Goal: Task Accomplishment & Management: Complete application form

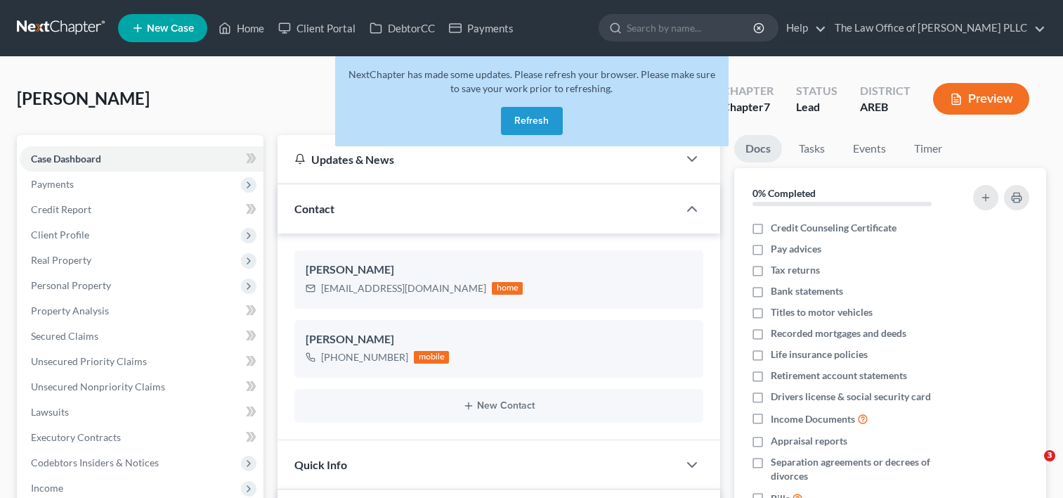
select select "0"
click at [526, 121] on button "Refresh" at bounding box center [532, 121] width 62 height 28
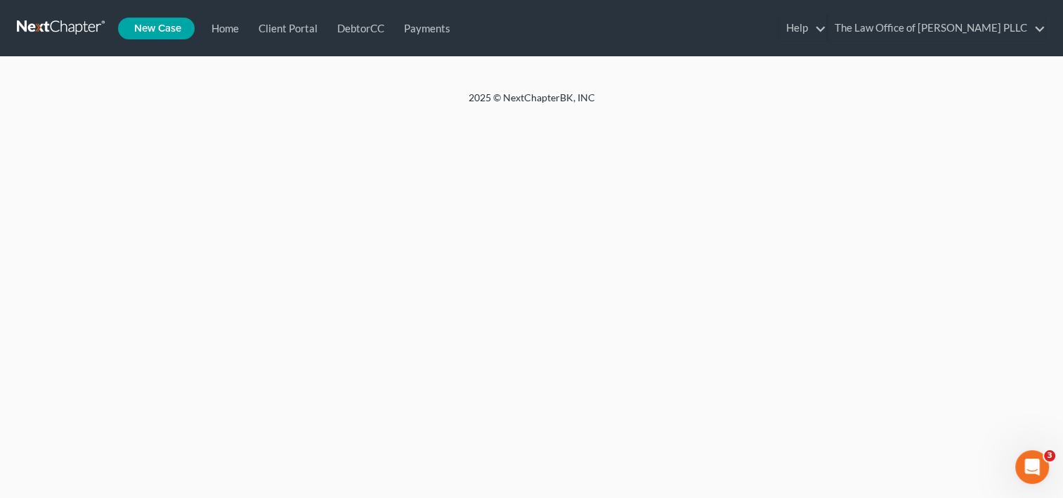
click at [0, 0] on link "Home" at bounding box center [0, 0] width 0 height 0
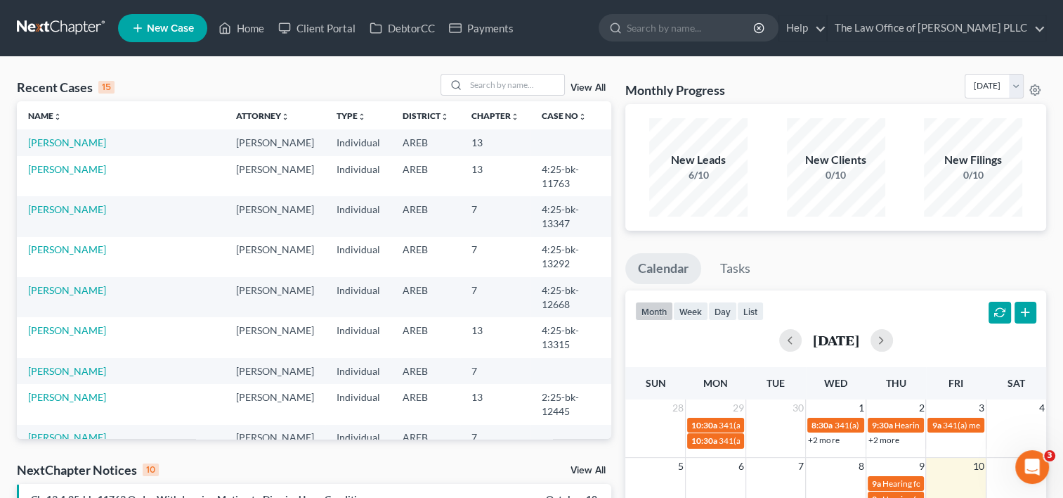
click at [587, 87] on link "View All" at bounding box center [588, 88] width 35 height 10
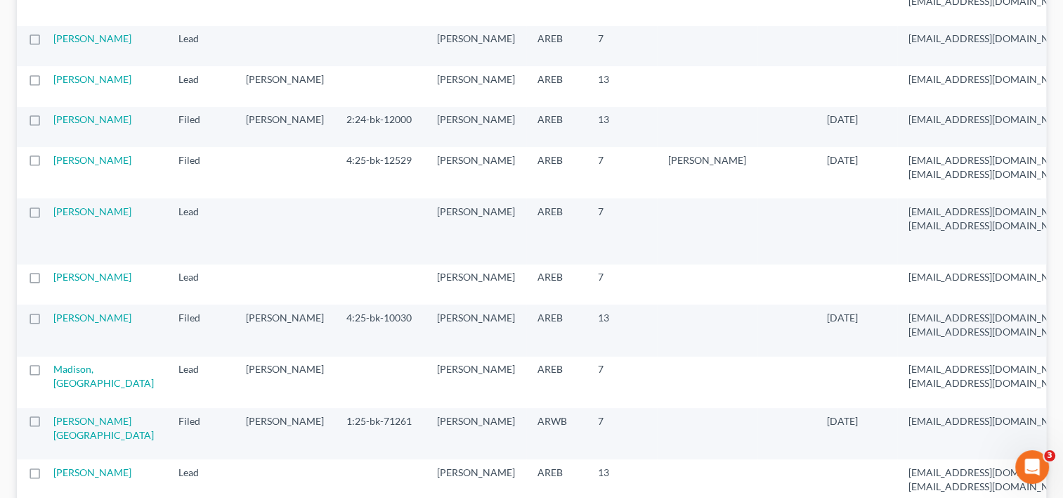
scroll to position [803, 0]
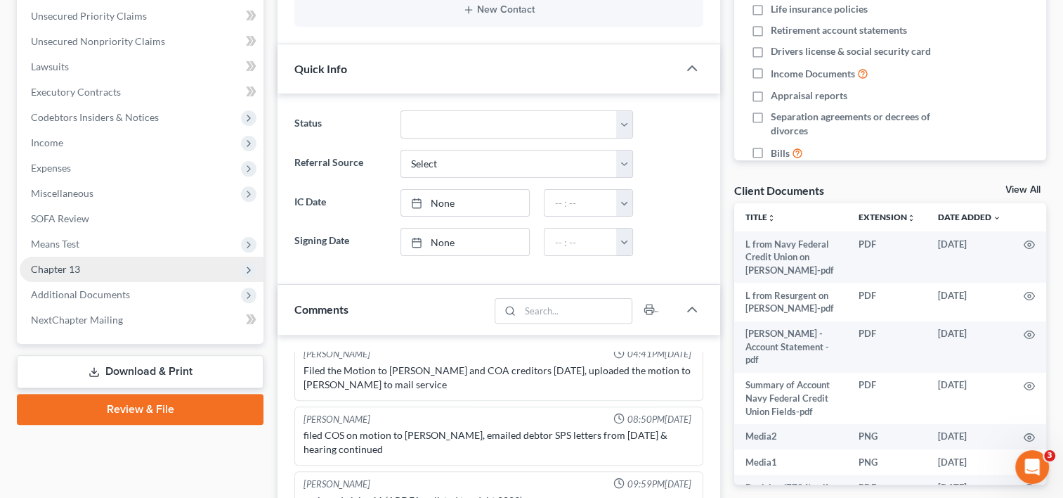
scroll to position [332, 0]
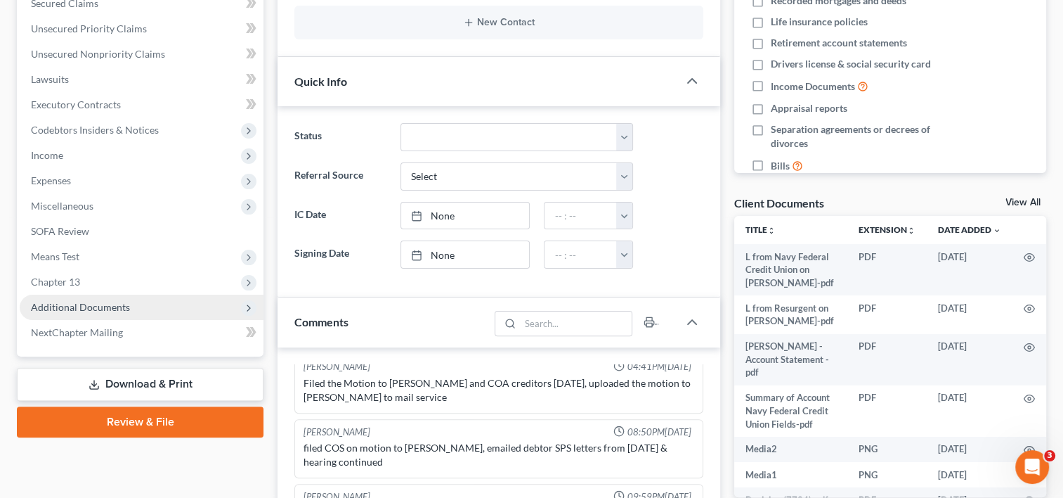
click at [124, 305] on span "Additional Documents" at bounding box center [80, 307] width 99 height 12
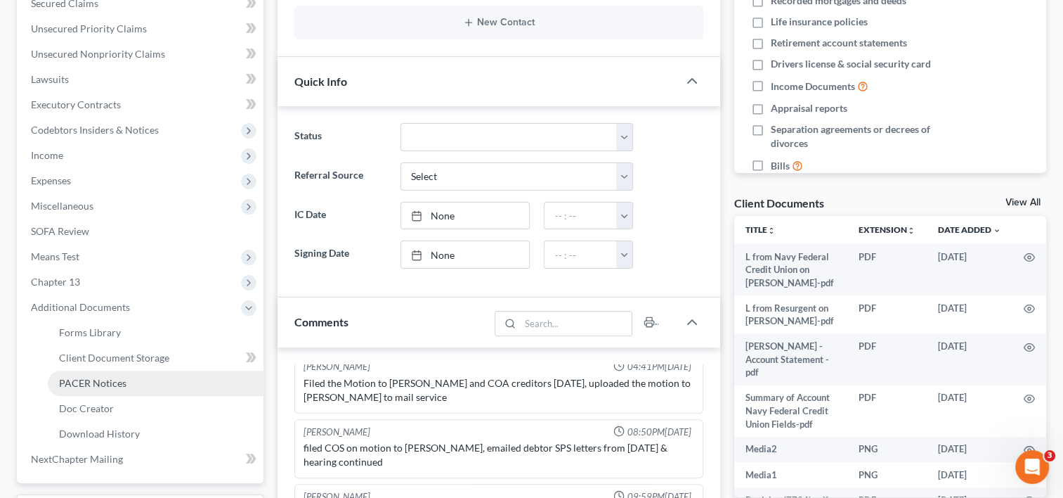
click at [106, 377] on span "PACER Notices" at bounding box center [92, 383] width 67 height 12
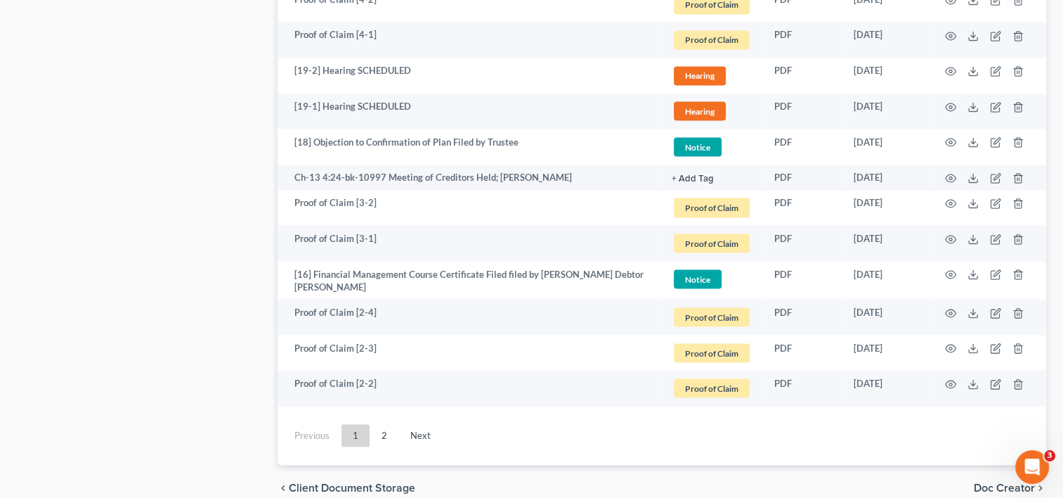
scroll to position [2606, 0]
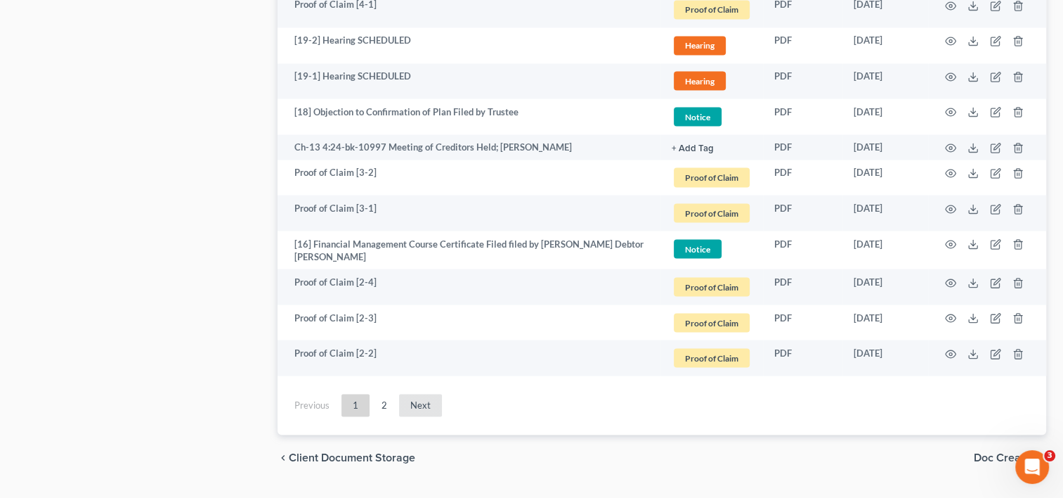
click at [416, 403] on link "Next" at bounding box center [420, 405] width 43 height 22
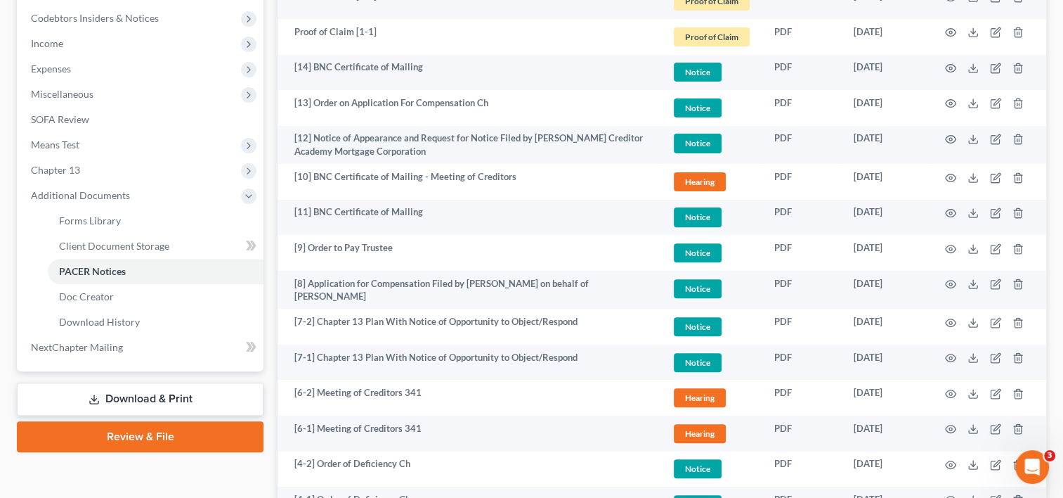
scroll to position [443, 0]
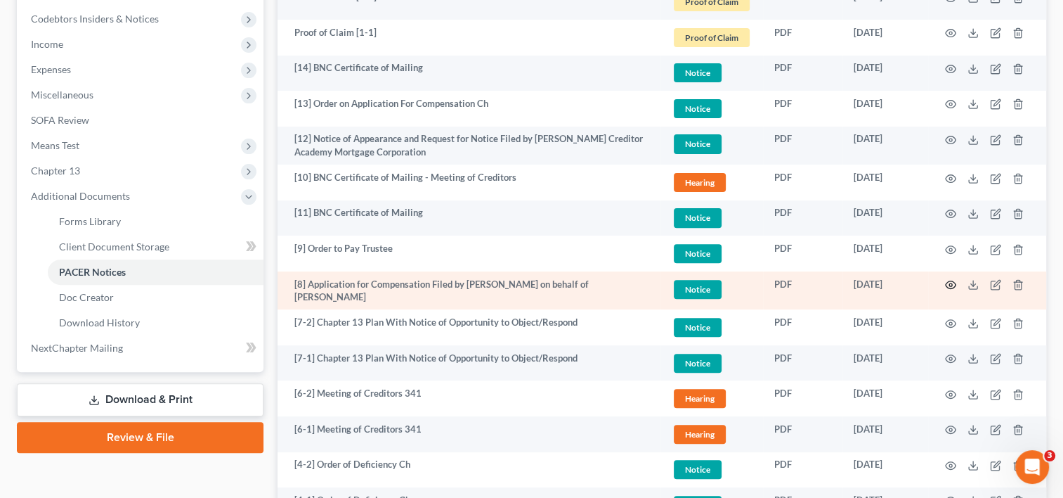
click at [953, 281] on icon "button" at bounding box center [951, 285] width 11 height 8
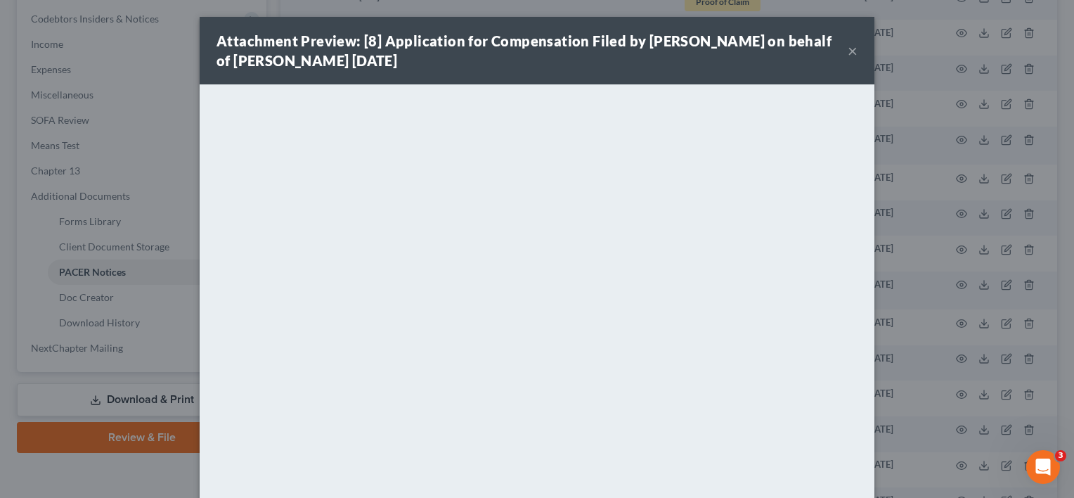
click at [848, 49] on button "×" at bounding box center [853, 50] width 10 height 17
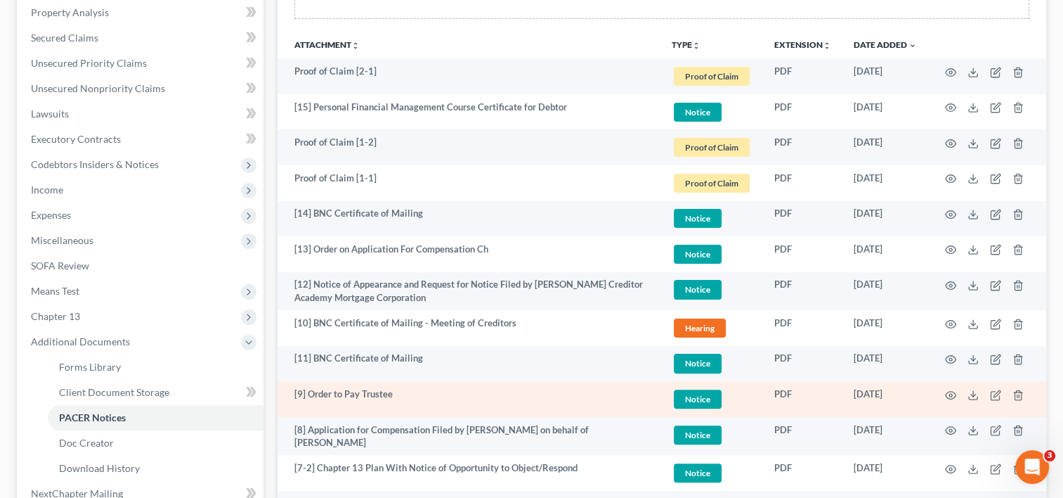
scroll to position [297, 0]
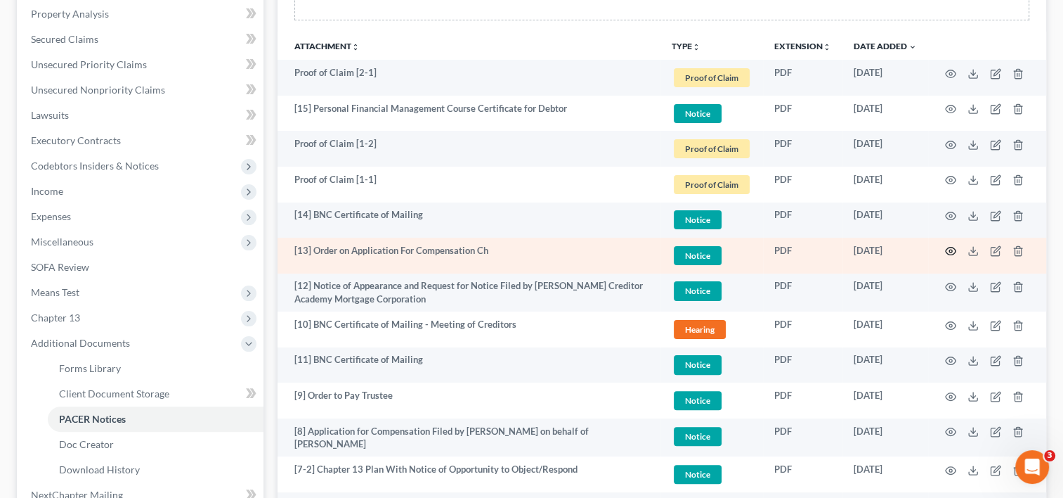
click at [954, 247] on icon "button" at bounding box center [951, 251] width 11 height 8
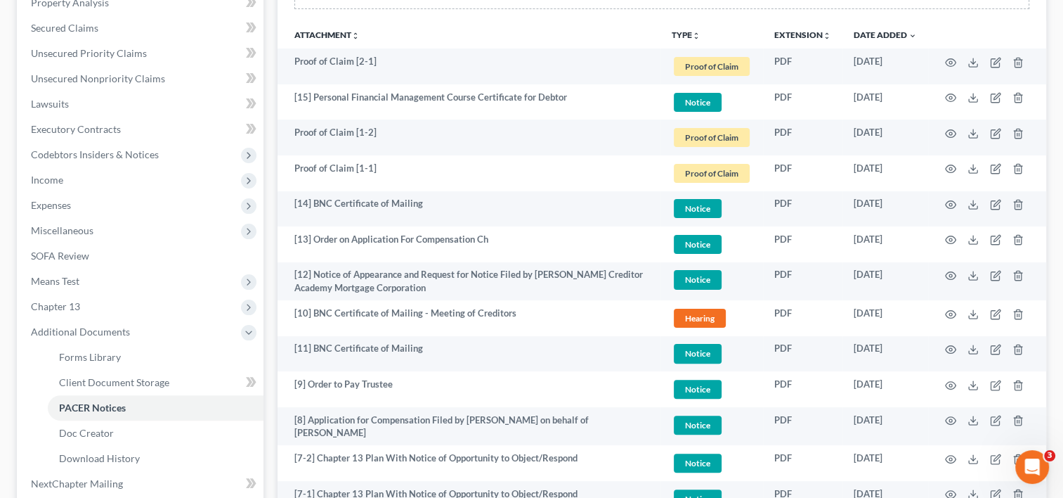
scroll to position [0, 0]
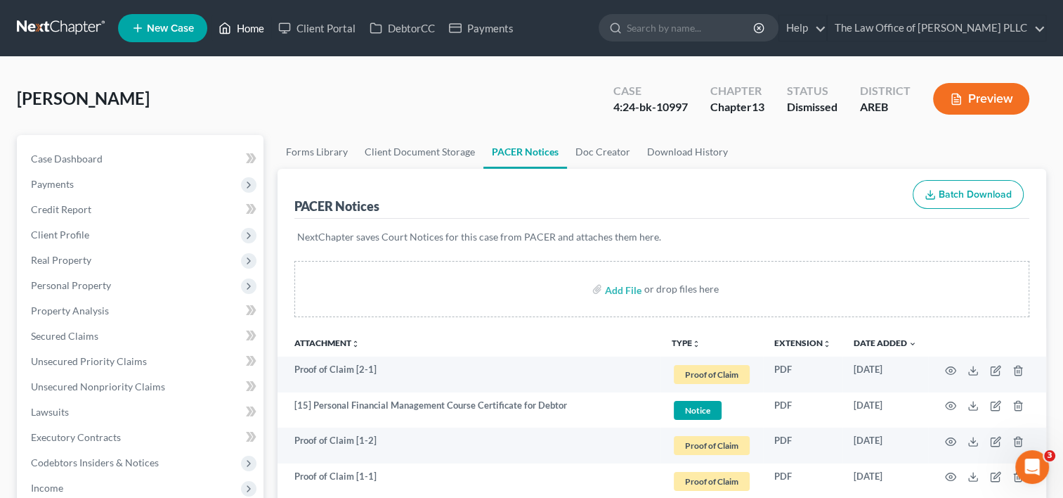
click at [245, 28] on link "Home" at bounding box center [242, 27] width 60 height 25
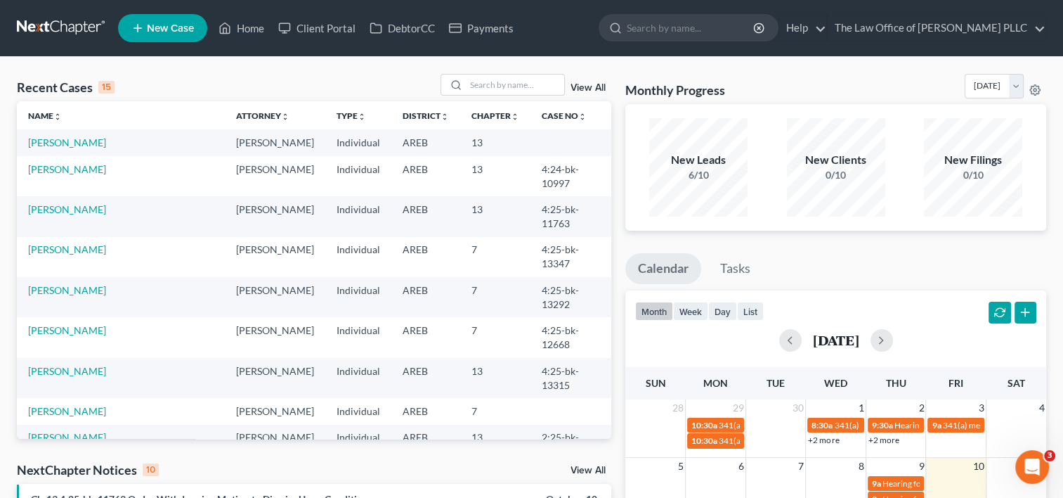
click at [590, 84] on link "View All" at bounding box center [588, 88] width 35 height 10
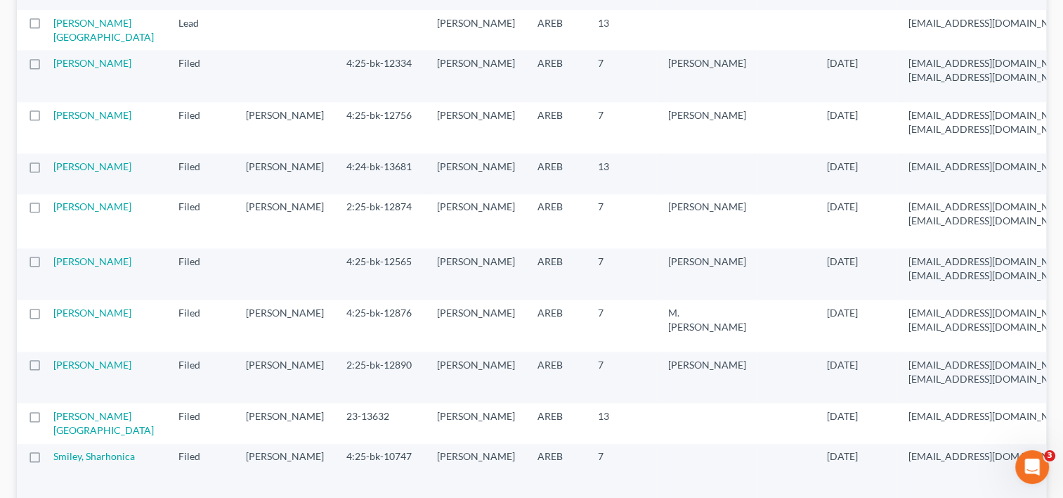
scroll to position [1905, 0]
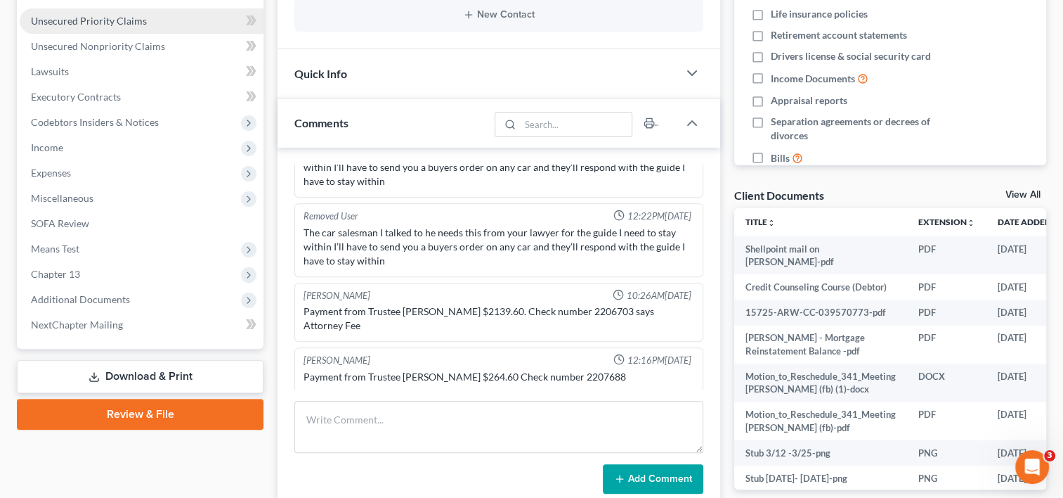
scroll to position [347, 0]
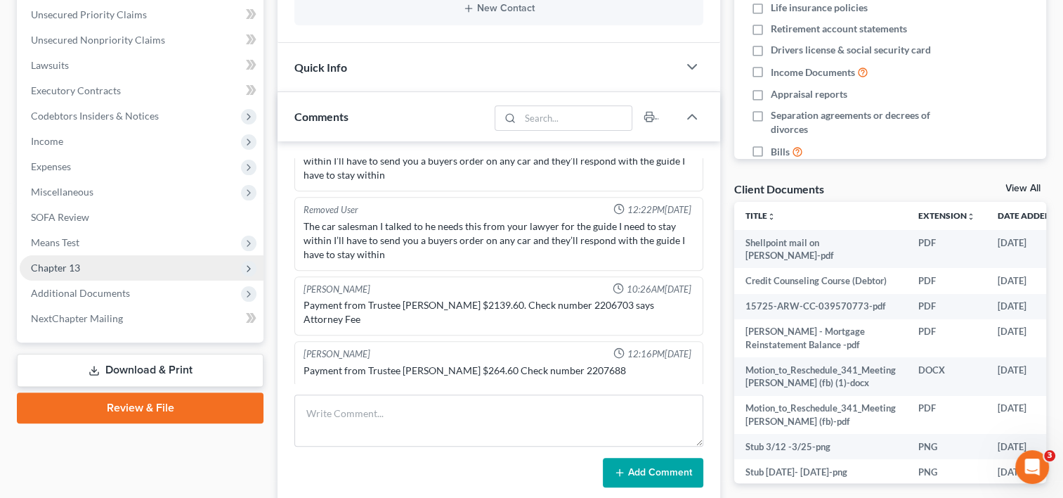
click at [97, 267] on span "Chapter 13" at bounding box center [142, 267] width 244 height 25
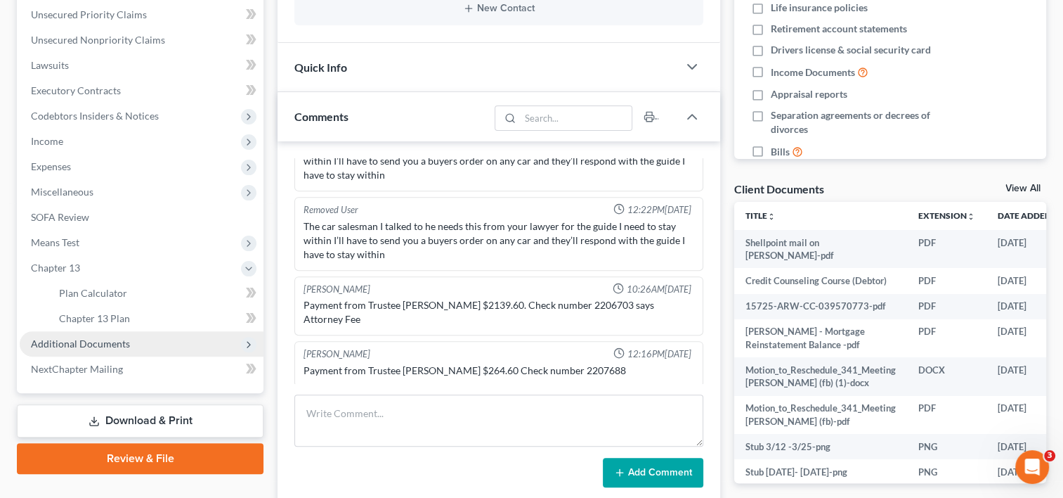
click at [112, 340] on span "Additional Documents" at bounding box center [80, 343] width 99 height 12
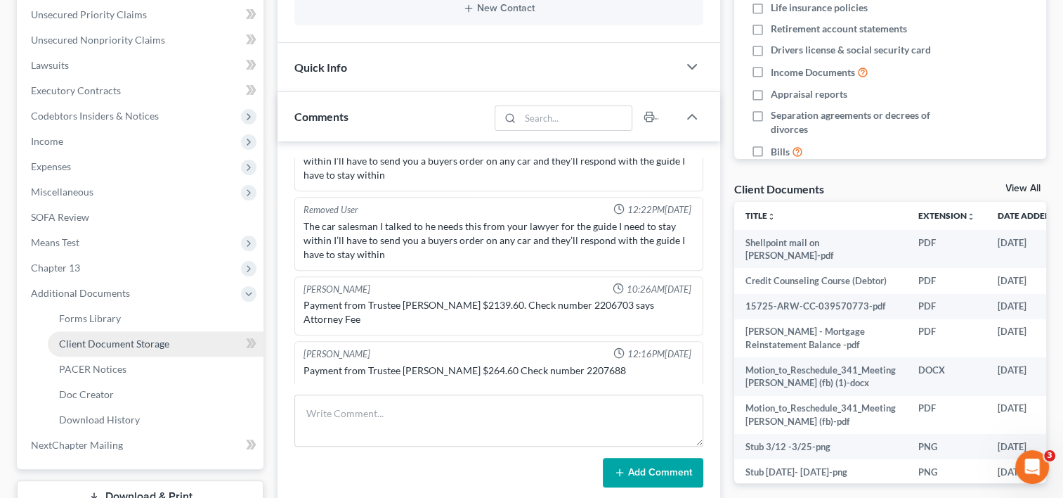
click at [126, 341] on span "Client Document Storage" at bounding box center [114, 343] width 110 height 12
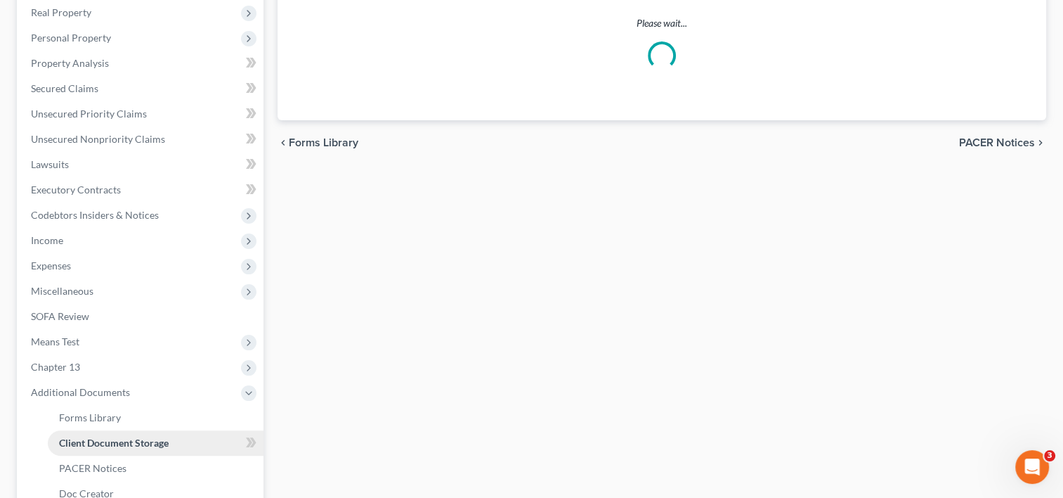
scroll to position [132, 0]
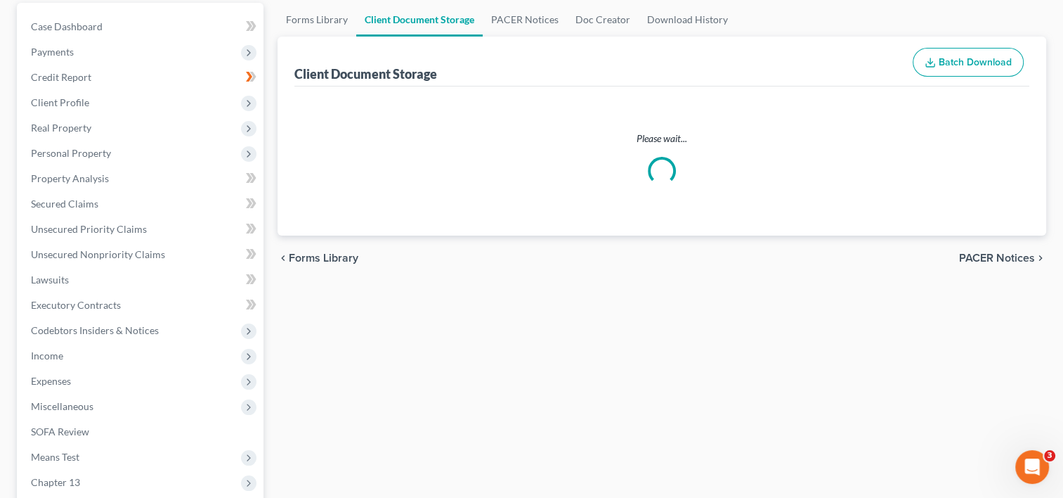
select select "0"
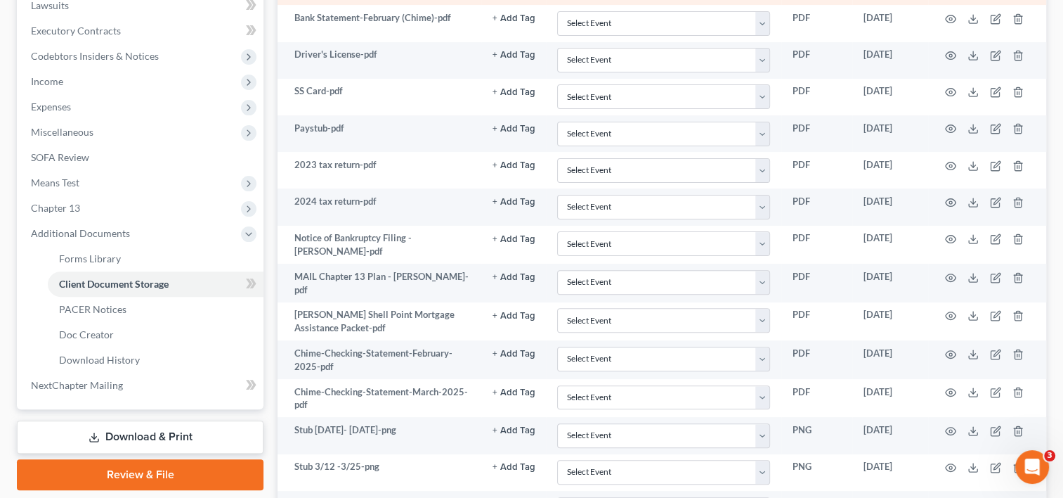
scroll to position [407, 0]
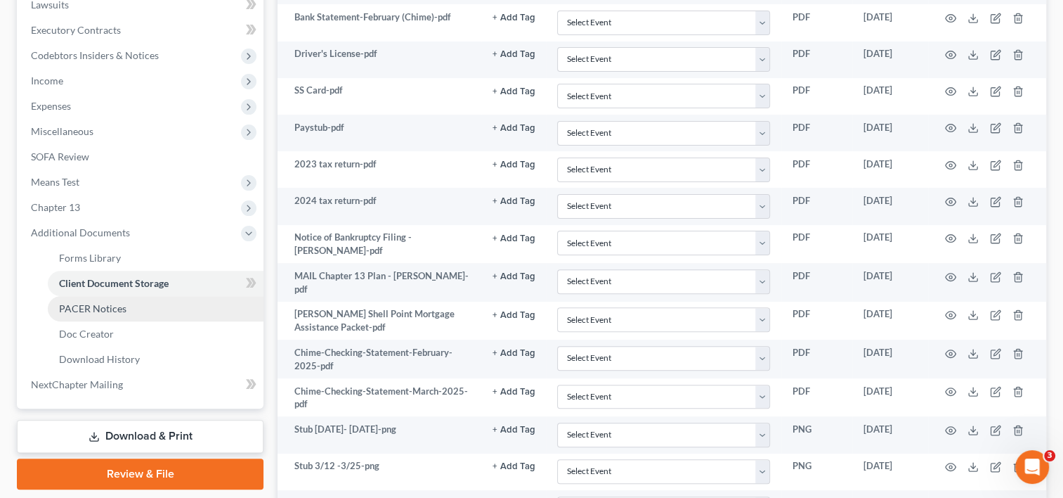
click at [132, 309] on link "PACER Notices" at bounding box center [156, 308] width 216 height 25
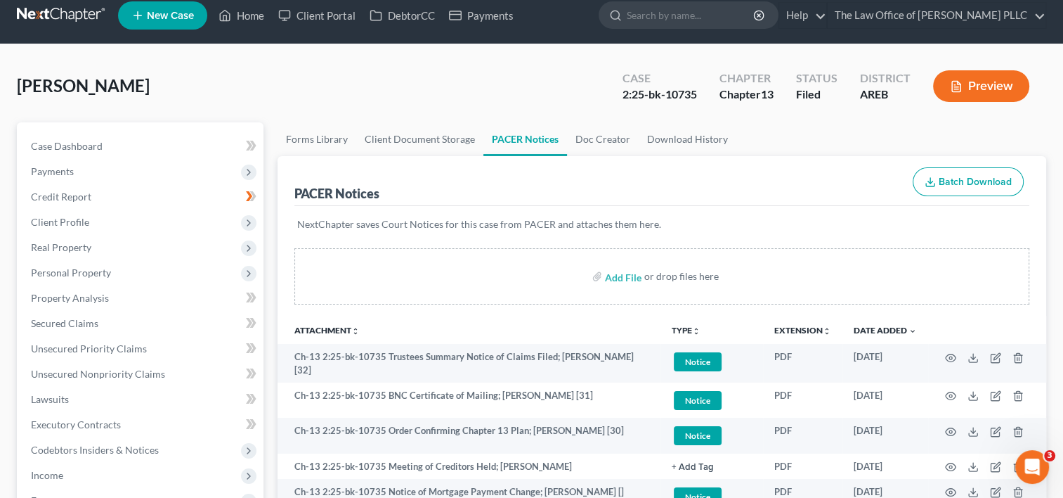
scroll to position [12, 0]
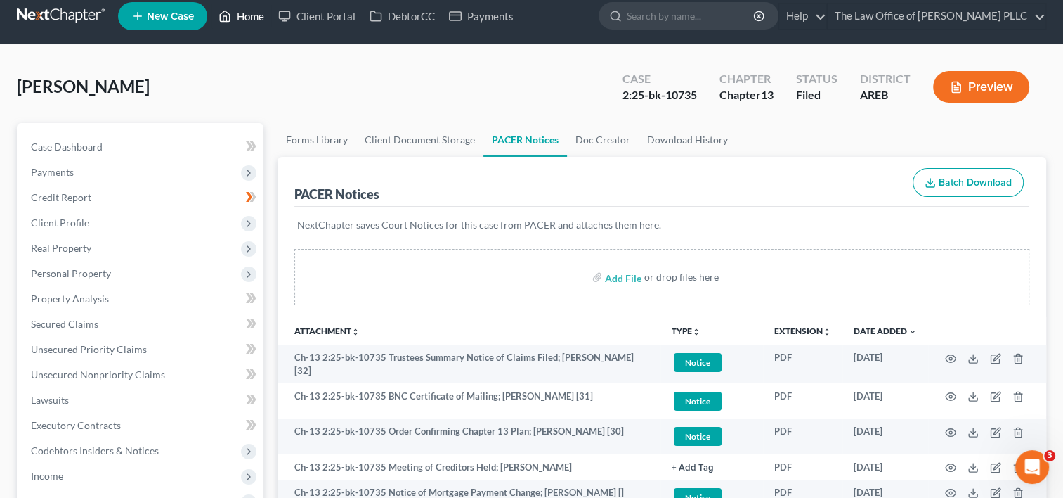
click at [247, 21] on link "Home" at bounding box center [242, 16] width 60 height 25
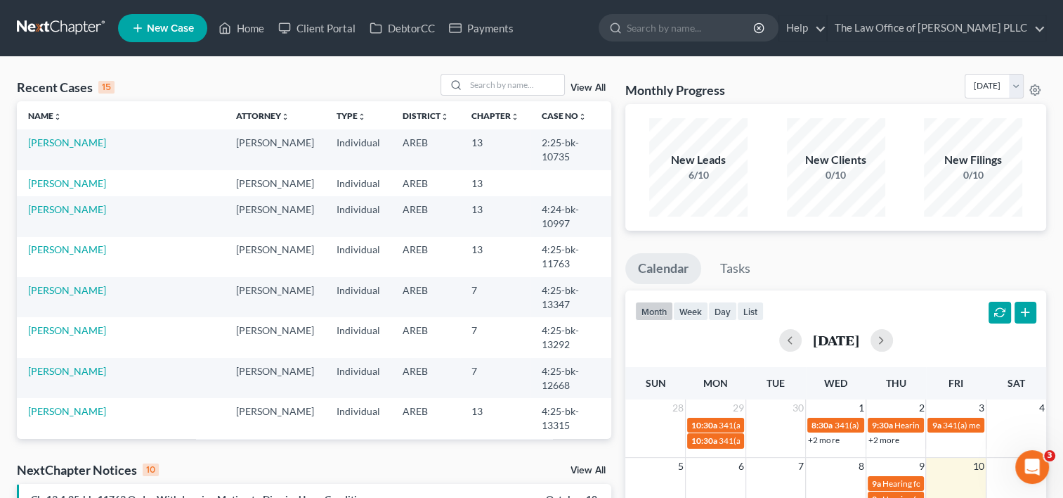
click at [592, 86] on link "View All" at bounding box center [588, 88] width 35 height 10
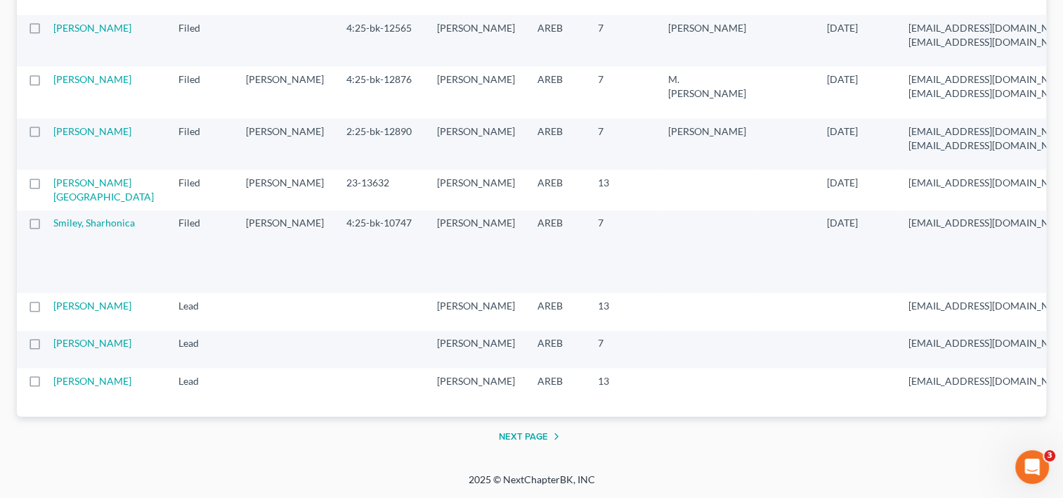
scroll to position [2960, 0]
click at [87, 176] on link "[PERSON_NAME][GEOGRAPHIC_DATA]" at bounding box center [103, 189] width 101 height 26
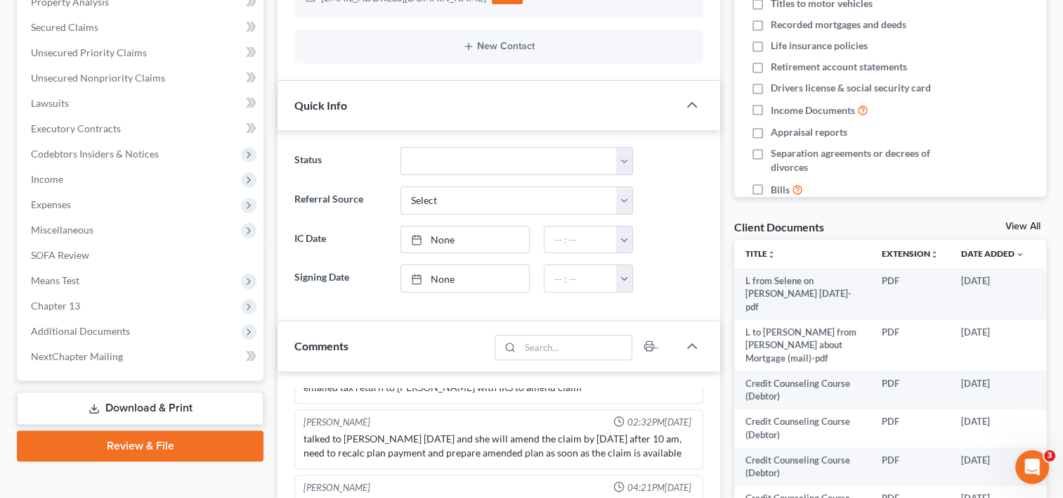
scroll to position [311, 0]
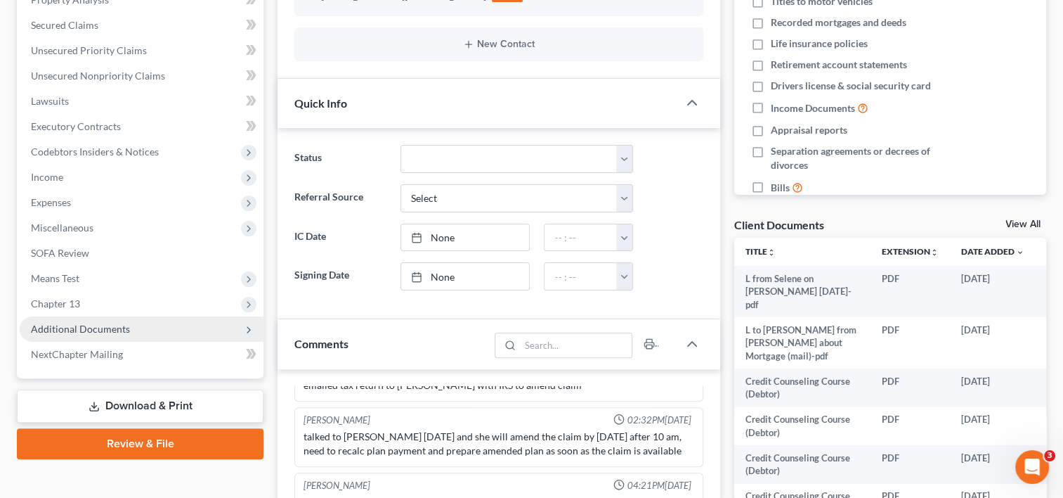
click at [119, 320] on span "Additional Documents" at bounding box center [142, 328] width 244 height 25
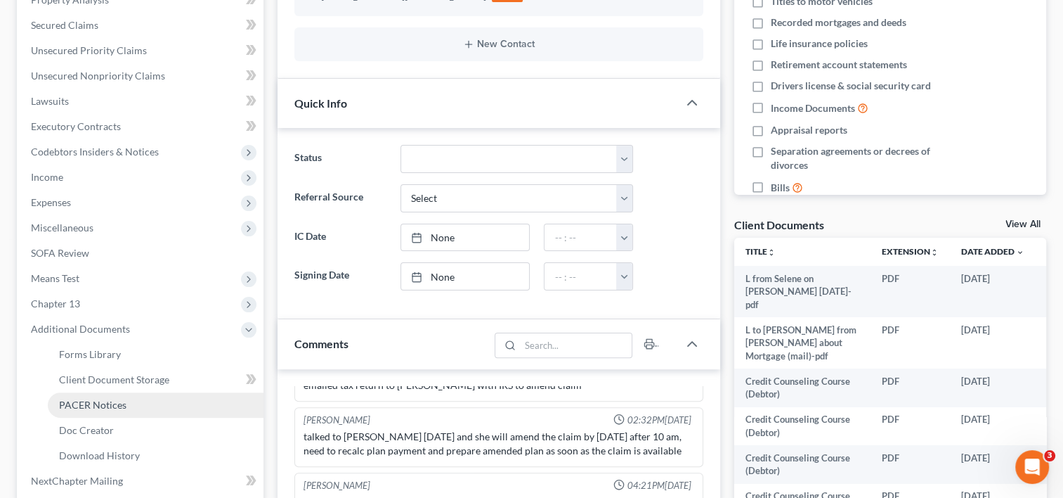
click at [113, 401] on span "PACER Notices" at bounding box center [92, 405] width 67 height 12
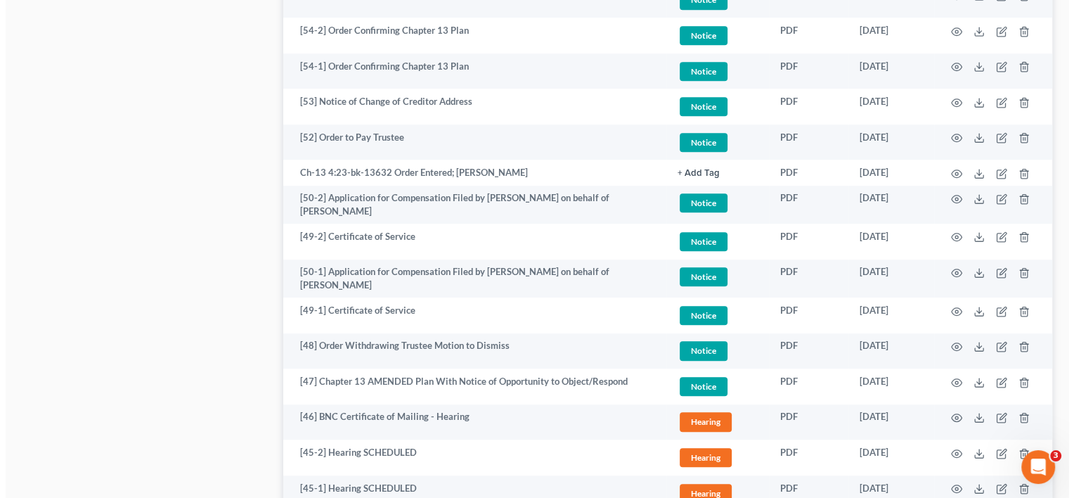
scroll to position [1012, 0]
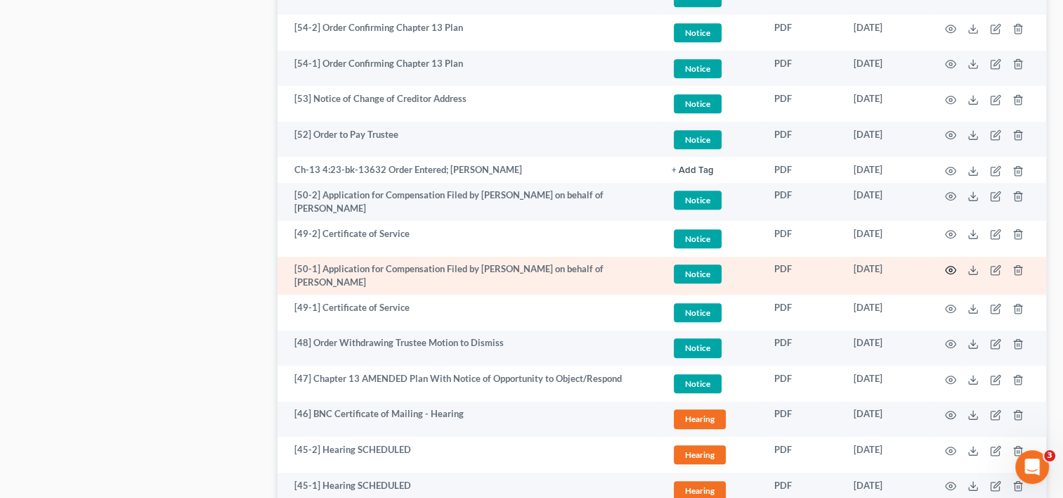
click at [952, 267] on icon "button" at bounding box center [950, 269] width 11 height 11
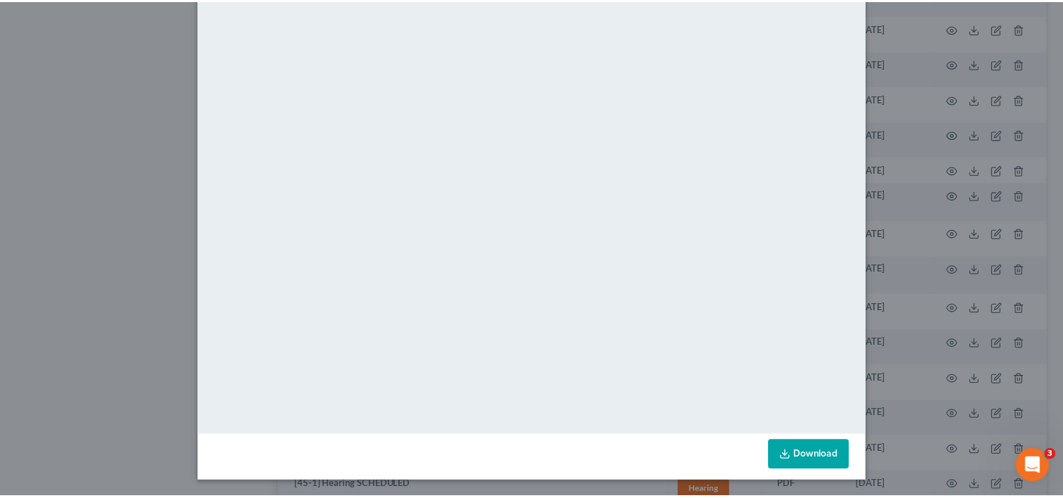
scroll to position [0, 0]
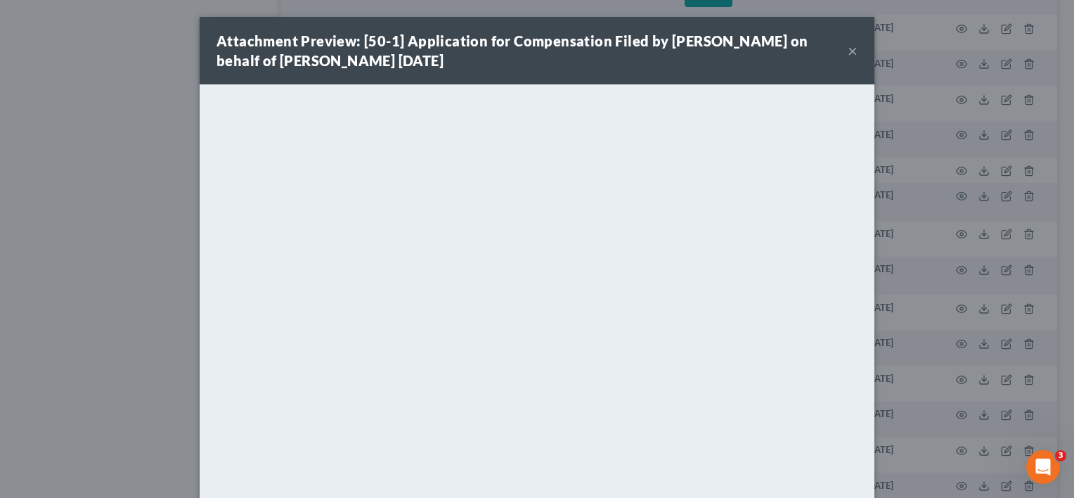
click at [848, 49] on button "×" at bounding box center [853, 50] width 10 height 17
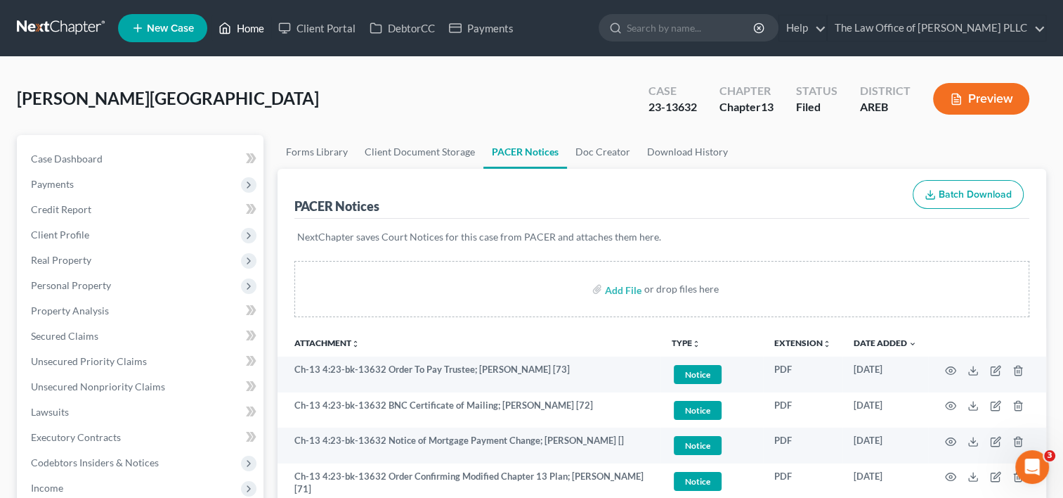
click at [250, 20] on link "Home" at bounding box center [242, 27] width 60 height 25
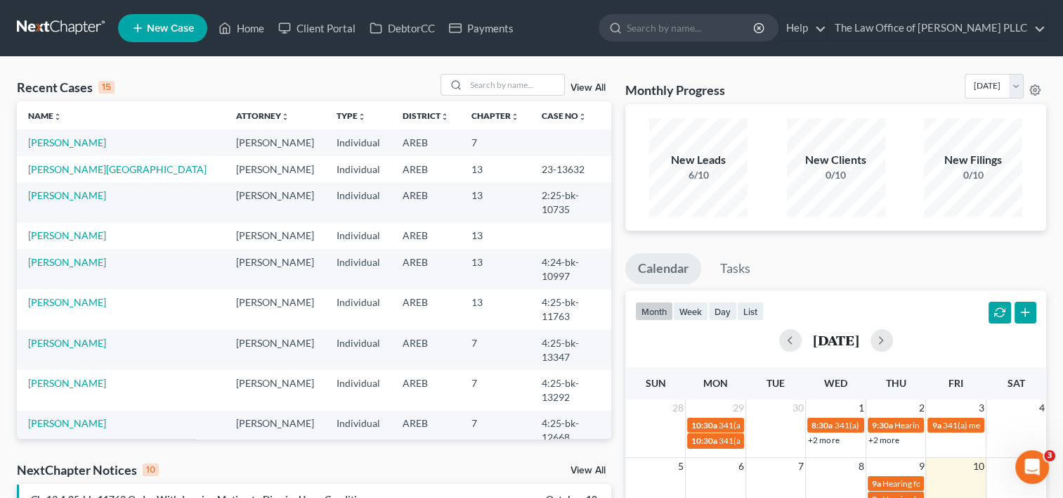
click at [60, 458] on link "[PERSON_NAME]" at bounding box center [67, 464] width 78 height 12
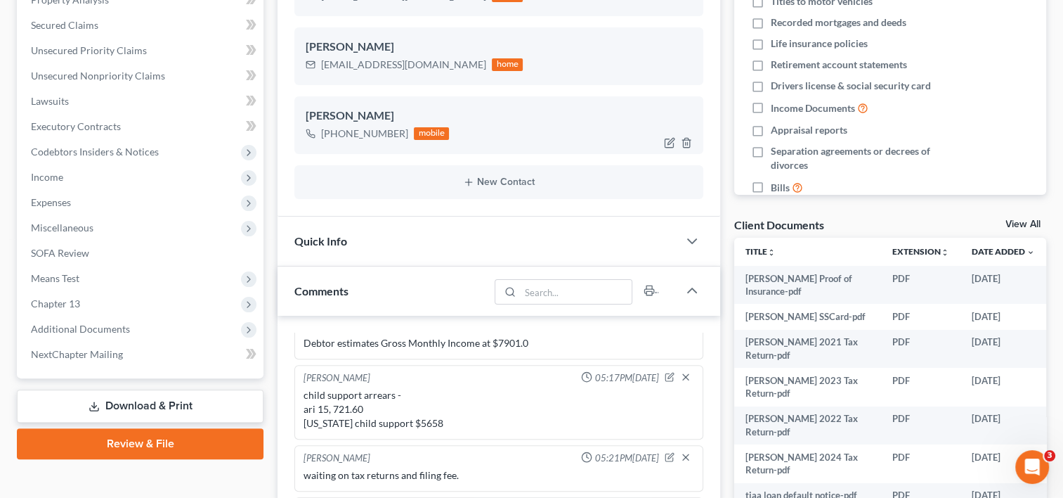
scroll to position [460, 0]
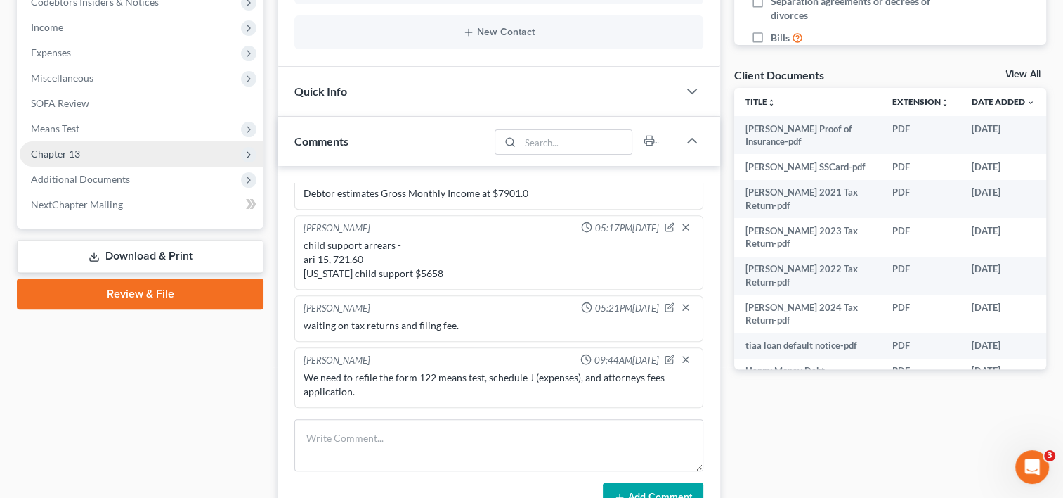
click at [83, 153] on span "Chapter 13" at bounding box center [142, 153] width 244 height 25
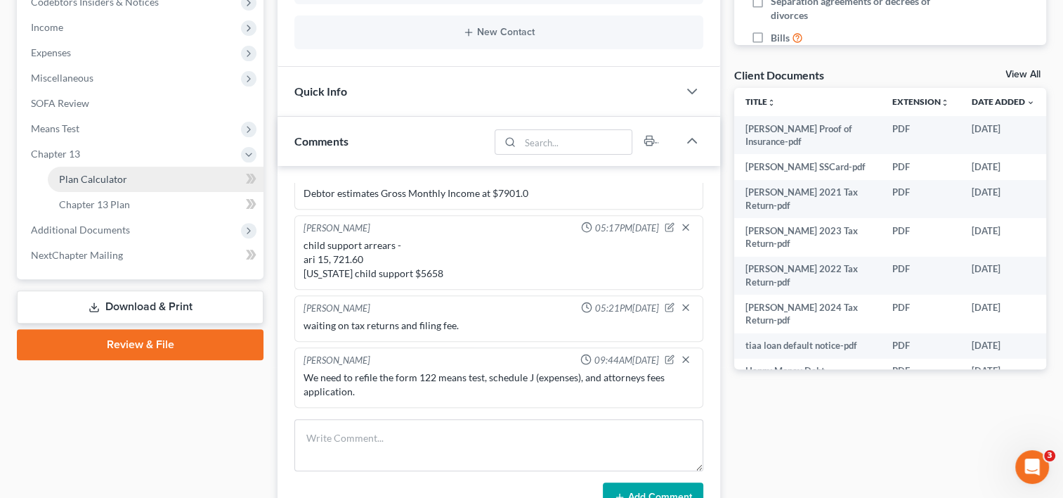
click at [112, 176] on span "Plan Calculator" at bounding box center [93, 179] width 68 height 12
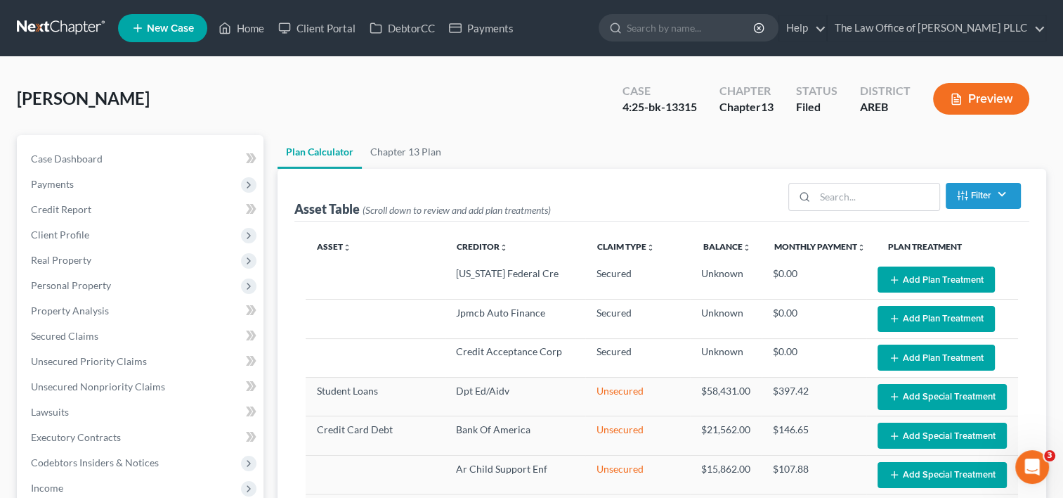
select select "59"
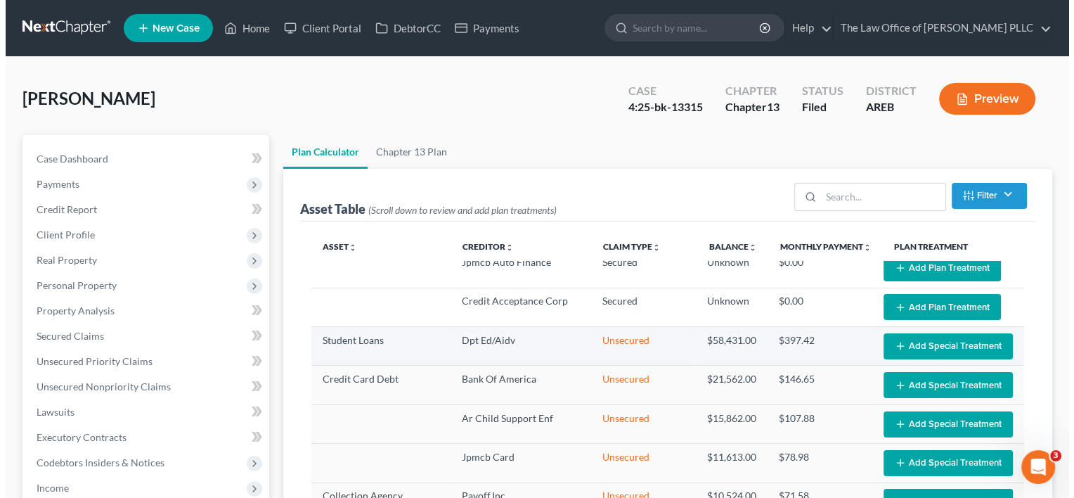
scroll to position [51, 0]
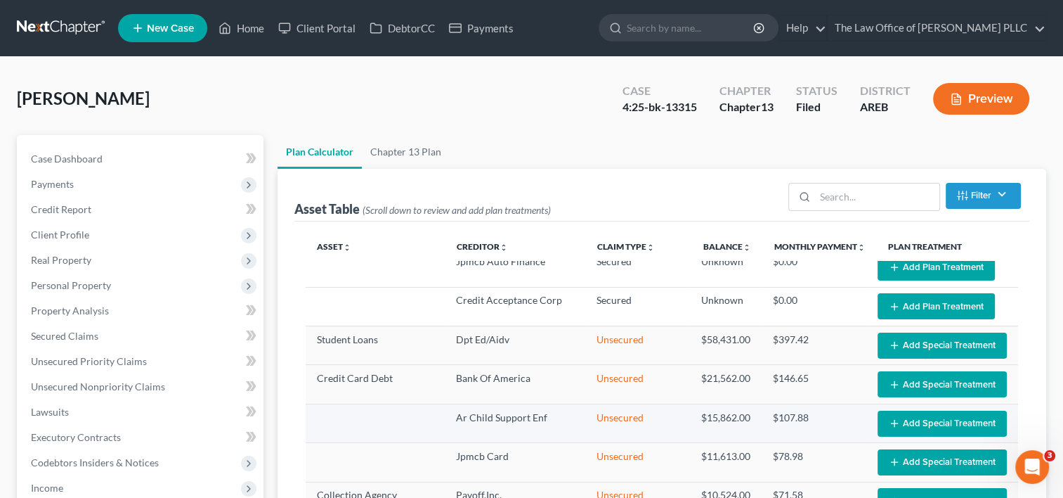
click at [916, 423] on button "Add Special Treatment" at bounding box center [942, 423] width 129 height 26
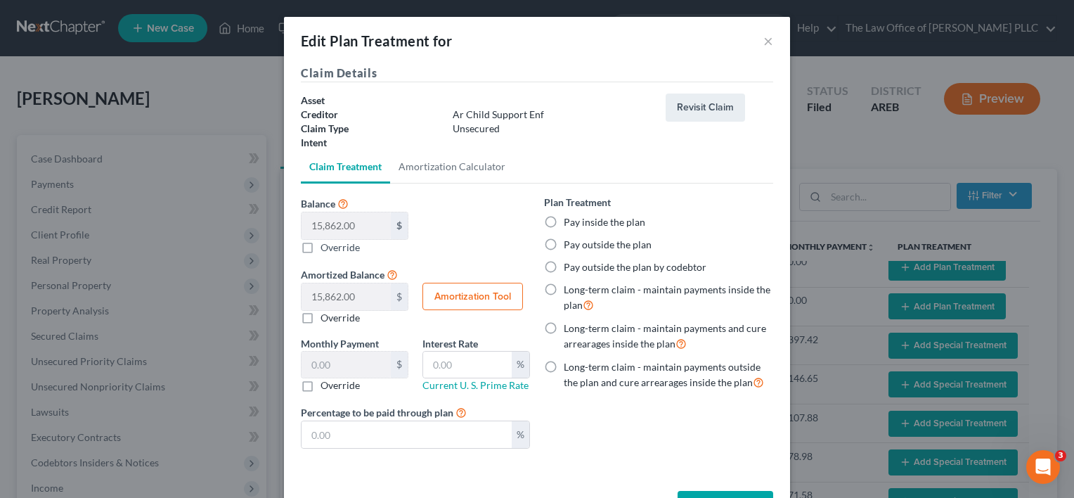
click at [564, 219] on label "Pay inside the plan" at bounding box center [605, 222] width 82 height 14
click at [569, 219] on input "Pay inside the plan" at bounding box center [573, 219] width 9 height 9
radio input "true"
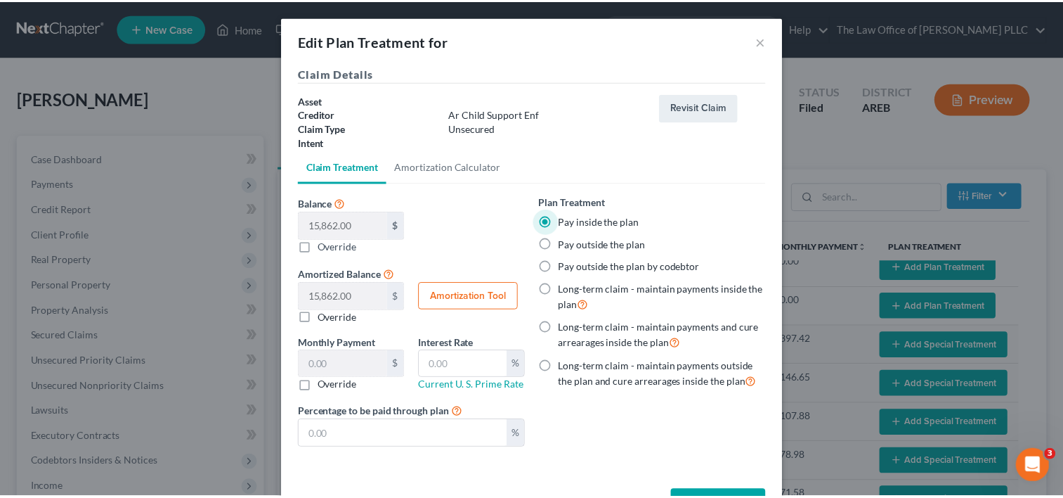
scroll to position [49, 0]
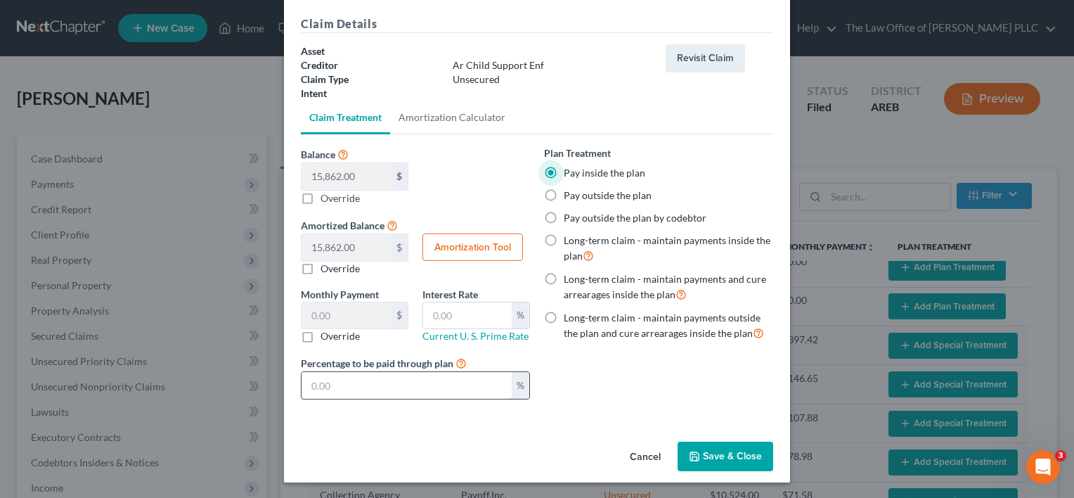
click at [389, 381] on input "text" at bounding box center [407, 385] width 210 height 27
type input "2.64"
type input "1"
type input "26.43"
type input "10"
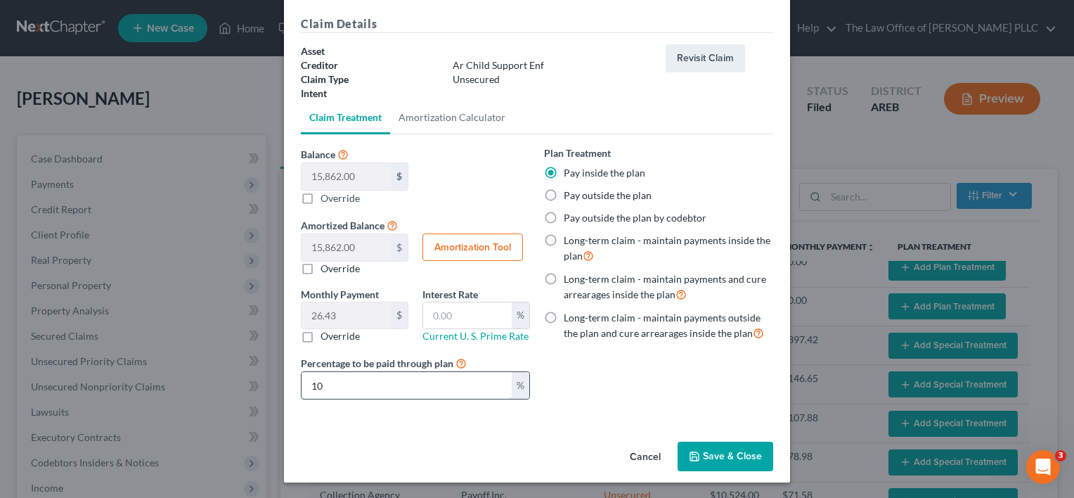
type input "264.36"
type input "100"
click at [722, 458] on button "Save & Close" at bounding box center [726, 456] width 96 height 30
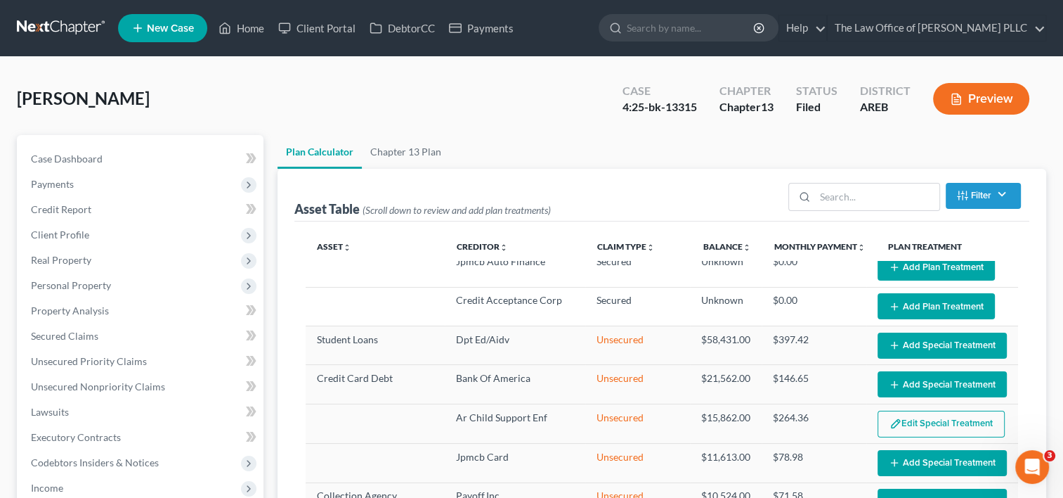
select select "59"
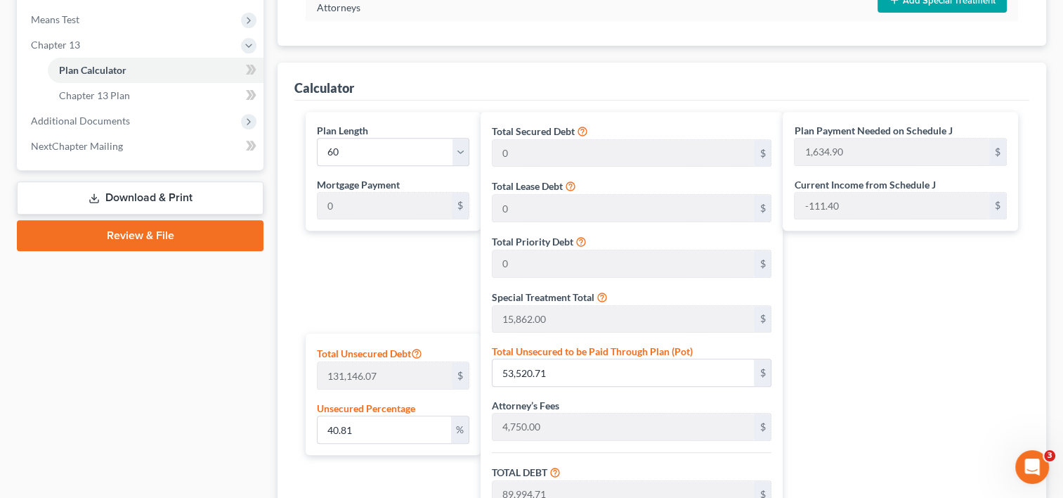
scroll to position [571, 0]
click at [368, 427] on input "40.81" at bounding box center [384, 428] width 133 height 27
type input "40.8"
type input "53,507.59"
type input "89,981.59"
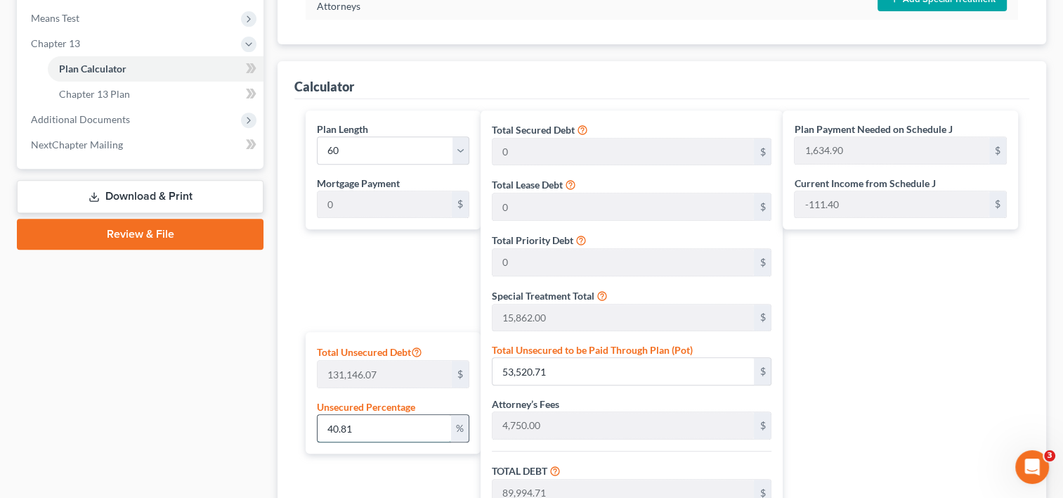
type input "8,098.34"
type input "98,079.94"
type input "1,634.66"
type input "40."
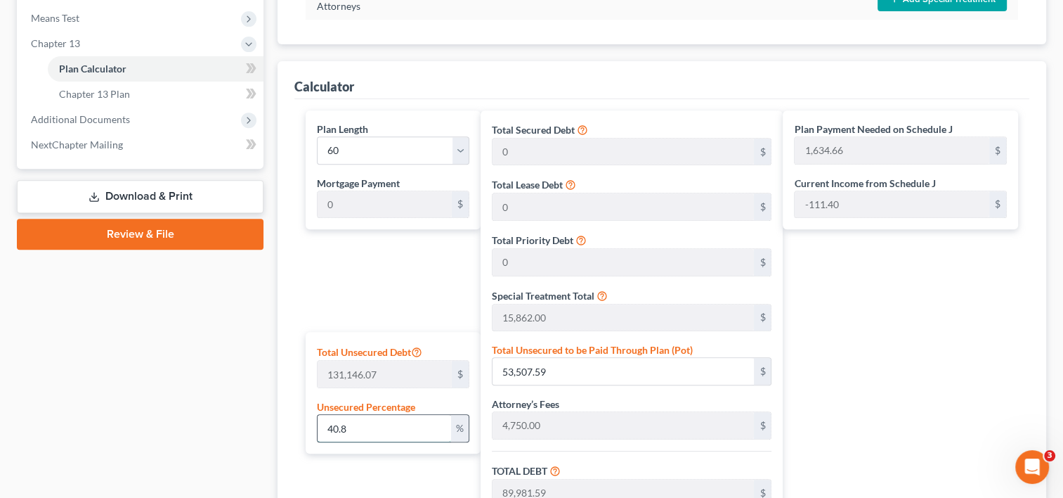
type input "52,458.42"
type input "88,932.42"
type input "8,003.91"
type input "96,936.34"
type input "1,615.60"
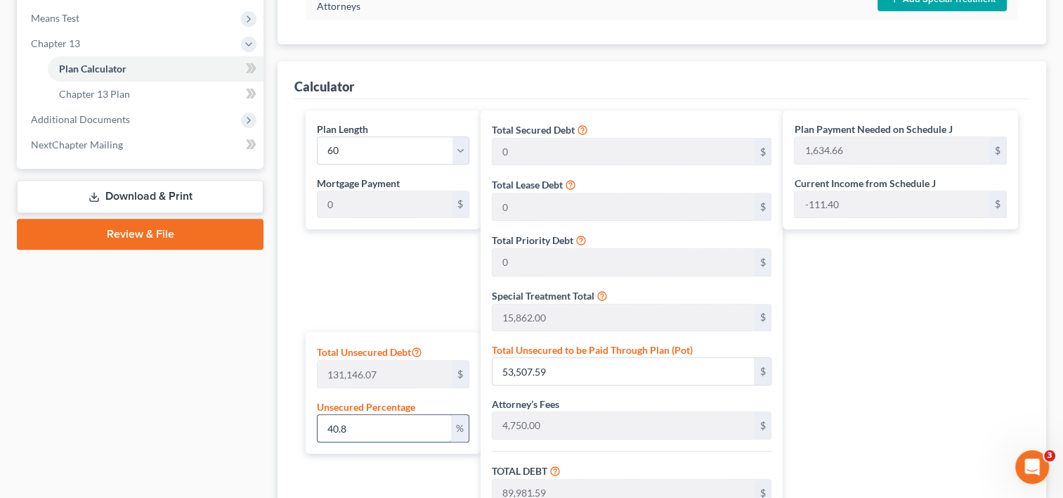
type input "1,615.60"
type input "4"
type input "5,245.84"
type input "41,719.84"
type input "3,754.78"
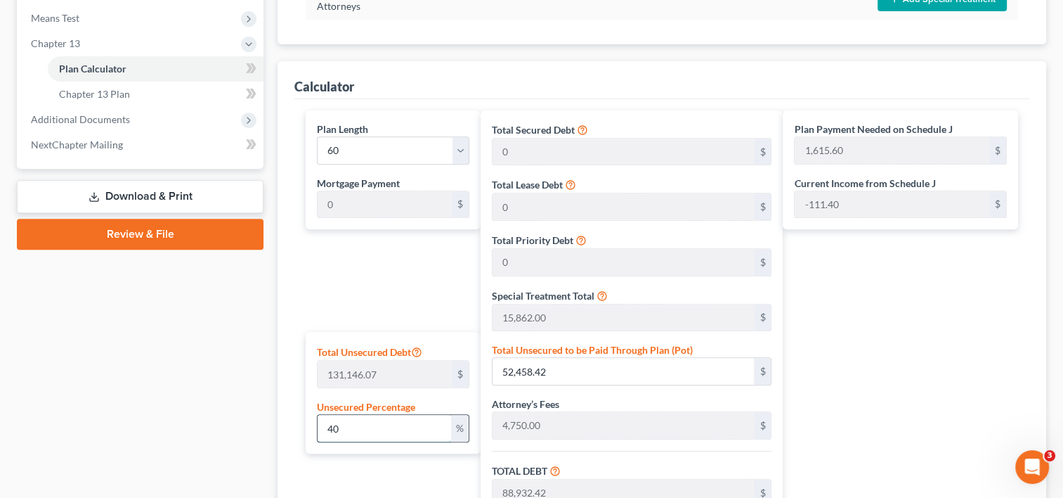
type input "45,474.62"
type input "757.91"
type input "36,474.00"
type input "3,282.66"
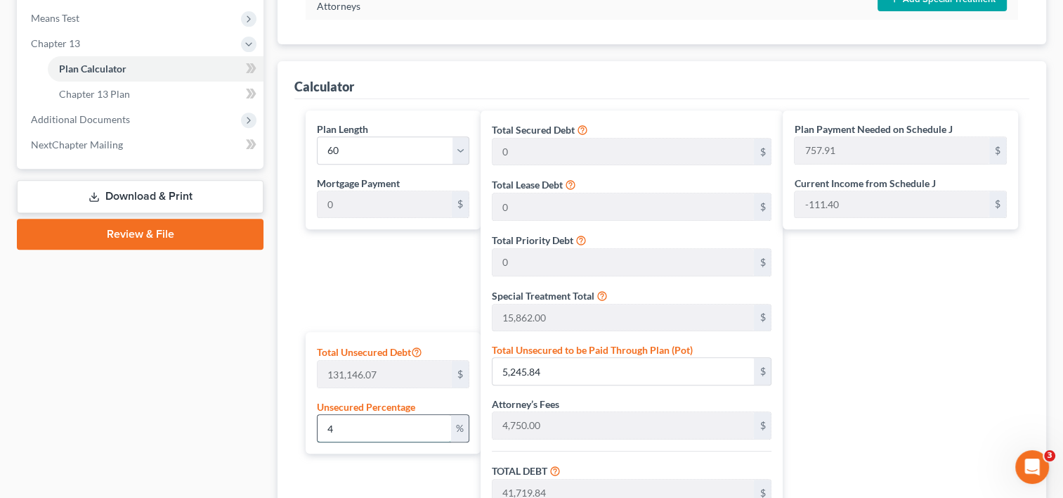
type input "39,756.66"
type input "662.61"
type input "1"
type input "1,311.46"
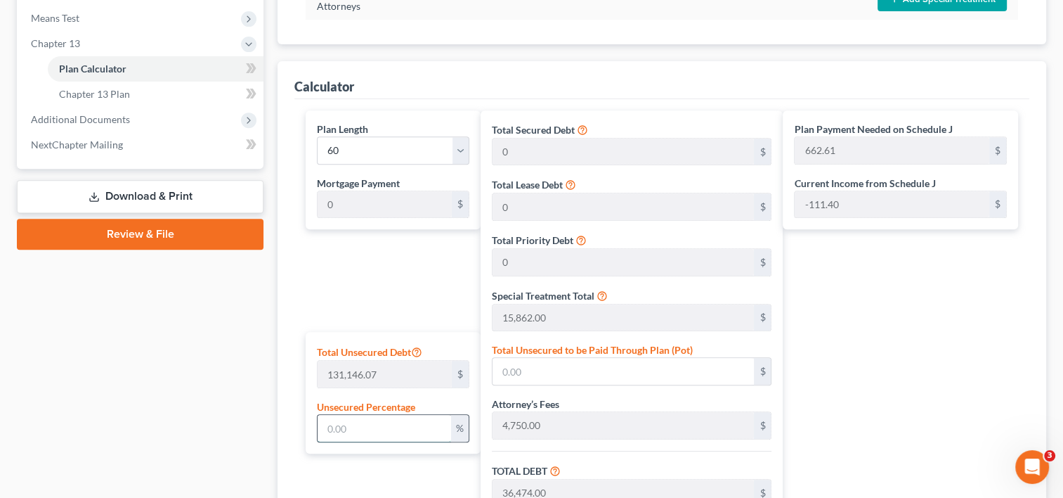
type input "37,785.46"
type input "3,400.69"
type input "41,186.15"
type input "686.43"
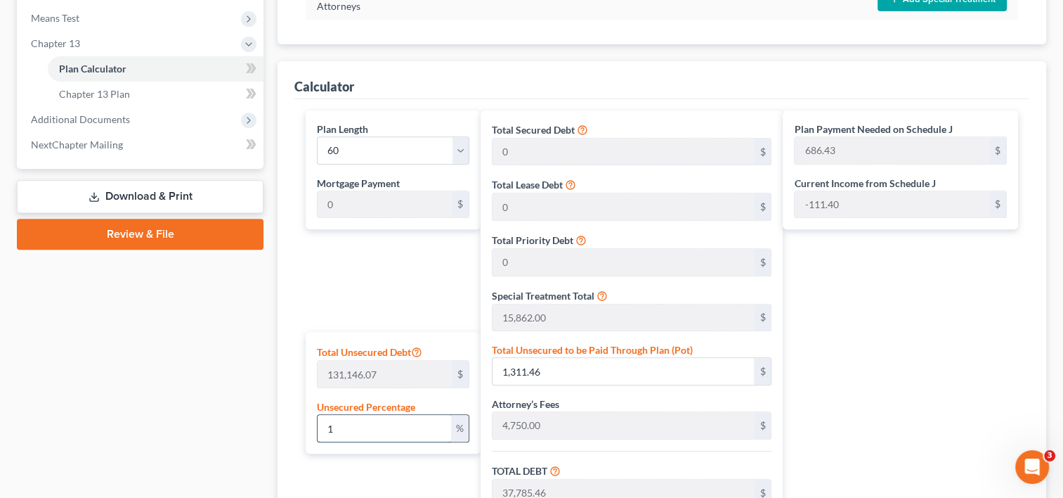
type input "10"
type input "13,114.60"
type input "49,588.60"
type input "4,462.97"
type input "54,051.58"
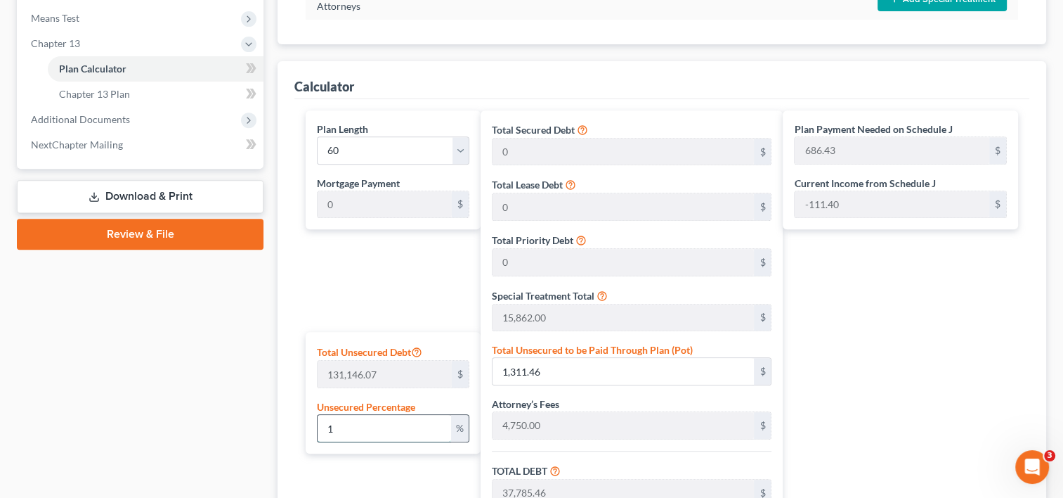
type input "900.85"
type input "10"
click at [289, 304] on div "Calculator Plan Length 1 2 3 4 5 6 7 8 9 10 11 12 13 14 15 16 17 18 19 20 21 22…" at bounding box center [662, 379] width 769 height 637
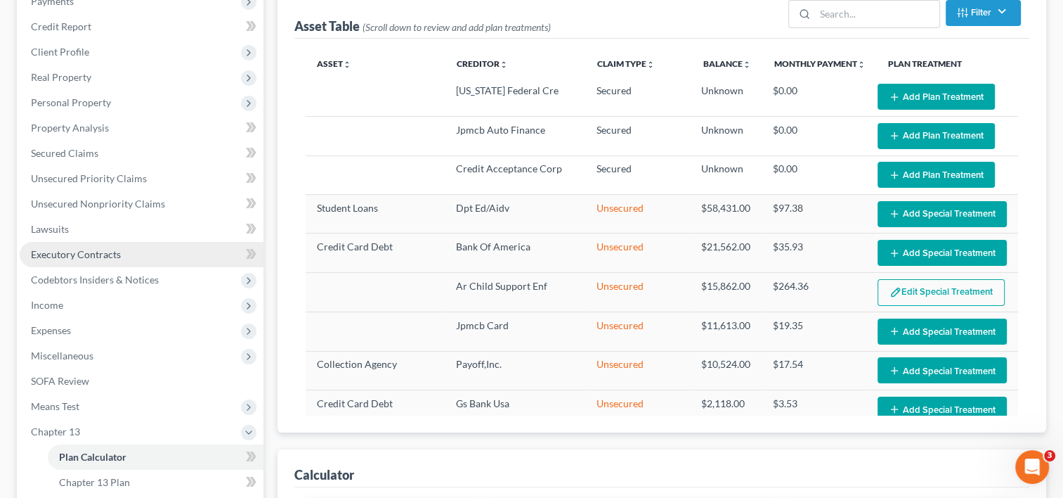
scroll to position [201, 0]
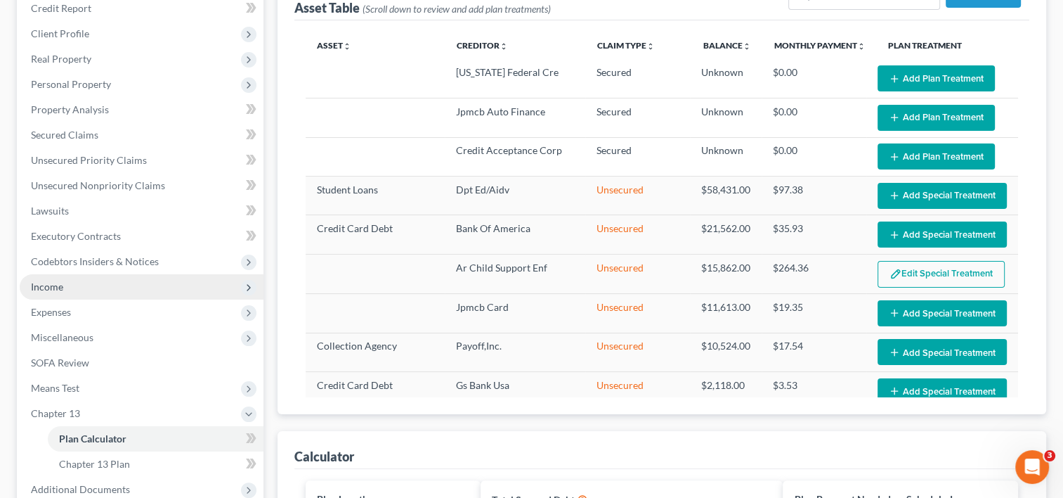
click at [87, 283] on span "Income" at bounding box center [142, 286] width 244 height 25
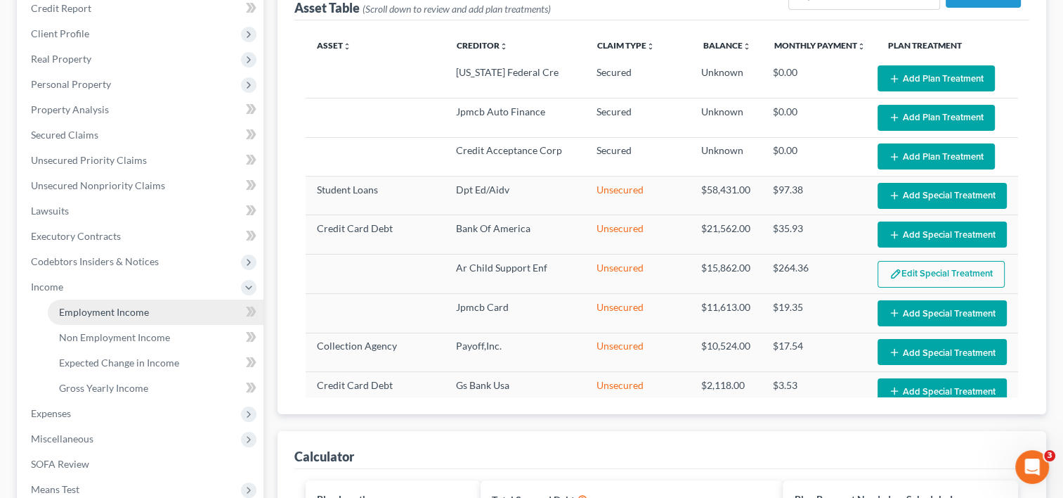
click at [134, 316] on span "Employment Income" at bounding box center [104, 312] width 90 height 12
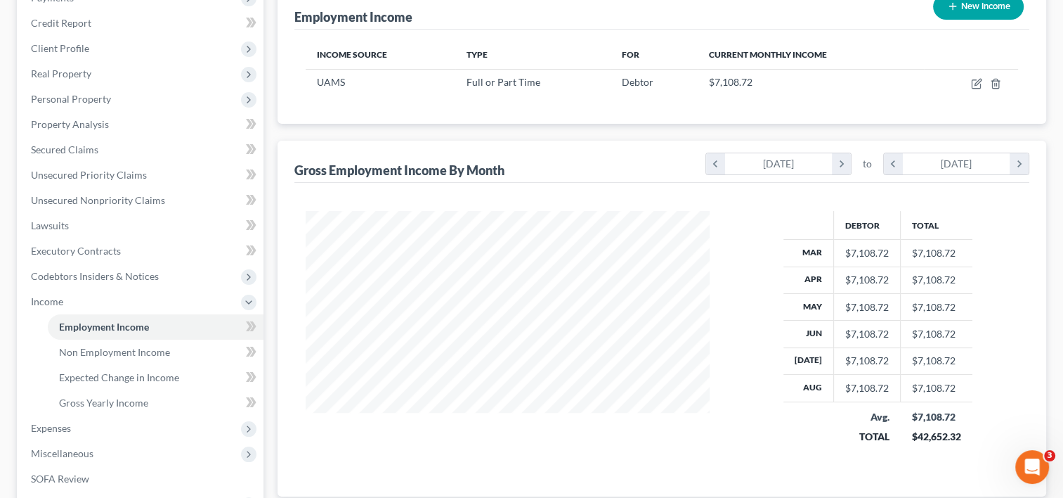
scroll to position [197, 0]
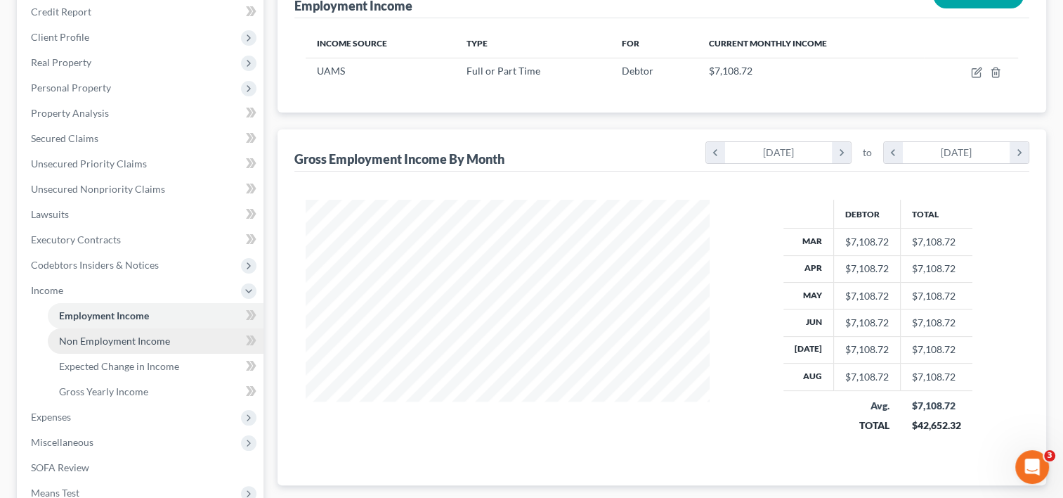
click at [129, 339] on span "Non Employment Income" at bounding box center [114, 341] width 111 height 12
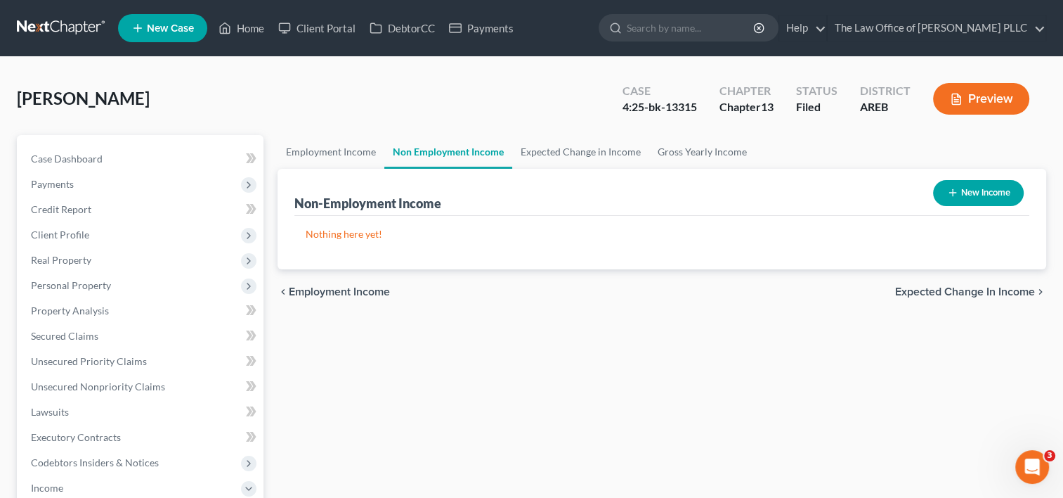
scroll to position [165, 0]
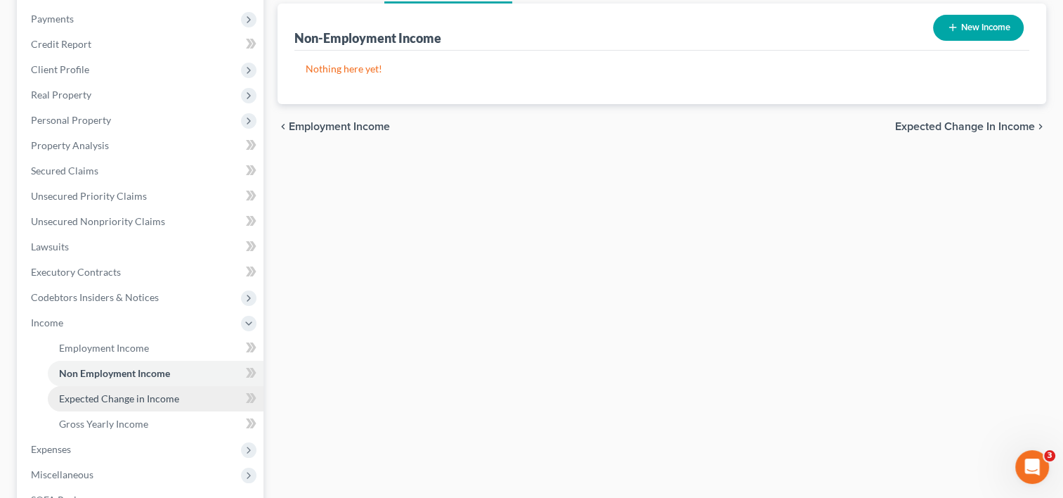
click at [118, 397] on span "Expected Change in Income" at bounding box center [119, 398] width 120 height 12
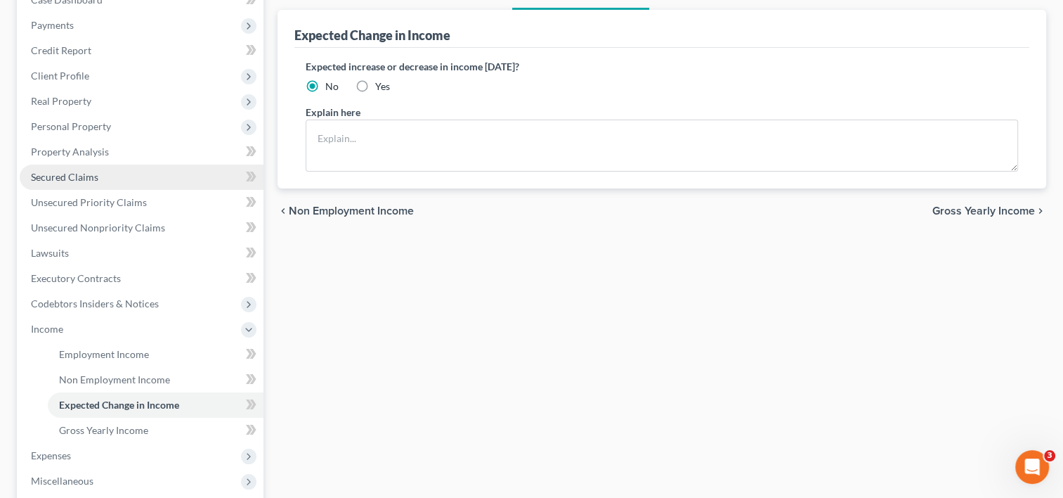
scroll to position [184, 0]
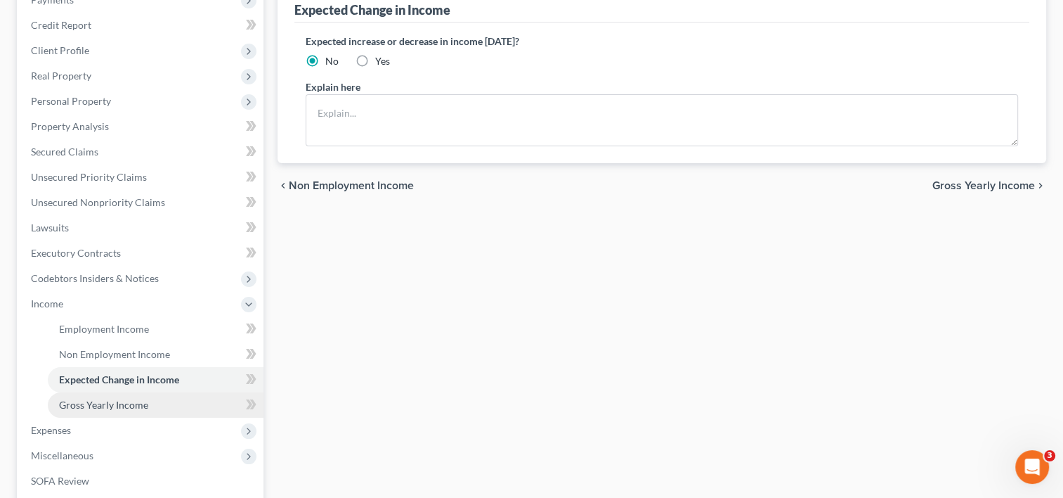
click at [125, 403] on span "Gross Yearly Income" at bounding box center [103, 405] width 89 height 12
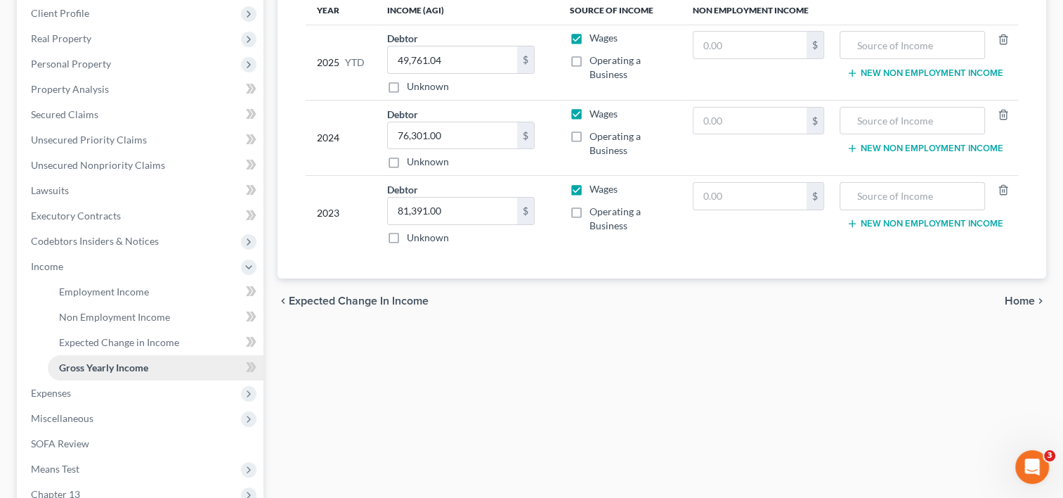
scroll to position [251, 0]
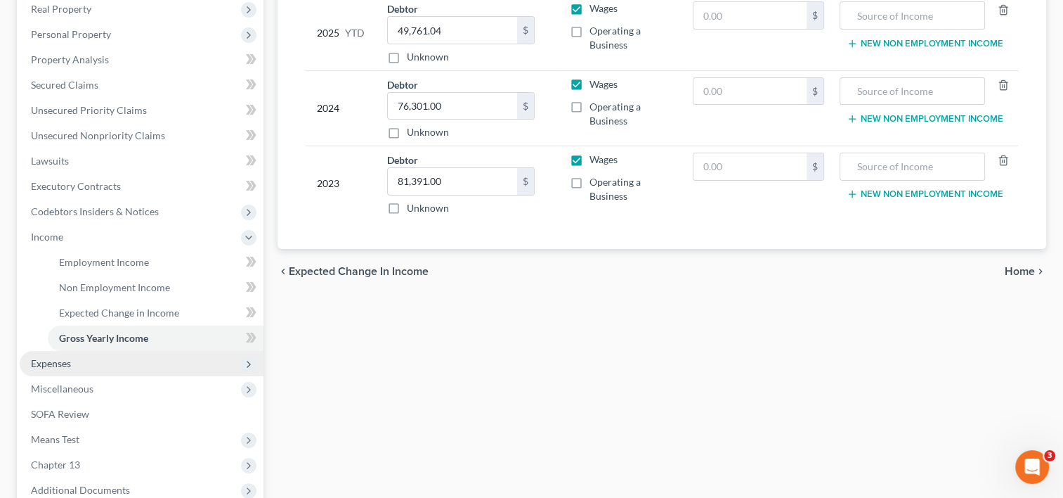
click at [63, 369] on span "Expenses" at bounding box center [142, 363] width 244 height 25
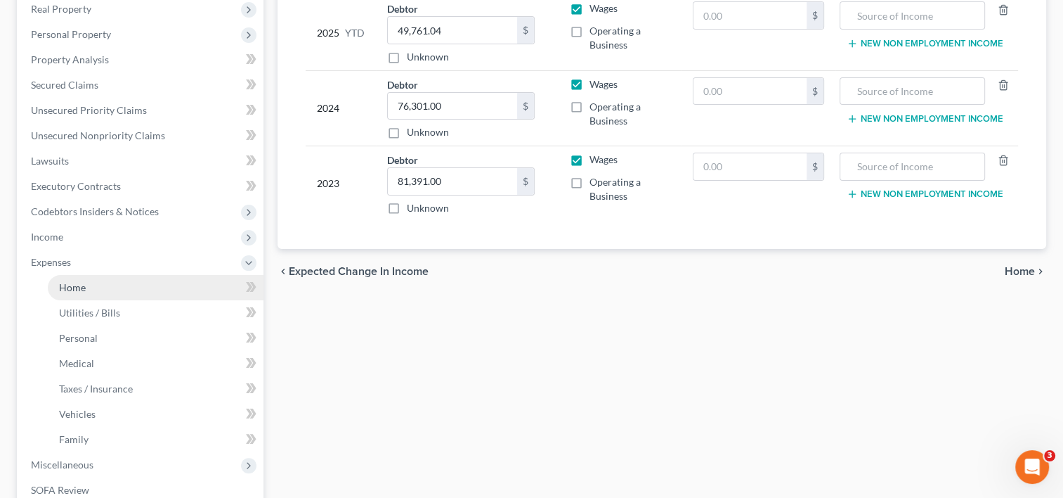
click at [89, 289] on link "Home" at bounding box center [156, 287] width 216 height 25
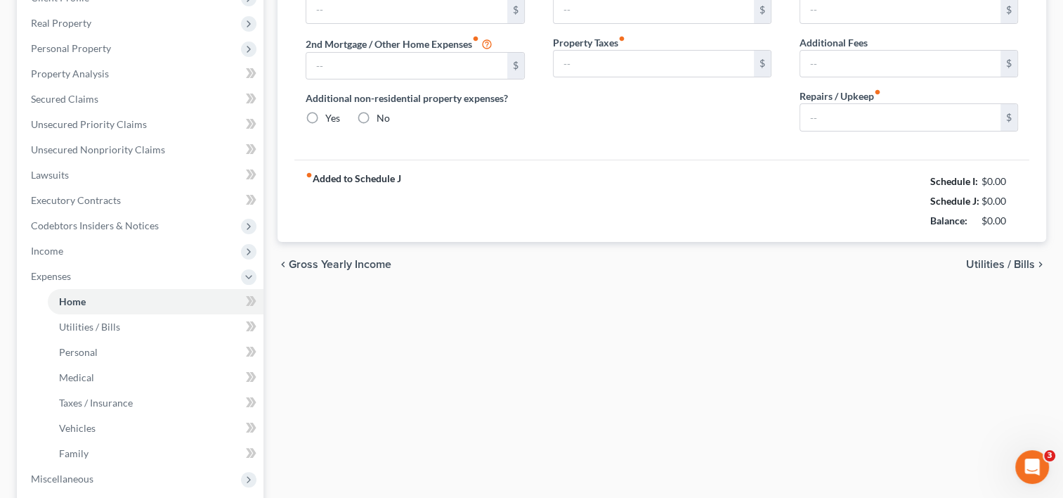
type input "815.00"
type input "0.00"
radio input "true"
type input "39.00"
type input "0.00"
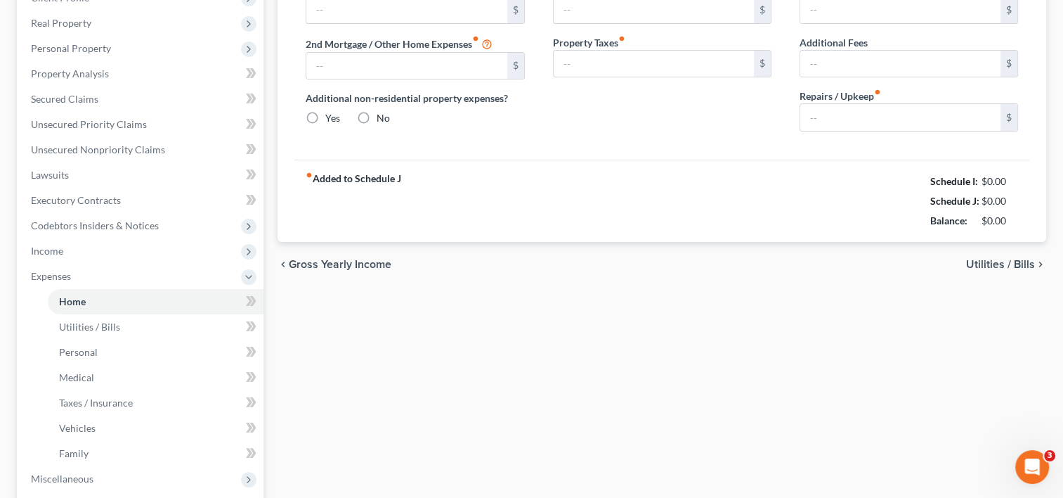
type input "0.00"
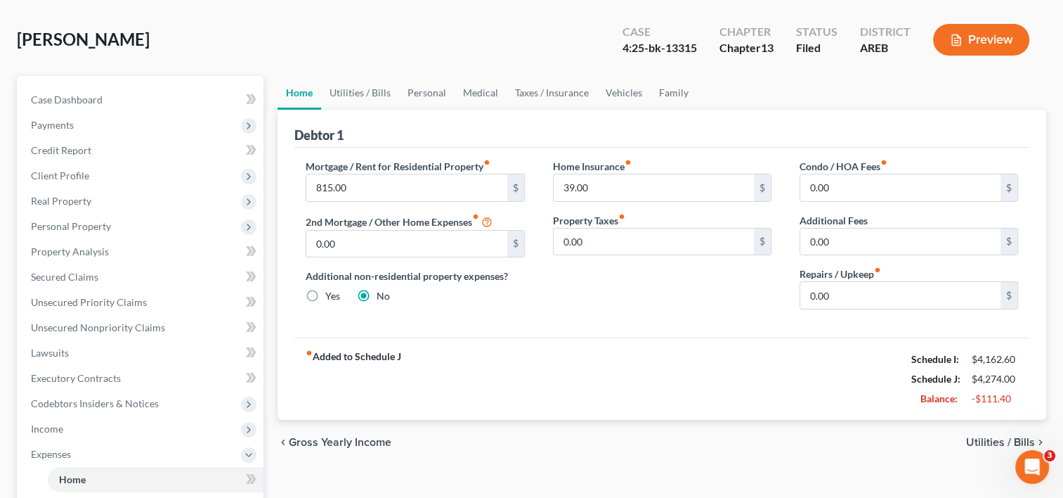
scroll to position [60, 0]
click at [374, 91] on link "Utilities / Bills" at bounding box center [360, 92] width 78 height 34
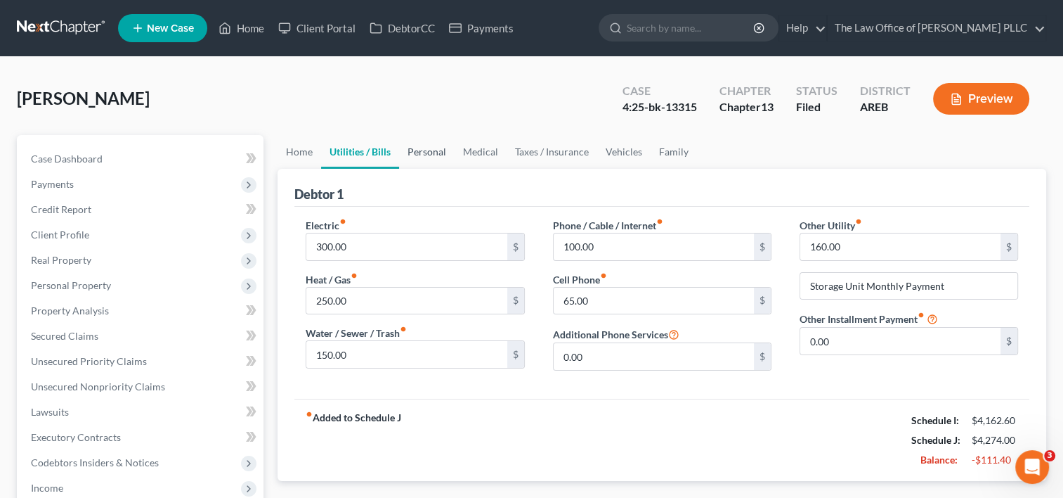
click at [419, 150] on link "Personal" at bounding box center [427, 152] width 56 height 34
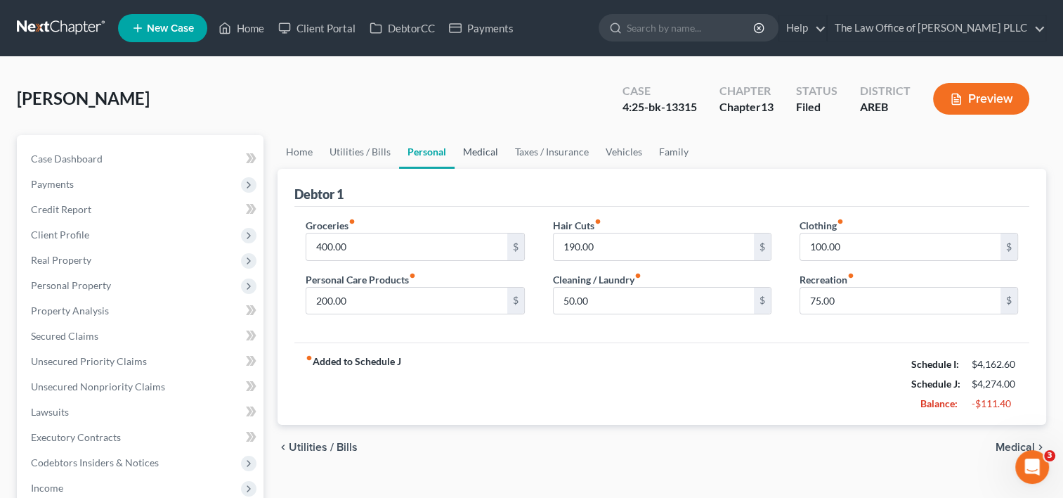
click at [468, 153] on link "Medical" at bounding box center [481, 152] width 52 height 34
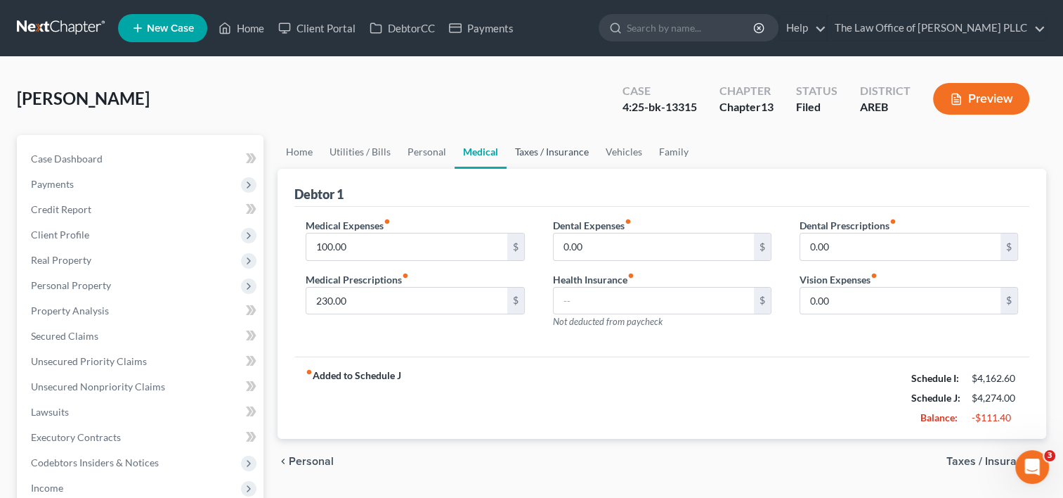
click at [561, 151] on link "Taxes / Insurance" at bounding box center [552, 152] width 91 height 34
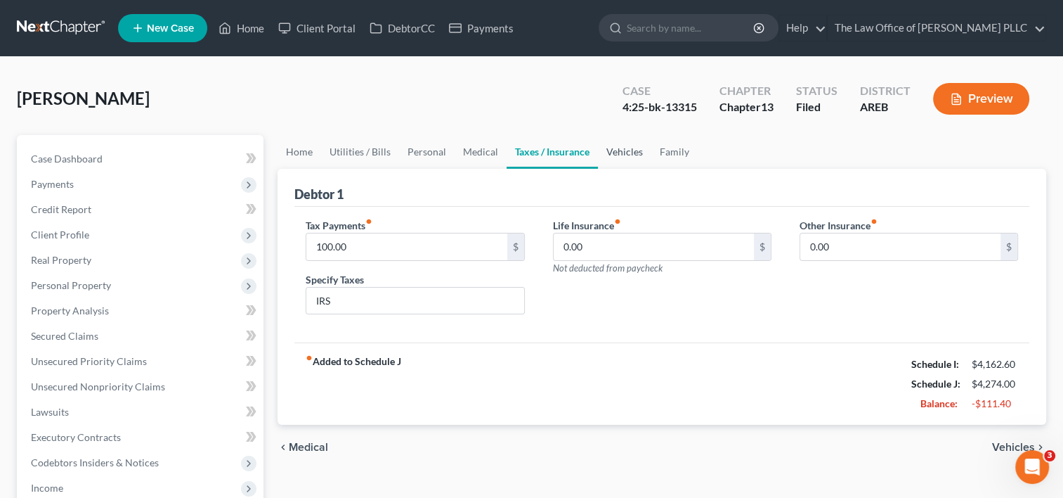
click at [615, 154] on link "Vehicles" at bounding box center [624, 152] width 53 height 34
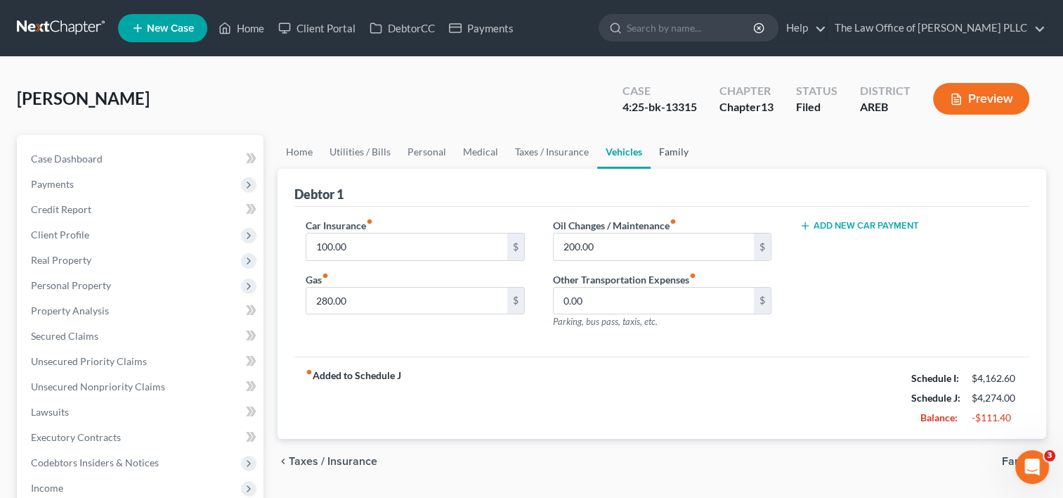
click at [668, 150] on link "Family" at bounding box center [674, 152] width 46 height 34
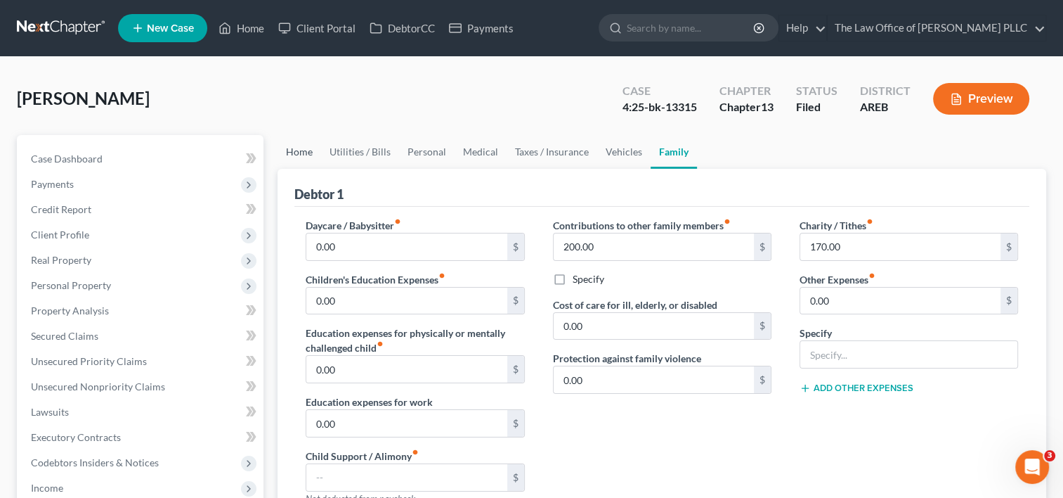
click at [308, 148] on link "Home" at bounding box center [300, 152] width 44 height 34
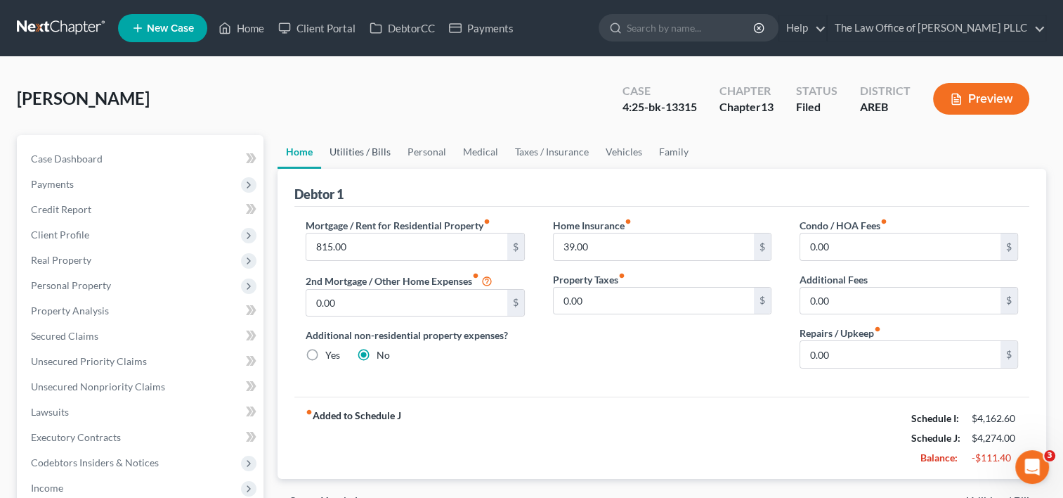
click at [351, 150] on link "Utilities / Bills" at bounding box center [360, 152] width 78 height 34
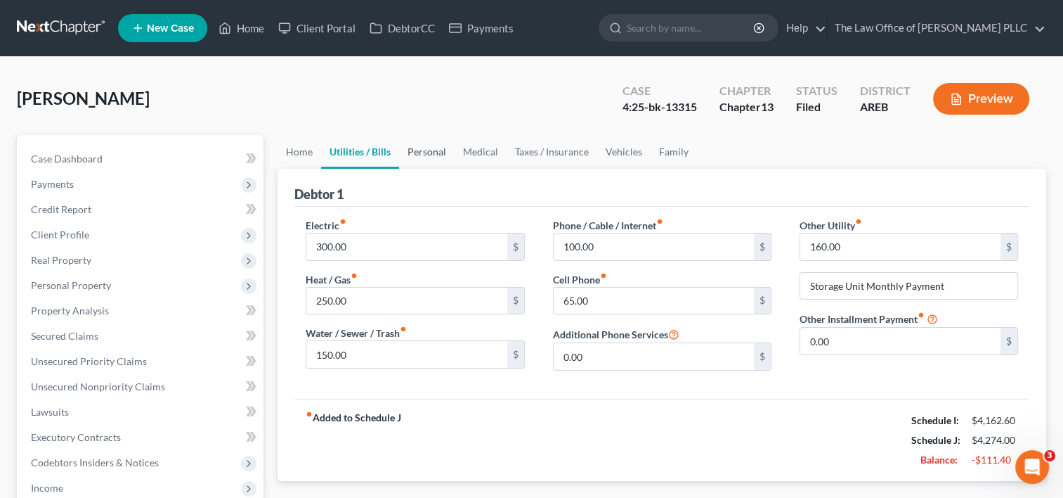
click at [428, 152] on link "Personal" at bounding box center [427, 152] width 56 height 34
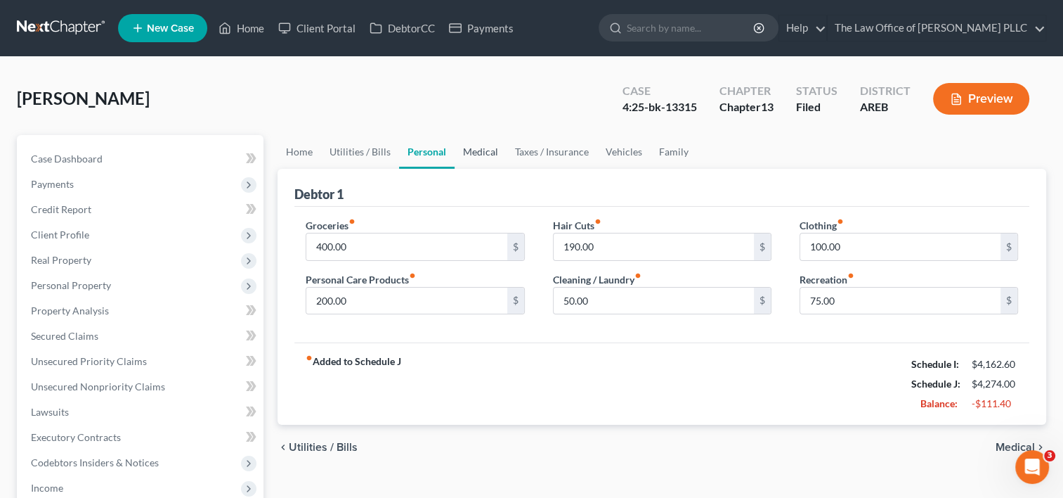
click at [473, 154] on link "Medical" at bounding box center [481, 152] width 52 height 34
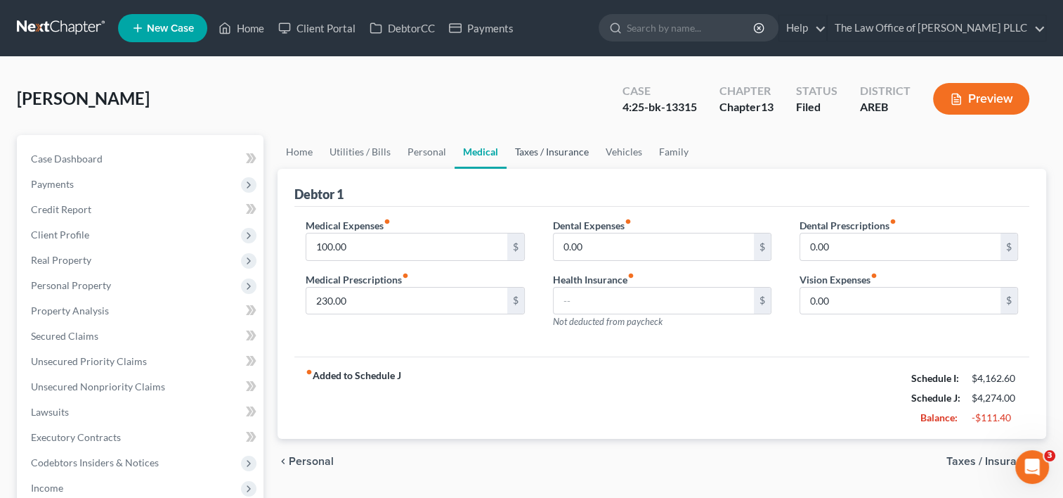
click at [539, 155] on link "Taxes / Insurance" at bounding box center [552, 152] width 91 height 34
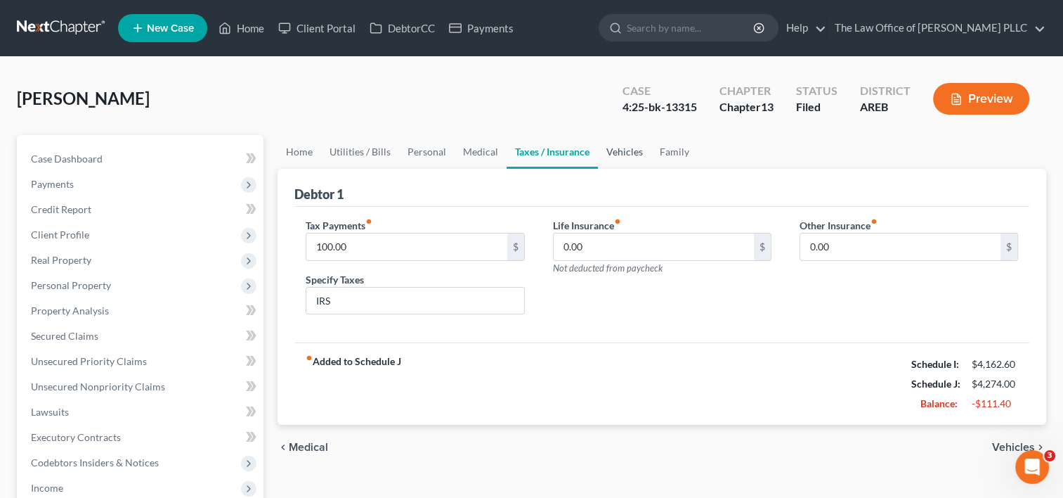
click at [619, 155] on link "Vehicles" at bounding box center [624, 152] width 53 height 34
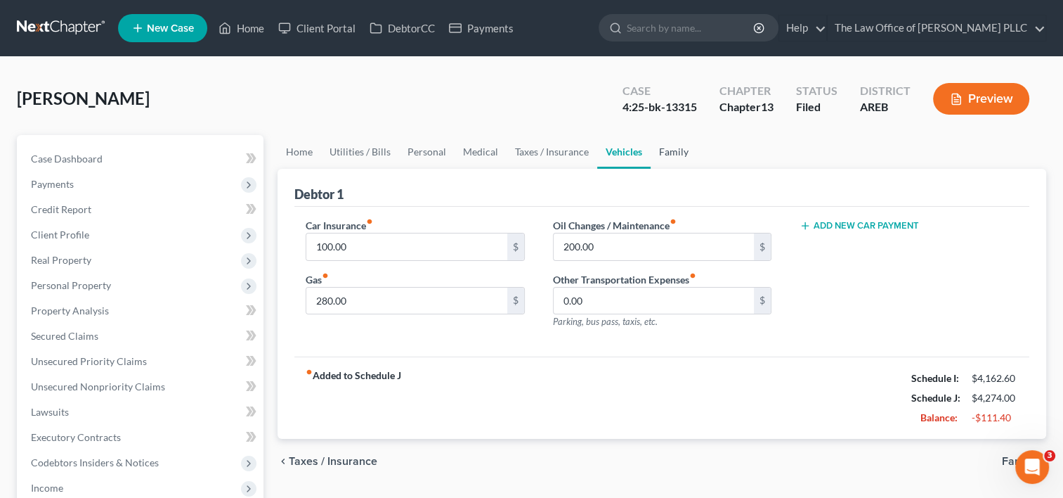
click at [673, 147] on link "Family" at bounding box center [674, 152] width 46 height 34
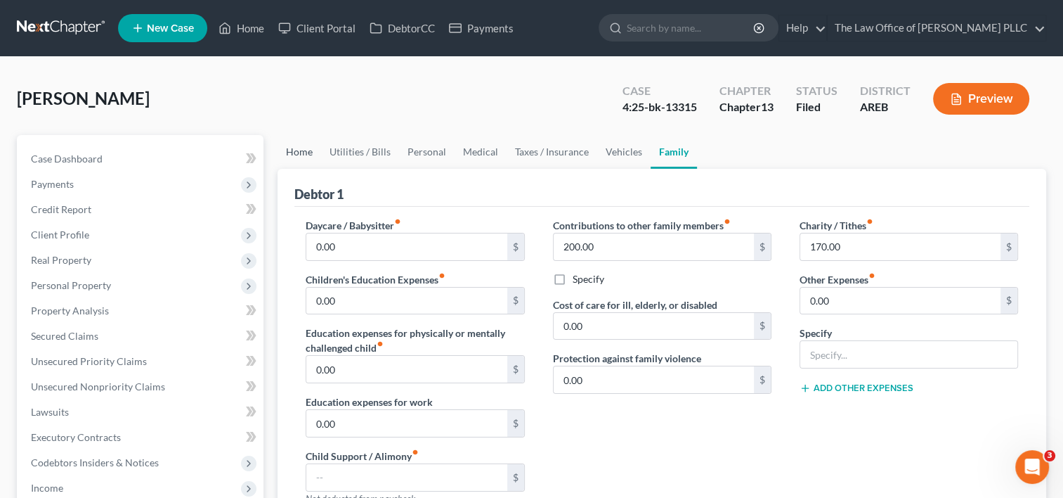
click at [298, 150] on link "Home" at bounding box center [300, 152] width 44 height 34
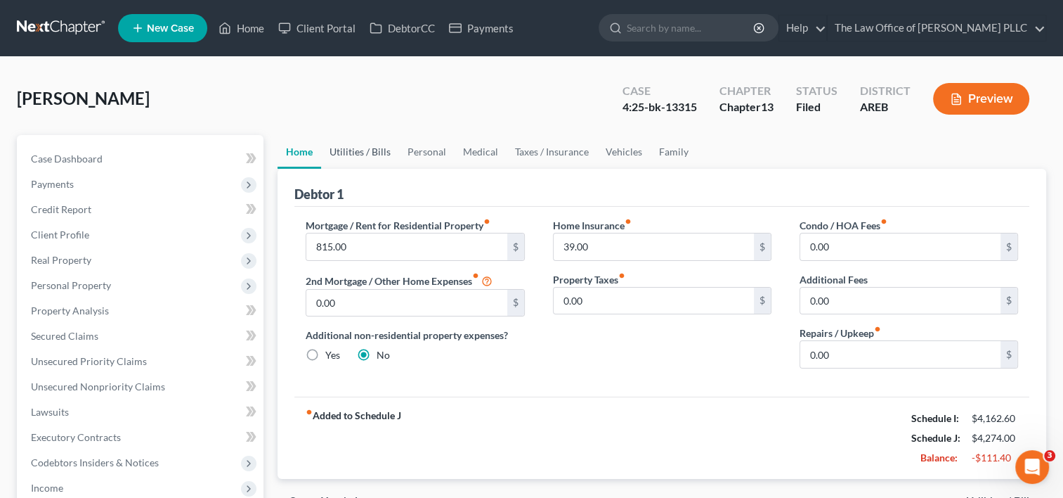
click at [365, 148] on link "Utilities / Bills" at bounding box center [360, 152] width 78 height 34
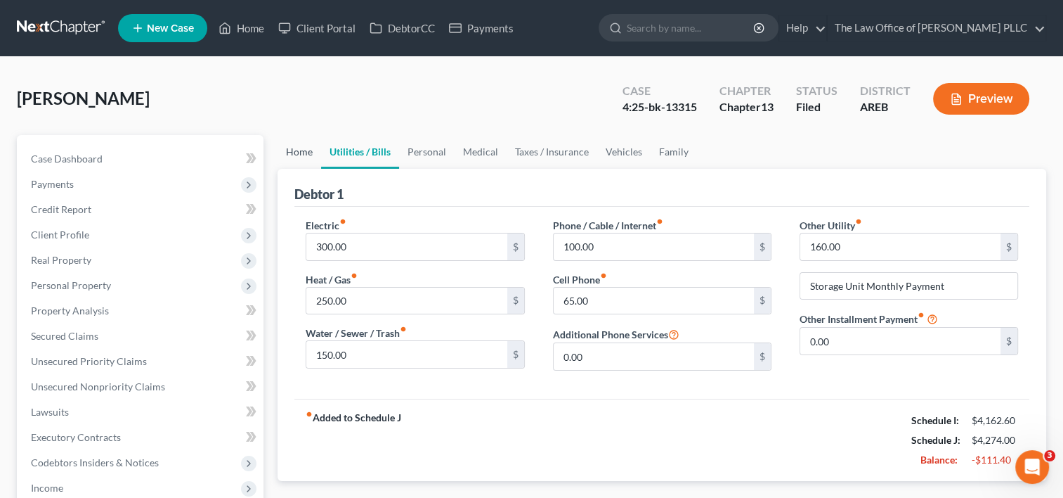
click at [297, 156] on link "Home" at bounding box center [300, 152] width 44 height 34
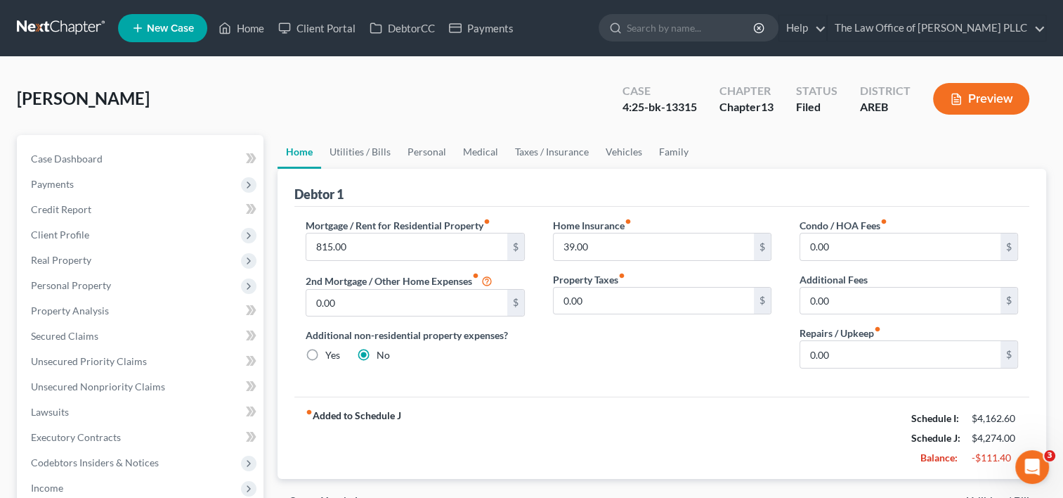
click at [831, 413] on div "fiber_manual_record Added to Schedule J Schedule I: $4,162.60 Schedule J: $4,27…" at bounding box center [661, 437] width 735 height 82
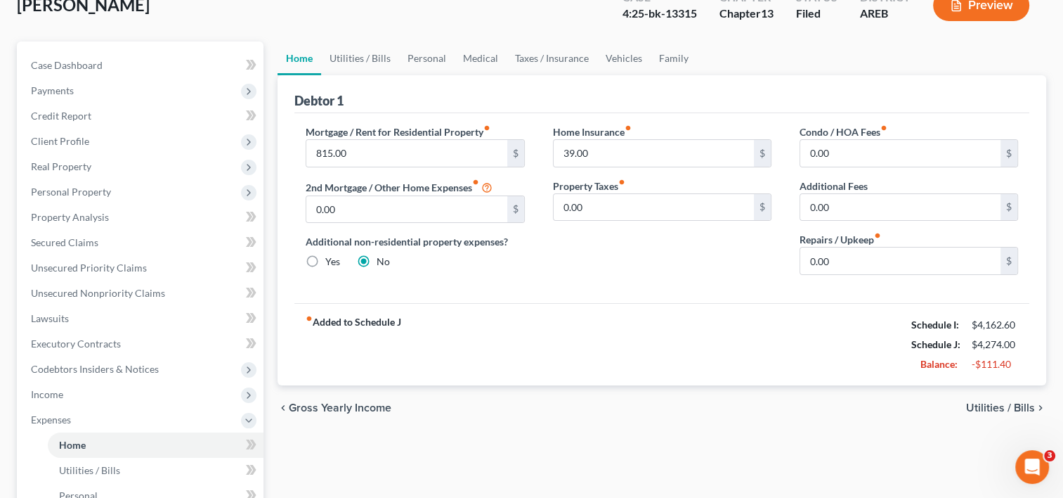
click at [1002, 407] on span "Utilities / Bills" at bounding box center [1000, 407] width 69 height 11
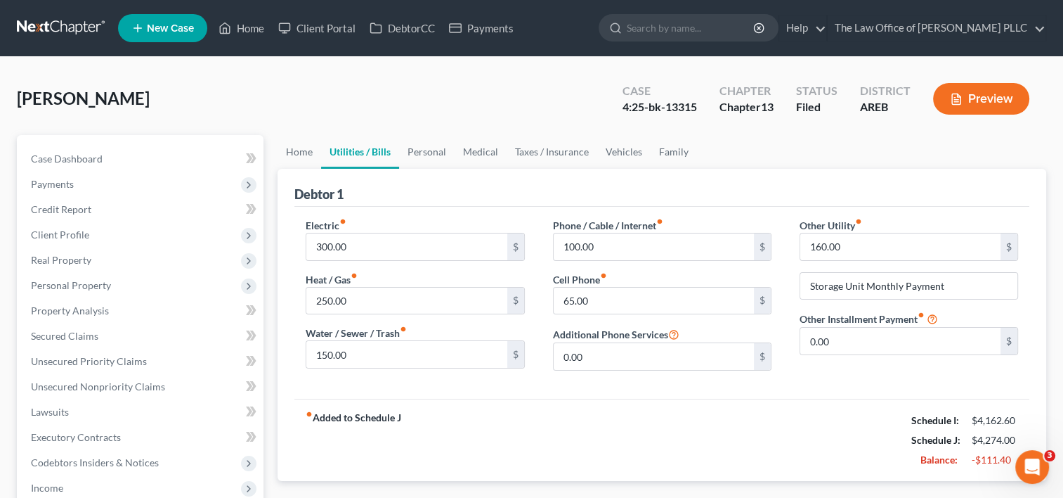
click at [796, 413] on div "fiber_manual_record Added to Schedule J Schedule I: $4,162.60 Schedule J: $4,27…" at bounding box center [661, 440] width 735 height 82
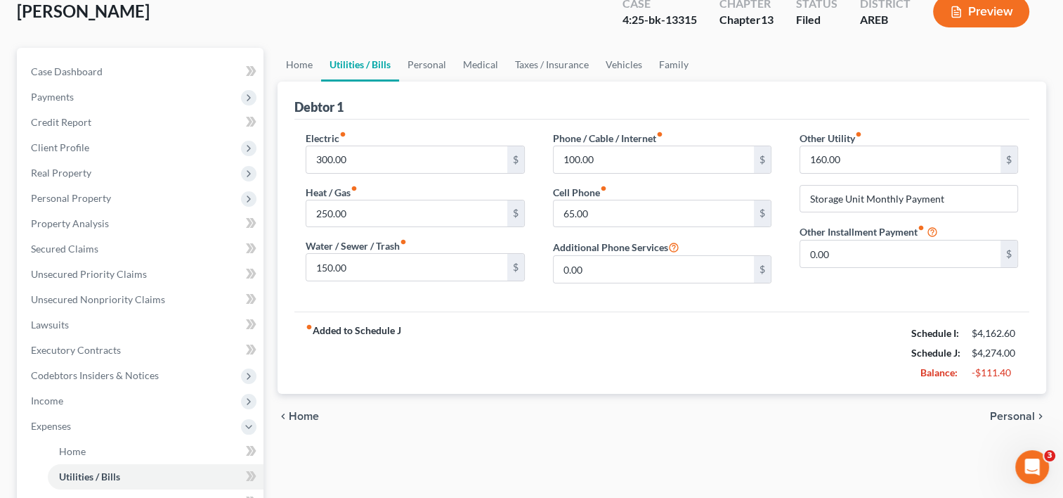
click at [1000, 413] on span "Personal" at bounding box center [1012, 415] width 45 height 11
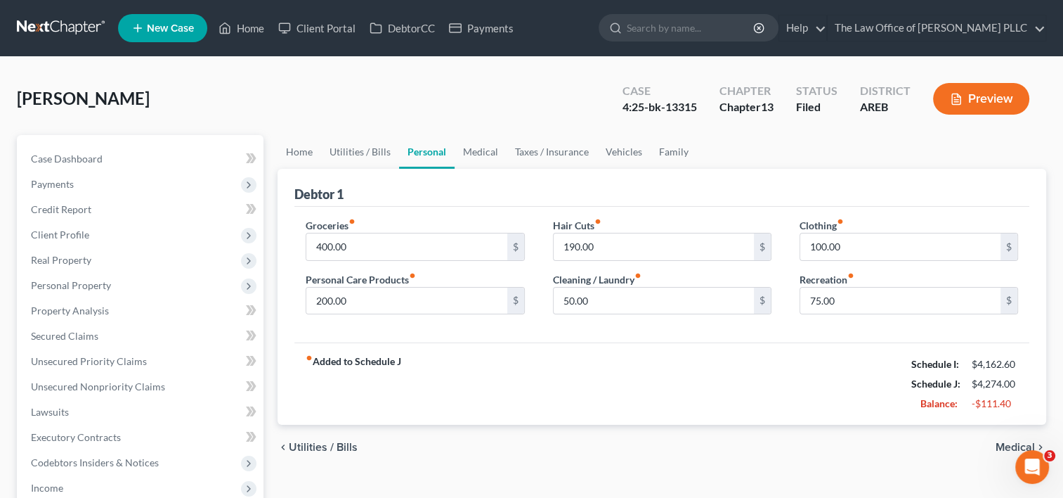
drag, startPoint x: 746, startPoint y: 396, endPoint x: 1011, endPoint y: 445, distance: 270.2
click at [1011, 445] on span "Medical" at bounding box center [1015, 446] width 39 height 11
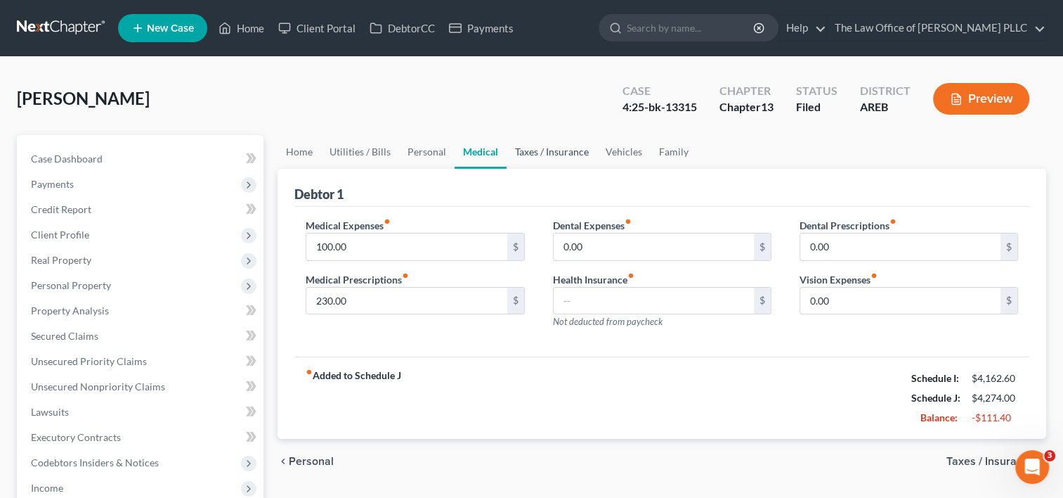
click at [544, 156] on link "Taxes / Insurance" at bounding box center [552, 152] width 91 height 34
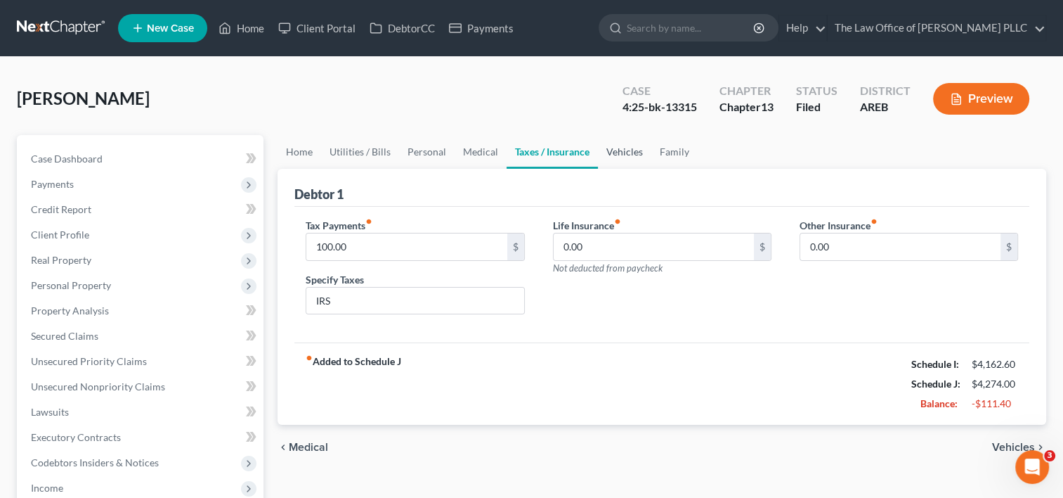
click at [619, 151] on link "Vehicles" at bounding box center [624, 152] width 53 height 34
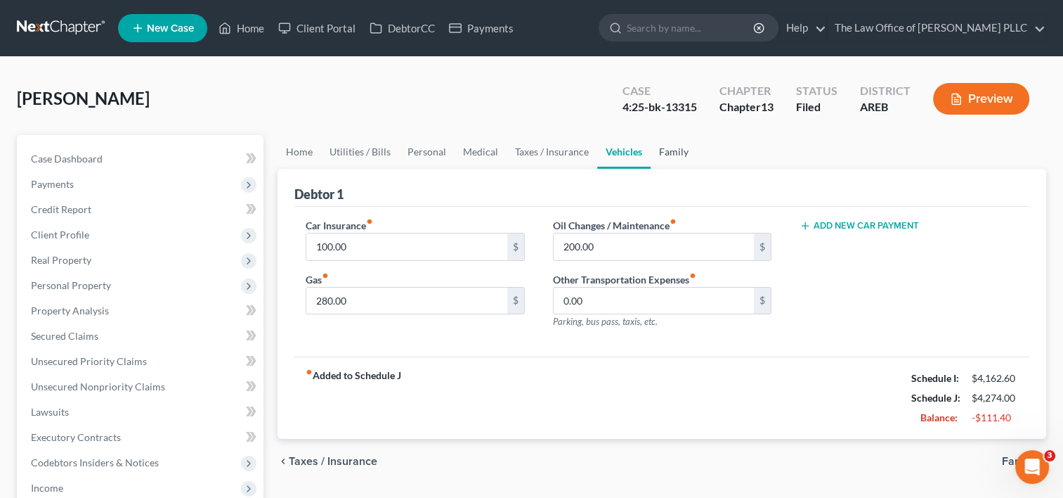
click at [672, 155] on link "Family" at bounding box center [674, 152] width 46 height 34
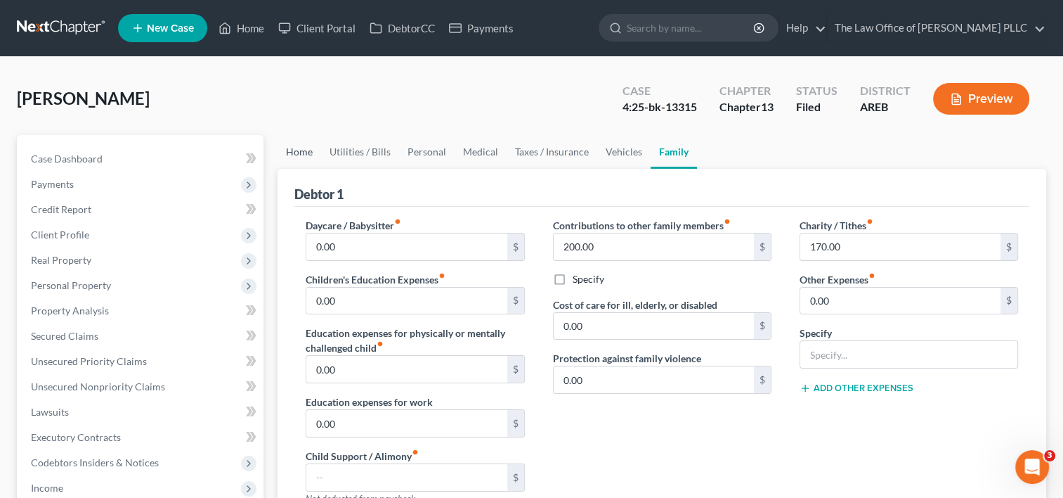
click at [309, 155] on link "Home" at bounding box center [300, 152] width 44 height 34
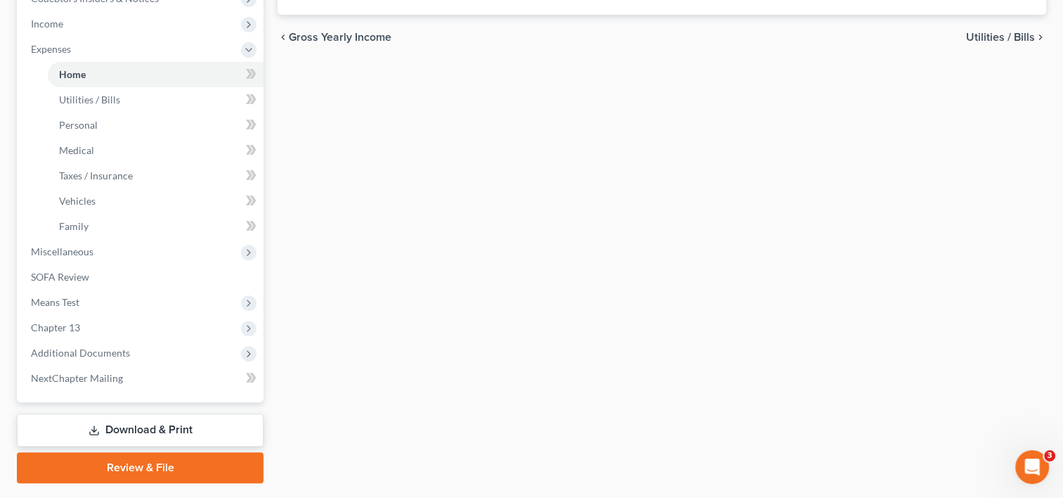
scroll to position [501, 0]
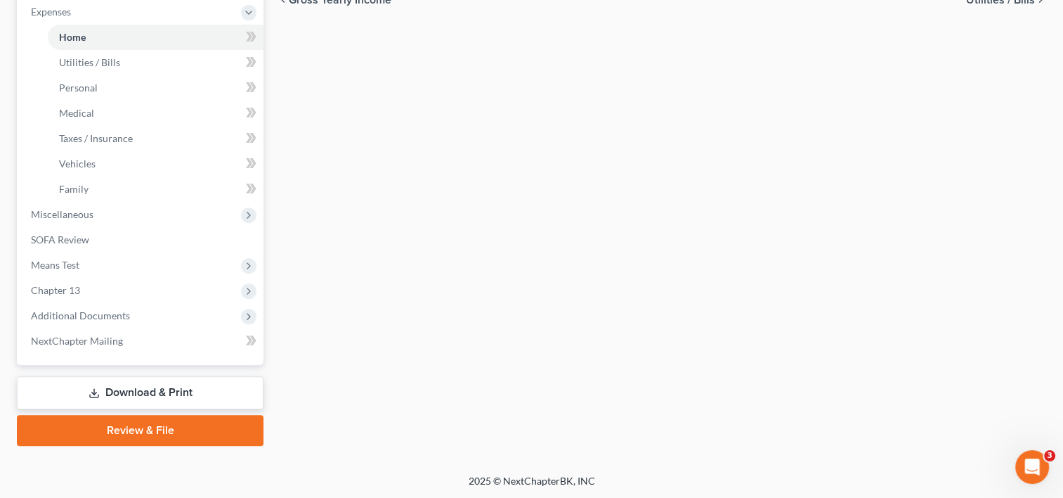
click at [165, 427] on link "Review & File" at bounding box center [140, 430] width 247 height 31
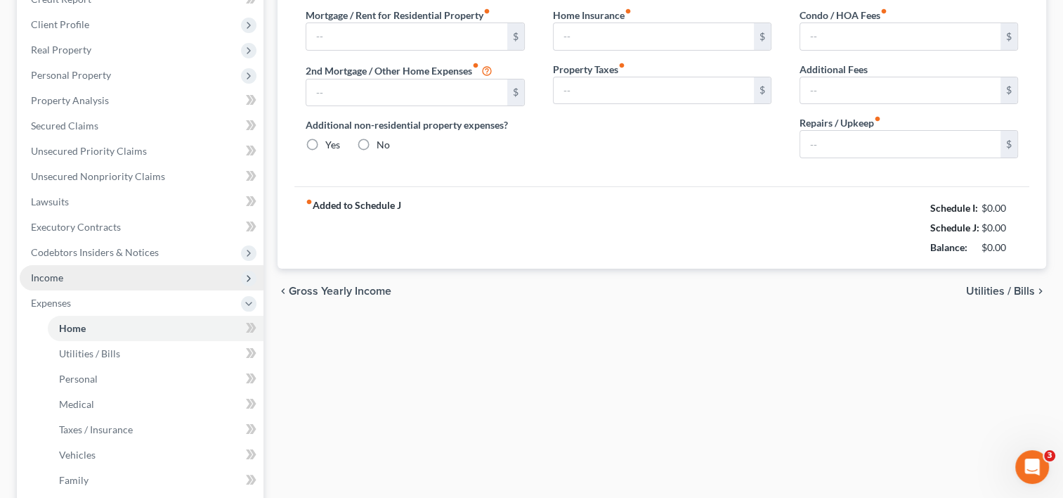
type input "815.00"
type input "0.00"
radio input "true"
type input "39.00"
type input "0.00"
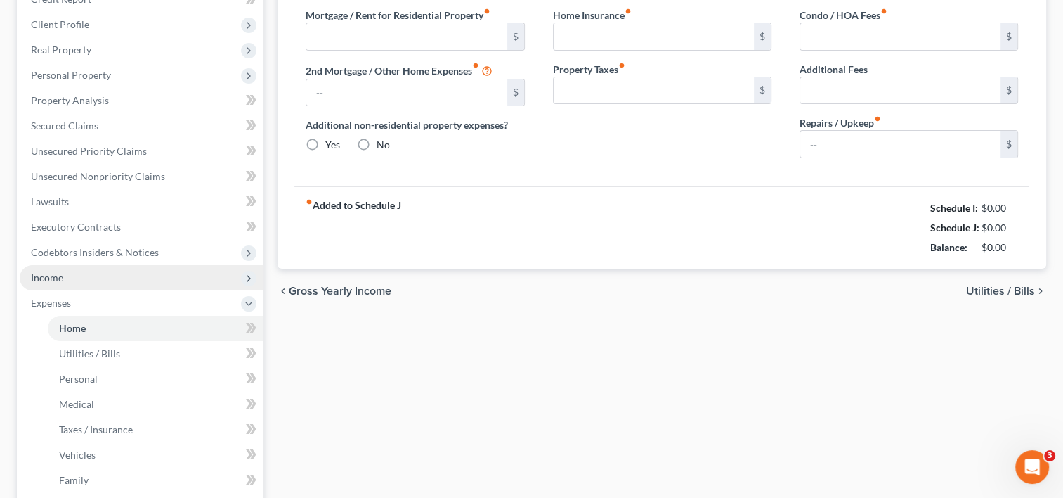
type input "0.00"
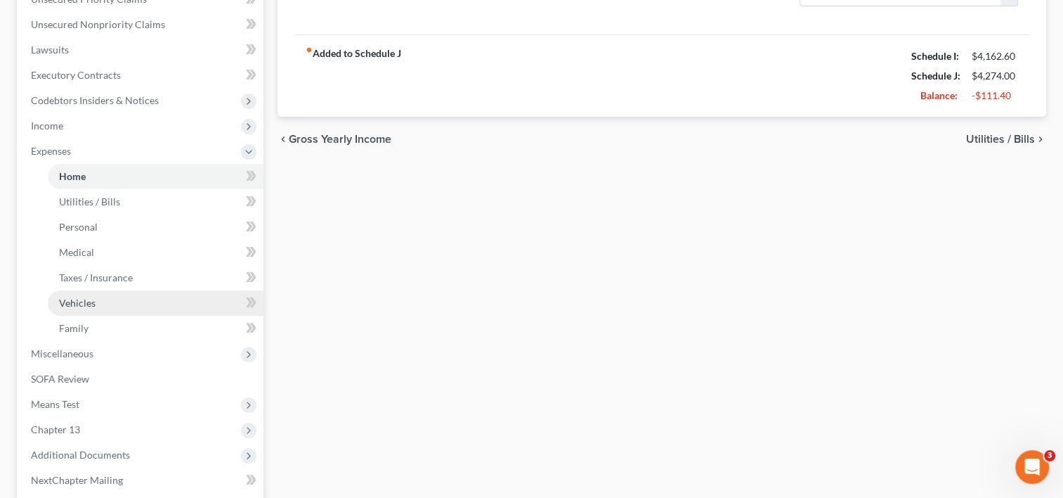
scroll to position [501, 0]
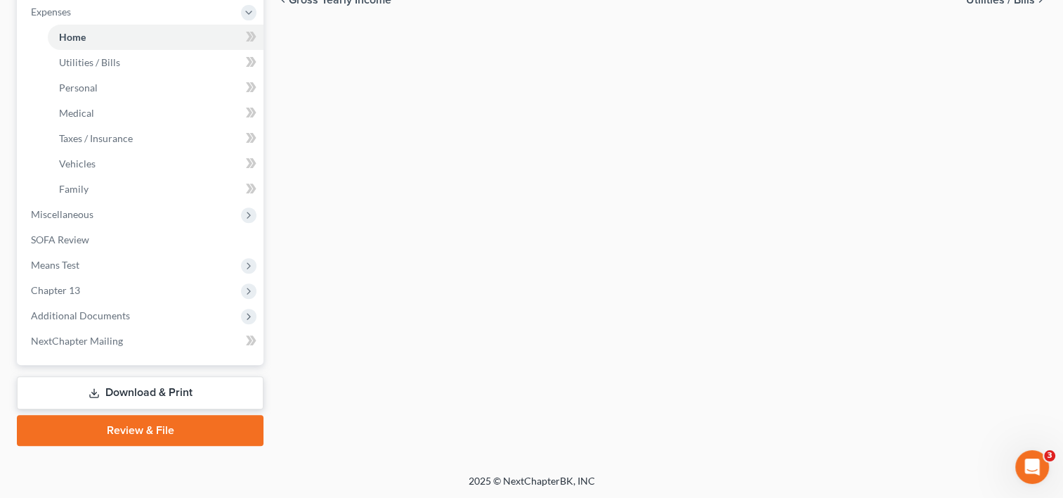
click at [156, 396] on link "Download & Print" at bounding box center [140, 392] width 247 height 33
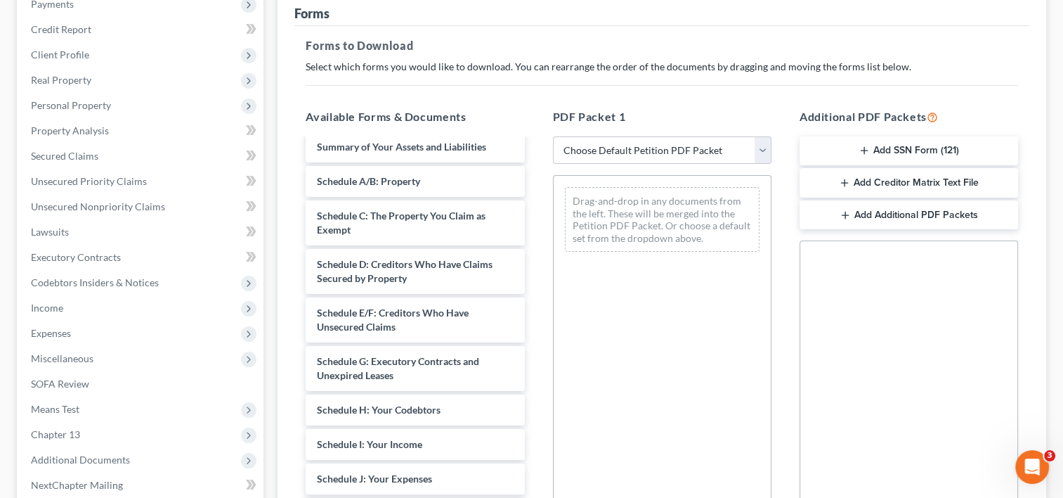
scroll to position [888, 0]
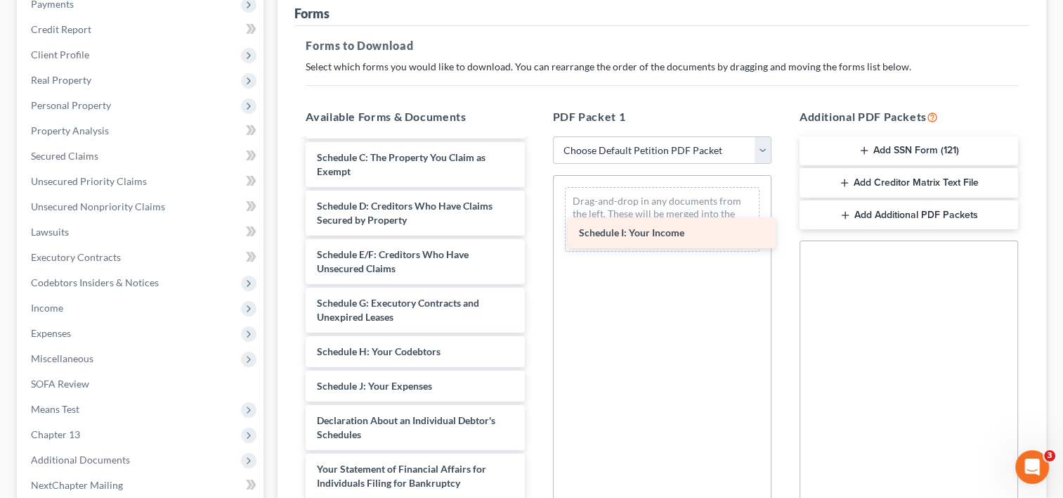
drag, startPoint x: 436, startPoint y: 367, endPoint x: 697, endPoint y: 240, distance: 290.1
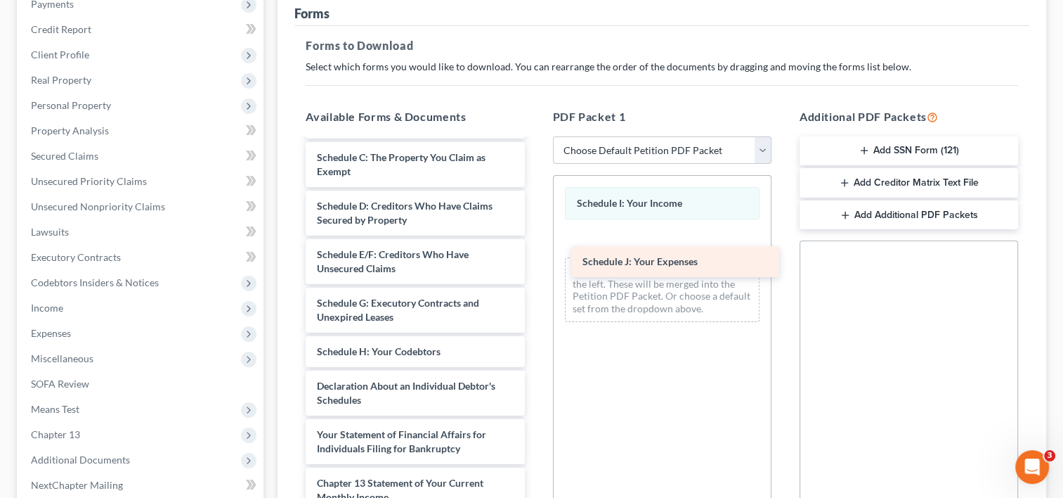
drag, startPoint x: 456, startPoint y: 351, endPoint x: 696, endPoint y: 266, distance: 254.5
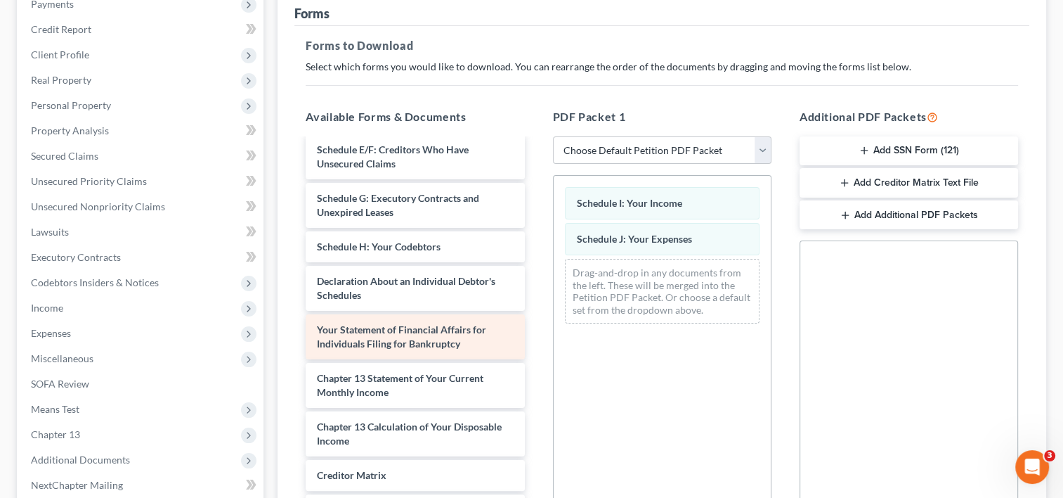
scroll to position [994, 0]
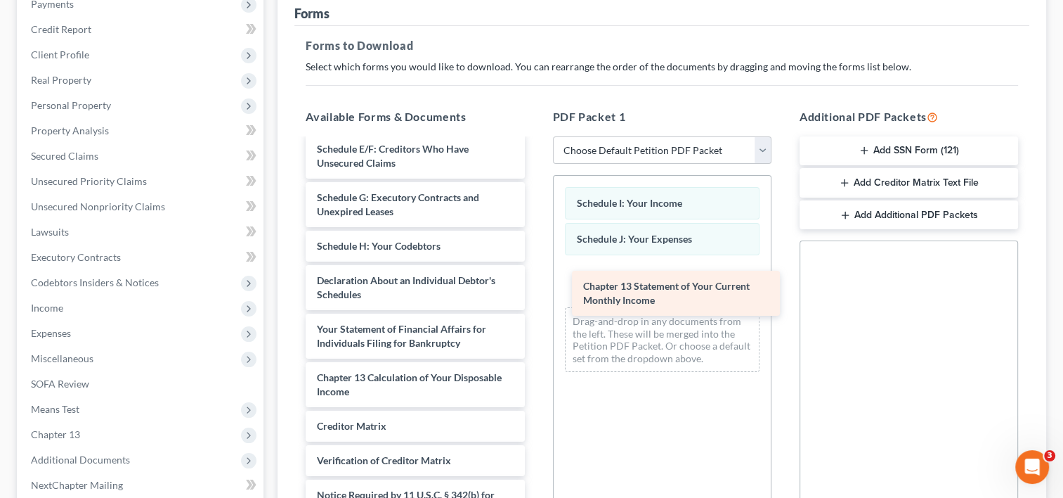
drag, startPoint x: 432, startPoint y: 358, endPoint x: 698, endPoint y: 294, distance: 273.9
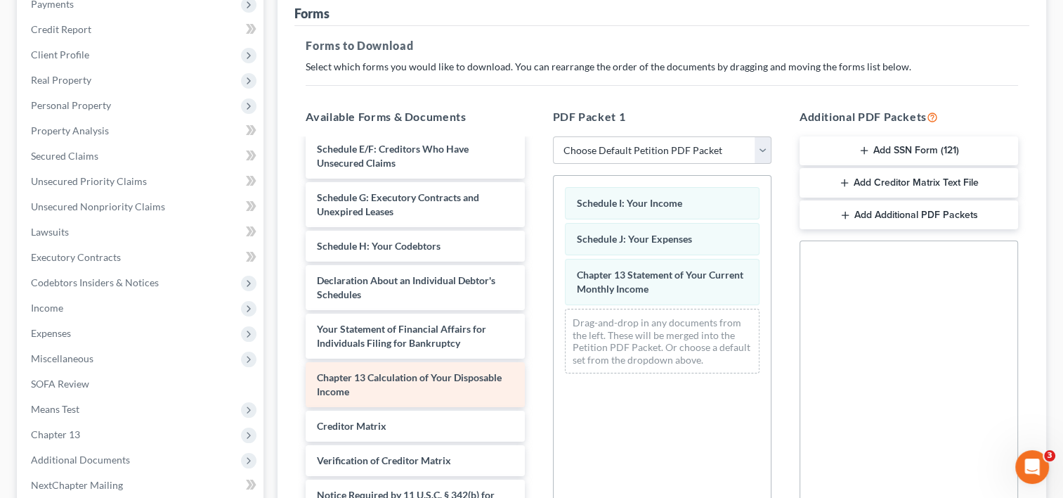
scroll to position [957, 0]
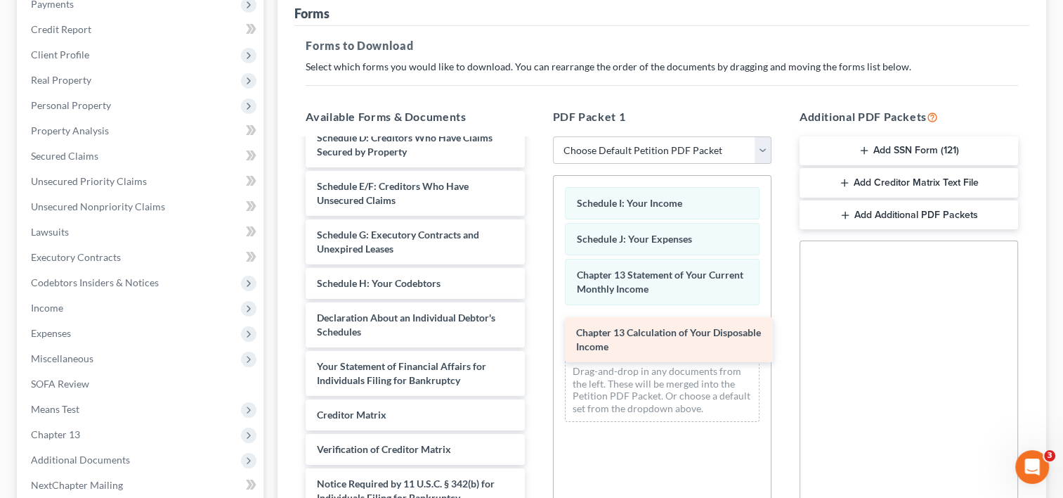
drag, startPoint x: 443, startPoint y: 351, endPoint x: 702, endPoint y: 335, distance: 259.9
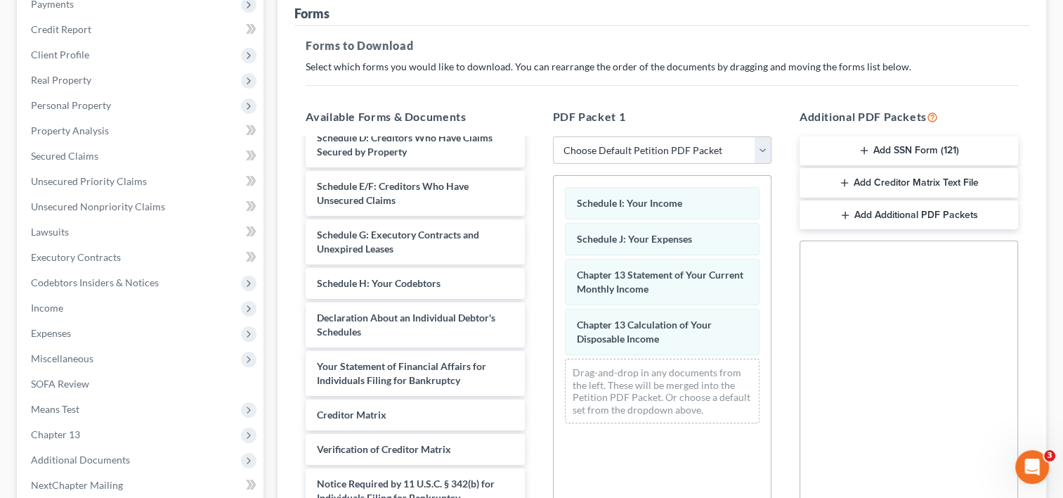
scroll to position [369, 0]
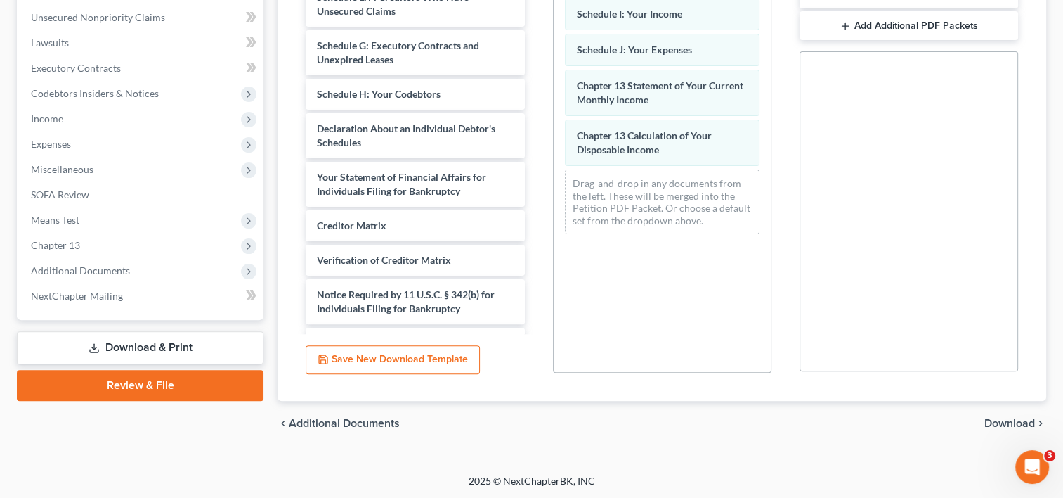
click at [1000, 420] on span "Download" at bounding box center [1010, 422] width 51 height 11
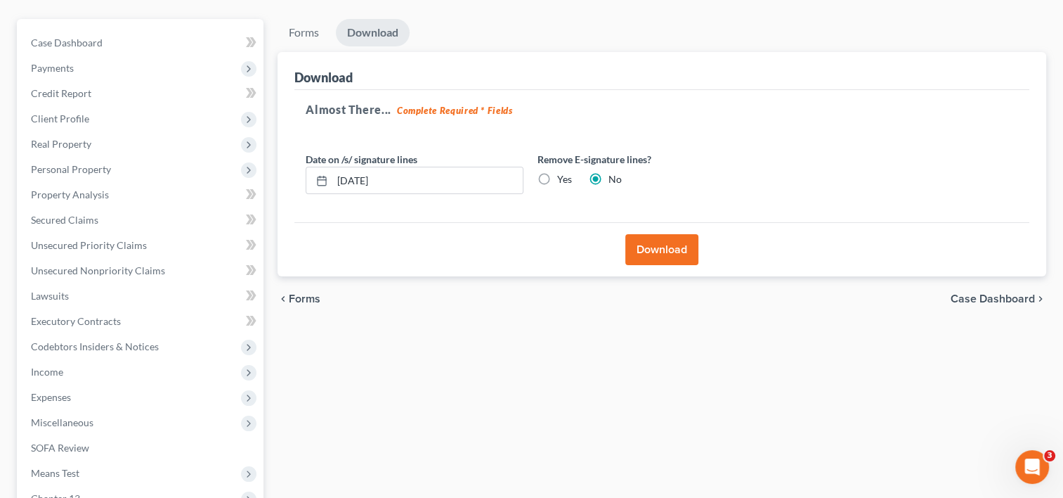
scroll to position [115, 0]
click at [656, 251] on button "Download" at bounding box center [662, 250] width 73 height 31
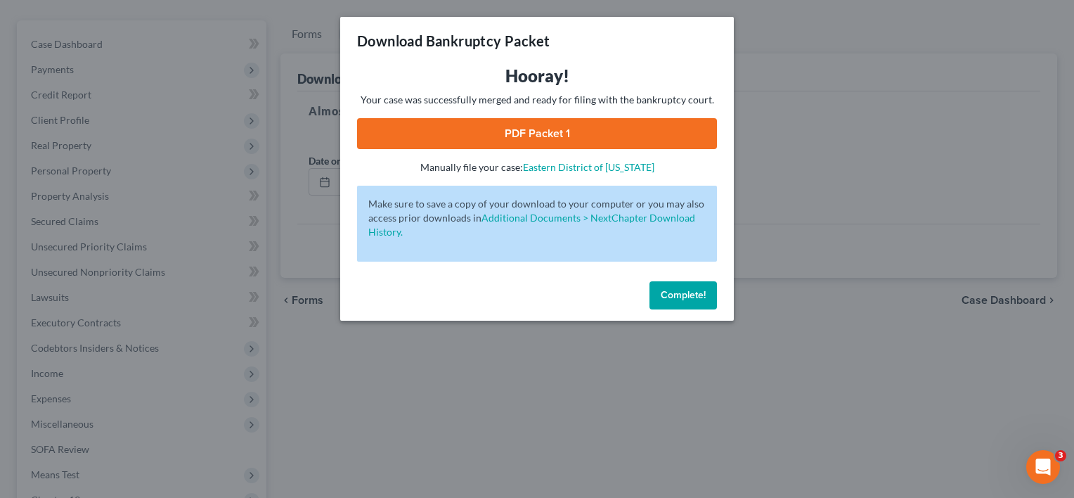
click at [547, 138] on link "PDF Packet 1" at bounding box center [537, 133] width 360 height 31
click at [689, 291] on span "Complete!" at bounding box center [683, 295] width 45 height 12
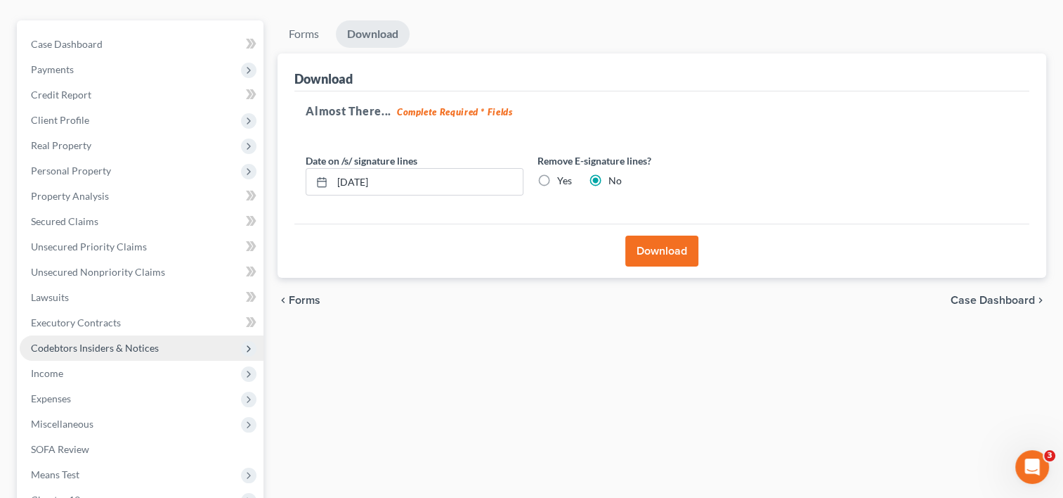
scroll to position [324, 0]
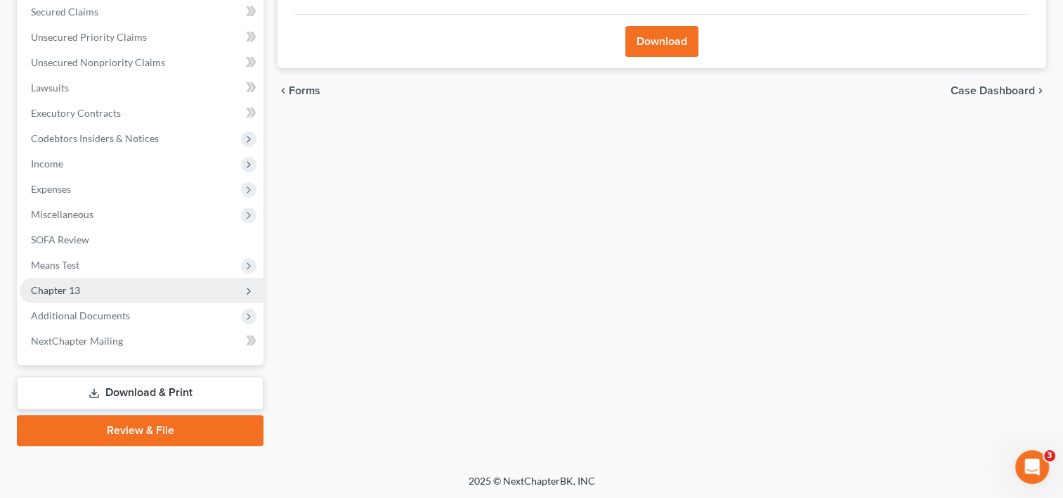
click at [76, 296] on span "Chapter 13" at bounding box center [142, 290] width 244 height 25
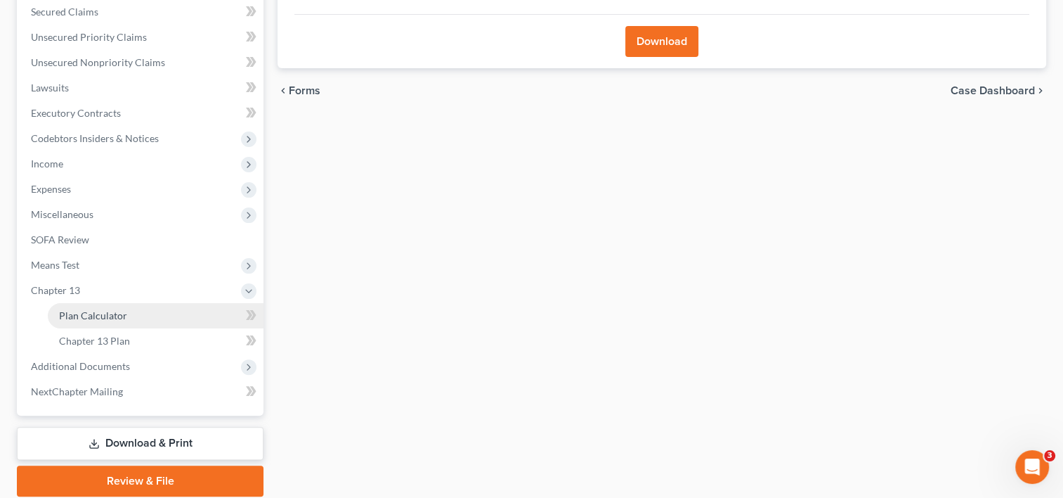
click at [108, 314] on span "Plan Calculator" at bounding box center [93, 315] width 68 height 12
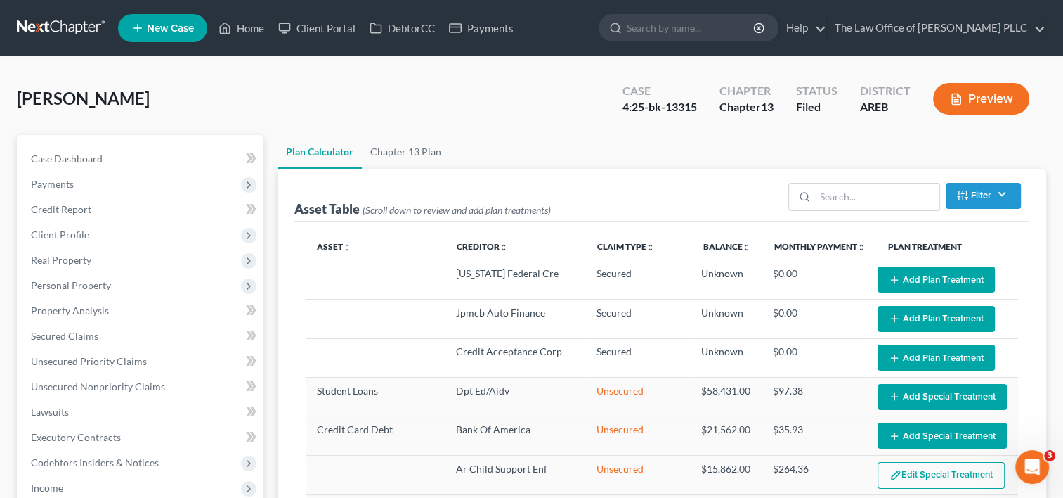
select select "59"
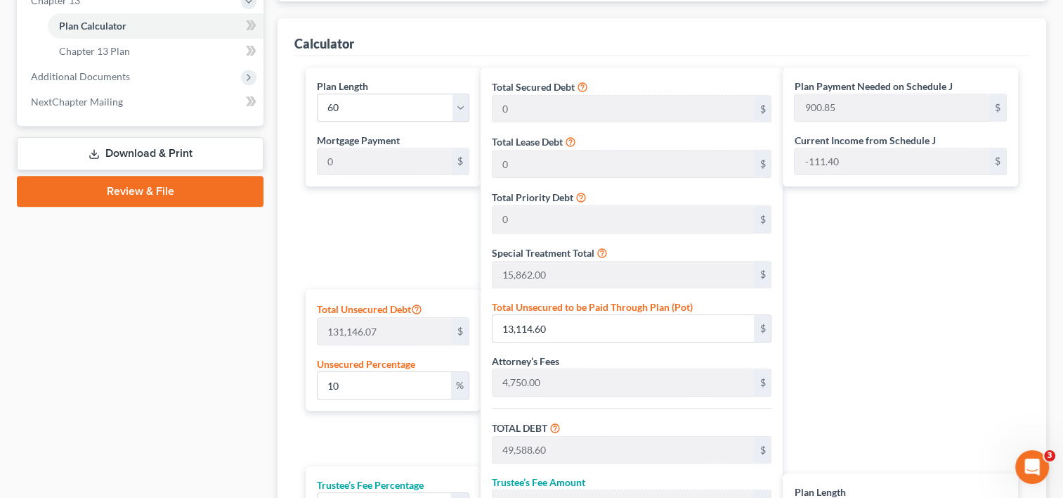
scroll to position [609, 0]
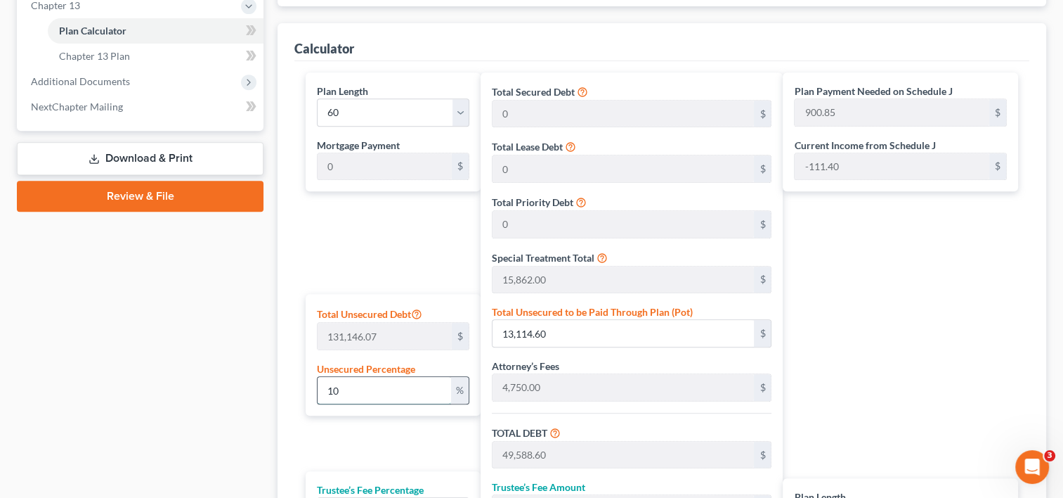
click at [354, 391] on input "10" at bounding box center [384, 390] width 133 height 27
type input "1"
type input "1,311.46"
type input "37,785.46"
type input "3,400.69"
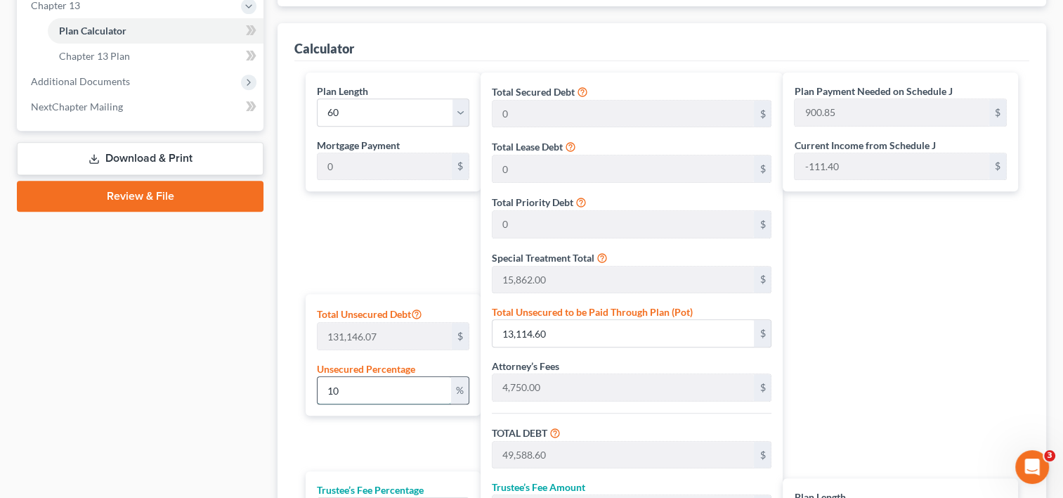
type input "41,186.15"
type input "686.43"
type input "36,474.00"
type input "3,282.66"
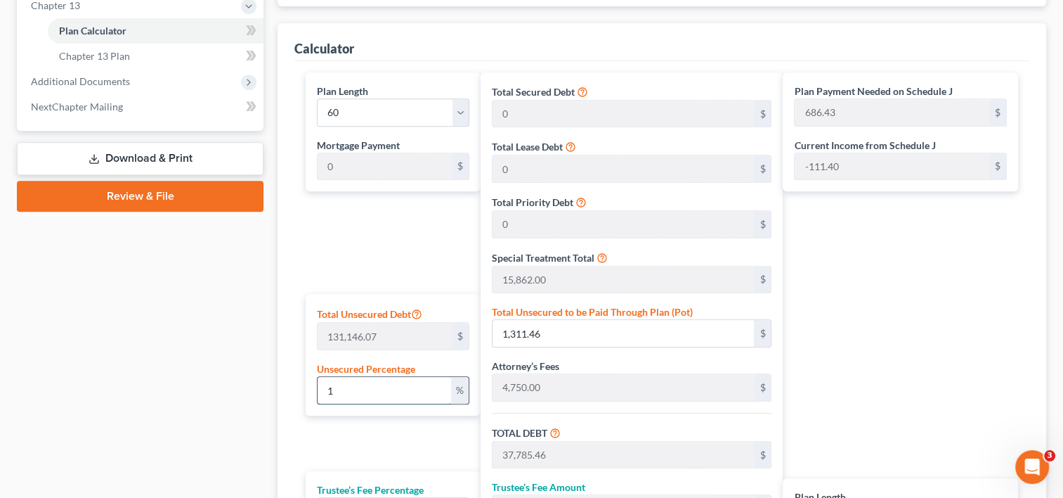
type input "39,756.66"
type input "662.61"
type input "2"
type input "2,622.92"
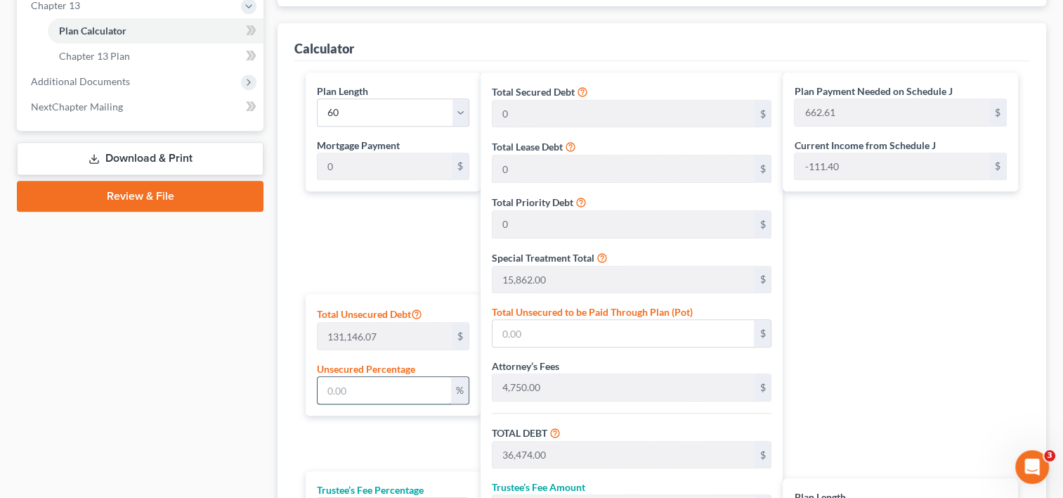
type input "39,096.92"
type input "3,518.72"
type input "42,615.64"
type input "710.26"
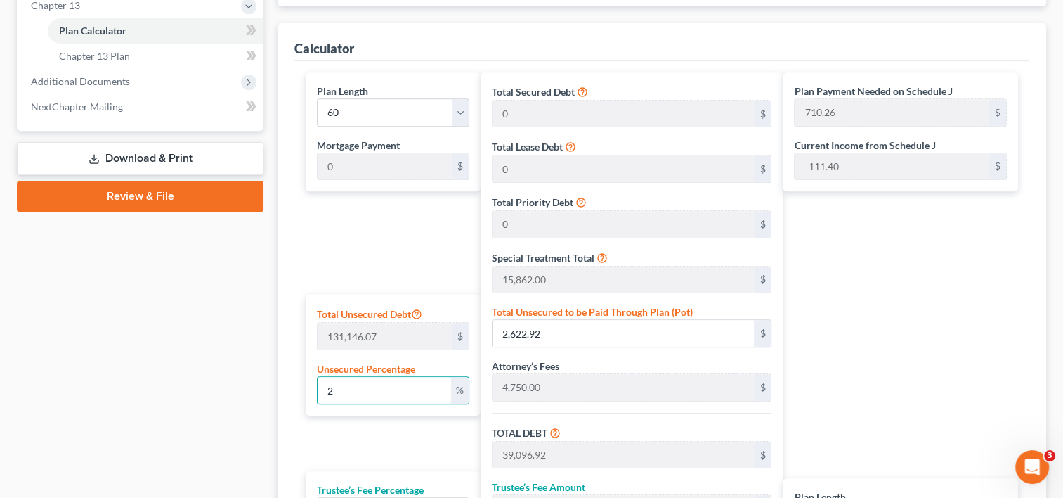
type input "2"
click at [401, 250] on div "Plan Length 1 2 3 4 5 6 7 8 9 10 11 12 13 14 15 16 17 18 19 20 21 22 23 24 25 2…" at bounding box center [389, 357] width 181 height 571
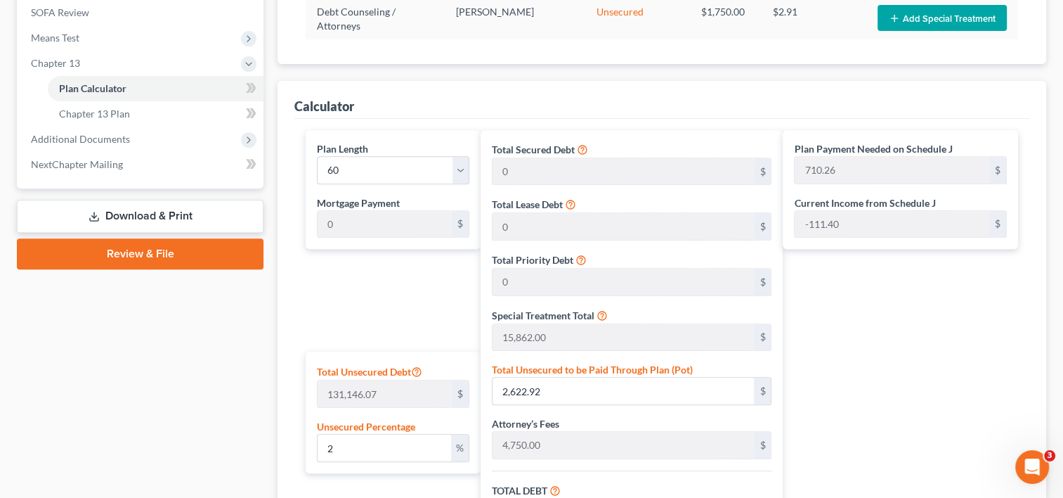
scroll to position [552, 0]
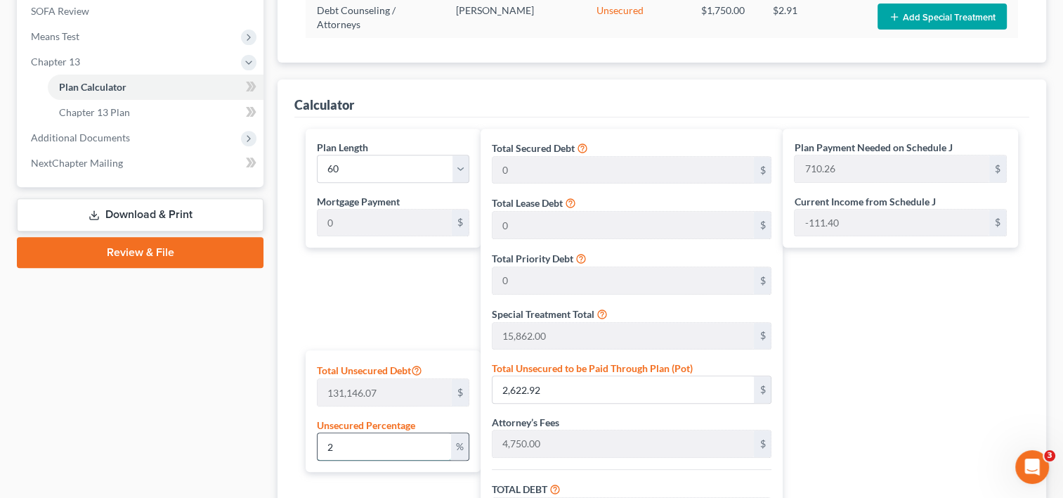
click at [374, 441] on input "2" at bounding box center [384, 446] width 133 height 27
type input "36,474.00"
type input "3,282.66"
type input "39,756.66"
type input "662.61"
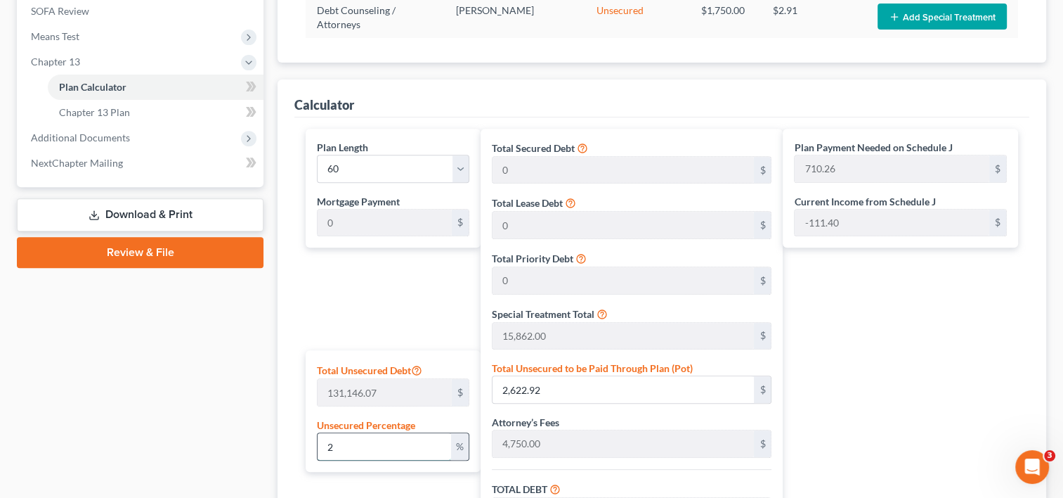
type input "662.61"
type input "1"
type input "1,311.46"
type input "37,785.46"
type input "3,400.69"
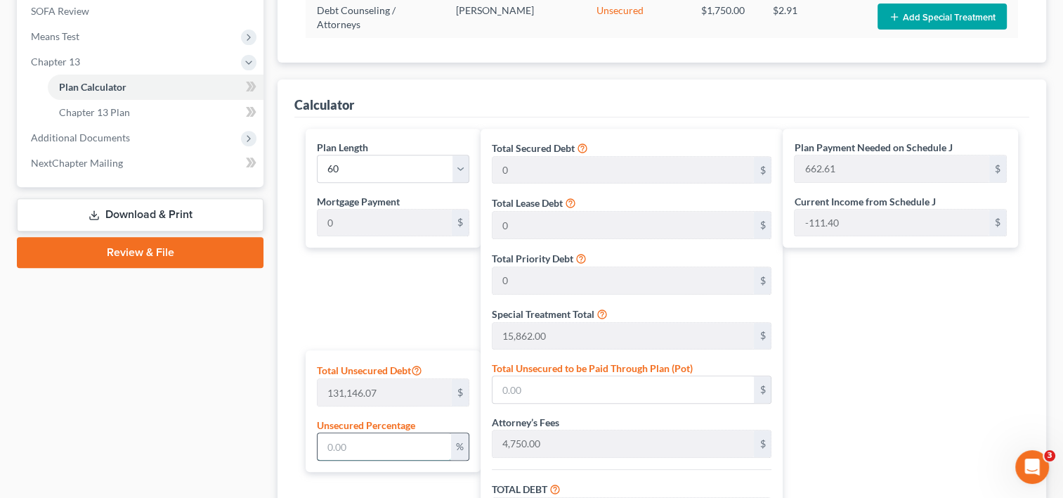
type input "41,186.15"
type input "686.43"
type input "1"
click at [387, 306] on div "Plan Length 1 2 3 4 5 6 7 8 9 10 11 12 13 14 15 16 17 18 19 20 21 22 23 24 25 2…" at bounding box center [389, 414] width 181 height 571
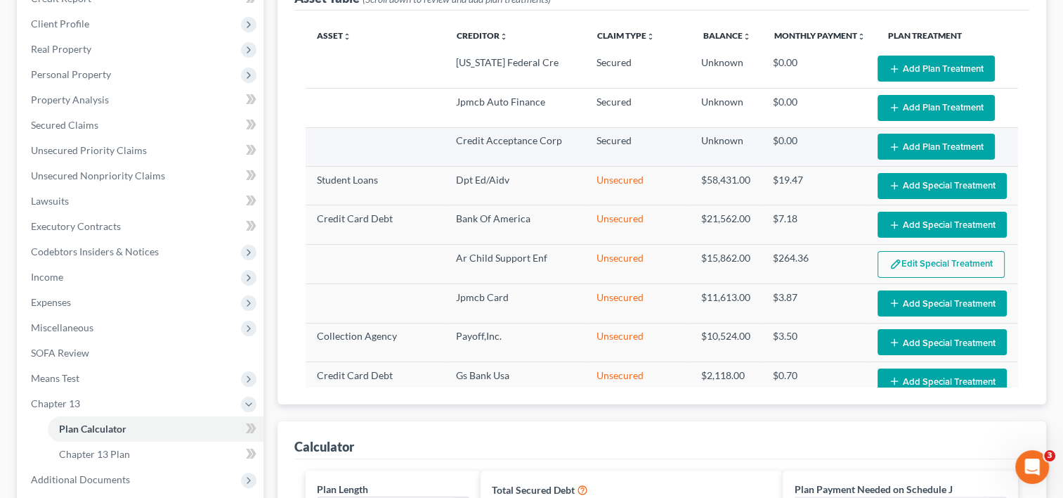
scroll to position [0, 0]
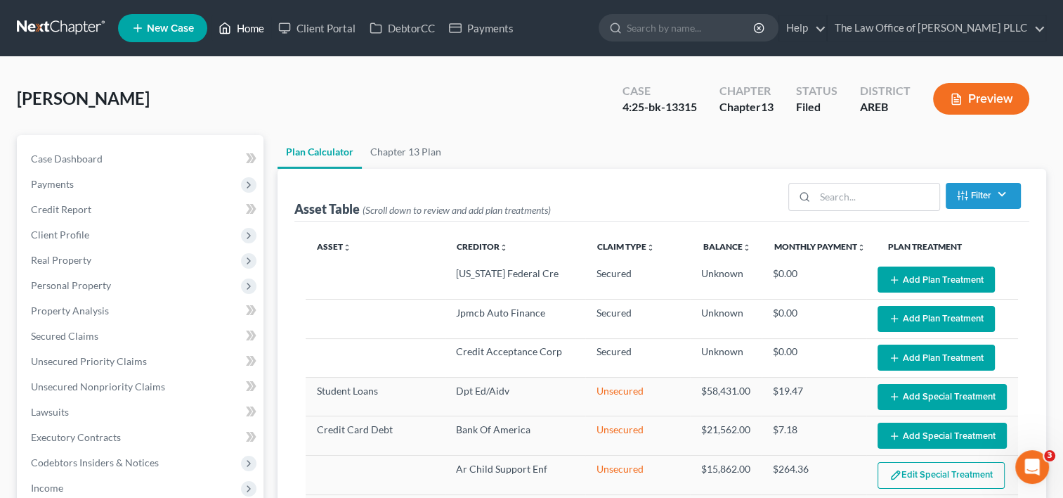
click at [256, 31] on link "Home" at bounding box center [242, 27] width 60 height 25
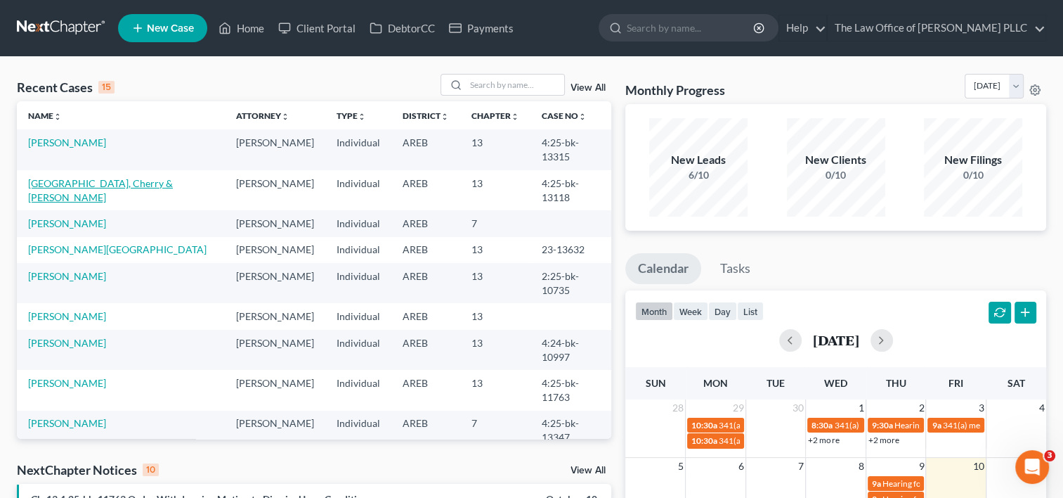
click at [67, 177] on link "[GEOGRAPHIC_DATA], Cherry & [PERSON_NAME]" at bounding box center [100, 190] width 145 height 26
select select "0"
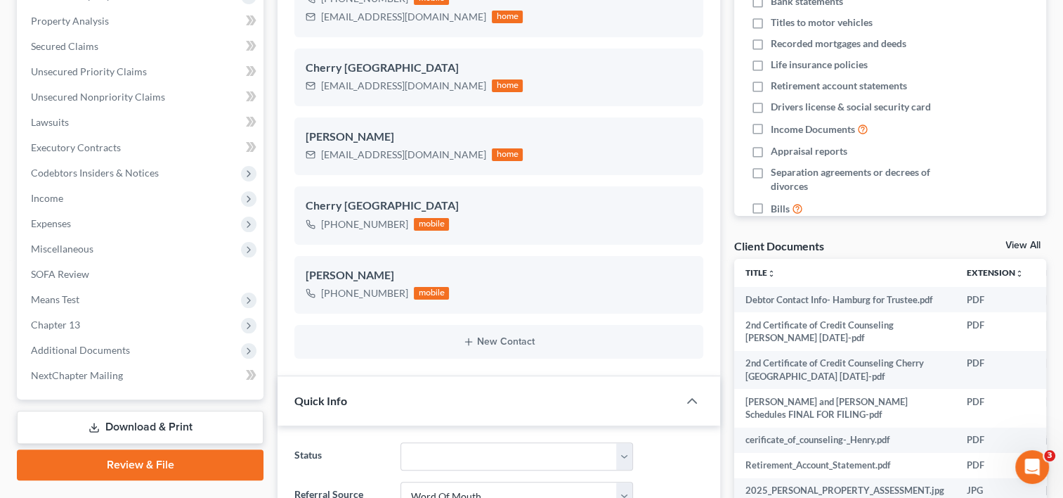
scroll to position [390, 0]
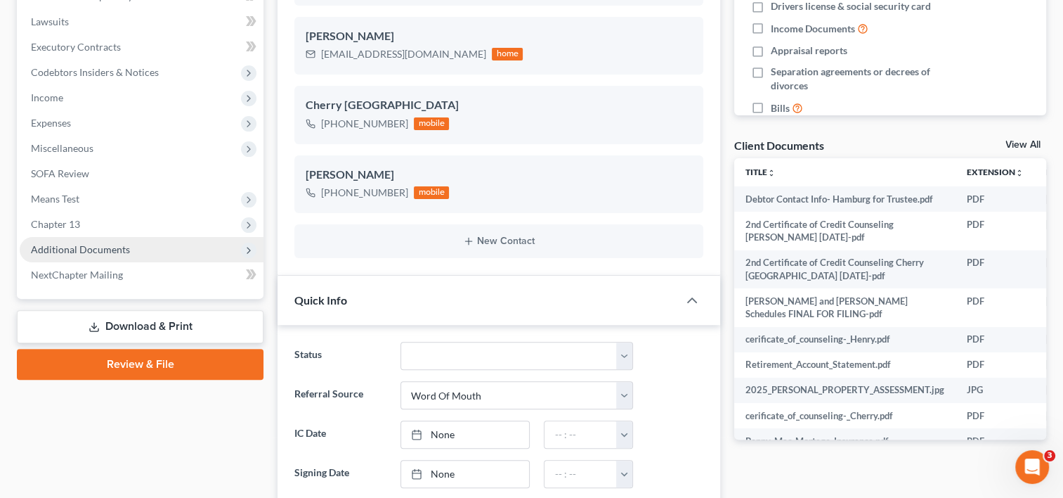
click at [100, 250] on span "Additional Documents" at bounding box center [80, 249] width 99 height 12
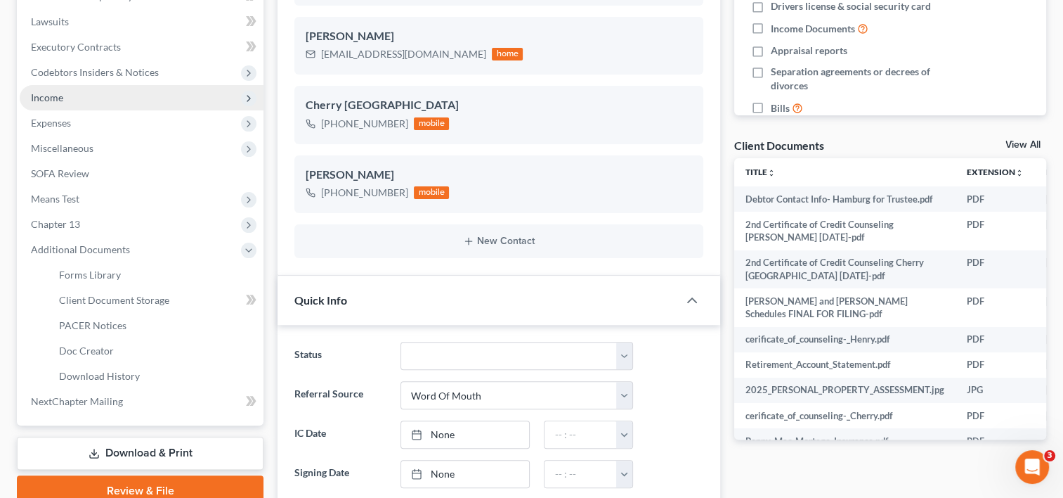
click at [91, 97] on span "Income" at bounding box center [142, 97] width 244 height 25
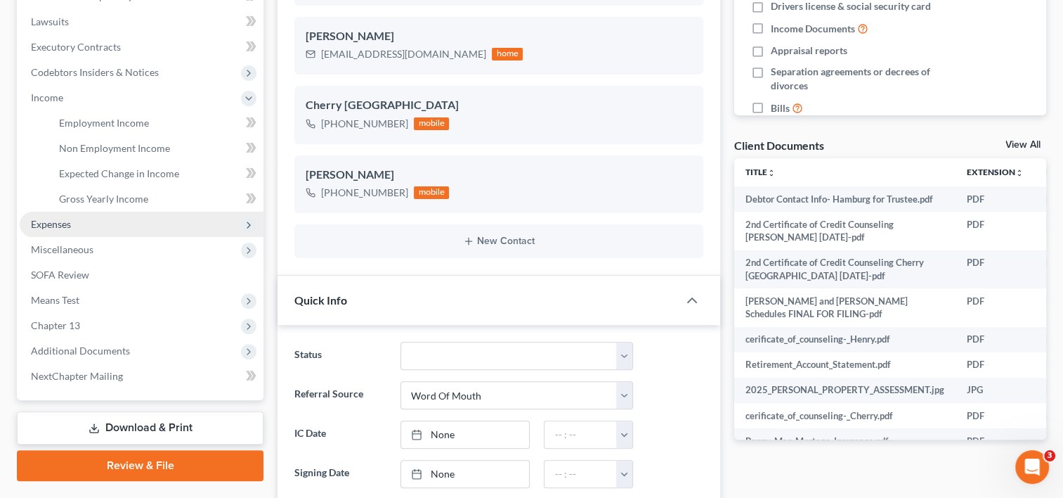
click at [70, 225] on span "Expenses" at bounding box center [51, 224] width 40 height 12
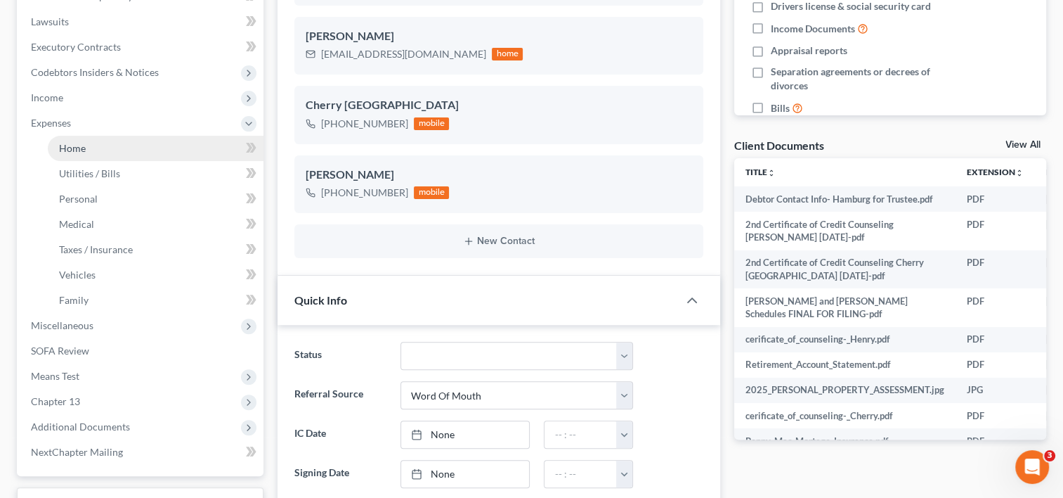
click at [94, 147] on link "Home" at bounding box center [156, 148] width 216 height 25
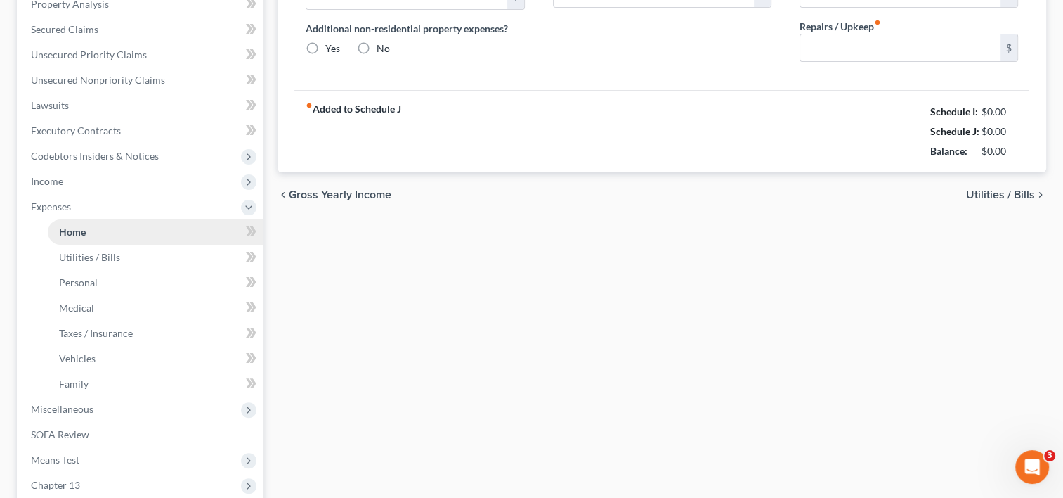
type input "1,144.66"
type input "0.00"
radio input "true"
type input "0.00"
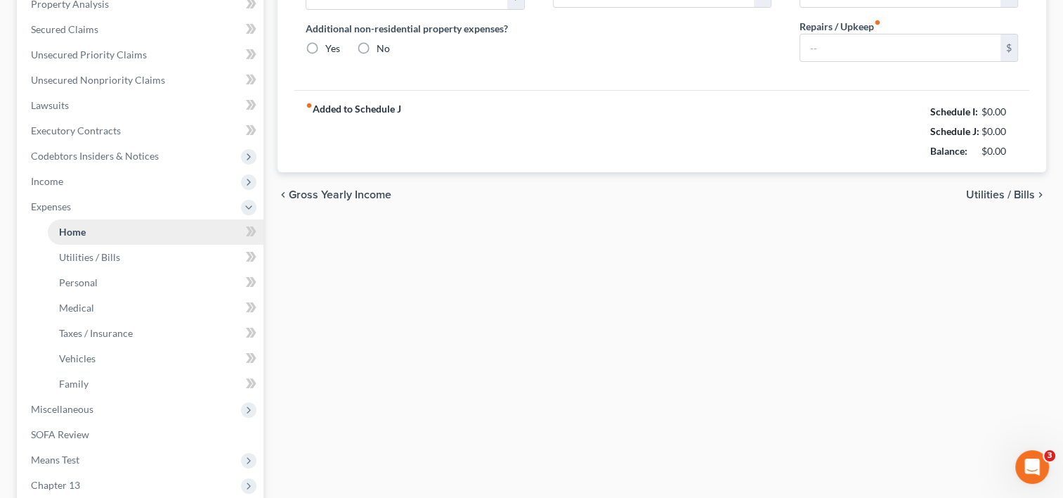
type input "6.25"
type input "0.00"
type input "200.00"
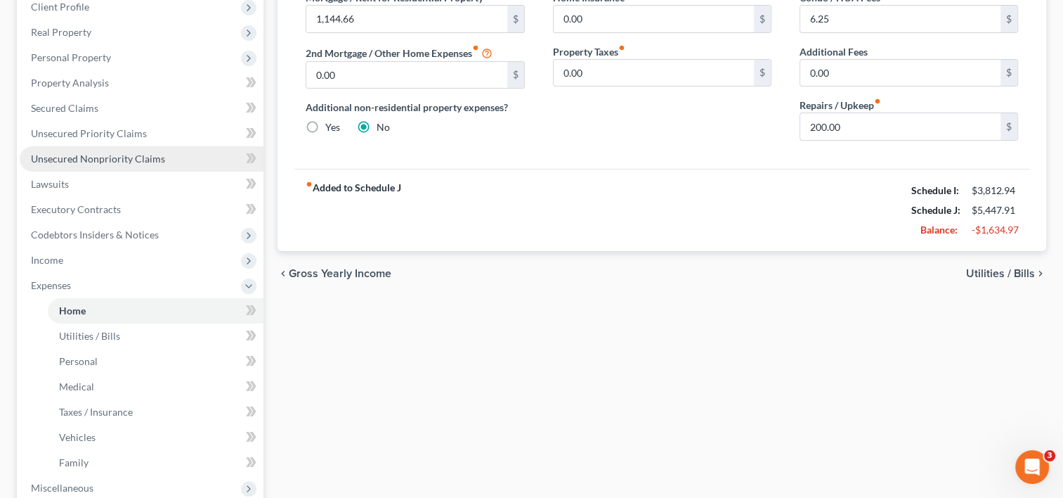
scroll to position [413, 0]
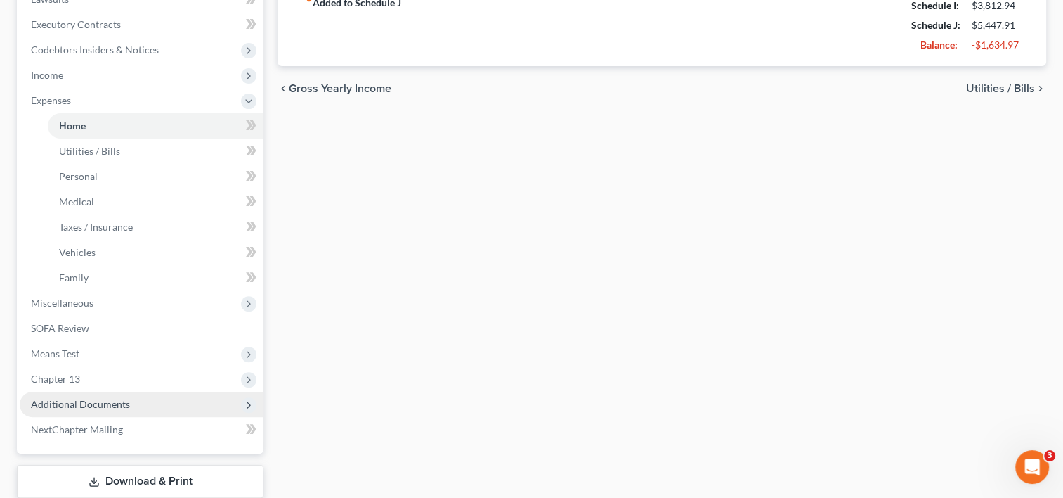
click at [91, 413] on span "Additional Documents" at bounding box center [142, 403] width 244 height 25
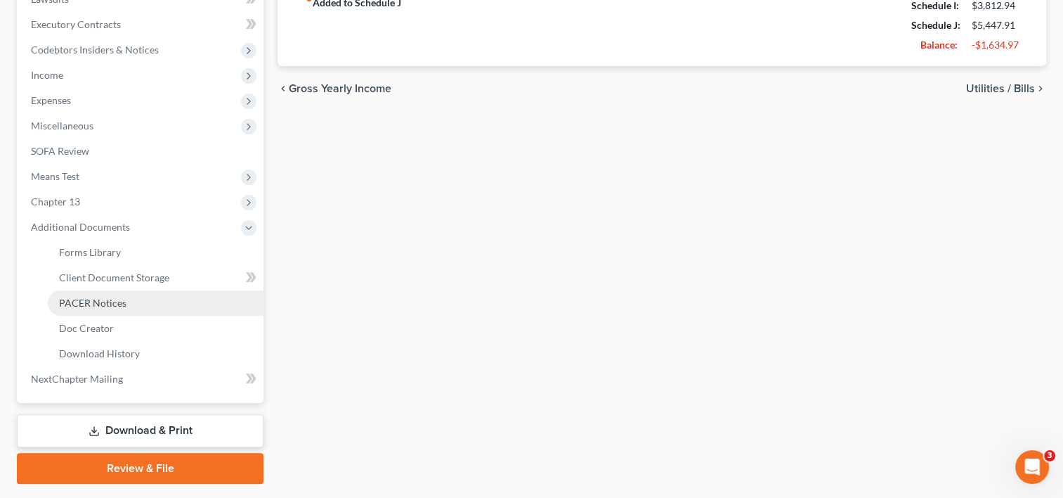
click at [116, 306] on span "PACER Notices" at bounding box center [92, 303] width 67 height 12
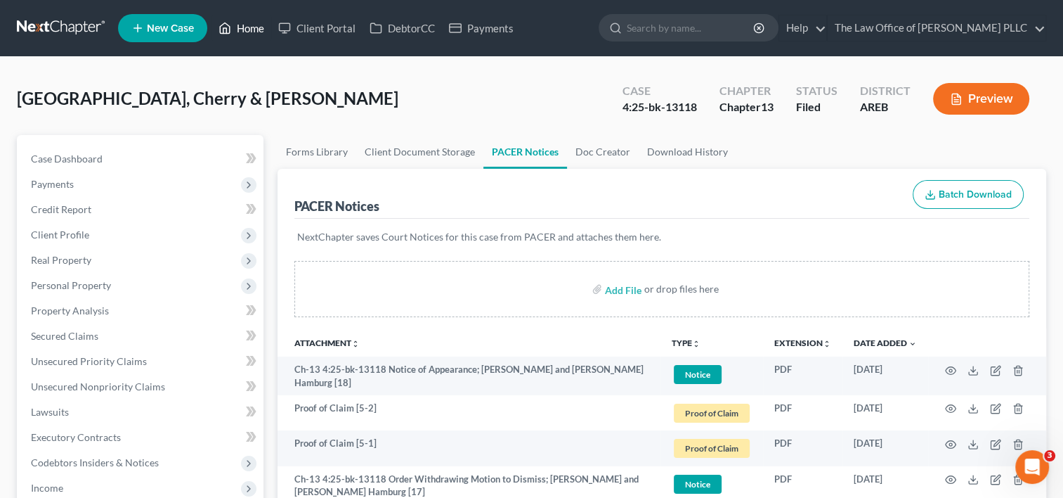
click at [251, 32] on link "Home" at bounding box center [242, 27] width 60 height 25
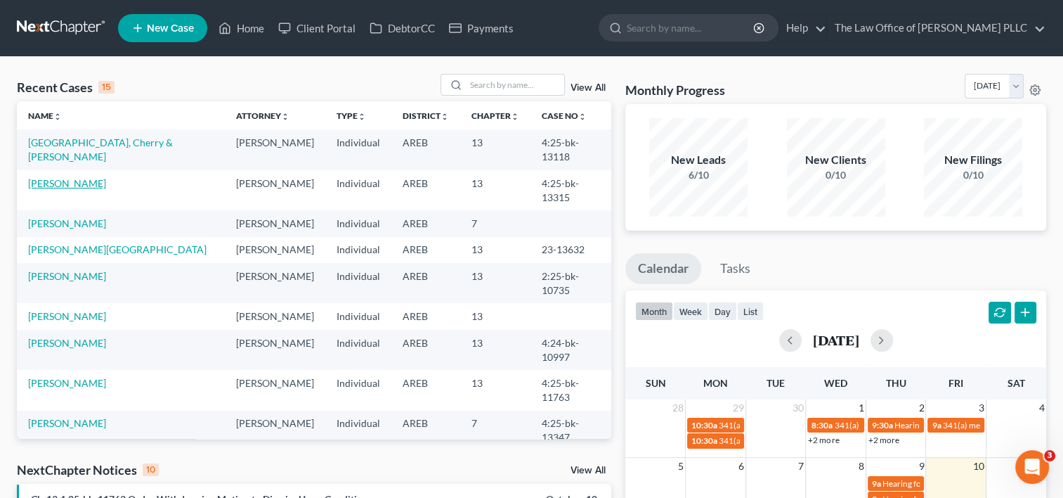
click at [58, 177] on link "[PERSON_NAME]" at bounding box center [67, 183] width 78 height 12
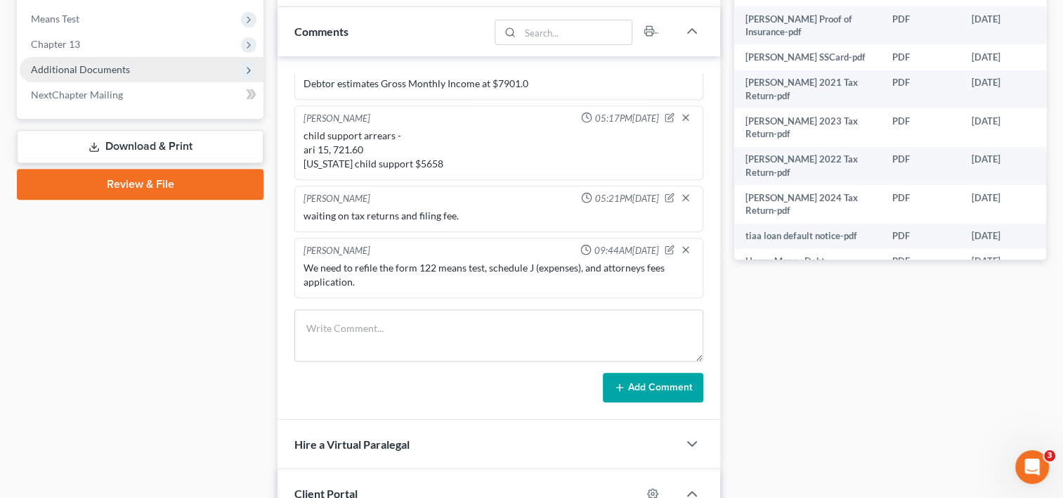
scroll to position [497, 0]
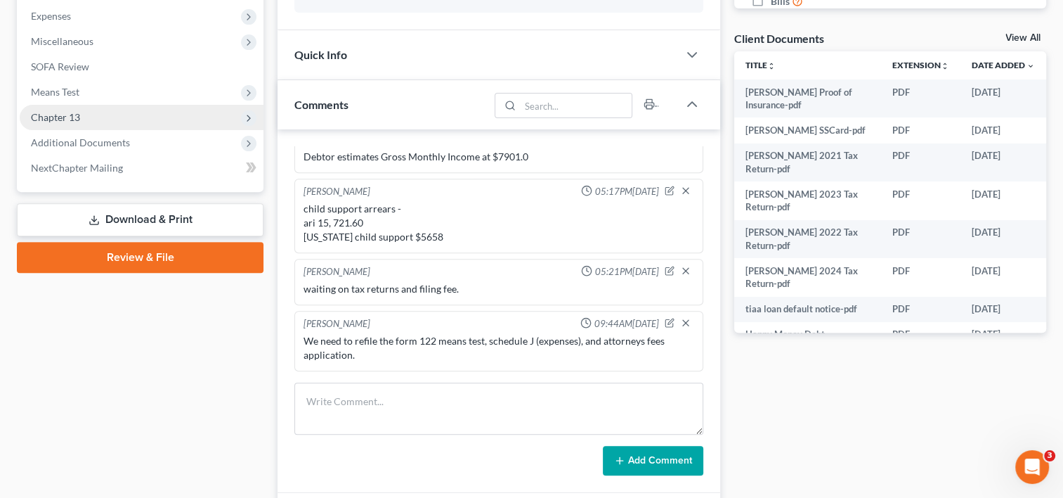
click at [89, 122] on span "Chapter 13" at bounding box center [142, 117] width 244 height 25
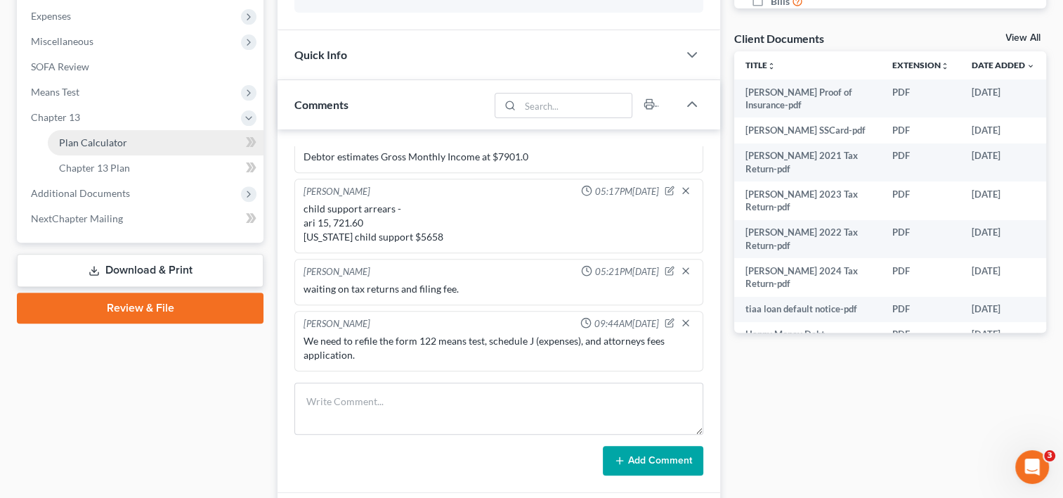
click at [114, 148] on link "Plan Calculator" at bounding box center [156, 142] width 216 height 25
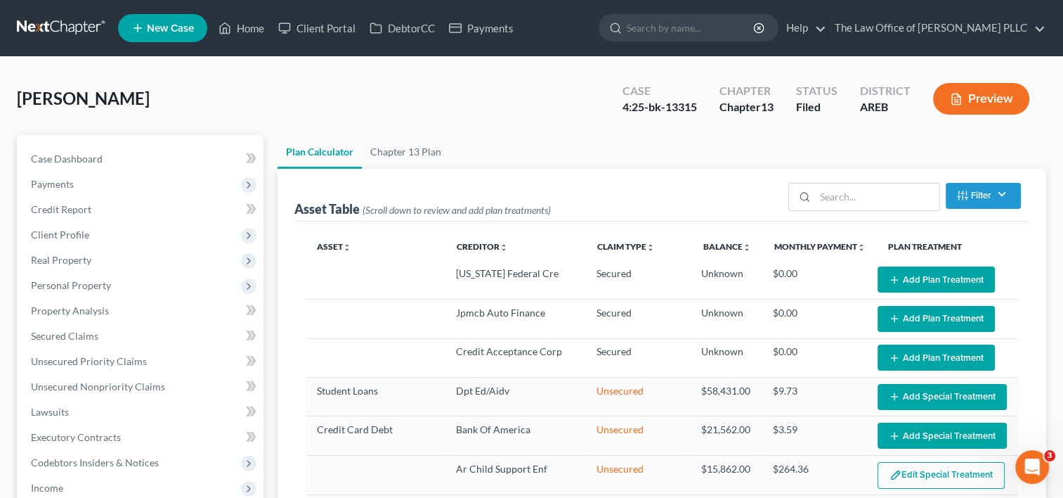
select select "59"
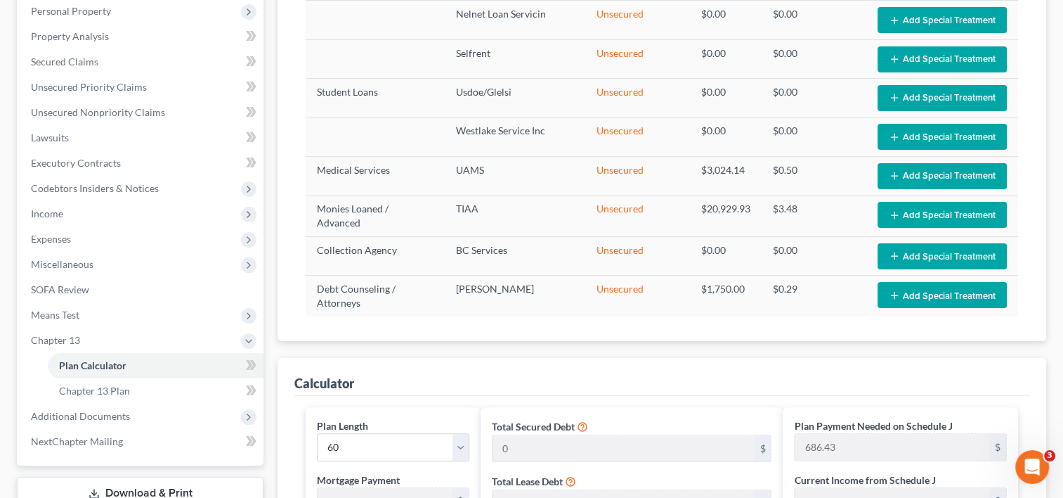
scroll to position [270, 0]
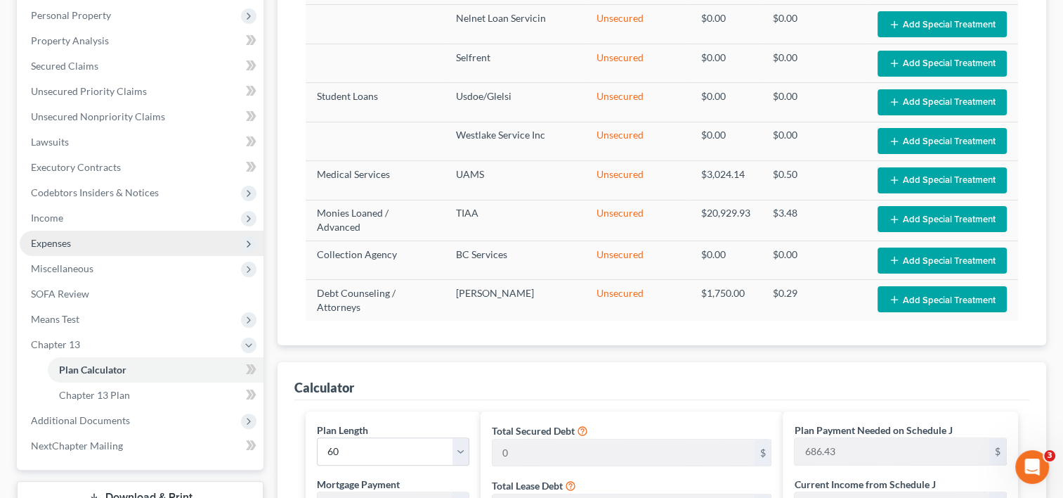
click at [78, 240] on span "Expenses" at bounding box center [142, 243] width 244 height 25
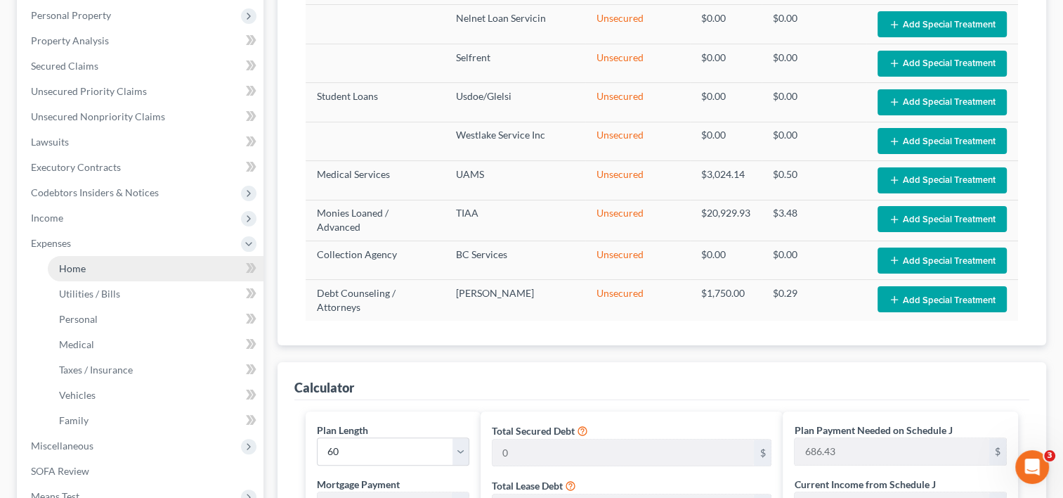
click at [99, 268] on link "Home" at bounding box center [156, 268] width 216 height 25
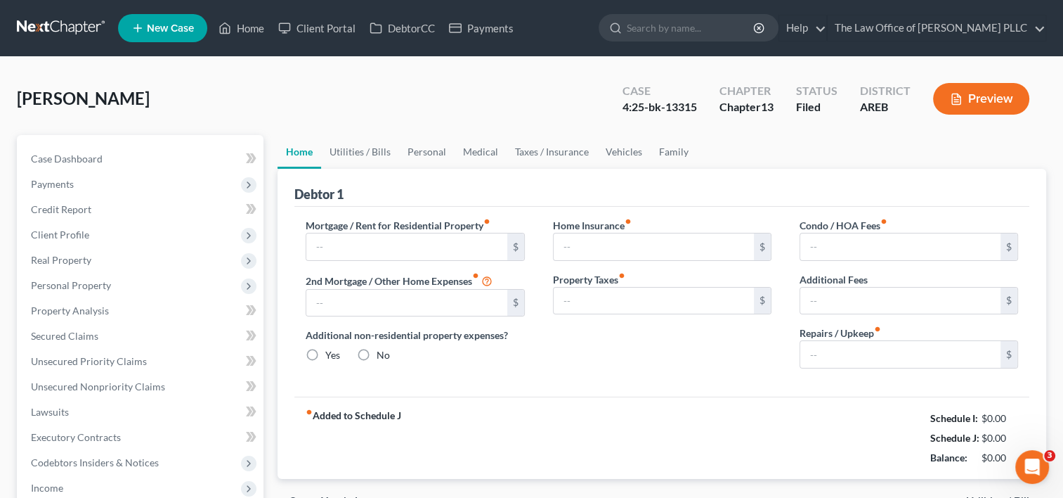
type input "815.00"
type input "0.00"
radio input "true"
type input "39.00"
type input "0.00"
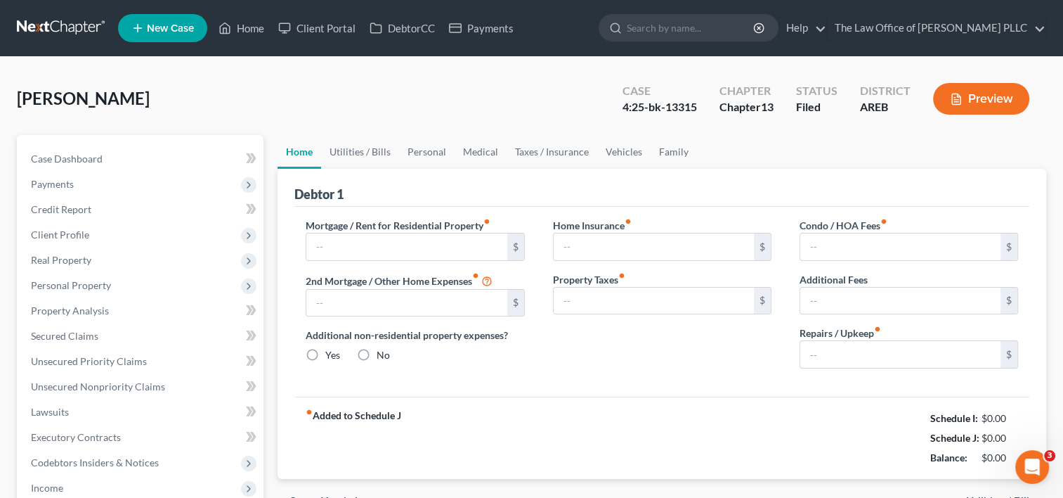
type input "0.00"
click at [355, 146] on link "Utilities / Bills" at bounding box center [360, 152] width 78 height 34
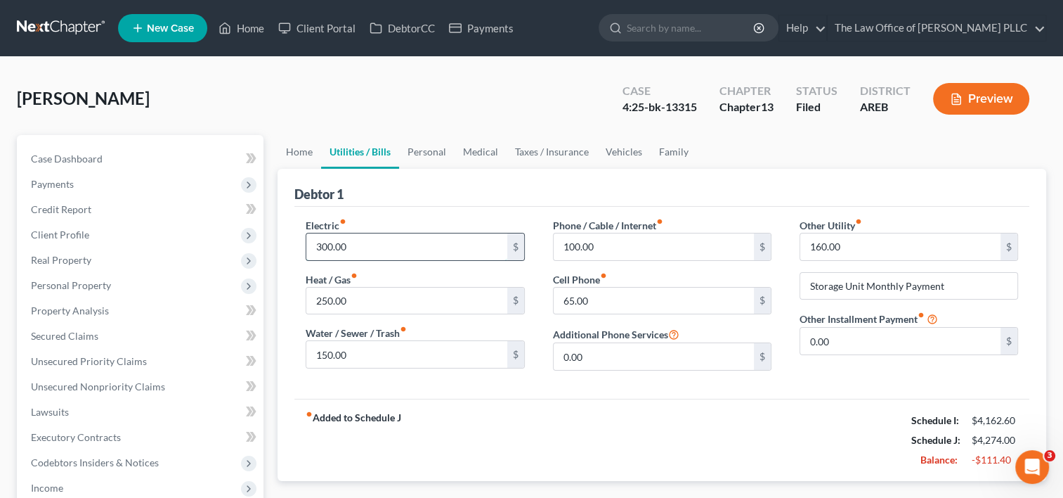
click at [322, 245] on input "300.00" at bounding box center [406, 246] width 200 height 27
type input "200.00"
click at [433, 149] on link "Personal" at bounding box center [427, 152] width 56 height 34
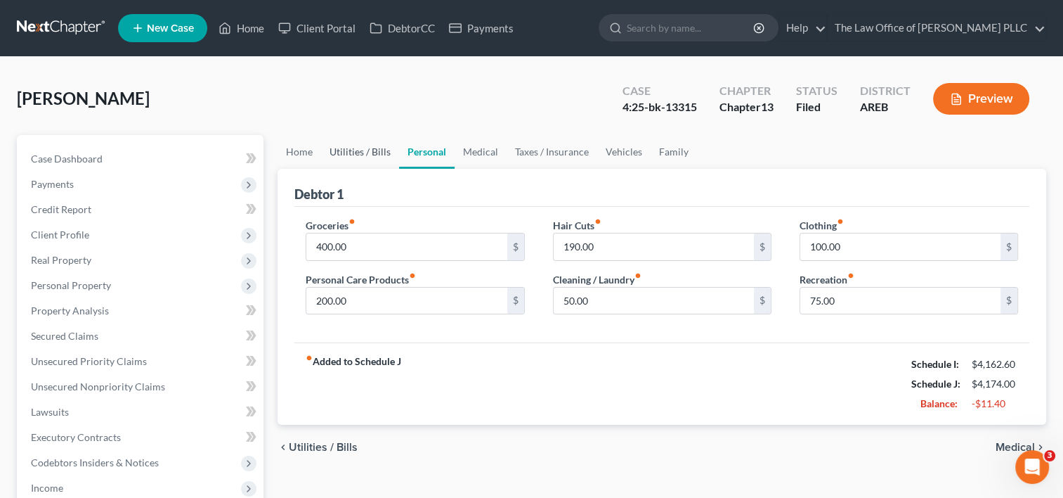
click at [358, 146] on link "Utilities / Bills" at bounding box center [360, 152] width 78 height 34
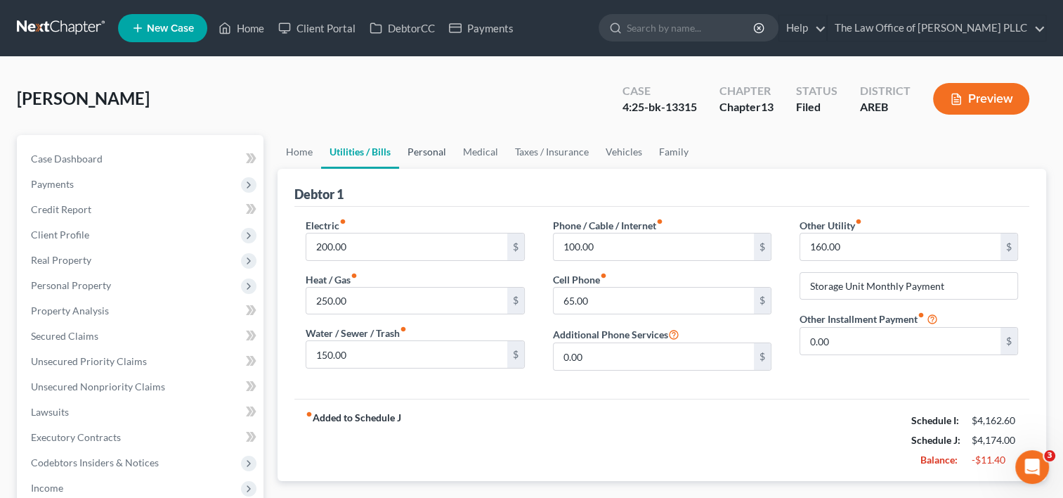
click at [437, 150] on link "Personal" at bounding box center [427, 152] width 56 height 34
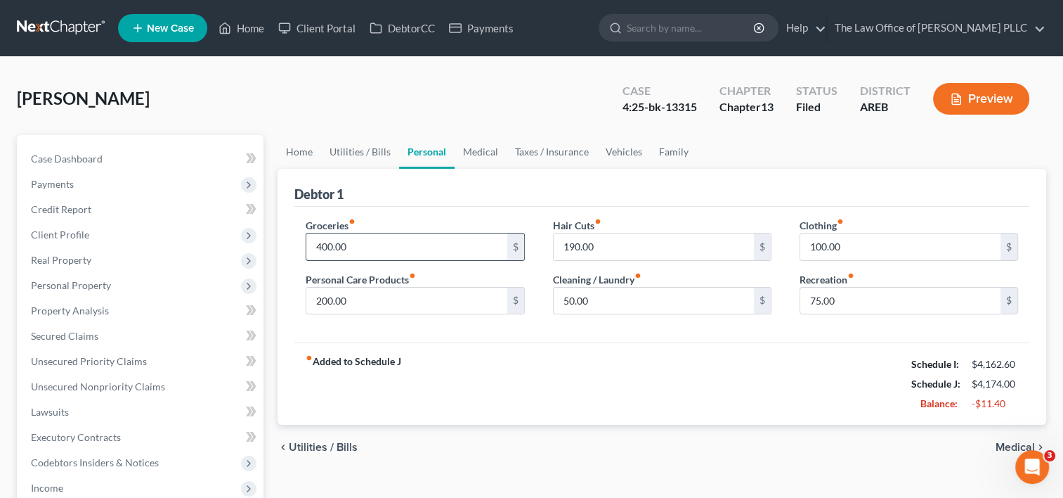
click at [321, 245] on input "400.00" at bounding box center [406, 246] width 200 height 27
click at [323, 244] on input "400.00" at bounding box center [406, 246] width 200 height 27
type input "00.00"
click at [323, 441] on span "Utilities / Bills" at bounding box center [323, 446] width 69 height 11
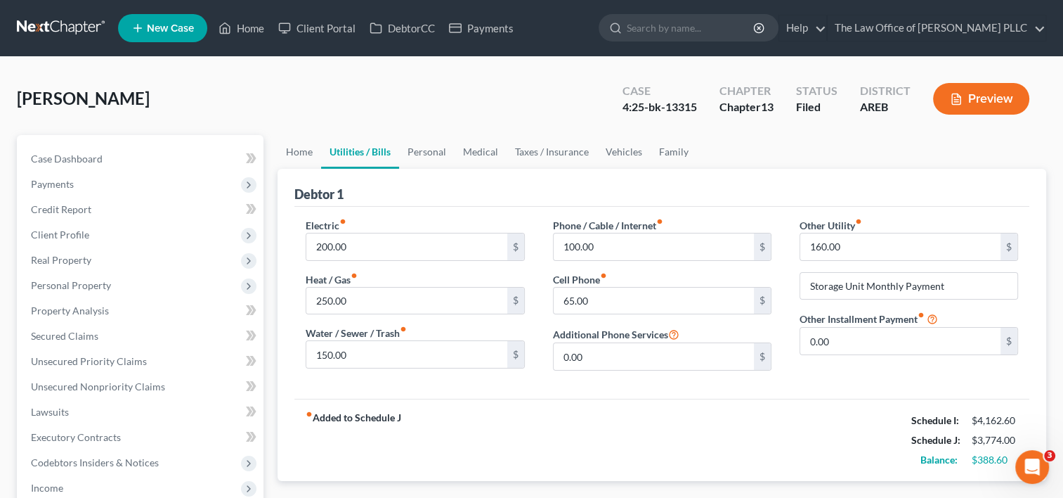
scroll to position [82, 0]
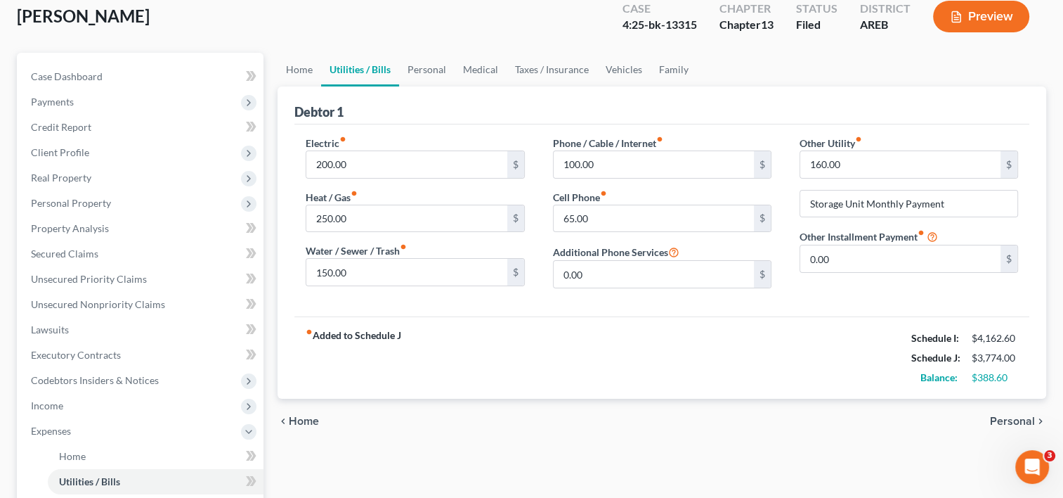
click at [1006, 419] on span "Personal" at bounding box center [1012, 420] width 45 height 11
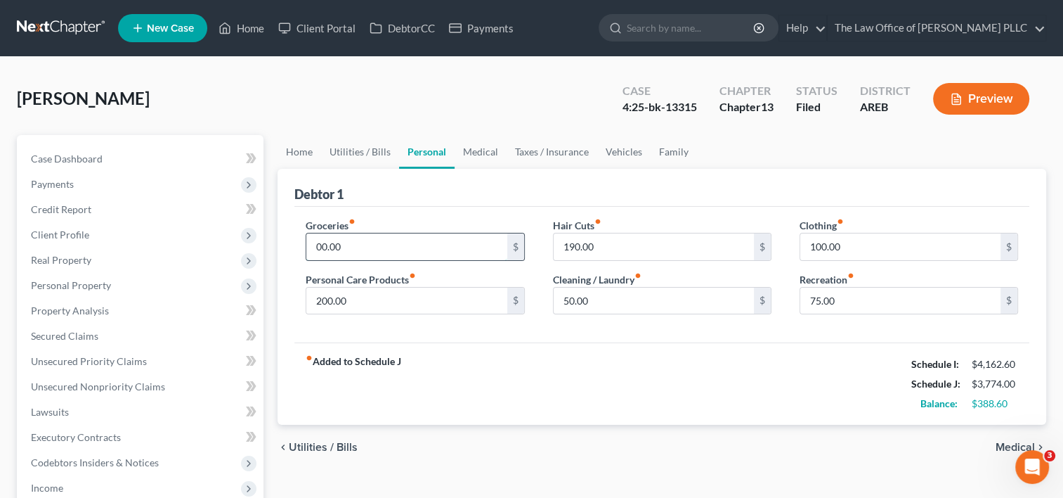
click at [318, 247] on input "00.00" at bounding box center [406, 246] width 200 height 27
click at [316, 244] on input "00.00" at bounding box center [406, 246] width 200 height 27
type input "0"
type input "350"
click at [361, 151] on link "Utilities / Bills" at bounding box center [360, 152] width 78 height 34
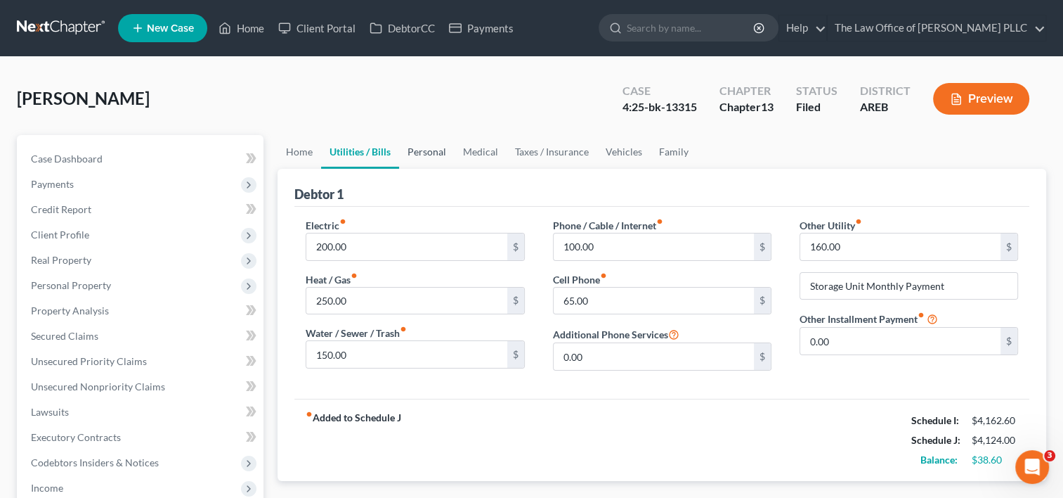
click at [430, 150] on link "Personal" at bounding box center [427, 152] width 56 height 34
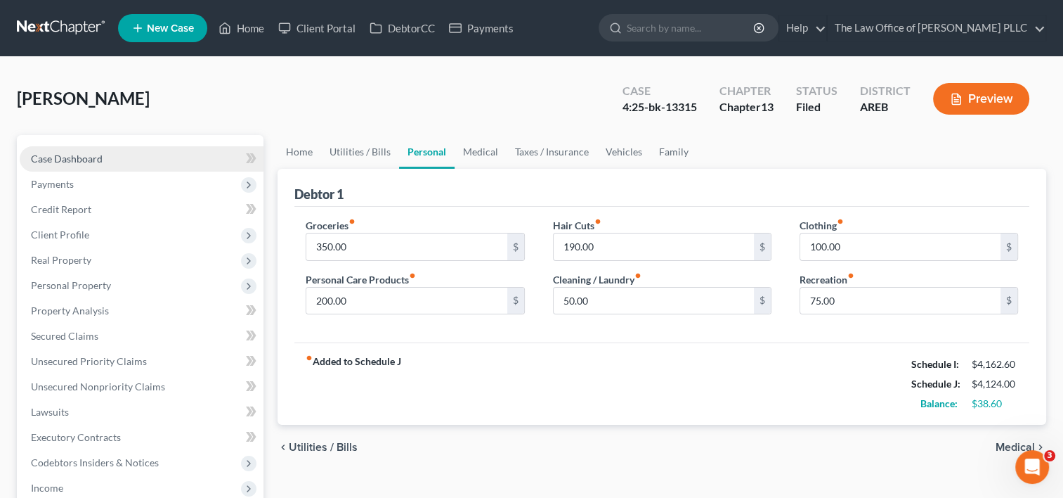
click at [84, 153] on span "Case Dashboard" at bounding box center [67, 159] width 72 height 12
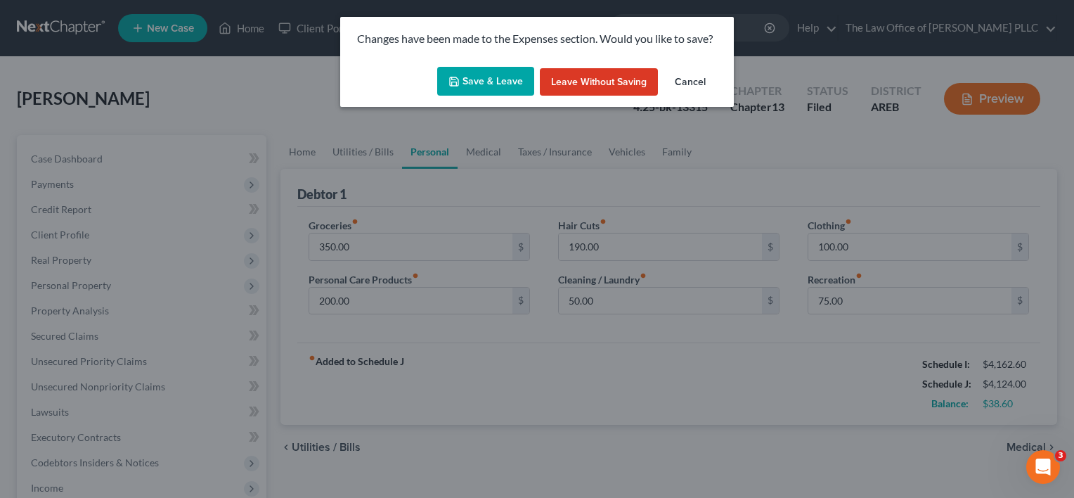
click at [469, 84] on button "Save & Leave" at bounding box center [485, 82] width 97 height 30
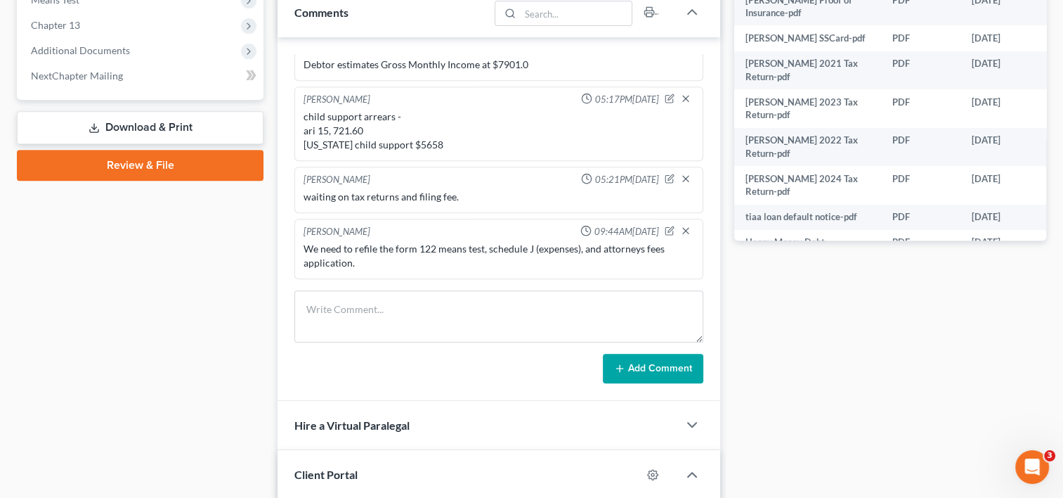
scroll to position [696, 0]
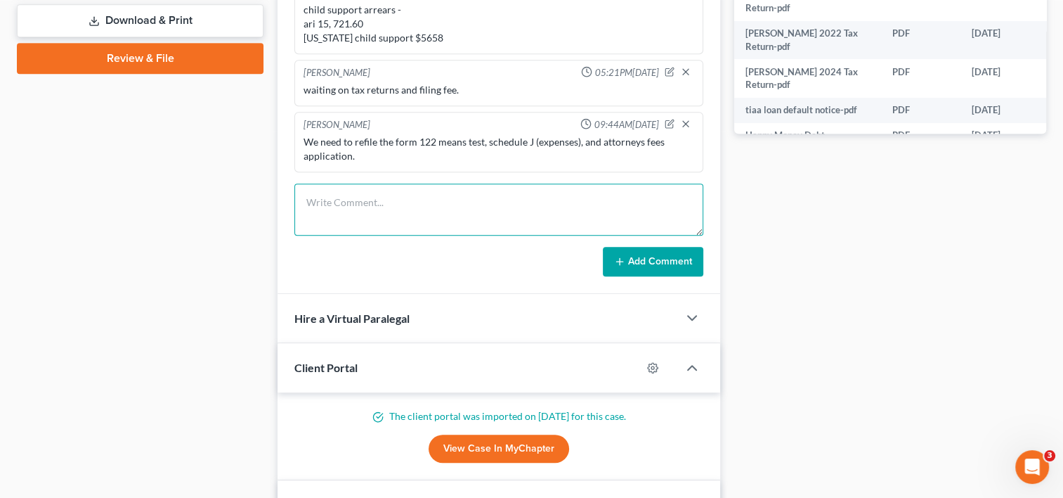
click at [458, 198] on textarea at bounding box center [498, 209] width 409 height 52
type textarea "Changed electric to $200 and groceries to $350."
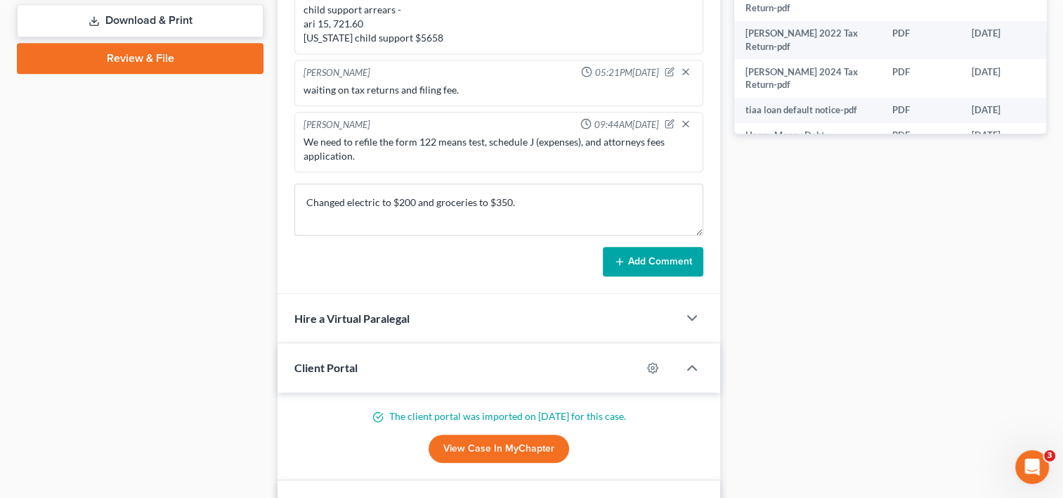
click at [635, 258] on button "Add Comment" at bounding box center [653, 262] width 101 height 30
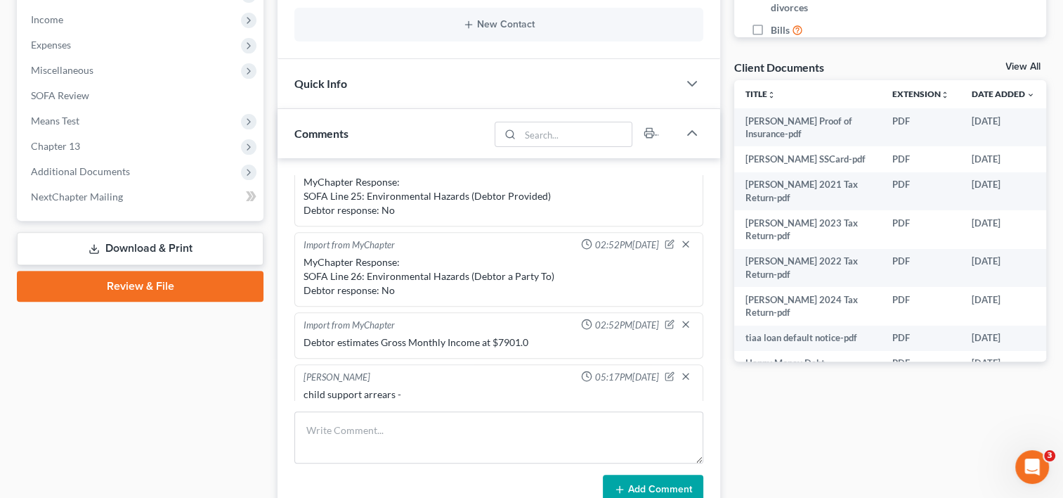
scroll to position [451, 0]
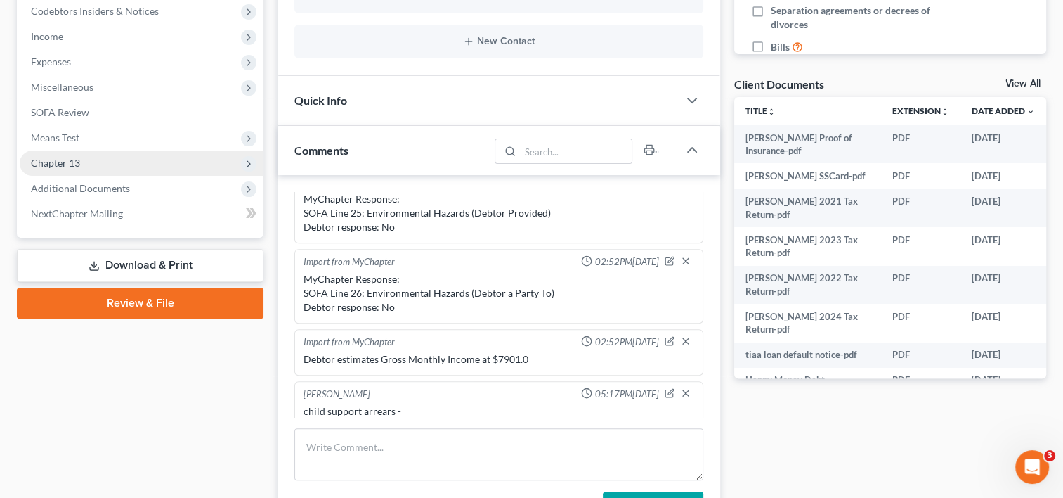
click at [86, 159] on span "Chapter 13" at bounding box center [142, 162] width 244 height 25
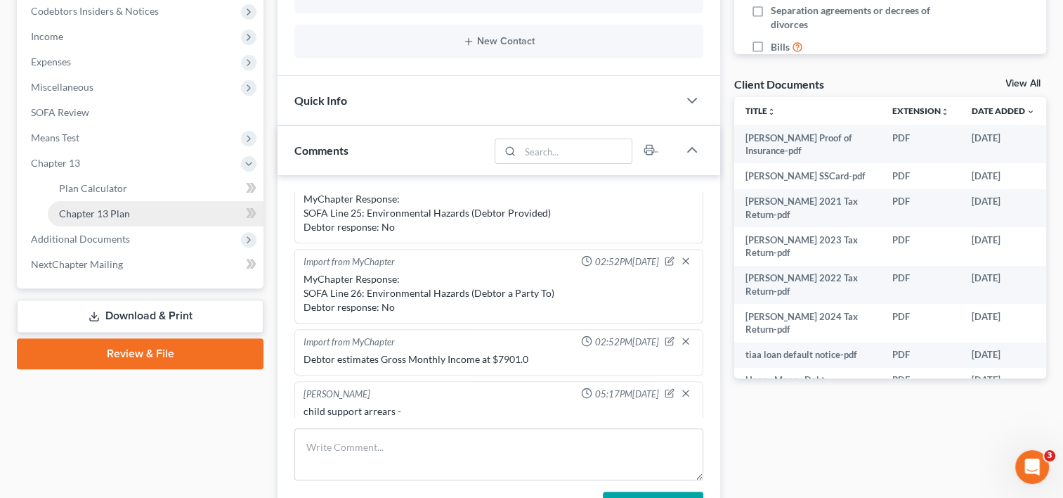
click at [127, 214] on span "Chapter 13 Plan" at bounding box center [94, 213] width 71 height 12
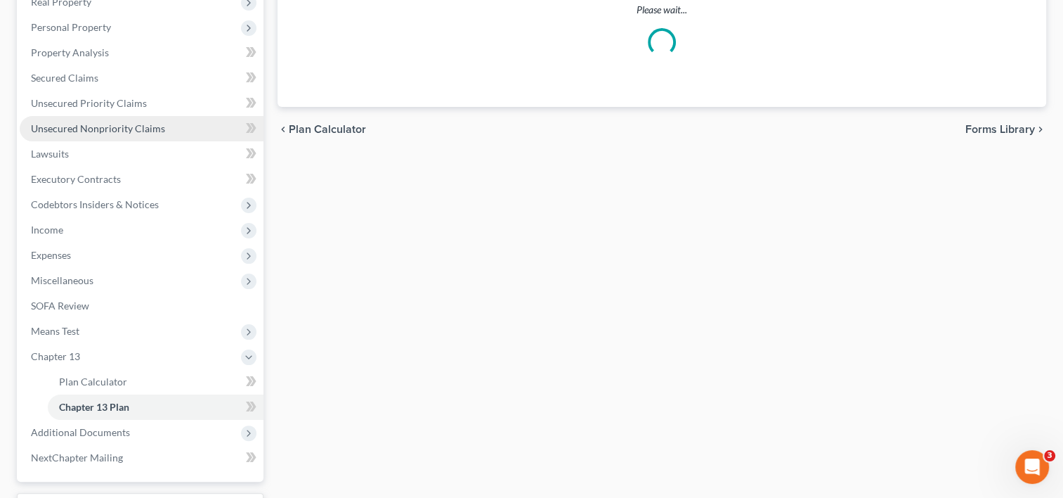
scroll to position [360, 0]
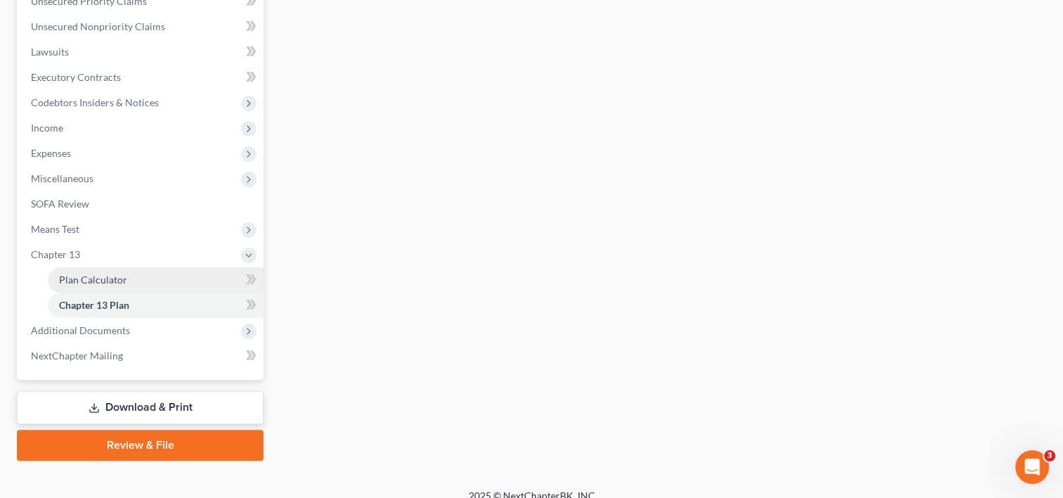
click at [126, 275] on link "Plan Calculator" at bounding box center [156, 279] width 216 height 25
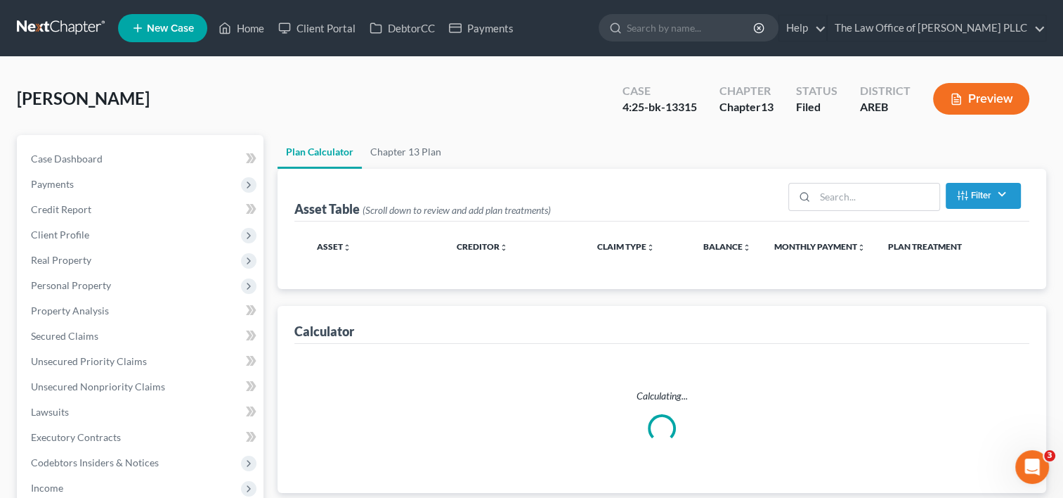
select select "59"
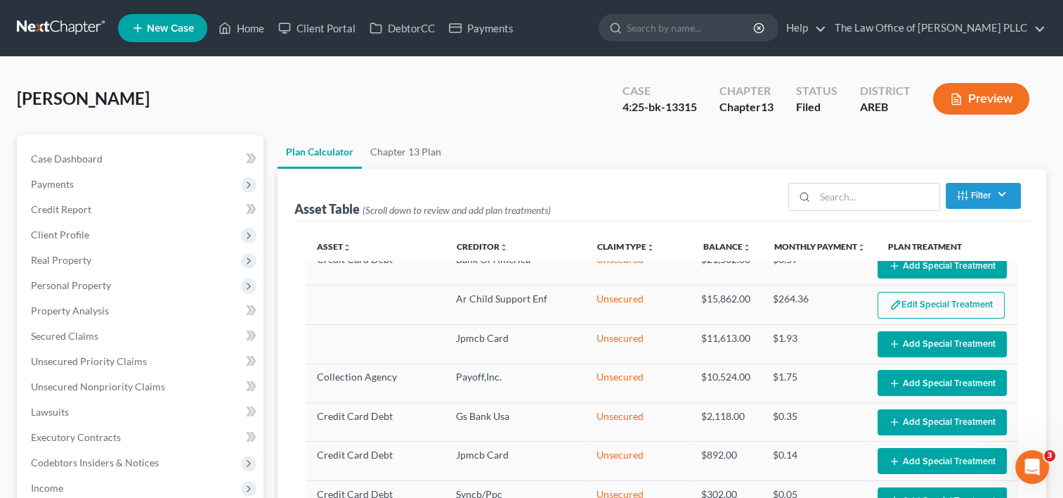
select select "59"
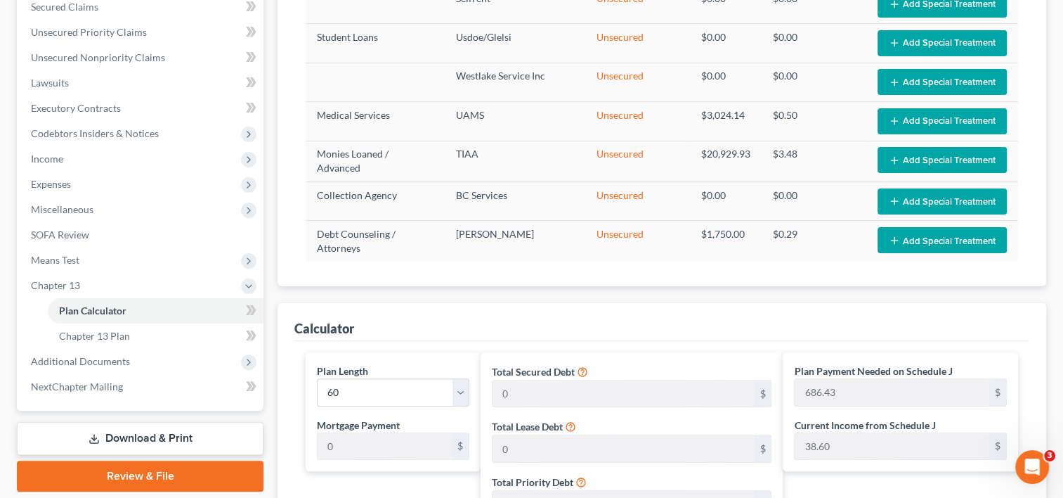
scroll to position [322, 0]
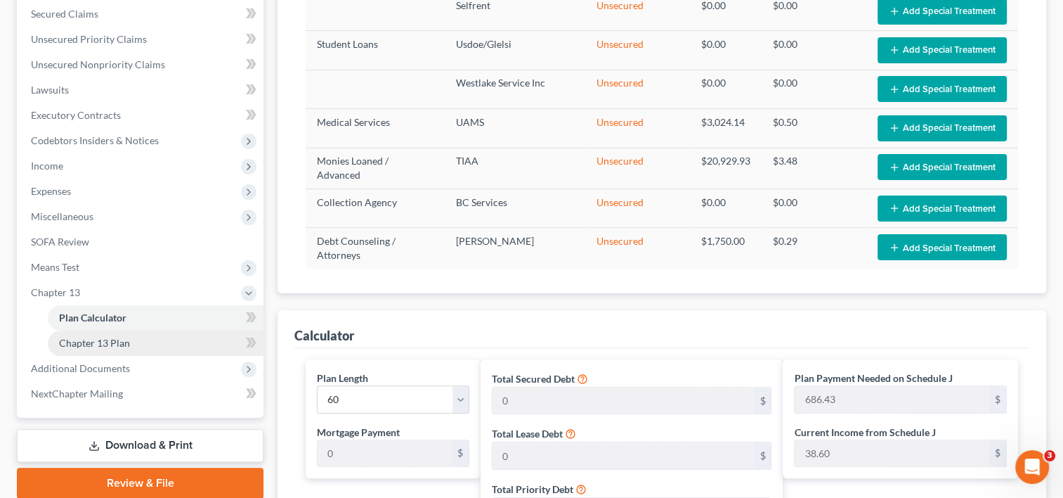
click at [90, 343] on span "Chapter 13 Plan" at bounding box center [94, 343] width 71 height 12
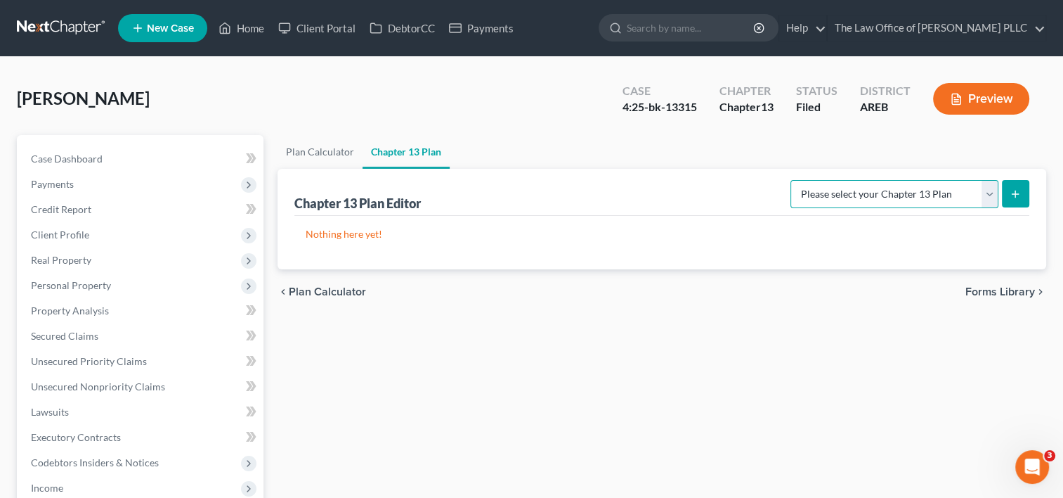
click at [988, 194] on select "Please select your Chapter 13 Plan District of [US_STATE] - Revised 1/20 Nation…" at bounding box center [895, 194] width 208 height 28
select select "0"
click at [796, 180] on select "Please select your Chapter 13 Plan District of [US_STATE] - Revised 1/20 Nation…" at bounding box center [895, 194] width 208 height 28
click at [1016, 195] on icon "submit" at bounding box center [1015, 193] width 11 height 11
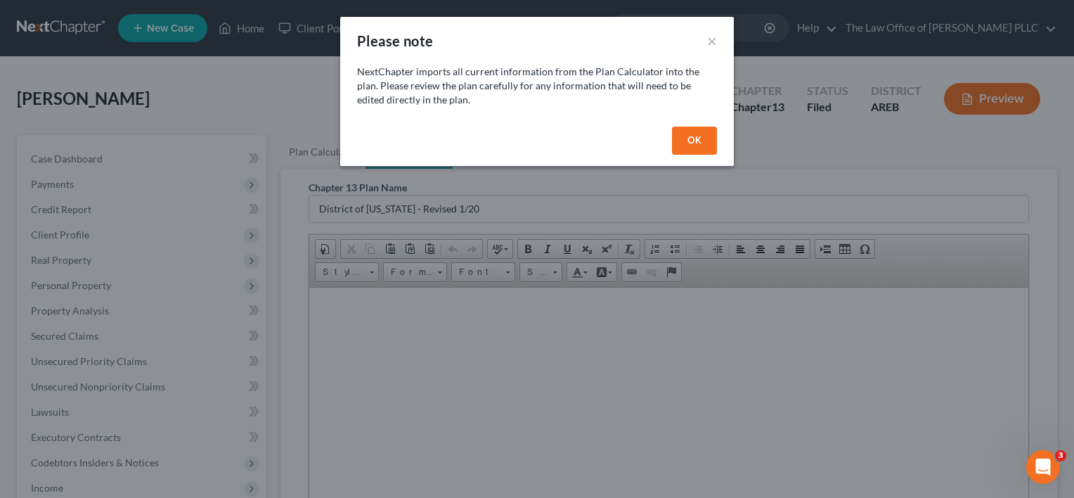
click at [697, 136] on button "OK" at bounding box center [694, 141] width 45 height 28
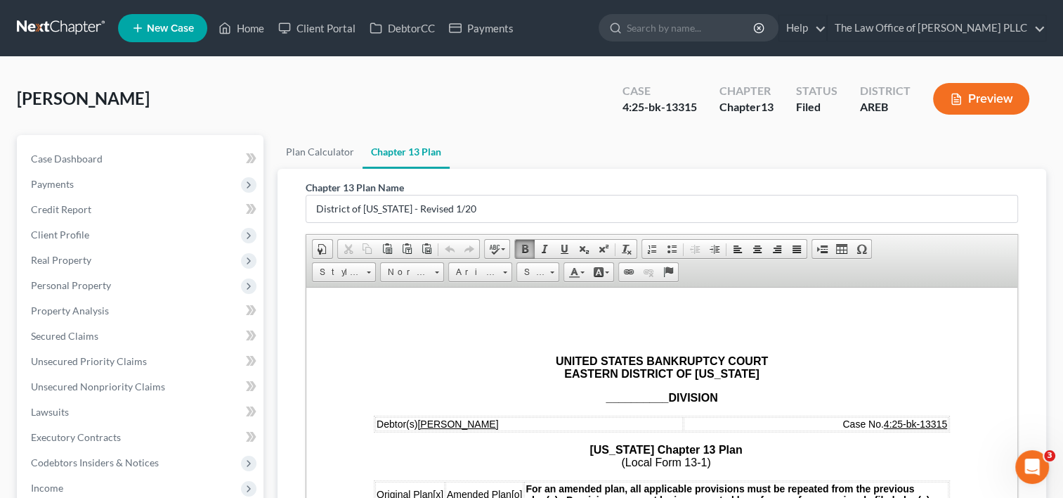
click at [659, 402] on span "__________" at bounding box center [637, 397] width 63 height 12
click at [662, 401] on strong "__________ DIVISION" at bounding box center [662, 397] width 112 height 12
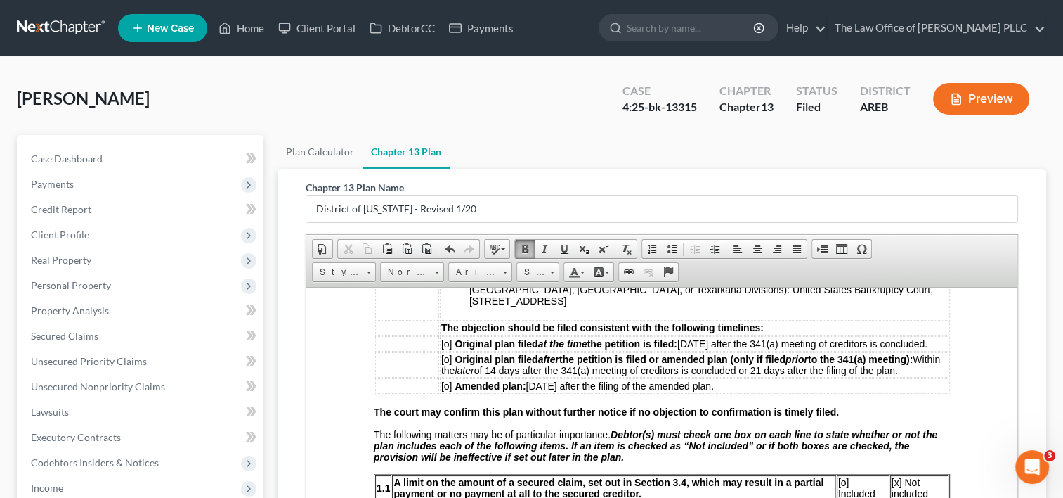
scroll to position [575, 0]
click at [450, 352] on span "[o]" at bounding box center [446, 357] width 11 height 11
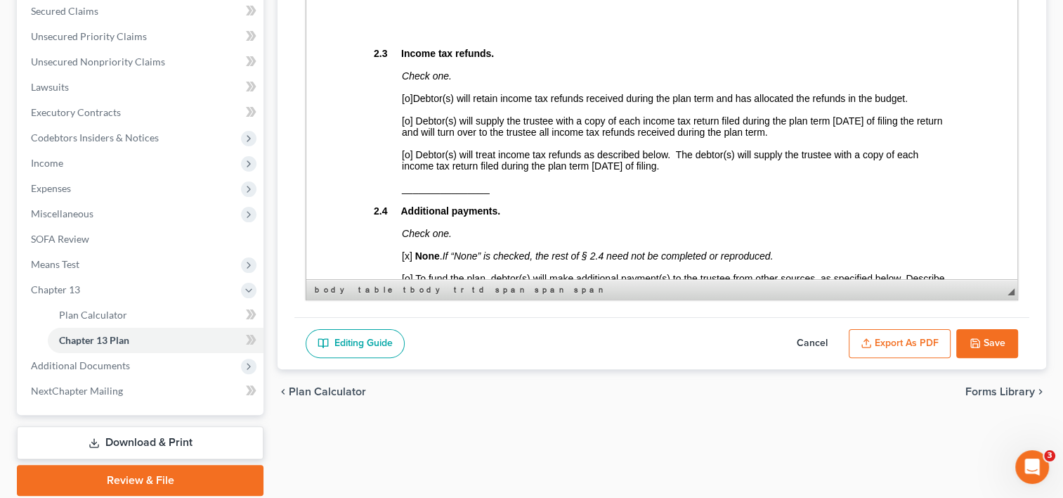
scroll to position [1463, 0]
click at [409, 102] on span "[o]" at bounding box center [407, 96] width 11 height 11
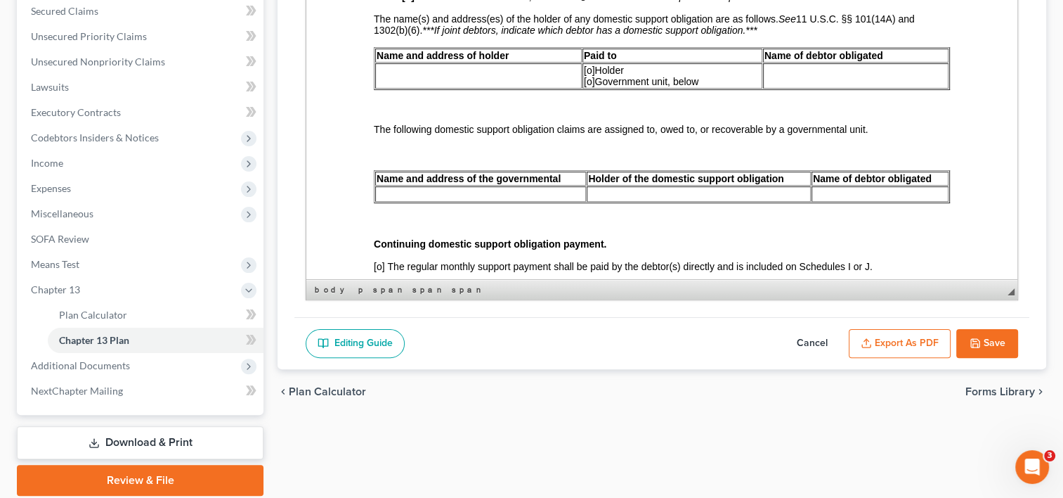
scroll to position [3268, 0]
click at [412, 88] on td at bounding box center [478, 75] width 207 height 25
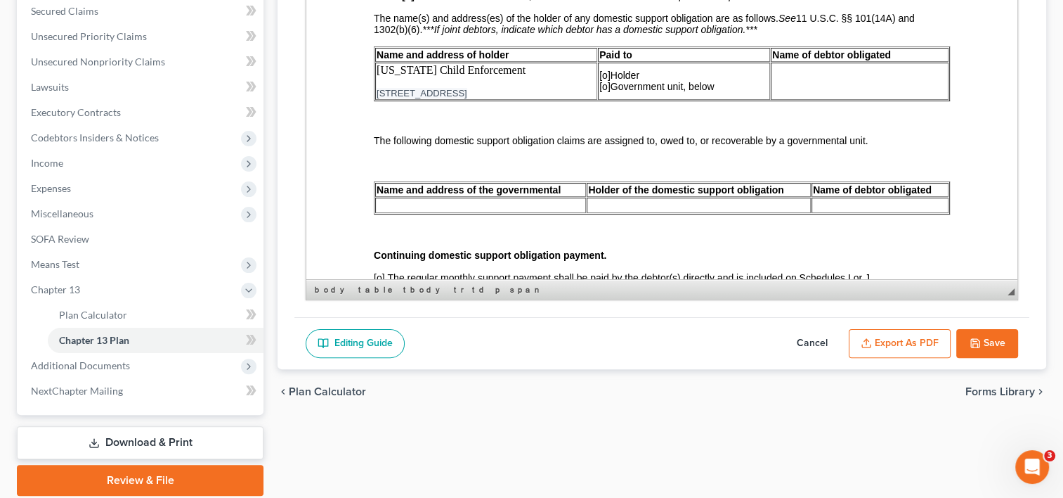
click at [481, 100] on td "[US_STATE] Child Enforcement [STREET_ADDRESS]" at bounding box center [486, 81] width 222 height 37
click at [607, 92] on span "[o]" at bounding box center [605, 86] width 11 height 11
click at [843, 100] on td at bounding box center [860, 81] width 177 height 37
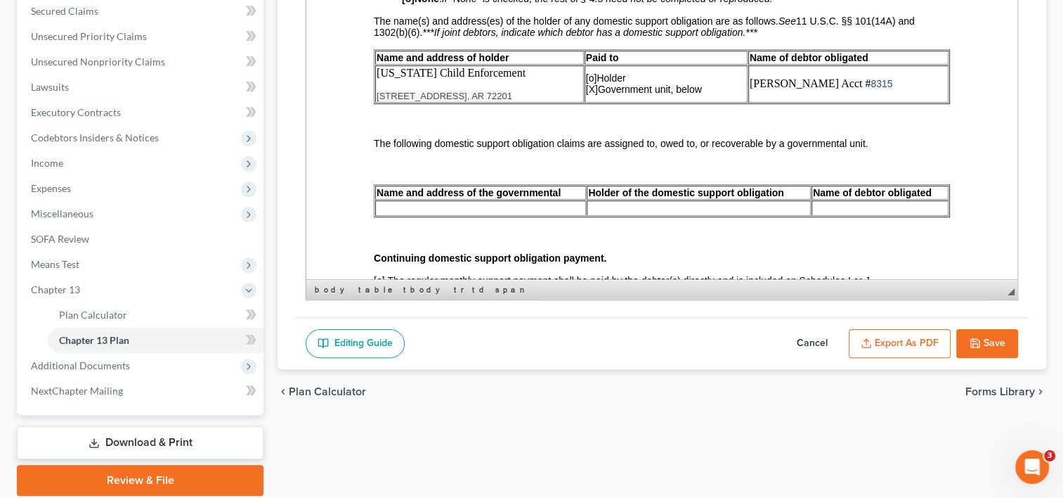
scroll to position [3265, 0]
drag, startPoint x: 543, startPoint y: 127, endPoint x: 378, endPoint y: 107, distance: 165.7
click at [378, 102] on td "[US_STATE] Child Enforcement [STREET_ADDRESS]" at bounding box center [479, 83] width 209 height 37
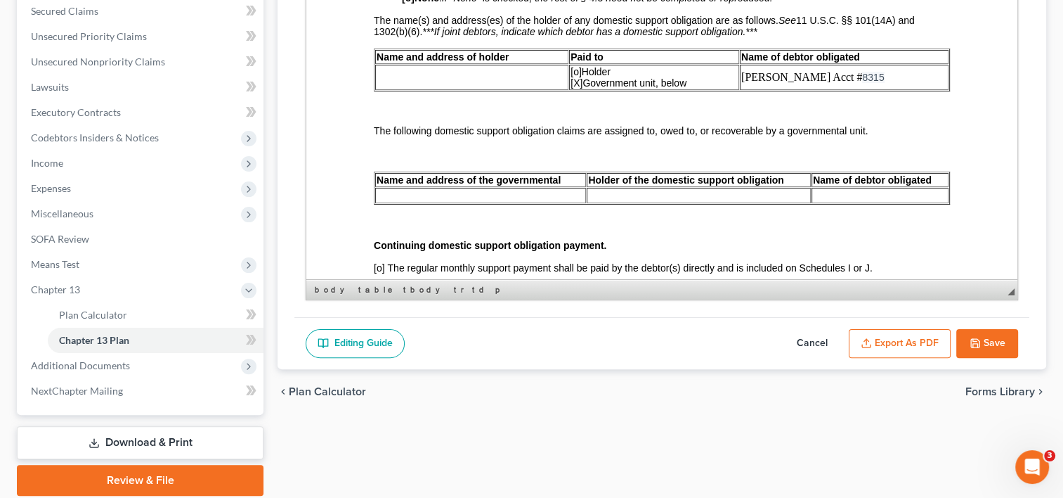
click at [402, 203] on td at bounding box center [480, 195] width 211 height 15
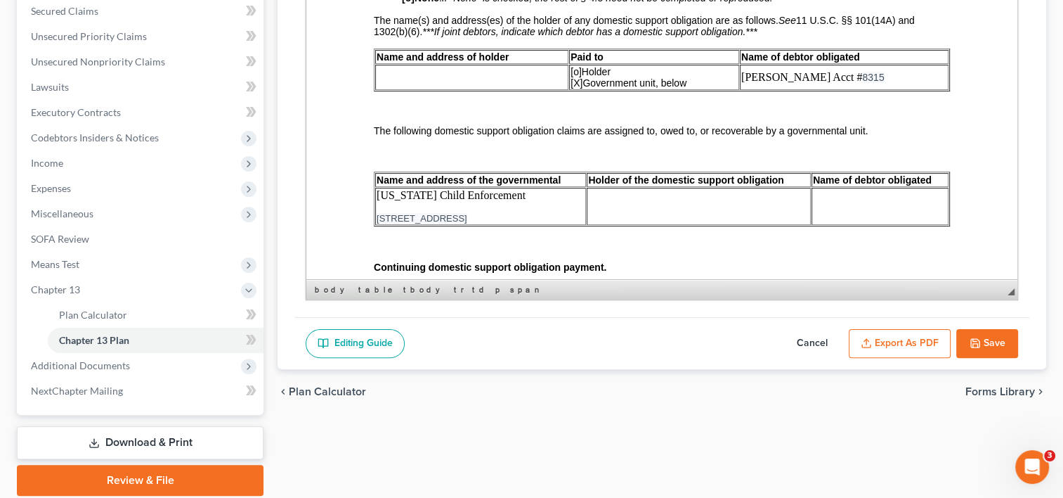
click at [617, 225] on td at bounding box center [699, 206] width 224 height 37
click at [419, 84] on p at bounding box center [472, 77] width 190 height 13
click at [874, 90] on td "[PERSON_NAME] Acct # 8315" at bounding box center [844, 77] width 209 height 25
click at [429, 84] on p at bounding box center [478, 77] width 203 height 13
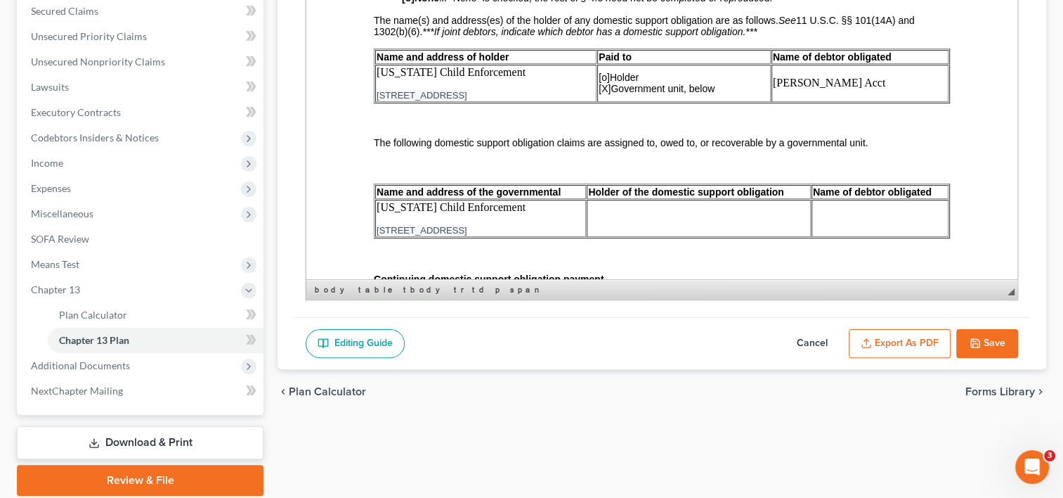
click at [614, 237] on td at bounding box center [699, 218] width 224 height 37
click at [841, 237] on td at bounding box center [880, 218] width 137 height 37
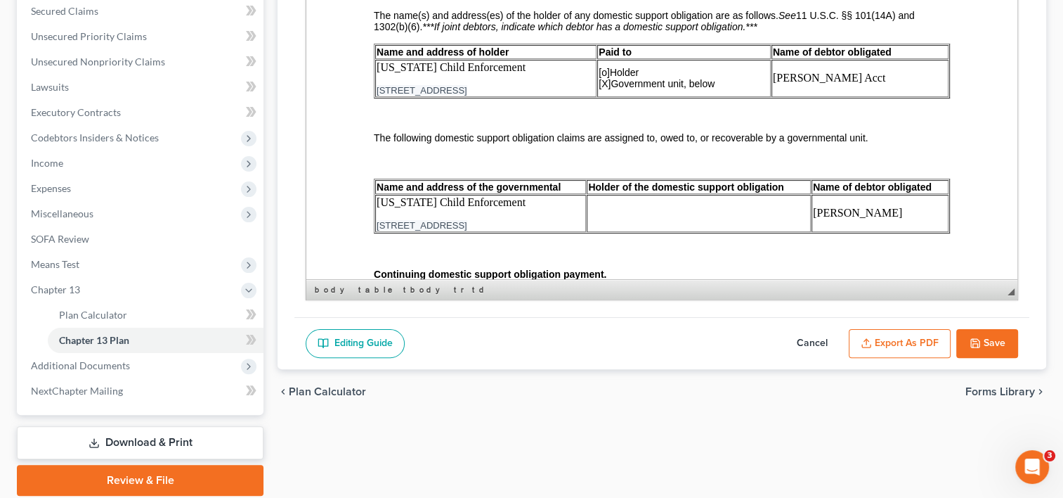
scroll to position [3279, 0]
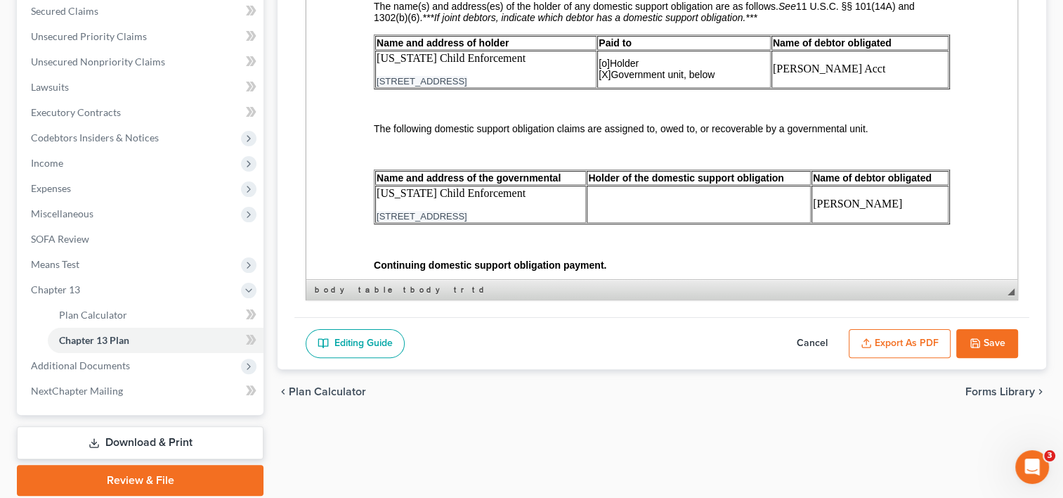
click at [518, 65] on p "[US_STATE] Child Enforcement" at bounding box center [486, 58] width 219 height 13
click at [855, 88] on td "[PERSON_NAME] Acct" at bounding box center [857, 69] width 183 height 37
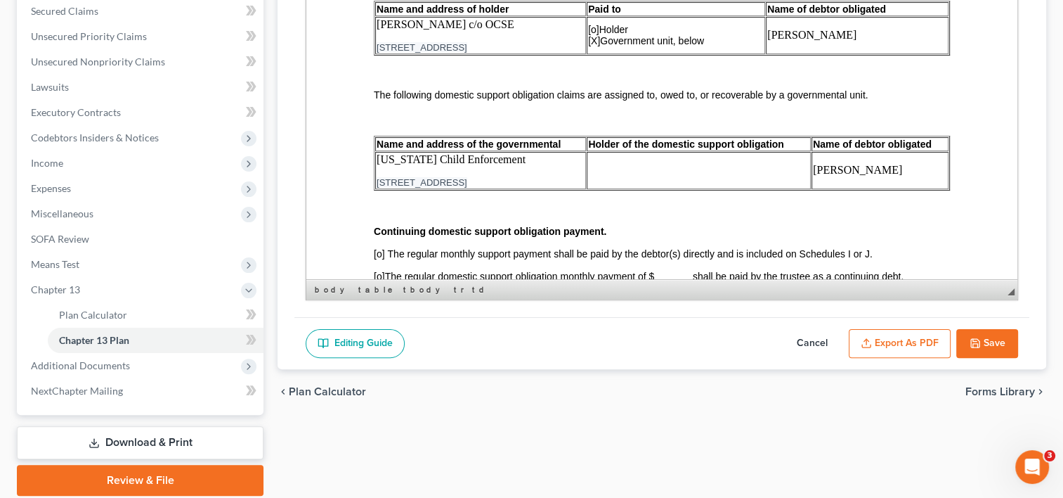
click at [384, 31] on p "[PERSON_NAME] c/o OCSE" at bounding box center [481, 24] width 208 height 13
click at [378, 31] on p "[PERSON_NAME] c/o OCSE" at bounding box center [481, 24] width 208 height 13
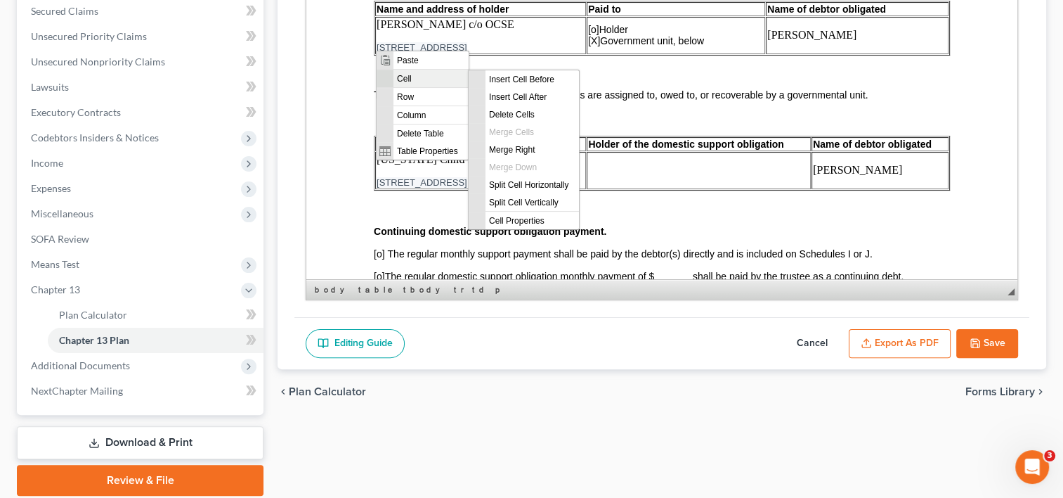
scroll to position [0, 0]
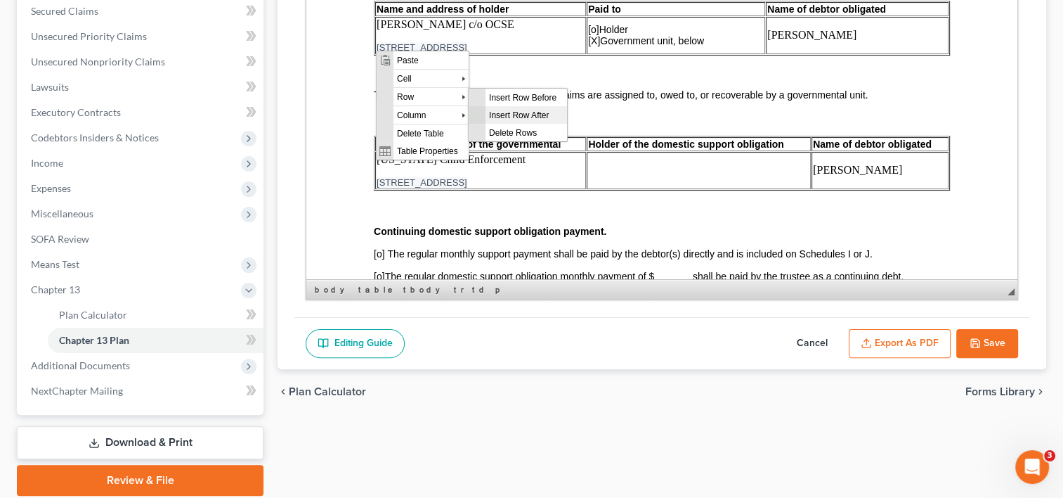
click at [528, 111] on span "Insert Row After" at bounding box center [526, 114] width 82 height 18
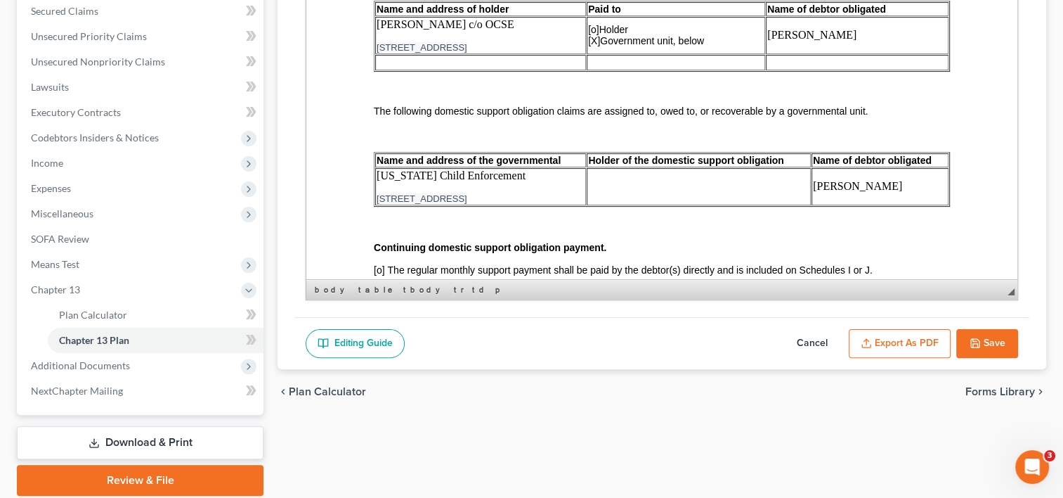
click at [484, 70] on td at bounding box center [480, 62] width 211 height 15
drag, startPoint x: 540, startPoint y: 86, endPoint x: 374, endPoint y: 79, distance: 166.7
click at [374, 72] on table "Name and address of holder Paid to Name of debtor obligated [PERSON_NAME] c/o O…" at bounding box center [662, 36] width 576 height 71
copy span "[STREET_ADDRESS]"
click at [453, 70] on td "[PERSON_NAME]" at bounding box center [480, 62] width 211 height 15
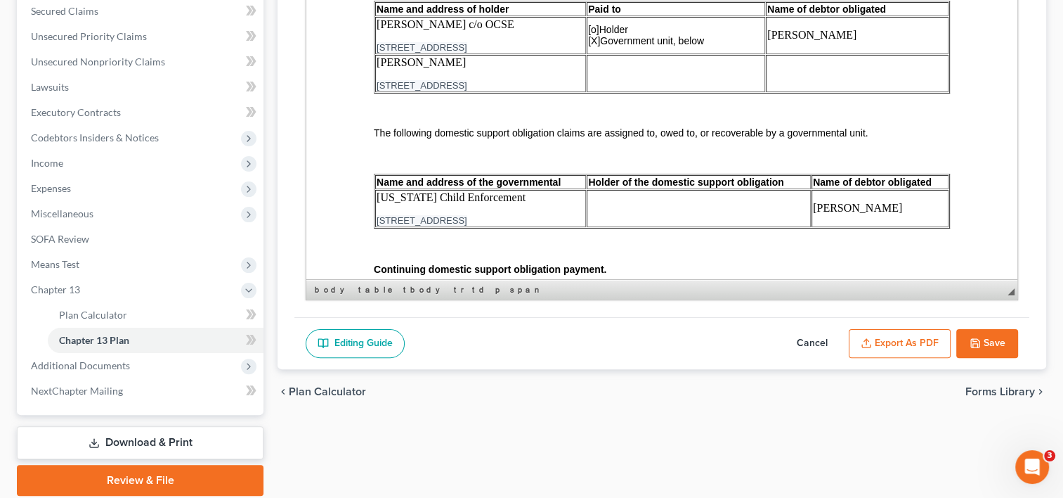
click at [390, 69] on p "[PERSON_NAME]" at bounding box center [481, 62] width 208 height 13
click at [633, 92] on td at bounding box center [676, 73] width 179 height 37
drag, startPoint x: 726, startPoint y: 80, endPoint x: 602, endPoint y: 63, distance: 125.6
click at [602, 54] on td "[o] Holder [X] Government unit, below" at bounding box center [676, 35] width 179 height 37
copy span "o] Holder [X] Government unit, below"
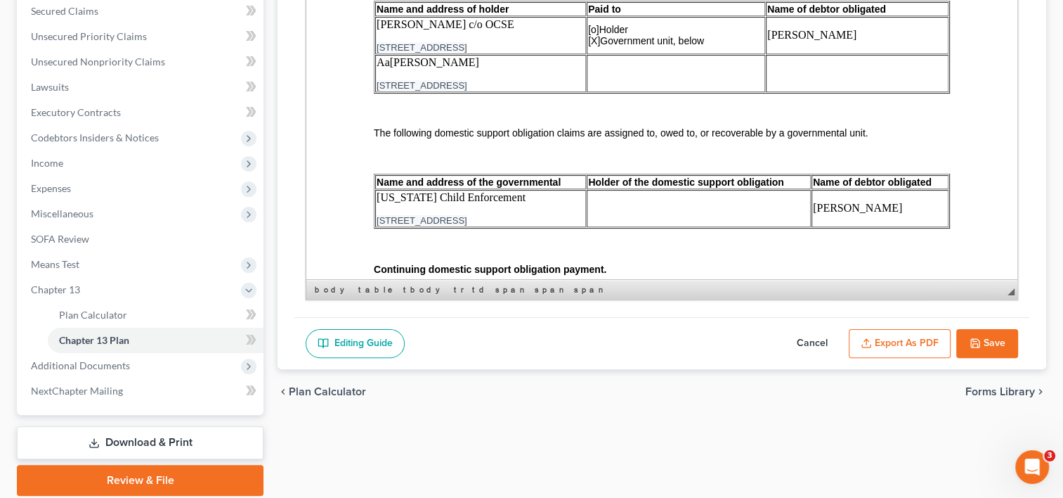
click at [626, 92] on td at bounding box center [676, 73] width 179 height 37
click at [819, 92] on td at bounding box center [857, 73] width 183 height 37
click at [637, 227] on td at bounding box center [699, 208] width 224 height 37
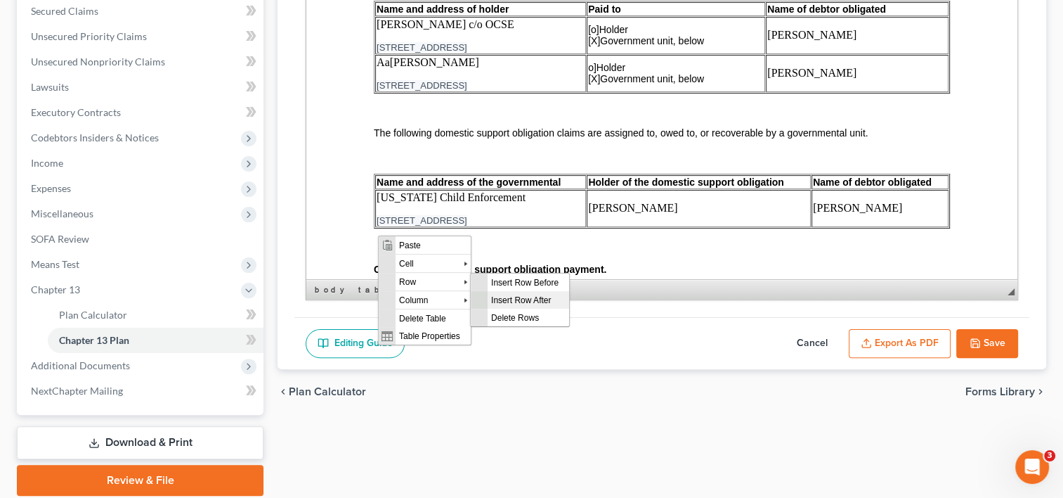
click at [512, 296] on span "Insert Row After" at bounding box center [528, 299] width 82 height 18
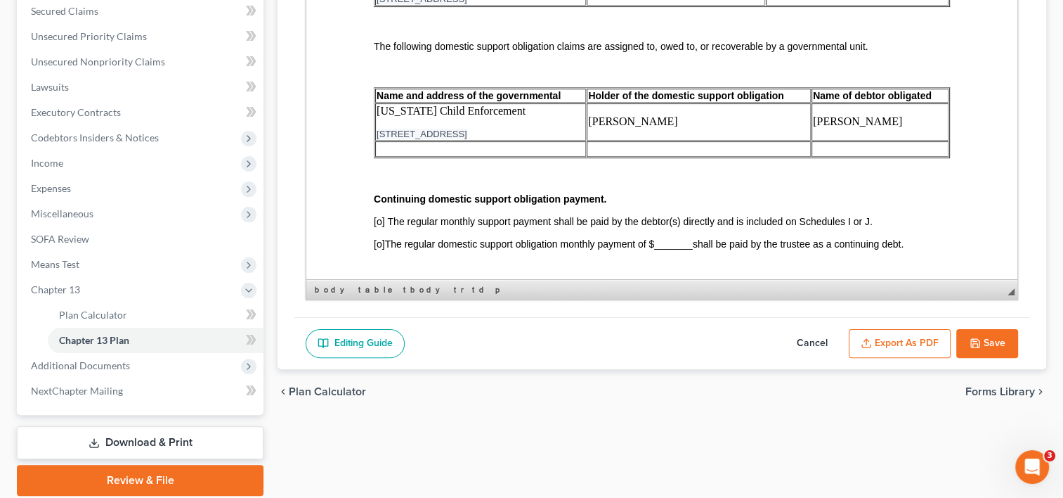
scroll to position [3409, 0]
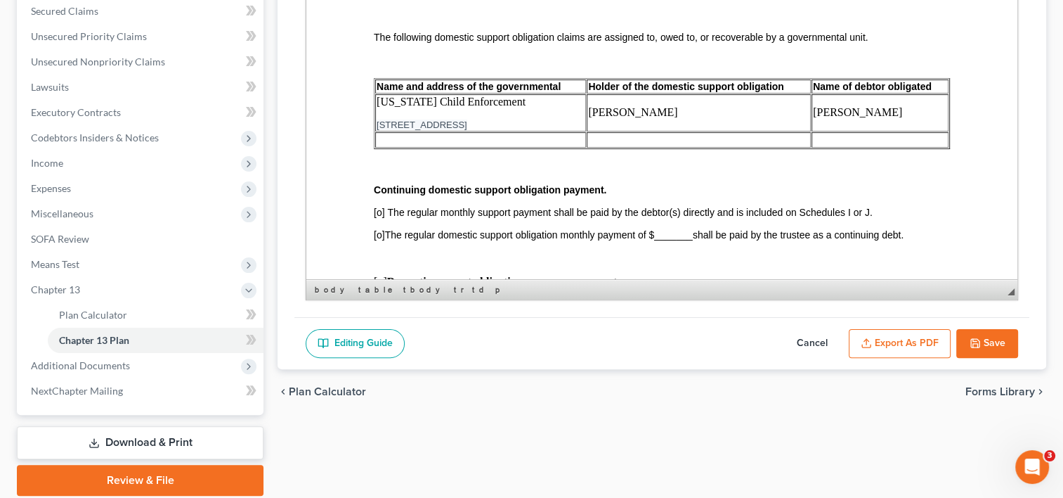
drag, startPoint x: 560, startPoint y: 162, endPoint x: 379, endPoint y: 139, distance: 182.7
click at [379, 131] on td "[US_STATE] Child Enforcement [STREET_ADDRESS]" at bounding box center [480, 112] width 211 height 37
copy td "[US_STATE] Child Enforcement [STREET_ADDRESS]"
click at [401, 148] on td at bounding box center [480, 139] width 211 height 15
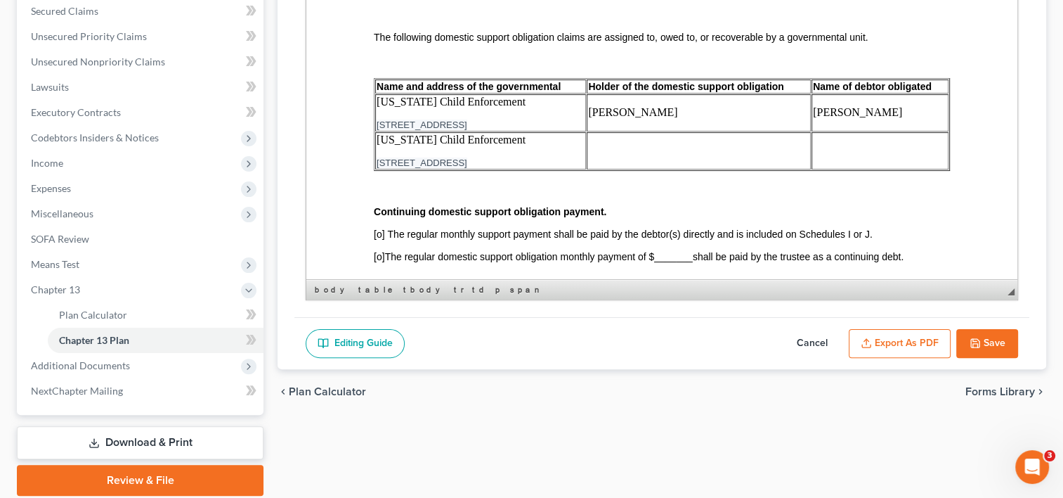
click at [620, 169] on td at bounding box center [699, 150] width 224 height 37
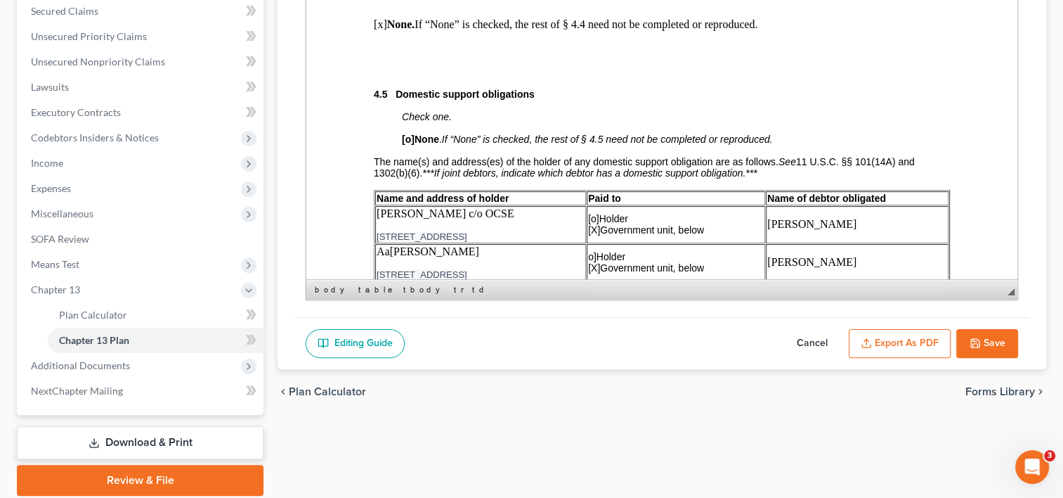
scroll to position [3121, 0]
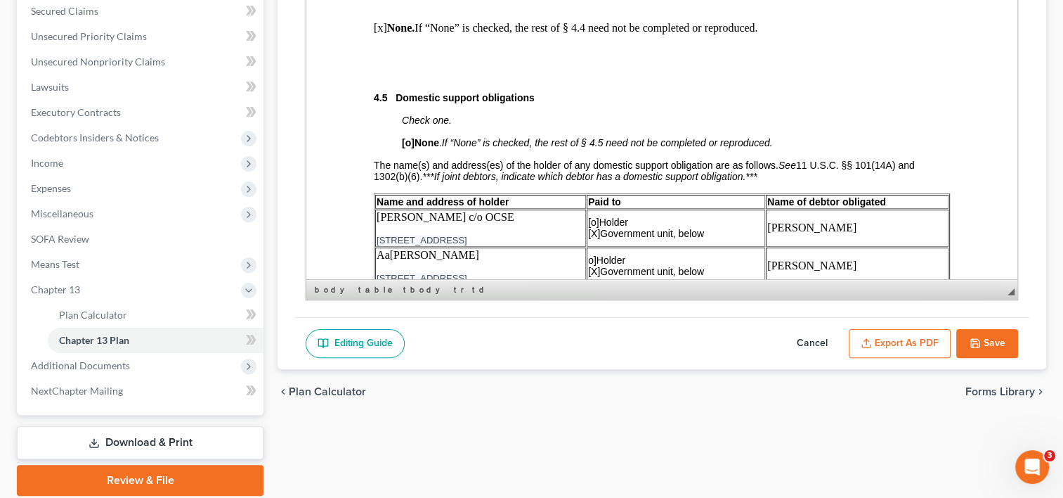
click at [439, 58] on p at bounding box center [662, 52] width 576 height 13
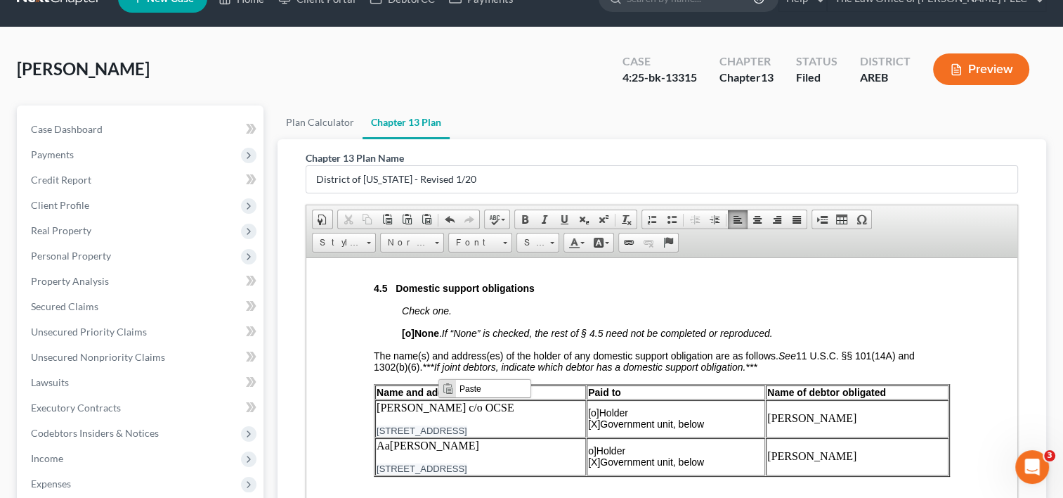
scroll to position [3227, 0]
click at [394, 247] on p at bounding box center [662, 240] width 576 height 13
click at [837, 219] on span at bounding box center [841, 219] width 11 height 11
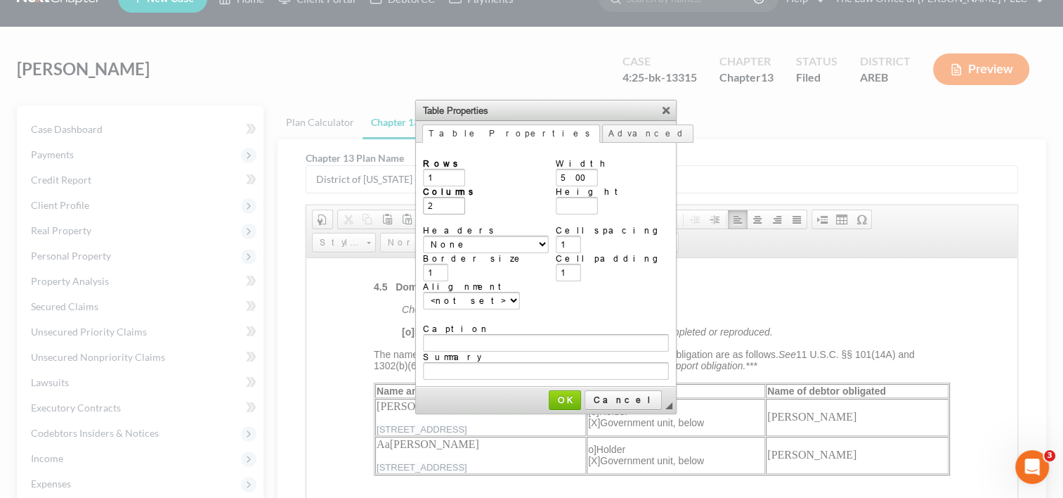
type input "1"
click at [450, 205] on input "2" at bounding box center [444, 206] width 42 height 18
type input "3"
click at [568, 394] on span "OK" at bounding box center [565, 399] width 30 height 11
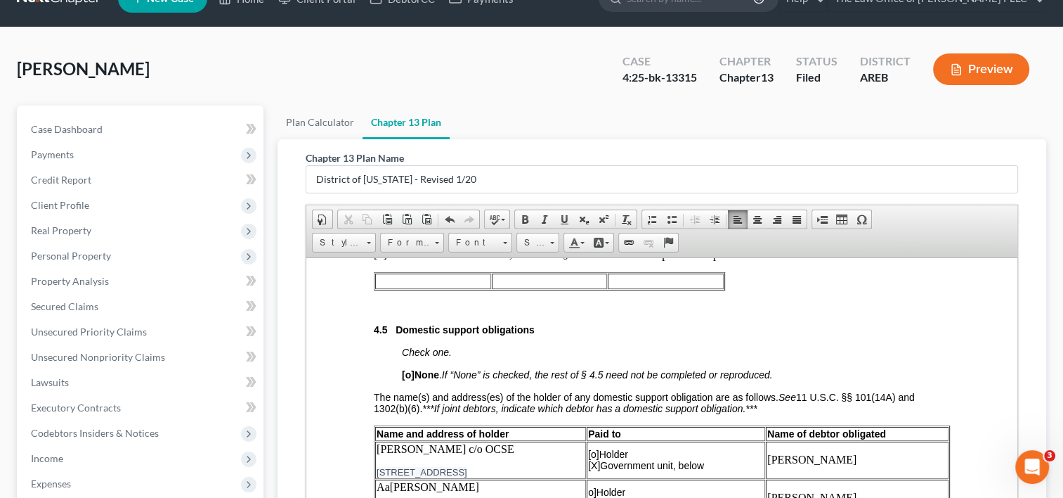
scroll to position [3189, 0]
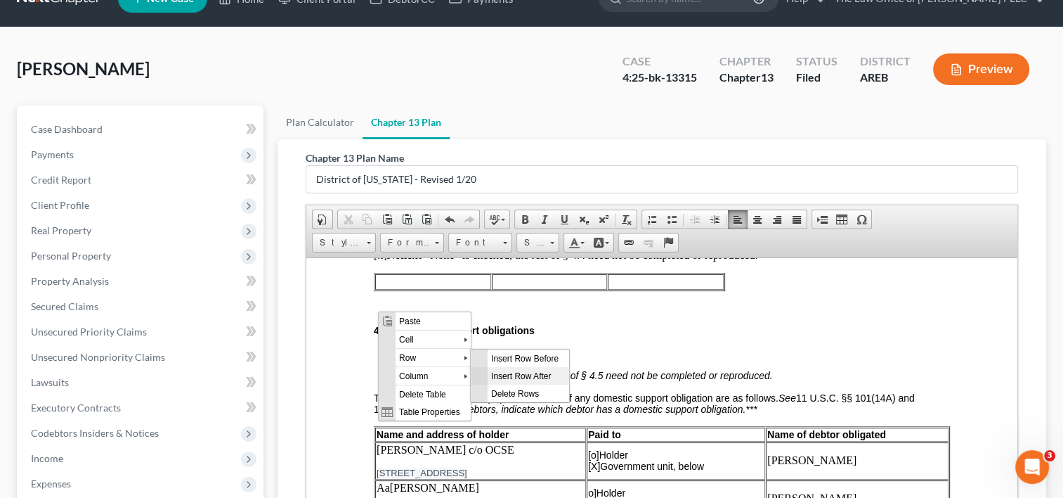
click at [533, 375] on span "Insert Row After" at bounding box center [528, 375] width 82 height 18
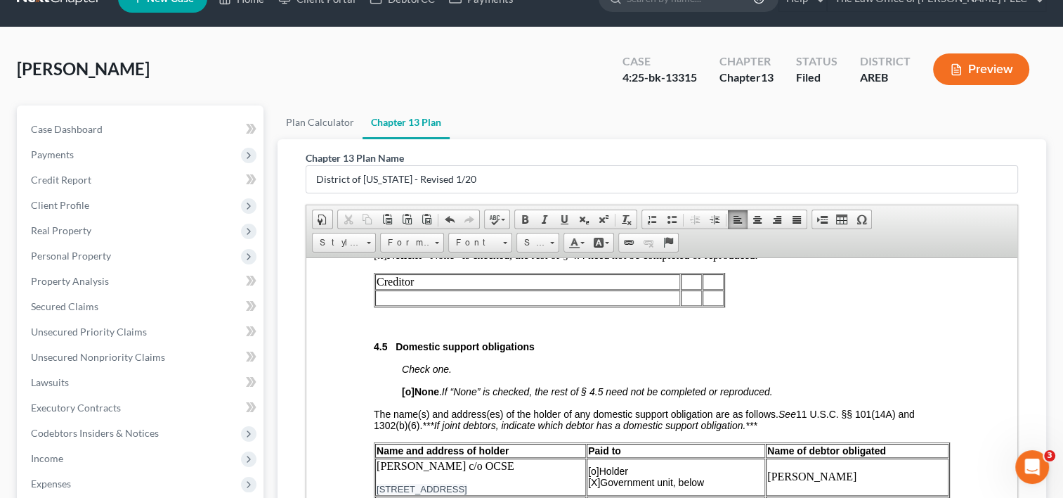
click at [692, 289] on td at bounding box center [691, 280] width 21 height 15
click at [720, 289] on td at bounding box center [719, 280] width 8 height 15
click at [453, 305] on td at bounding box center [420, 297] width 90 height 15
click at [564, 305] on td at bounding box center [560, 297] width 159 height 15
click at [711, 305] on td at bounding box center [688, 297] width 72 height 15
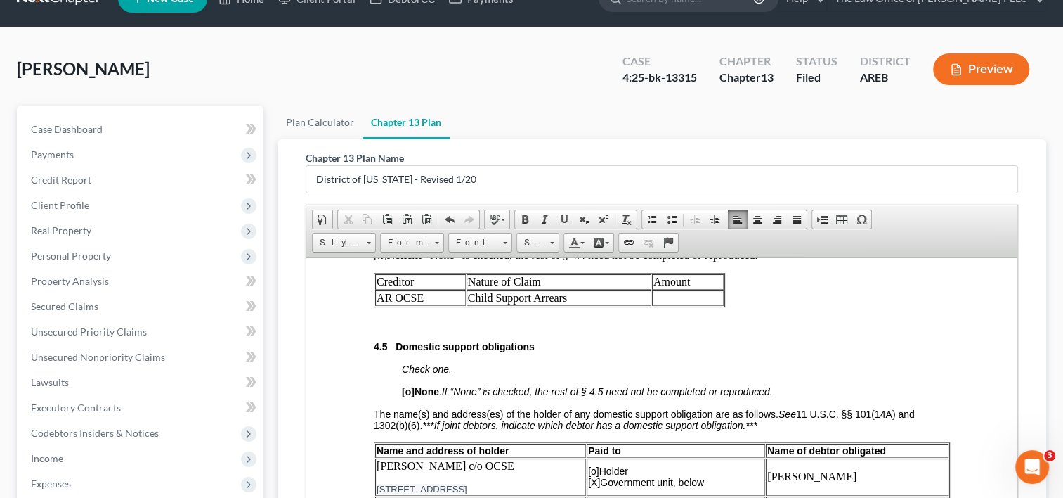
click at [656, 289] on td "Amount" at bounding box center [688, 280] width 72 height 15
click at [627, 305] on td at bounding box center [648, 297] width 151 height 15
click at [659, 289] on td "Estimated Claim Amount" at bounding box center [648, 280] width 151 height 15
click at [654, 305] on td at bounding box center [648, 297] width 151 height 15
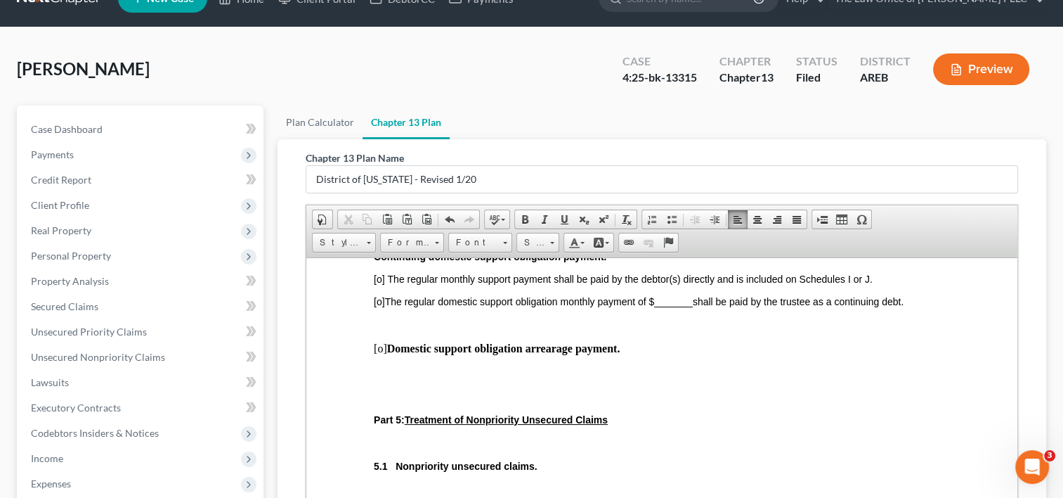
scroll to position [3681, 0]
click at [382, 283] on span "[o]" at bounding box center [379, 277] width 11 height 11
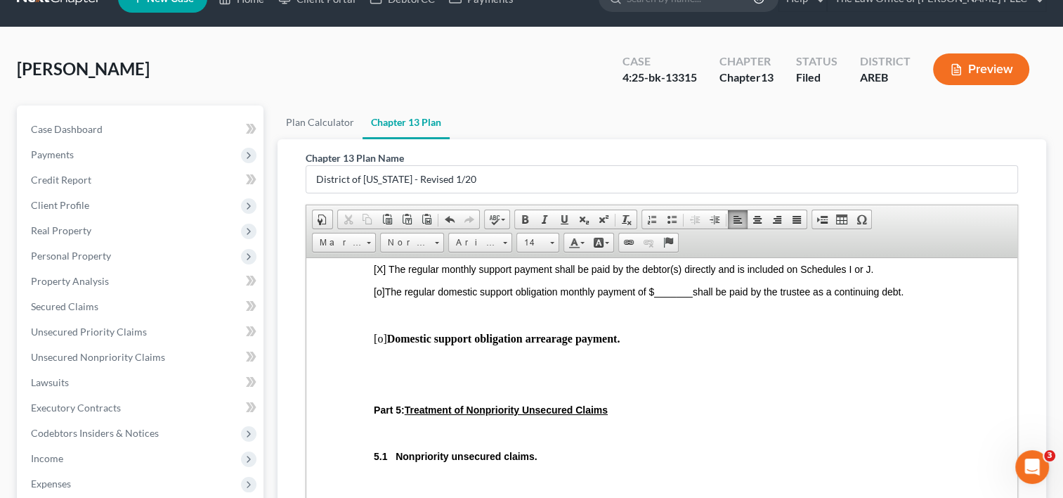
scroll to position [3692, 0]
click at [383, 343] on p "[o] Domestic support obligation arrearage payment." at bounding box center [662, 336] width 576 height 13
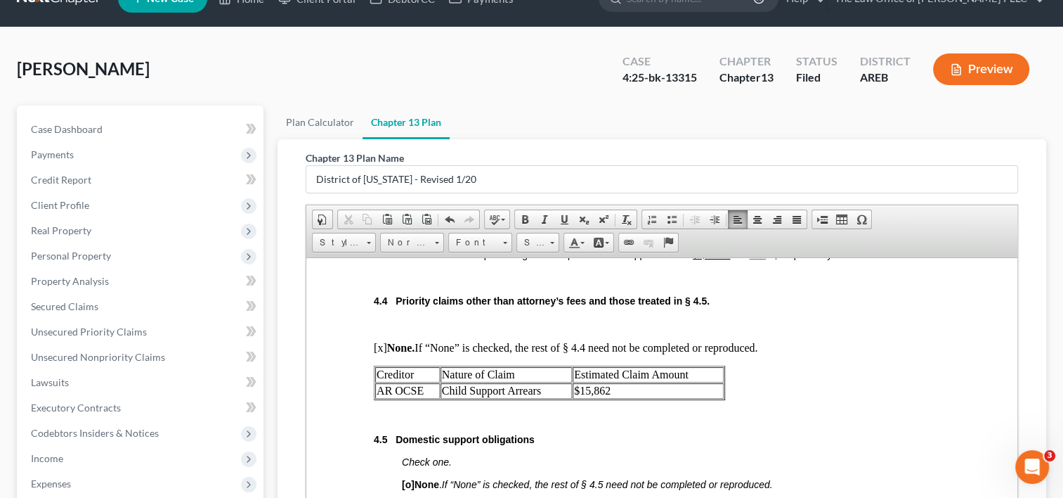
scroll to position [3094, 0]
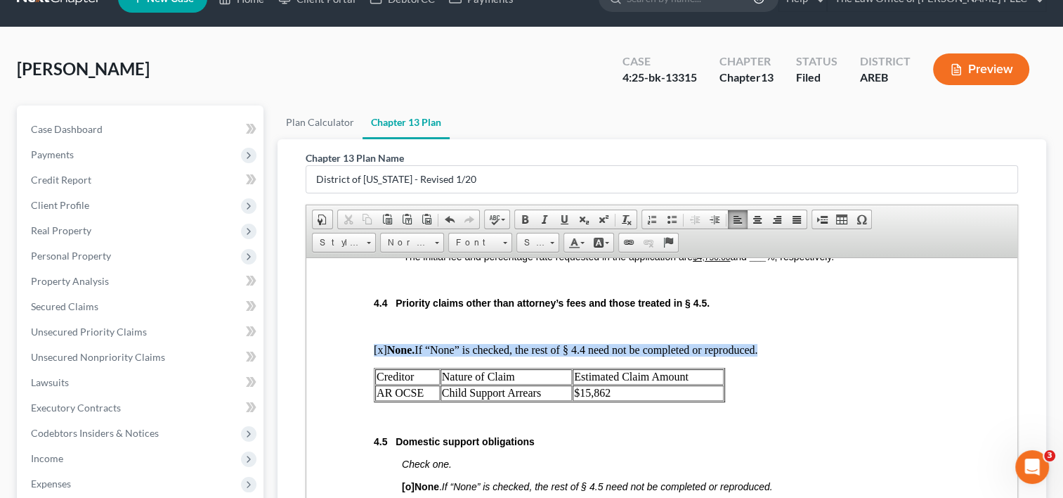
drag, startPoint x: 738, startPoint y: 431, endPoint x: 368, endPoint y: 406, distance: 370.6
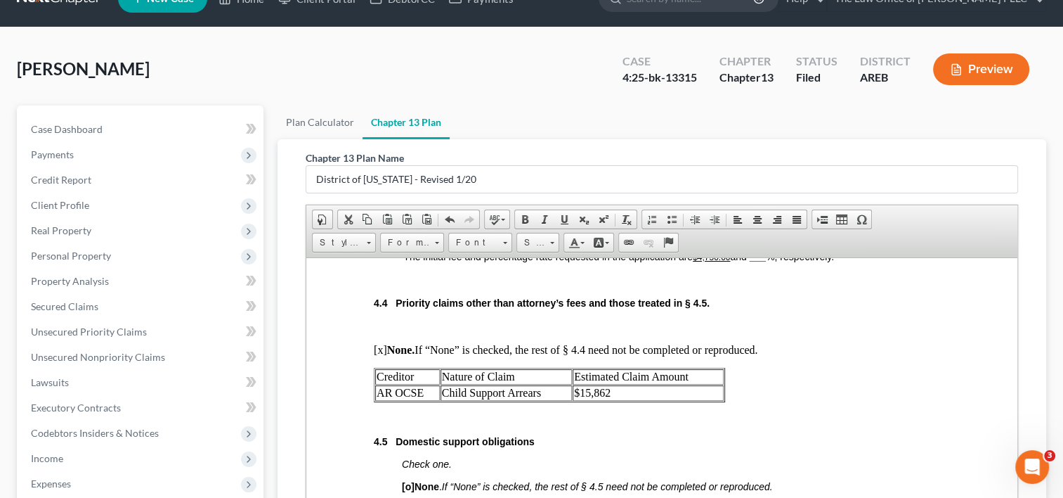
click at [458, 332] on p at bounding box center [662, 325] width 576 height 13
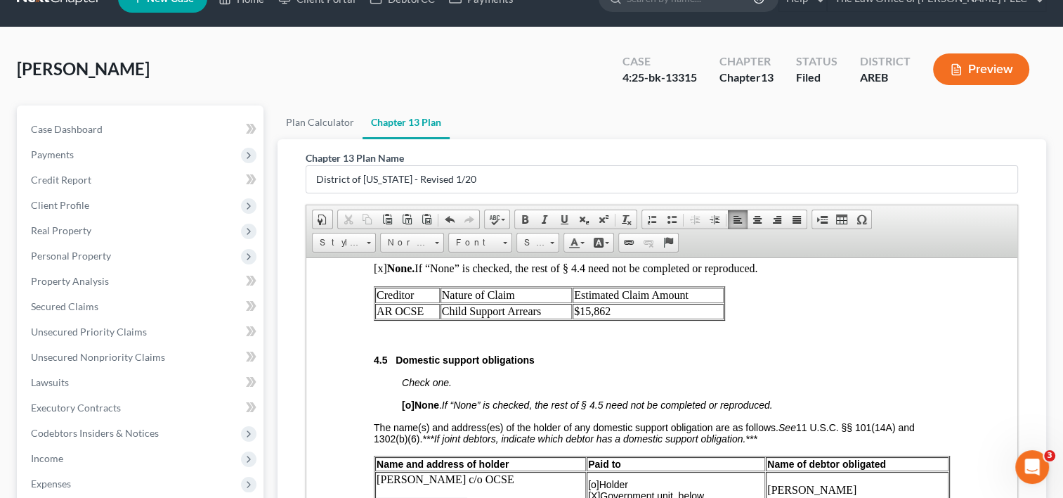
scroll to position [3175, 0]
click at [377, 316] on body "UNITED STATES BANKRUPTCY COURT EASTERN DISTRICT OF [US_STATE] CENTRAL DIVISION …" at bounding box center [662, 476] width 576 height 6652
click at [377, 320] on table "Creditor Nature of Claim Estimated Claim Amount AR OCSE Child Support Arrears $…" at bounding box center [549, 303] width 351 height 34
click at [448, 320] on body "UNITED STATES BANKRUPTCY COURT EASTERN DISTRICT OF [US_STATE] CENTRAL DIVISION …" at bounding box center [662, 476] width 576 height 6652
click at [836, 216] on span at bounding box center [841, 219] width 11 height 11
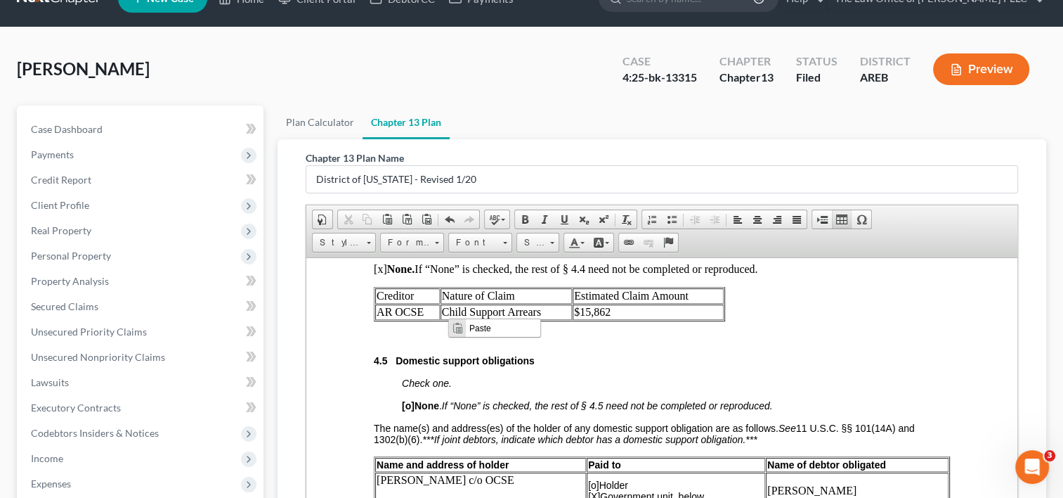
type input "3"
type input "2"
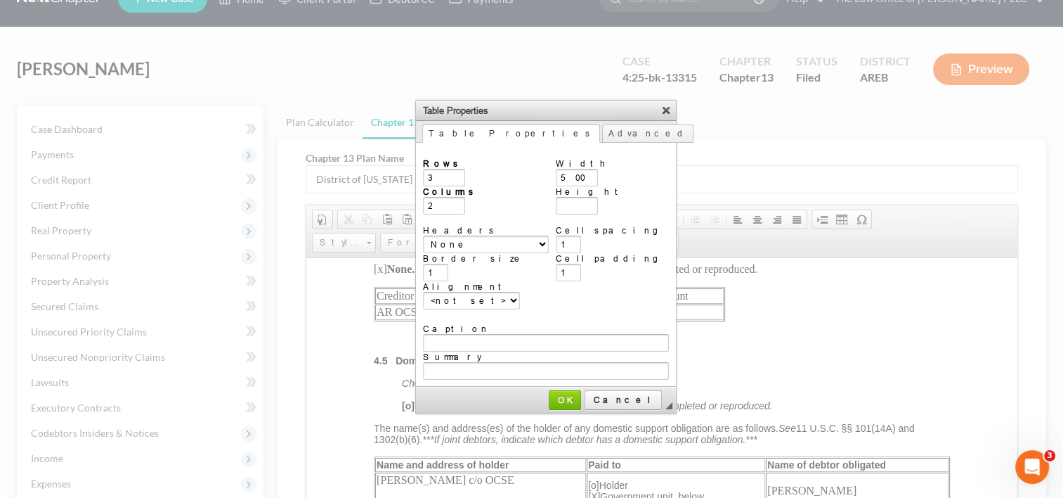
click at [659, 110] on link "X" at bounding box center [666, 110] width 14 height 14
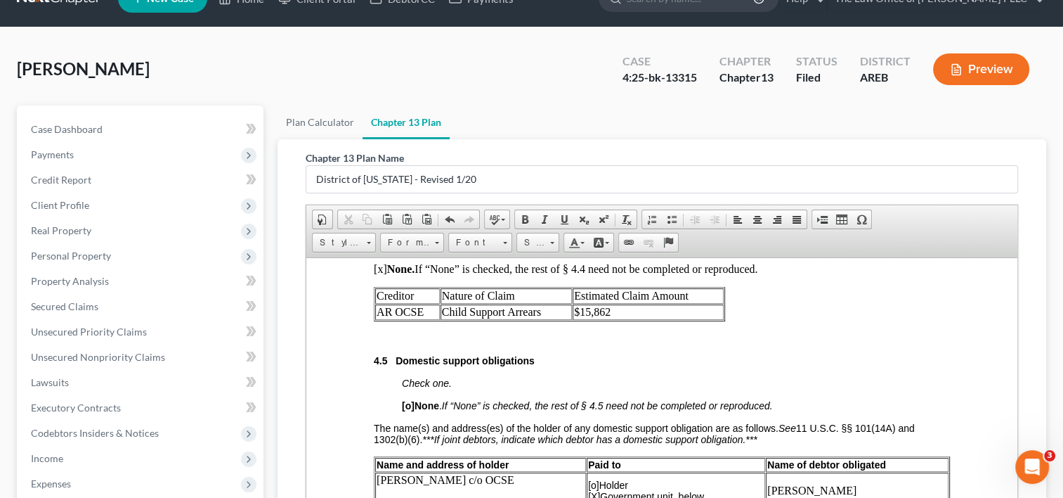
click at [377, 303] on td "Creditor" at bounding box center [407, 294] width 65 height 15
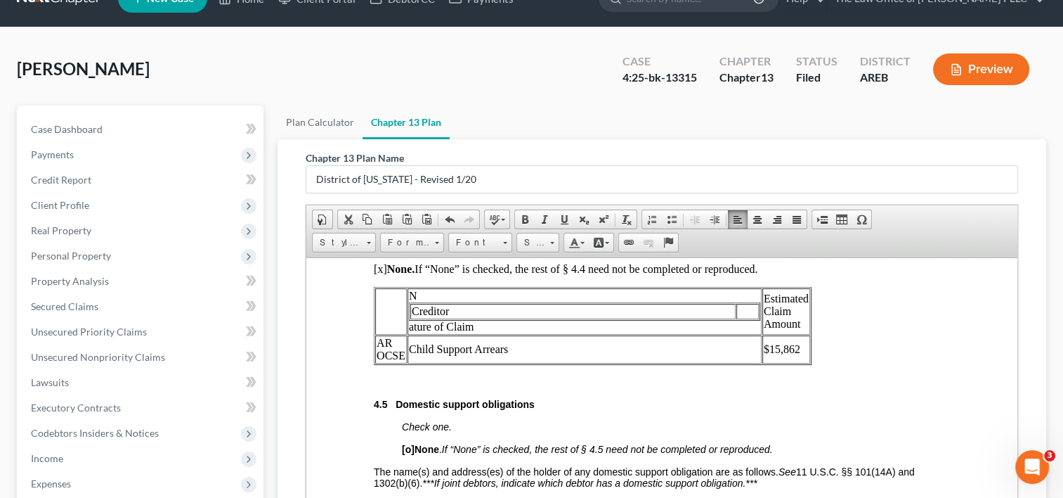
drag, startPoint x: 416, startPoint y: 332, endPoint x: 607, endPoint y: 394, distance: 200.9
click at [607, 363] on tbody "N Creditor ature of Claim Estimated Claim Amount AR OCSE Child Support Arrears …" at bounding box center [592, 324] width 435 height 75
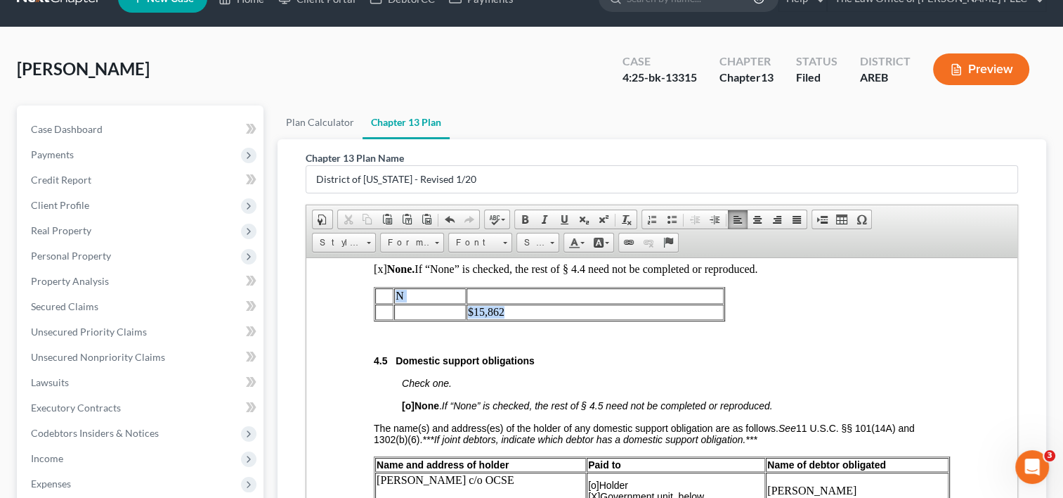
drag, startPoint x: 579, startPoint y: 344, endPoint x: 382, endPoint y: 323, distance: 197.9
click at [382, 319] on tbody "N $15,862" at bounding box center [549, 303] width 349 height 32
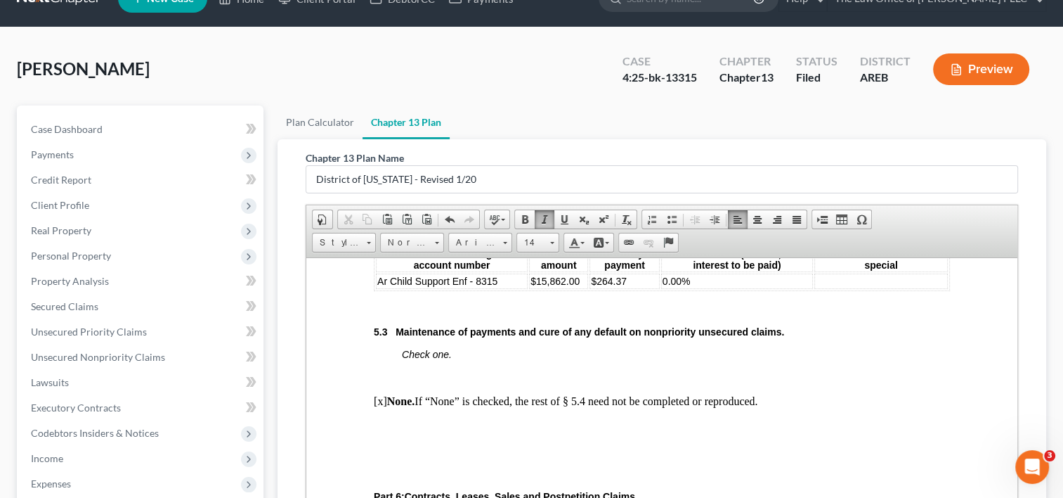
scroll to position [4179, 0]
click at [823, 289] on td at bounding box center [882, 280] width 134 height 15
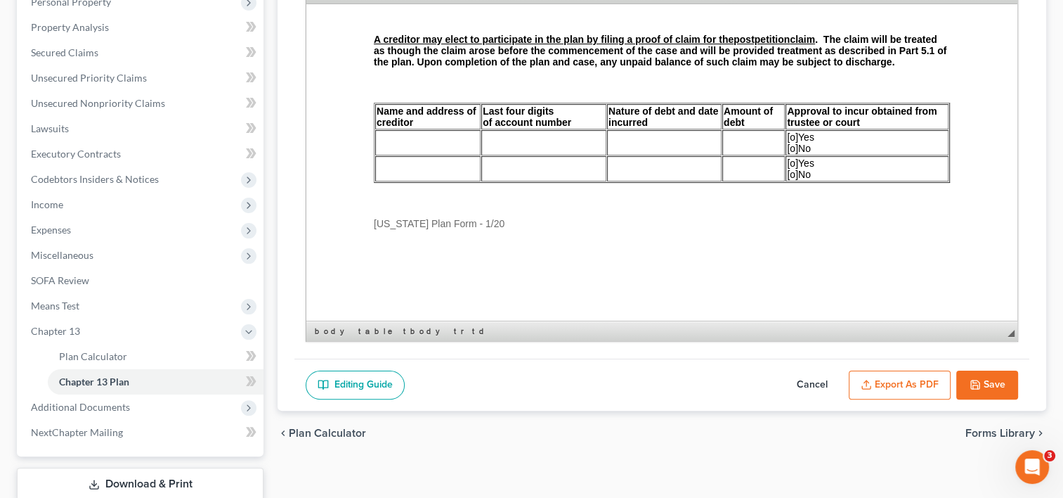
scroll to position [284, 0]
click at [985, 379] on button "Save" at bounding box center [988, 385] width 62 height 30
select select "0"
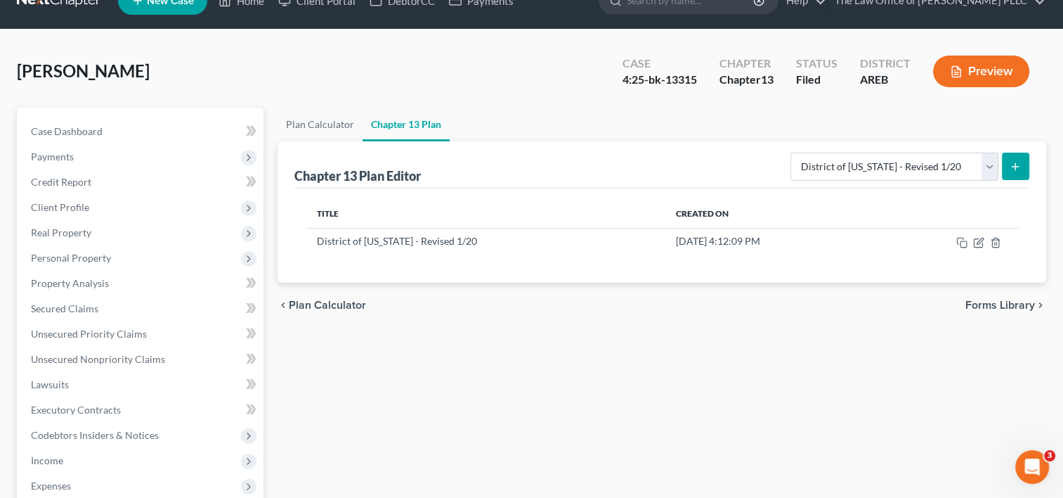
scroll to position [0, 0]
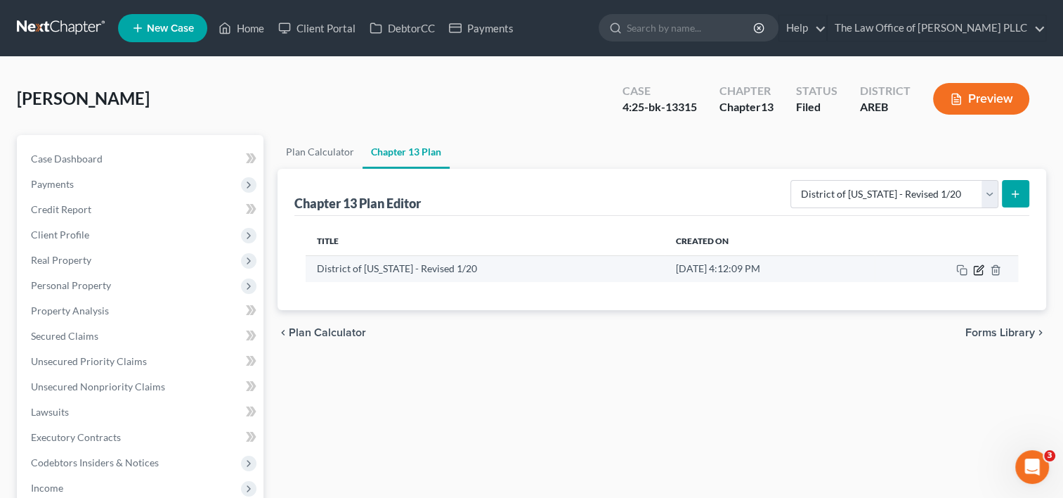
click at [976, 271] on icon "button" at bounding box center [978, 269] width 11 height 11
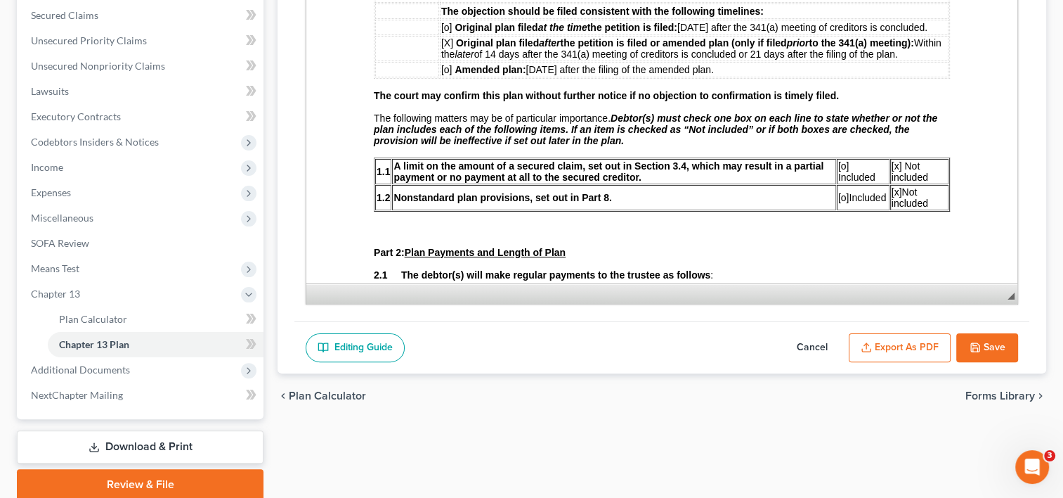
scroll to position [375, 0]
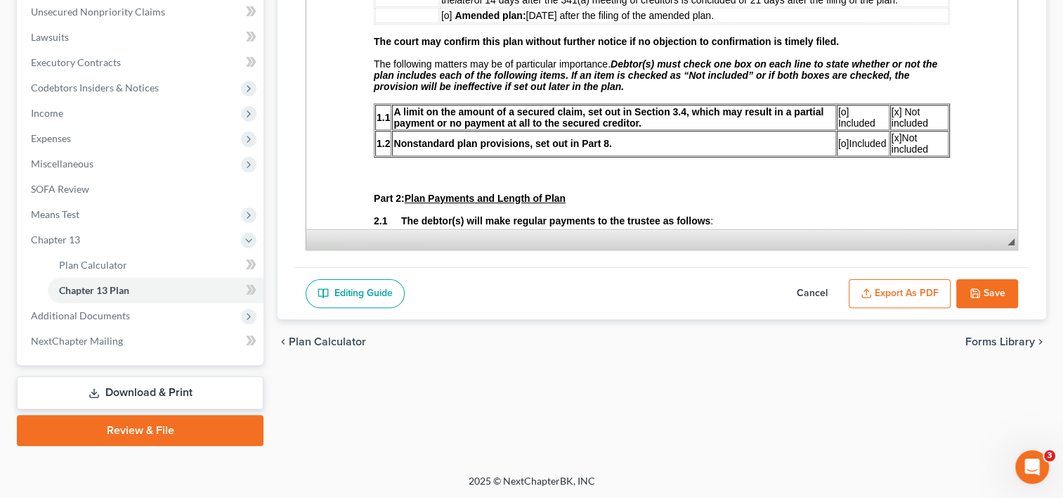
click at [901, 283] on button "Export as PDF" at bounding box center [900, 294] width 102 height 30
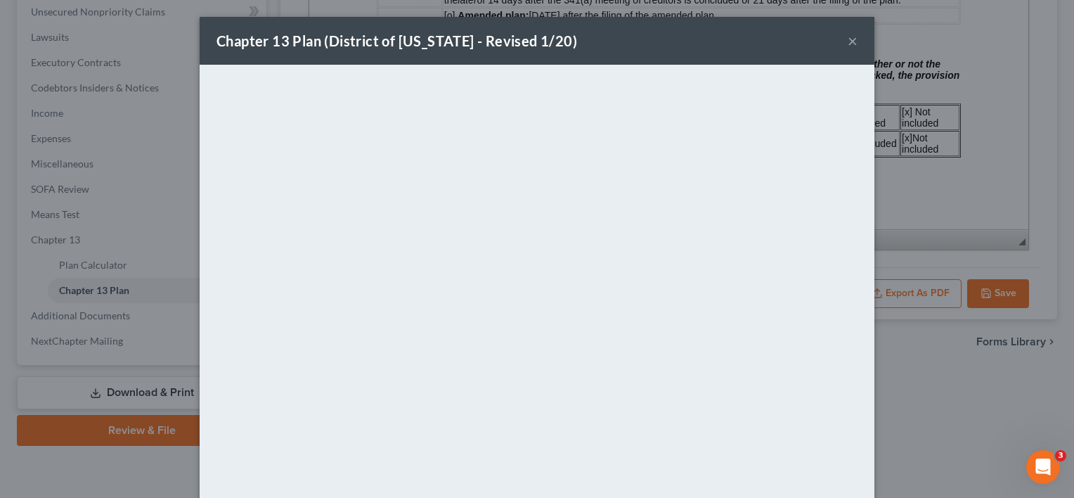
click at [848, 39] on button "×" at bounding box center [853, 40] width 10 height 17
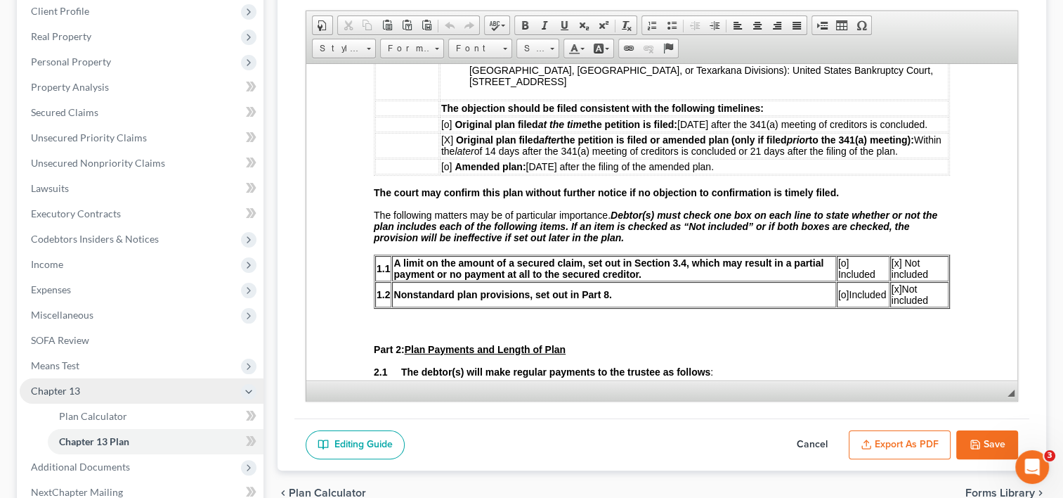
scroll to position [0, 0]
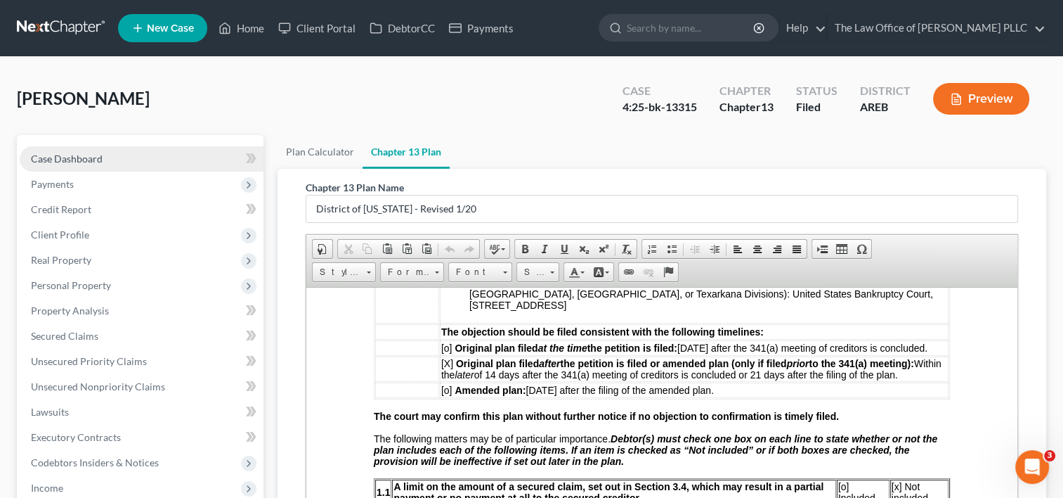
click at [122, 155] on link "Case Dashboard" at bounding box center [142, 158] width 244 height 25
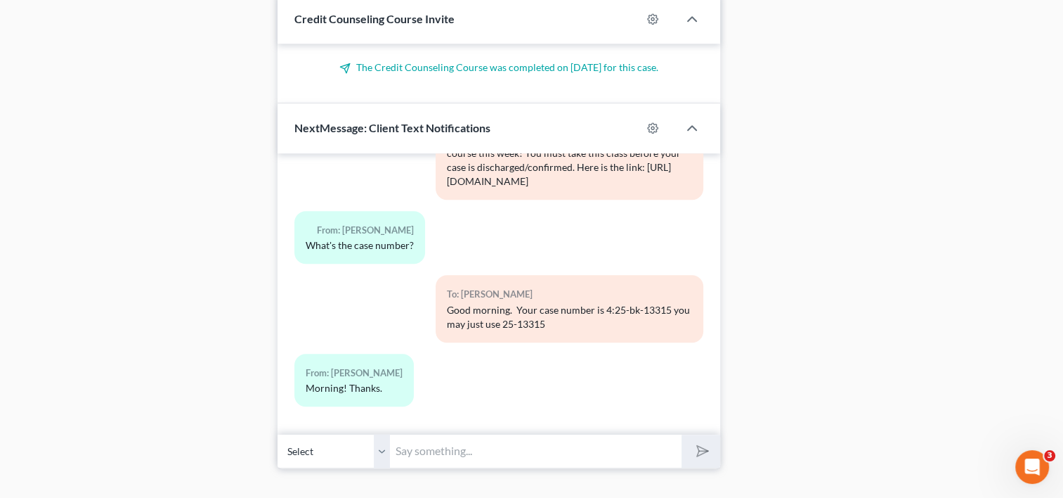
scroll to position [1202, 0]
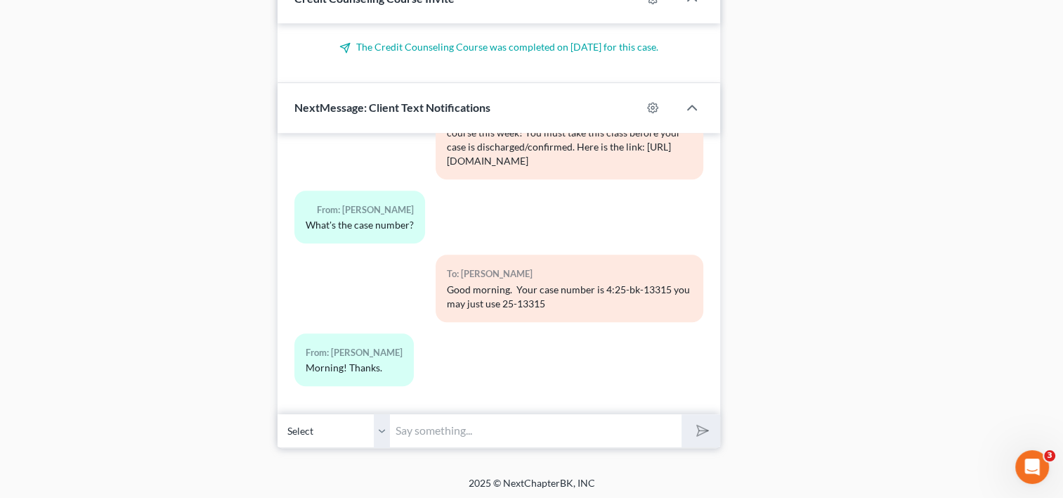
click at [500, 415] on input "text" at bounding box center [536, 430] width 292 height 34
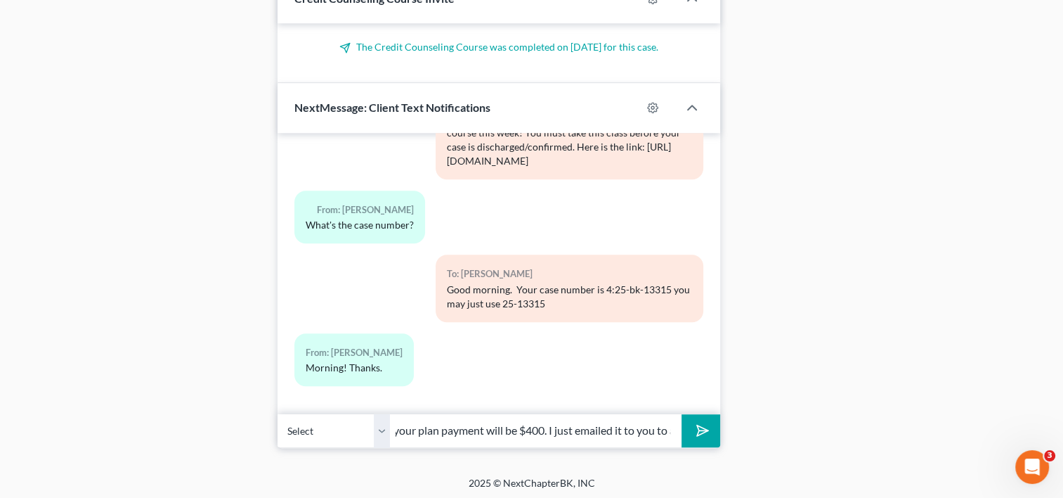
scroll to position [0, 96]
type input "[PERSON_NAME], your plan payment will be $400. I just emailed it to you to appr…"
click at [682, 414] on button "submit" at bounding box center [701, 430] width 39 height 33
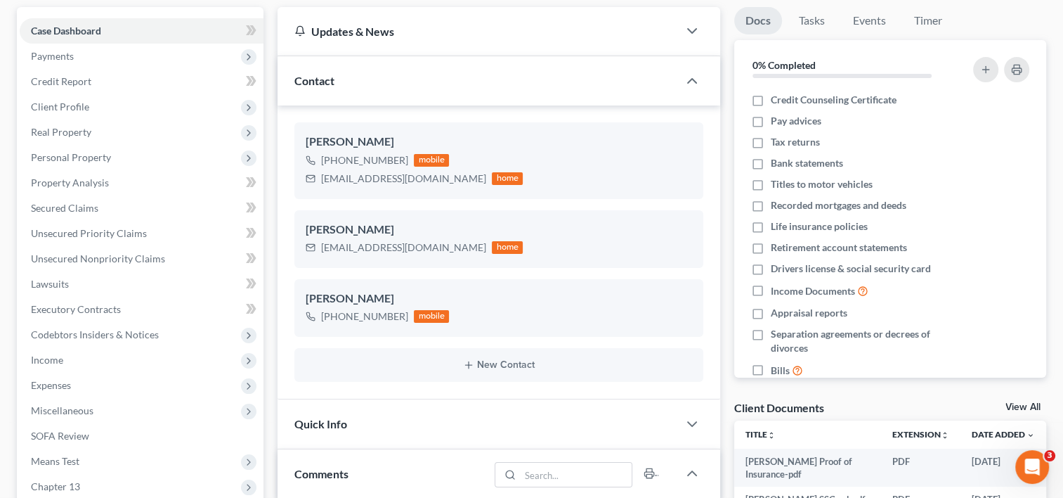
scroll to position [0, 0]
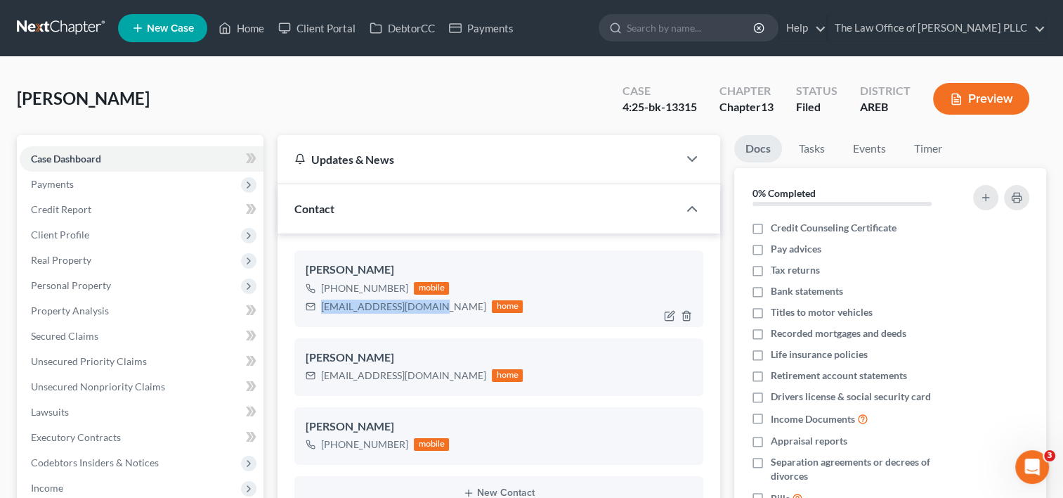
drag, startPoint x: 432, startPoint y: 306, endPoint x: 319, endPoint y: 307, distance: 113.2
click at [319, 307] on div "[EMAIL_ADDRESS][DOMAIN_NAME] home" at bounding box center [414, 306] width 217 height 18
copy div "[EMAIL_ADDRESS][DOMAIN_NAME]"
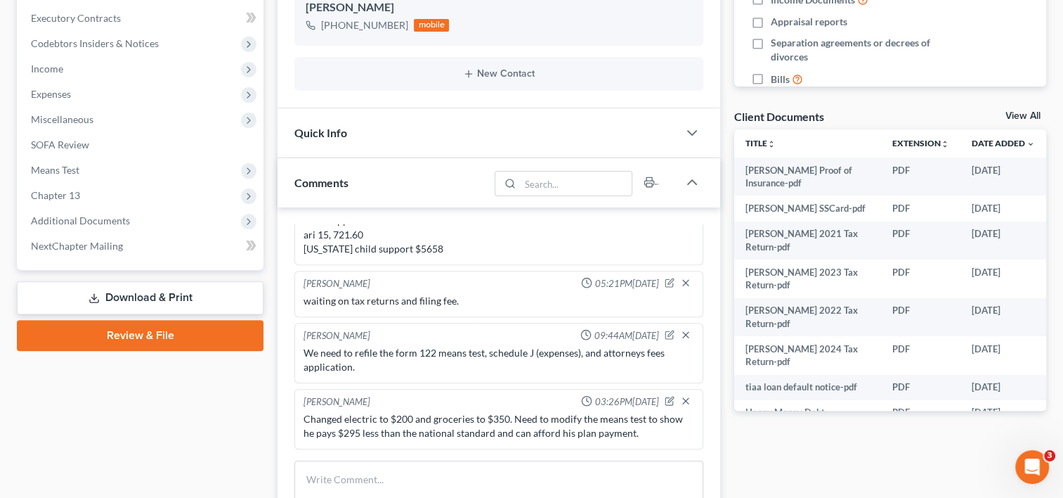
scroll to position [486, 0]
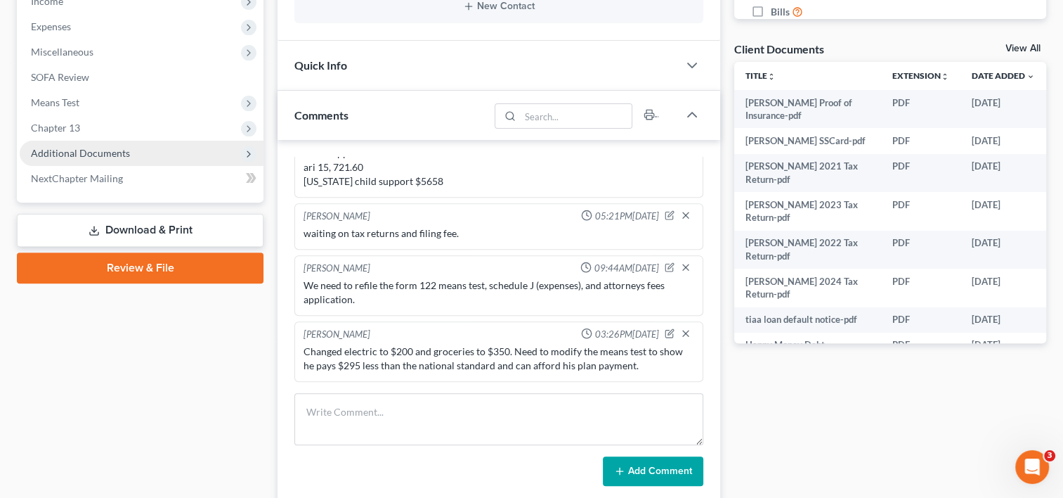
click at [103, 148] on span "Additional Documents" at bounding box center [80, 153] width 99 height 12
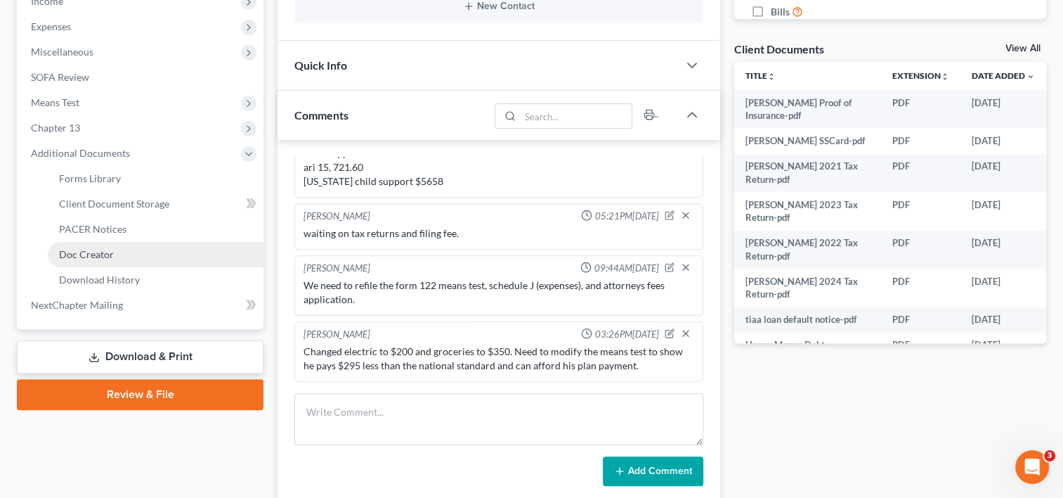
click at [105, 261] on link "Doc Creator" at bounding box center [156, 254] width 216 height 25
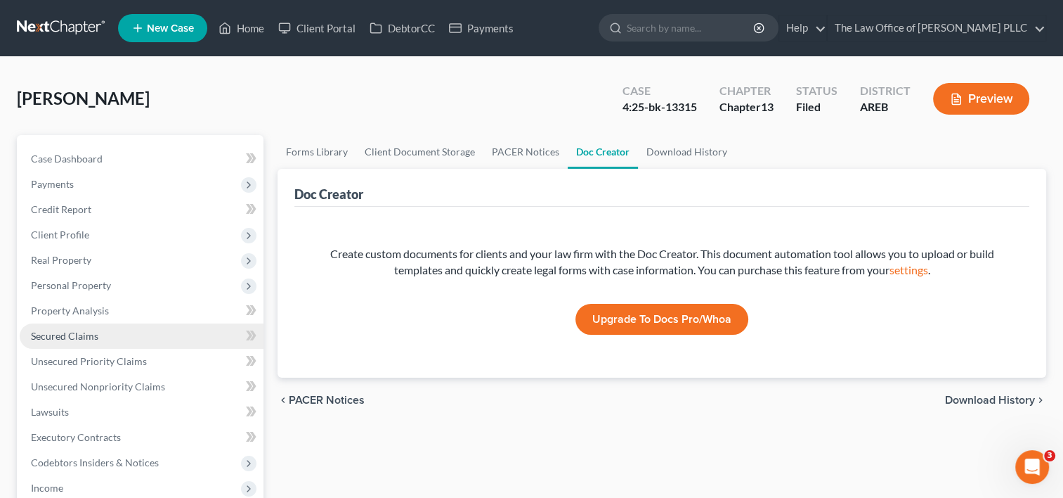
scroll to position [225, 0]
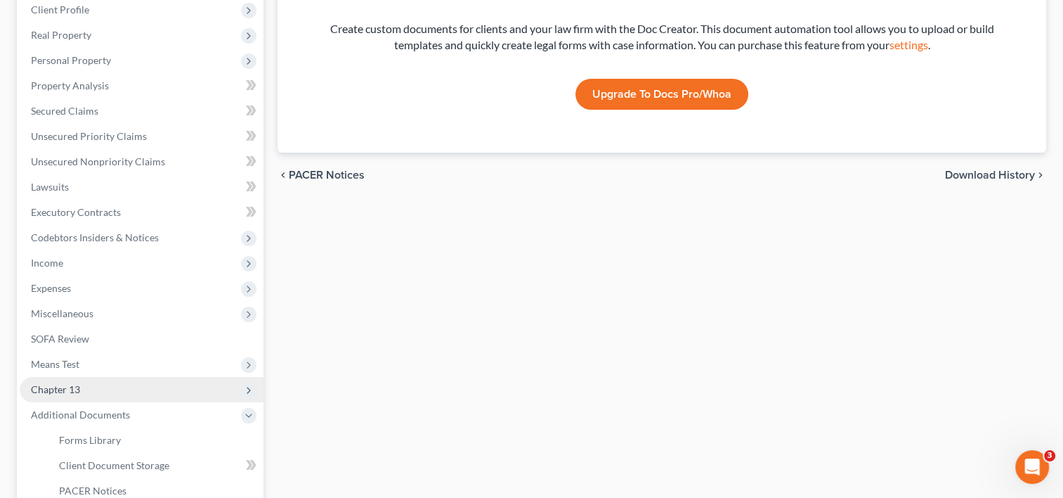
click at [66, 399] on span "Chapter 13" at bounding box center [142, 389] width 244 height 25
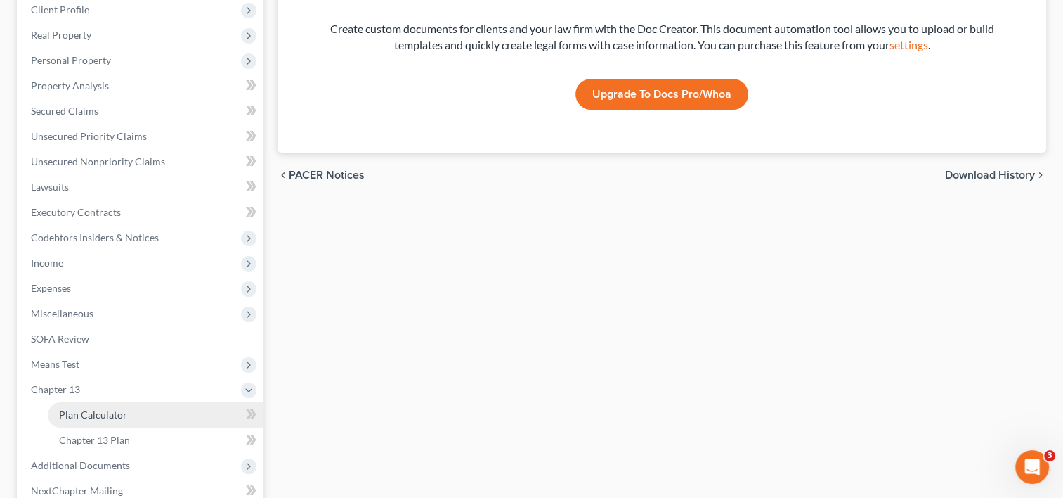
click at [87, 410] on span "Plan Calculator" at bounding box center [93, 414] width 68 height 12
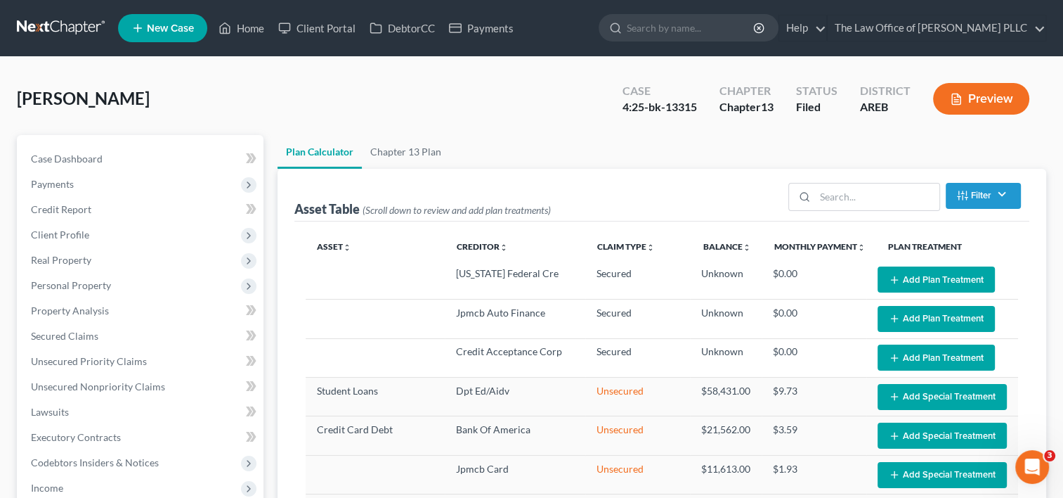
select select "59"
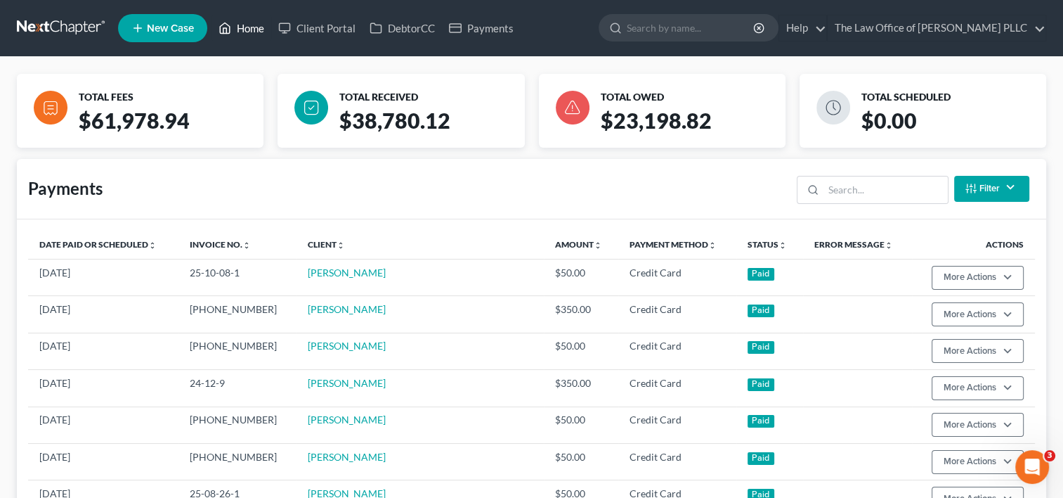
click at [248, 32] on link "Home" at bounding box center [242, 27] width 60 height 25
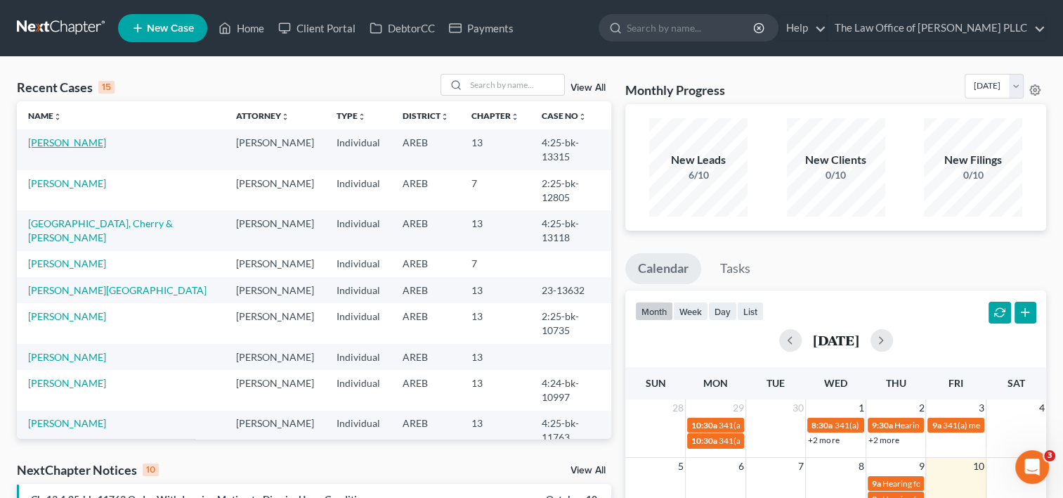
click at [53, 141] on link "[PERSON_NAME]" at bounding box center [67, 142] width 78 height 12
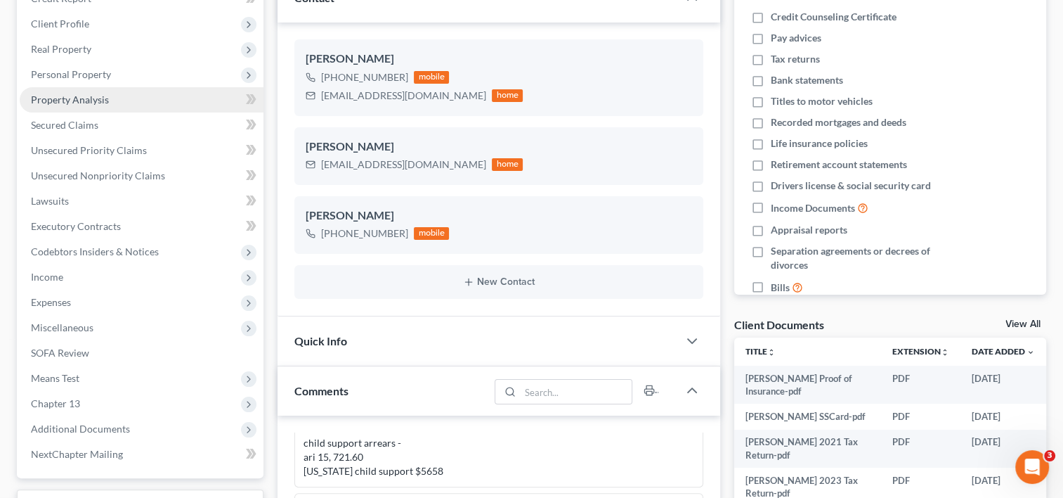
scroll to position [451, 0]
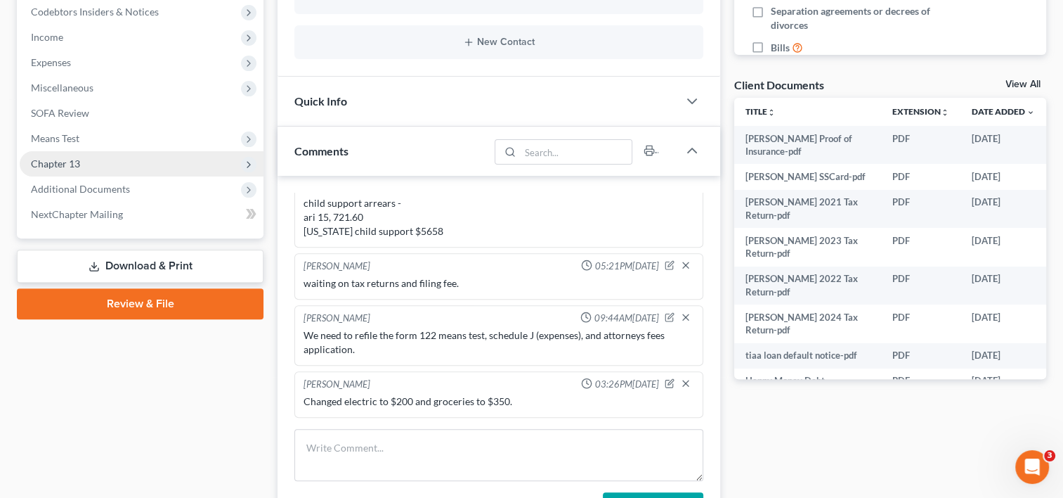
click at [66, 164] on span "Chapter 13" at bounding box center [55, 163] width 49 height 12
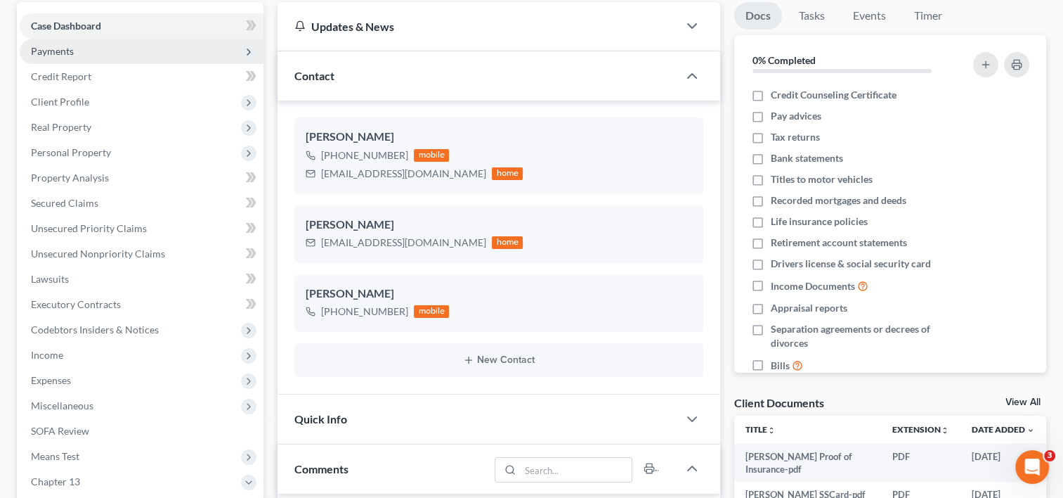
scroll to position [131, 0]
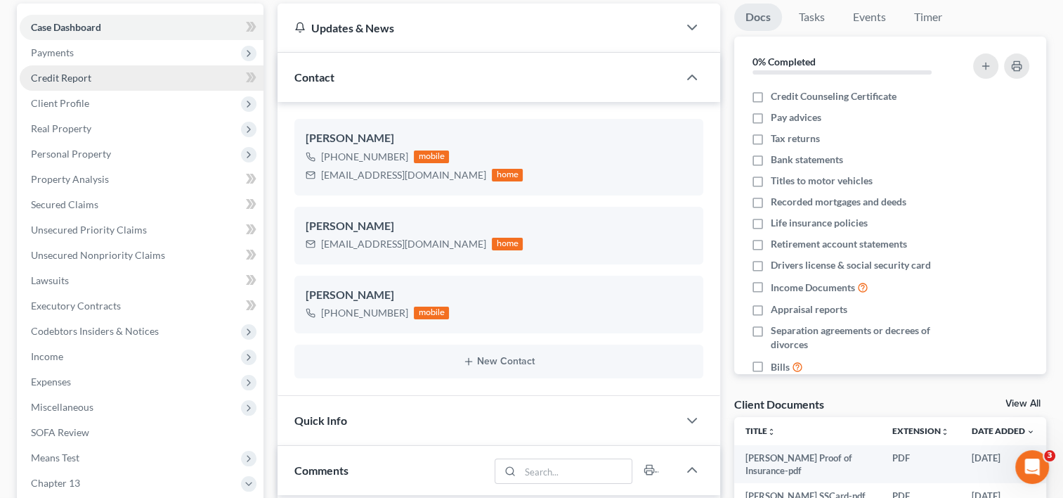
click at [98, 70] on link "Credit Report" at bounding box center [142, 77] width 244 height 25
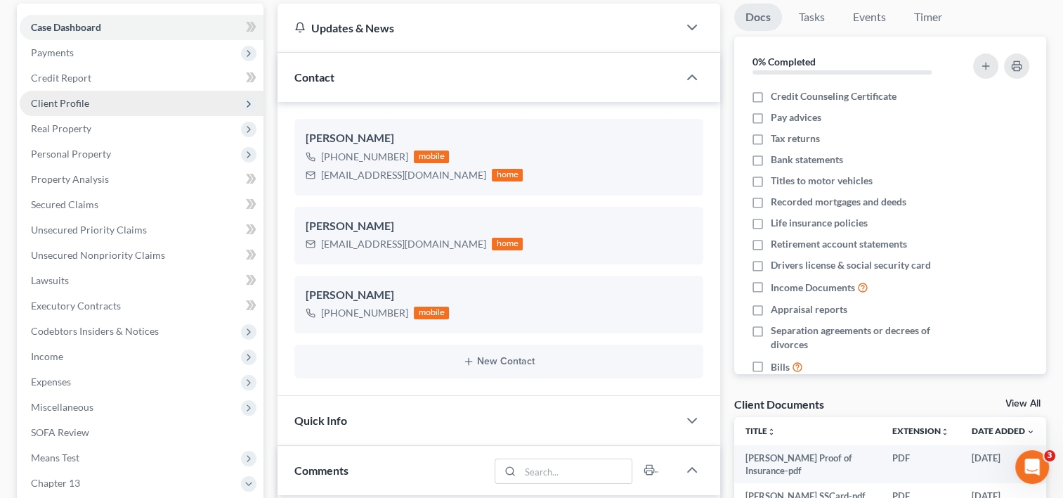
scroll to position [103, 0]
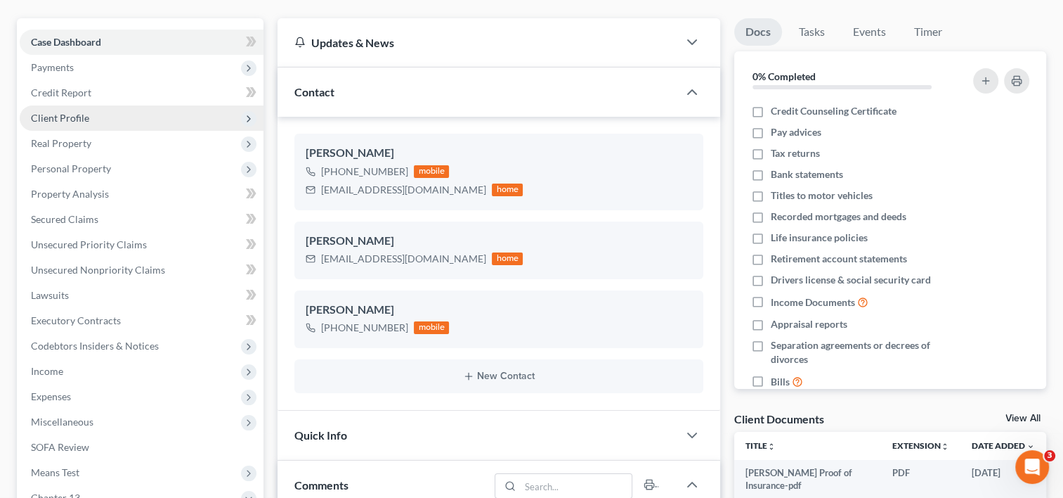
click at [89, 105] on span "Client Profile" at bounding box center [142, 117] width 244 height 25
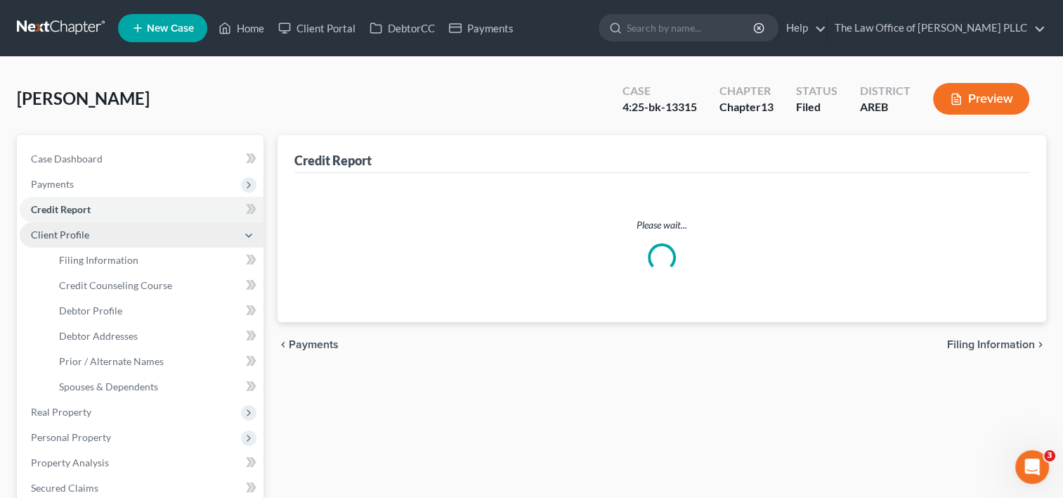
scroll to position [0, 0]
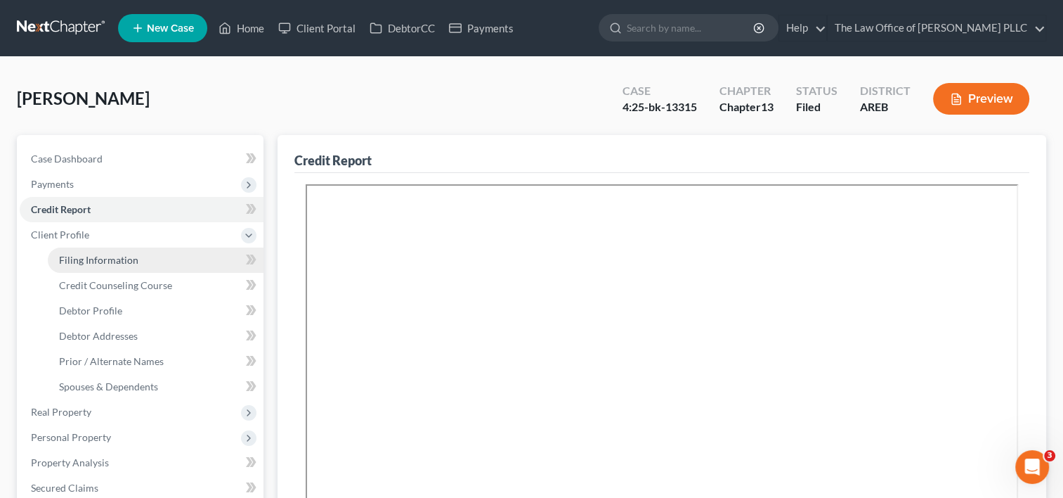
click at [109, 260] on span "Filing Information" at bounding box center [98, 260] width 79 height 12
select select "1"
select select "0"
select select "3"
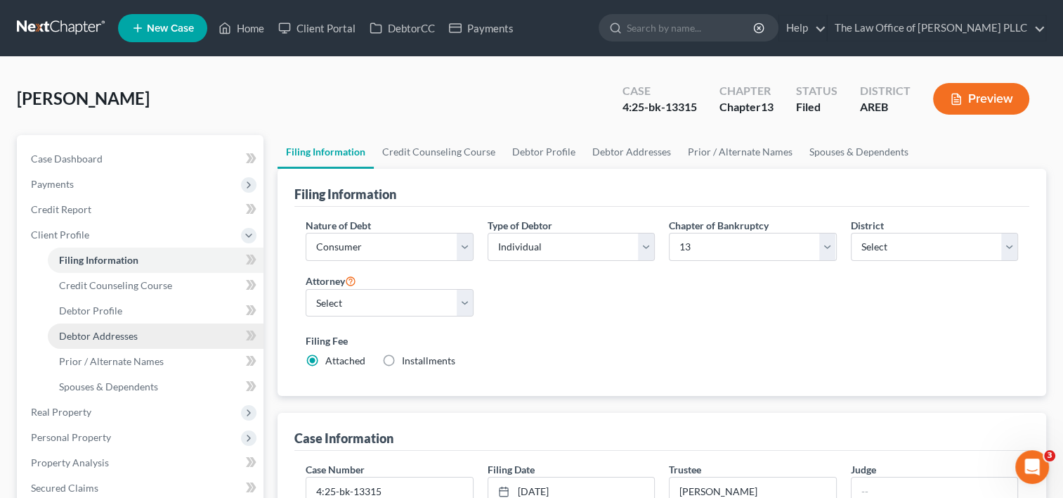
click at [112, 330] on span "Debtor Addresses" at bounding box center [98, 336] width 79 height 12
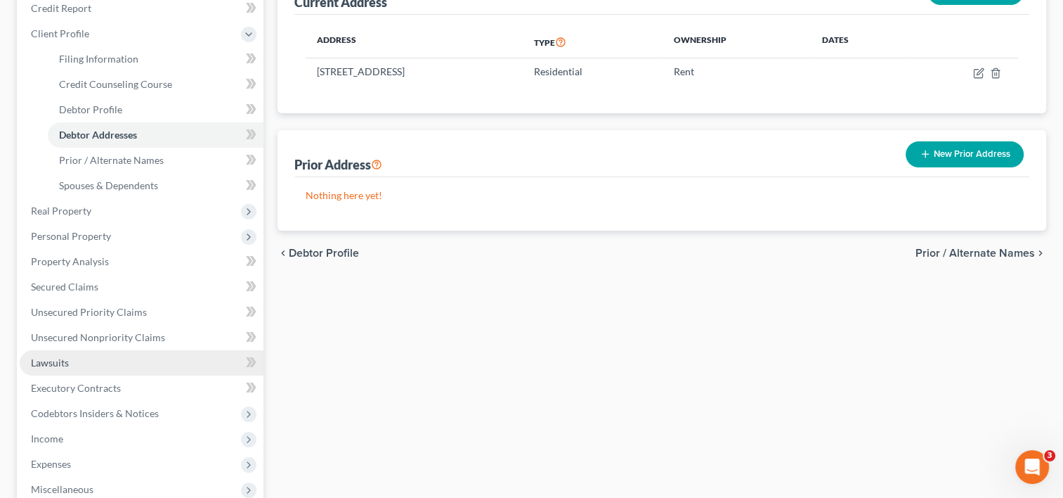
scroll to position [206, 0]
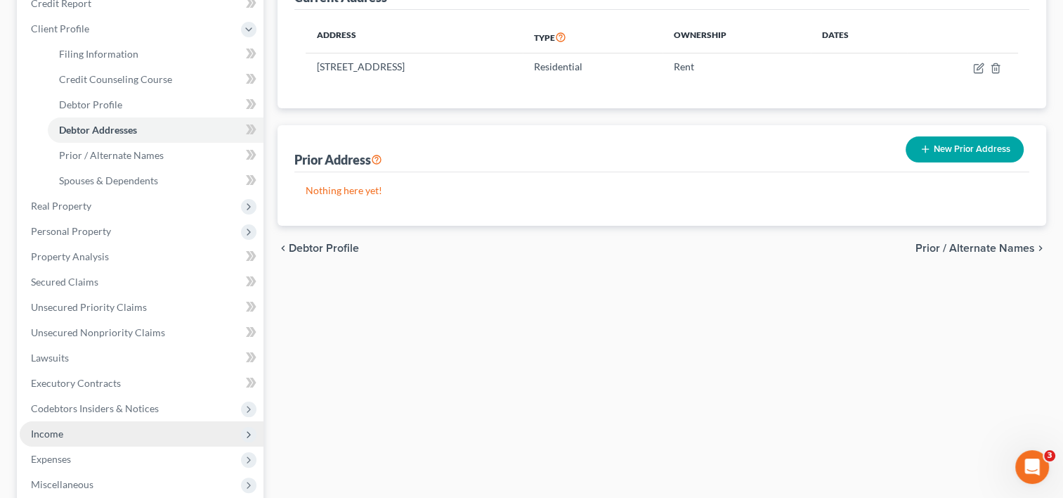
click at [77, 431] on span "Income" at bounding box center [142, 433] width 244 height 25
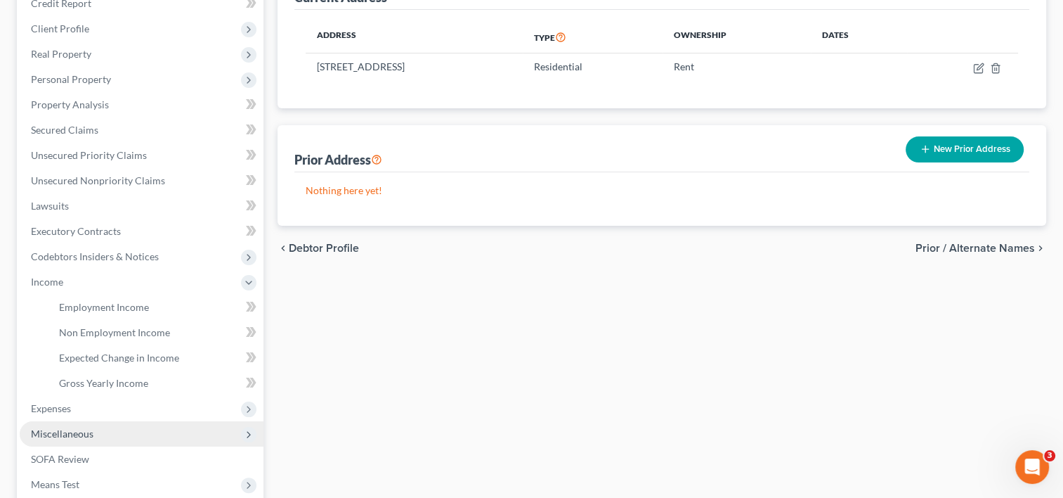
scroll to position [244, 0]
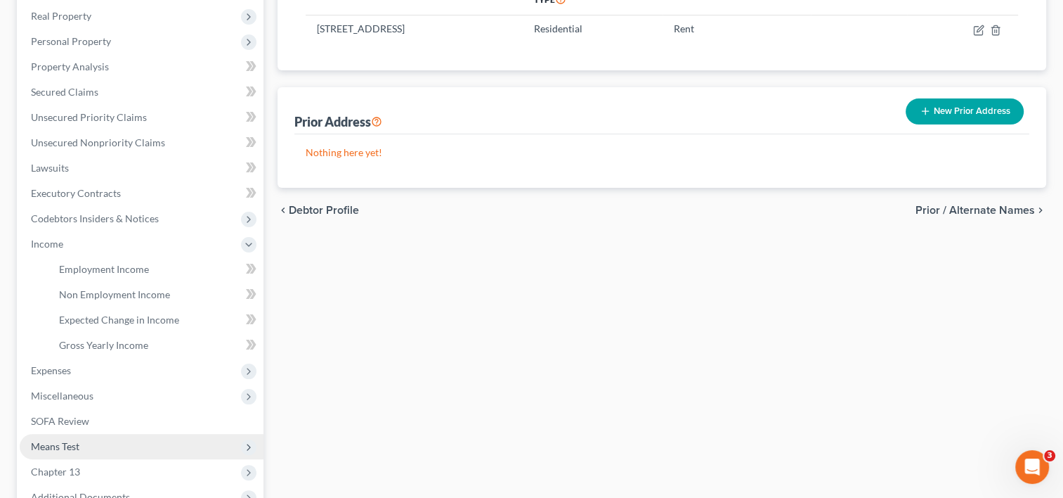
click at [79, 439] on span "Means Test" at bounding box center [142, 446] width 244 height 25
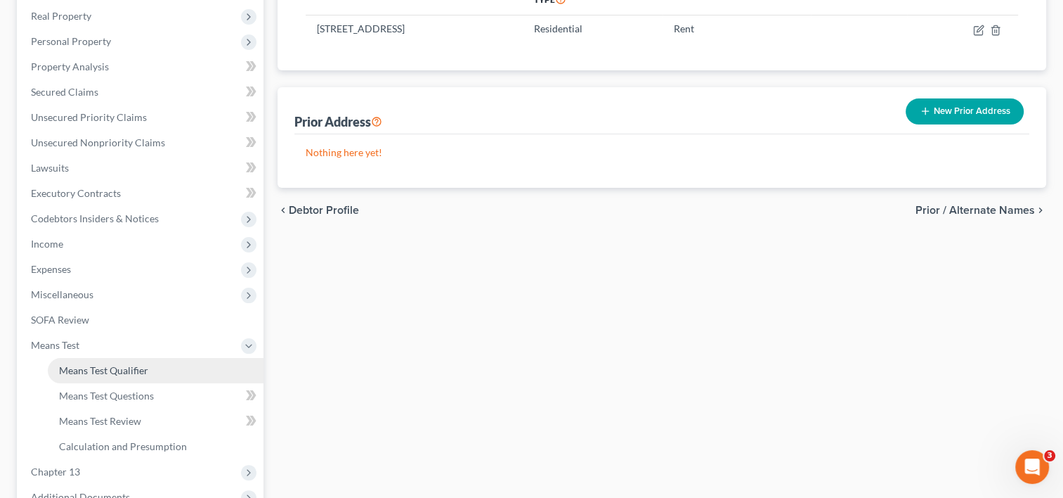
click at [131, 370] on span "Means Test Qualifier" at bounding box center [103, 370] width 89 height 12
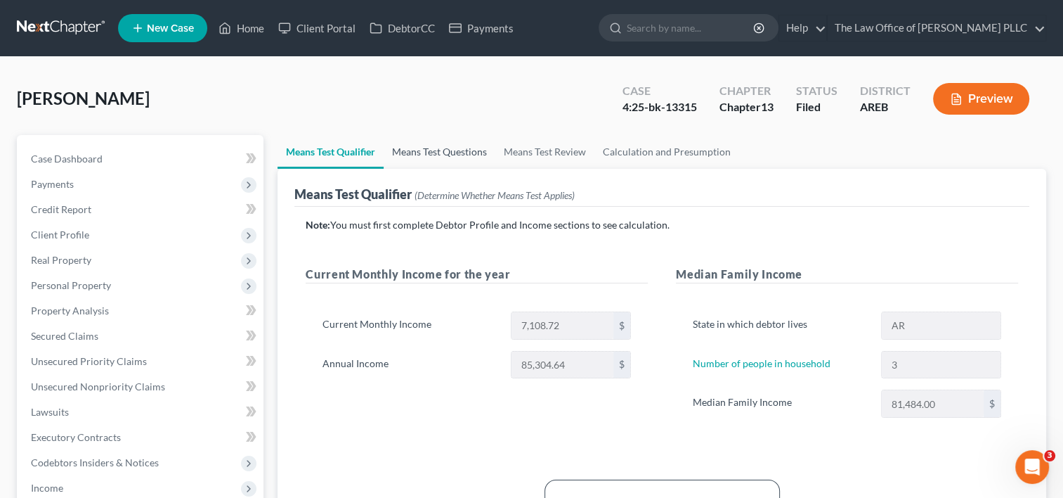
click at [462, 154] on link "Means Test Questions" at bounding box center [440, 152] width 112 height 34
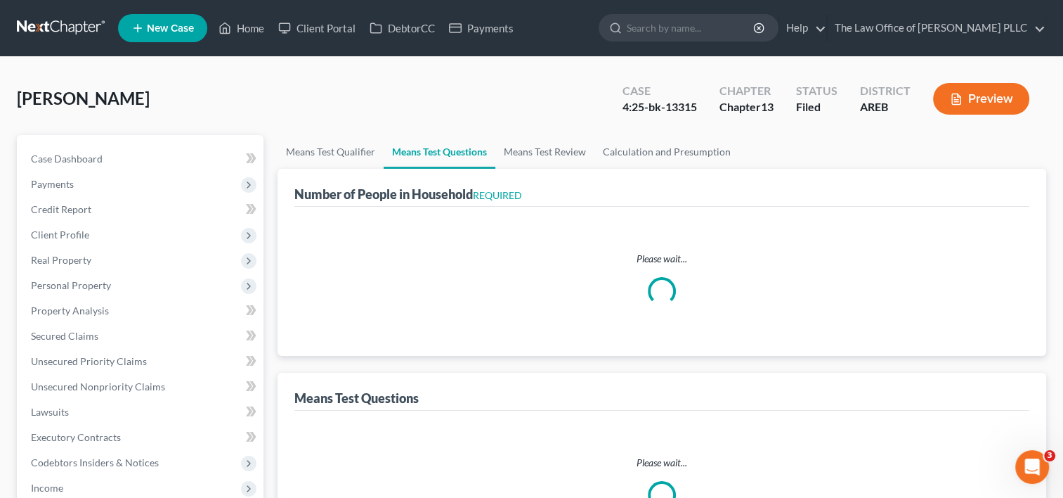
select select "60"
select select "2"
select select "1"
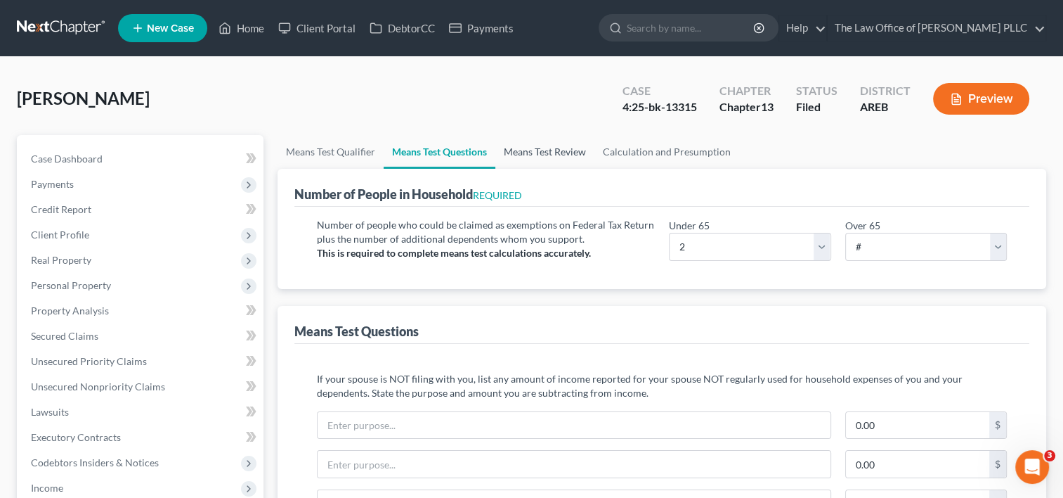
click at [556, 153] on link "Means Test Review" at bounding box center [545, 152] width 99 height 34
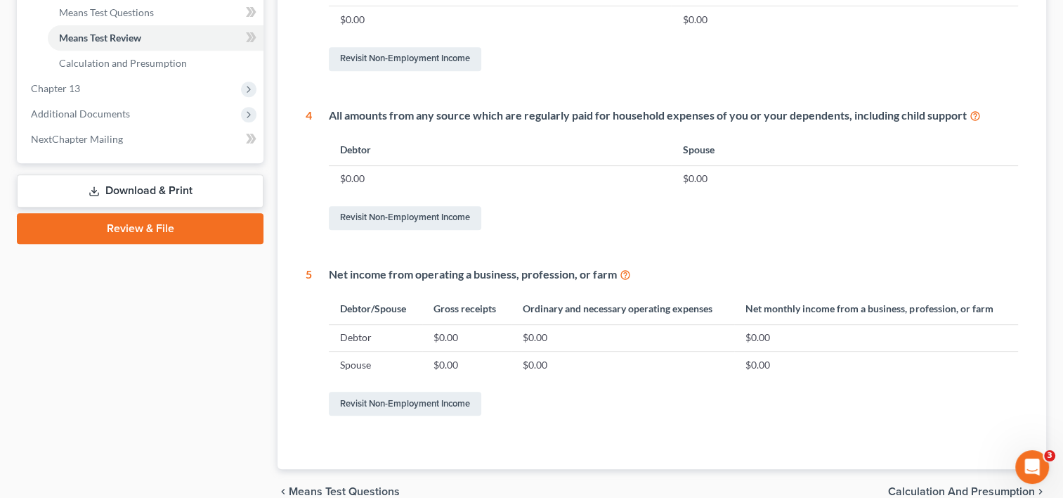
scroll to position [695, 0]
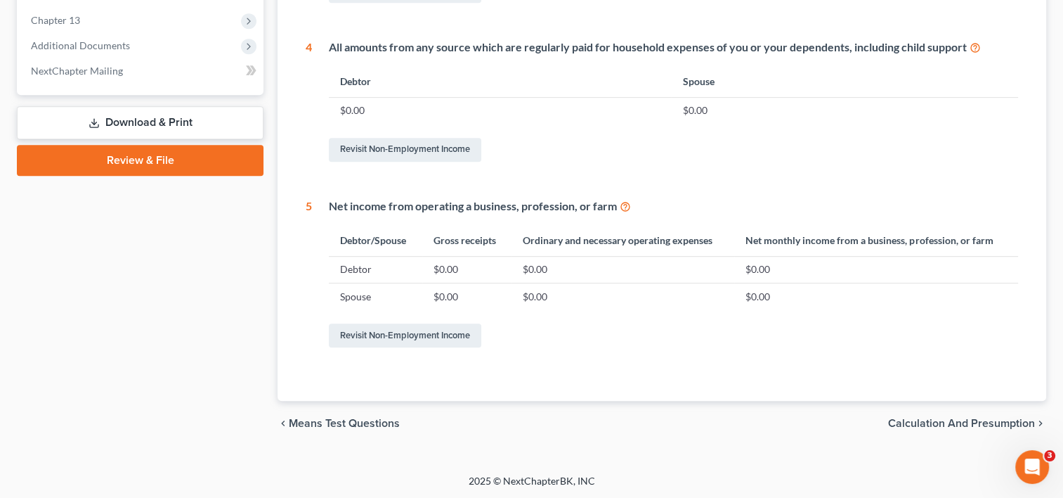
click at [943, 419] on span "Calculation and Presumption" at bounding box center [961, 422] width 147 height 11
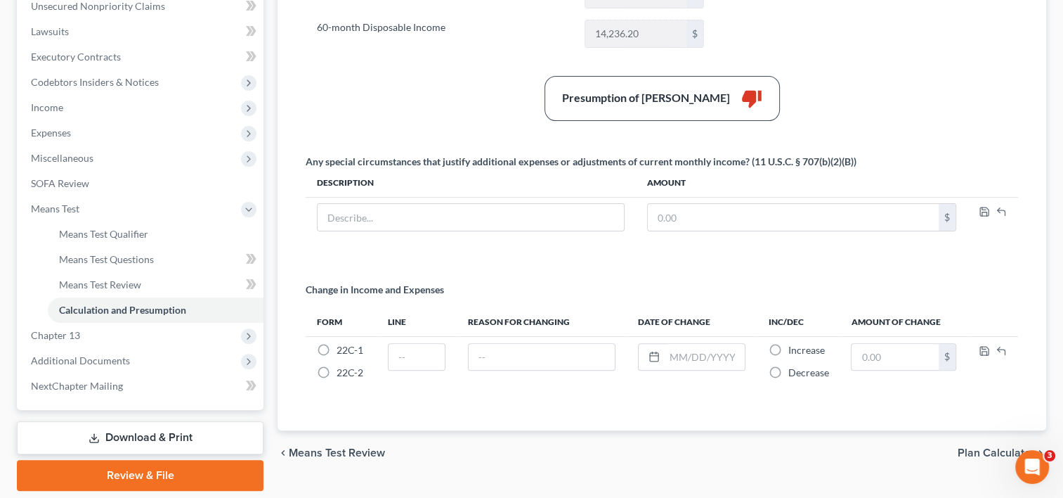
scroll to position [382, 0]
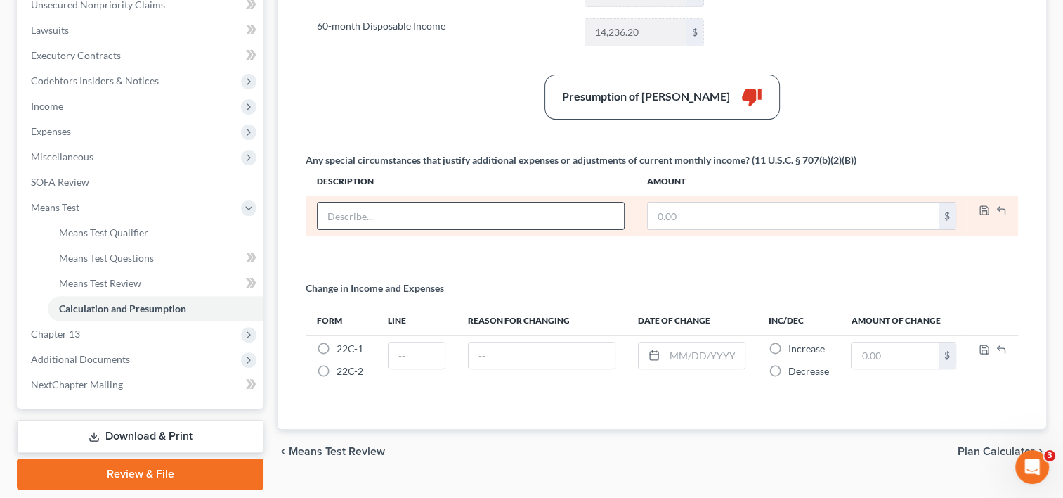
click at [413, 210] on input "text" at bounding box center [471, 215] width 306 height 27
type input "r"
drag, startPoint x: 413, startPoint y: 210, endPoint x: 382, endPoint y: 208, distance: 31.0
click at [382, 208] on input "RENT" at bounding box center [471, 215] width 306 height 27
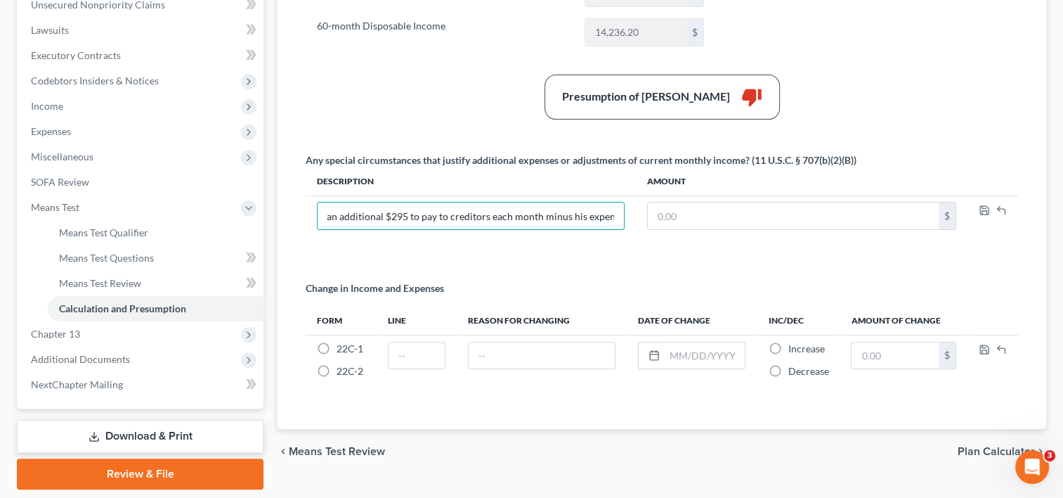
scroll to position [0, 188]
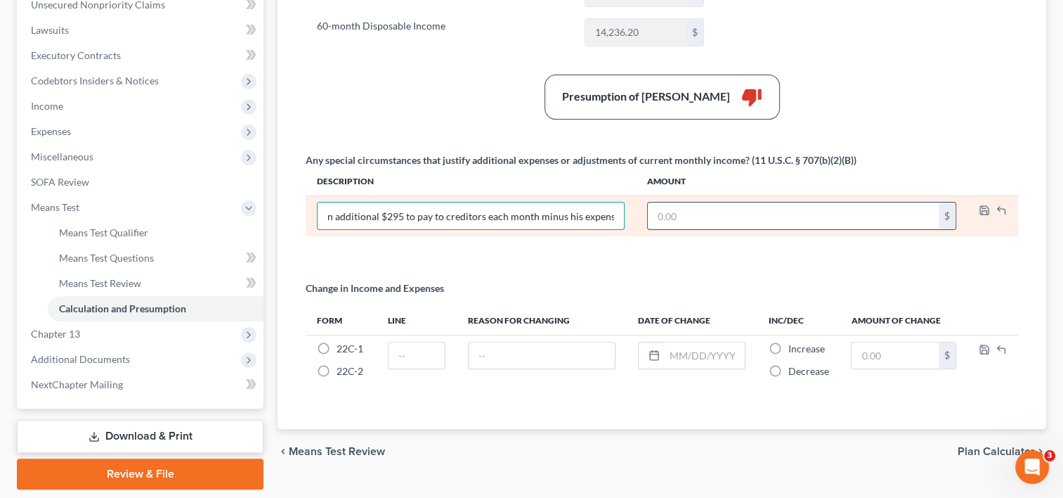
type input "RENT- client only pays 845 in rent. He has an additional $295 to pay to credito…"
click at [685, 213] on input "text" at bounding box center [793, 215] width 291 height 27
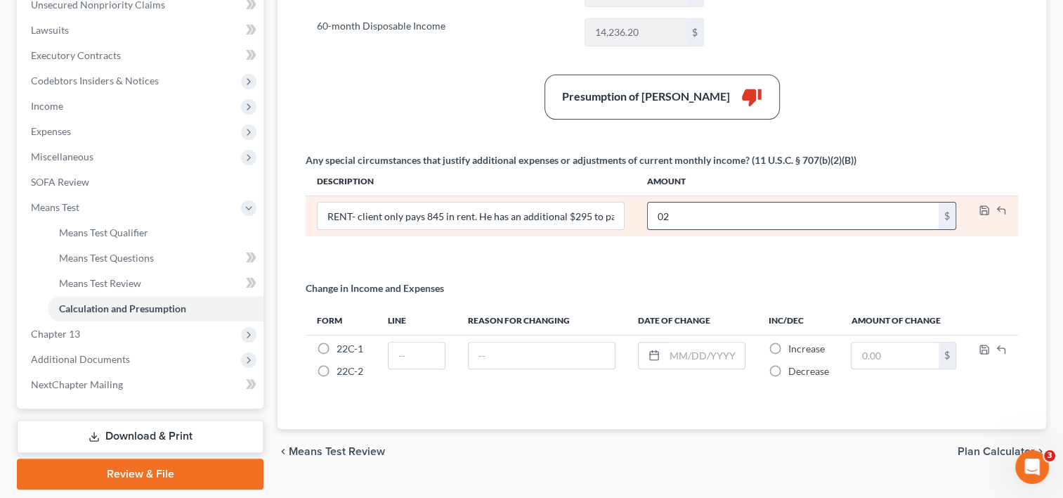
type input "0"
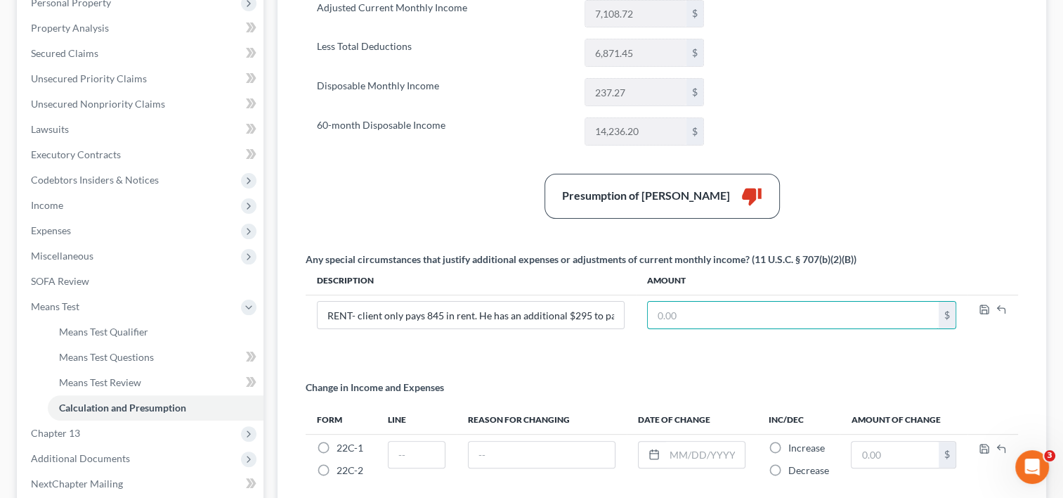
scroll to position [425, 0]
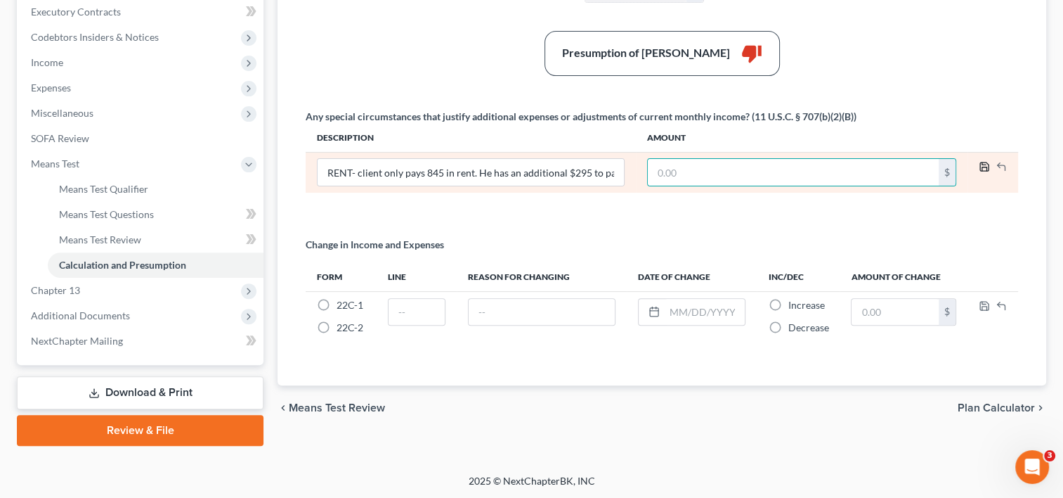
click at [985, 163] on icon "button" at bounding box center [984, 166] width 11 height 11
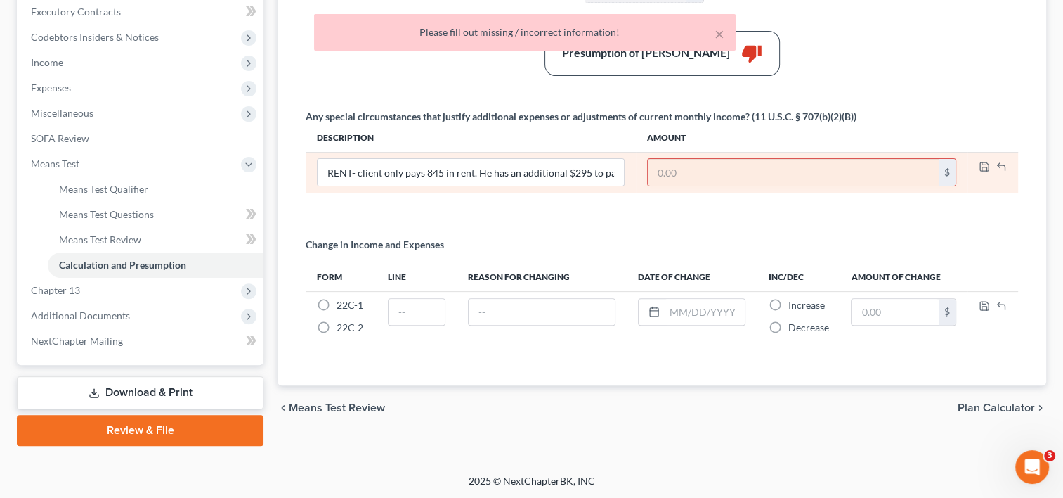
click at [711, 171] on input "text" at bounding box center [793, 172] width 291 height 27
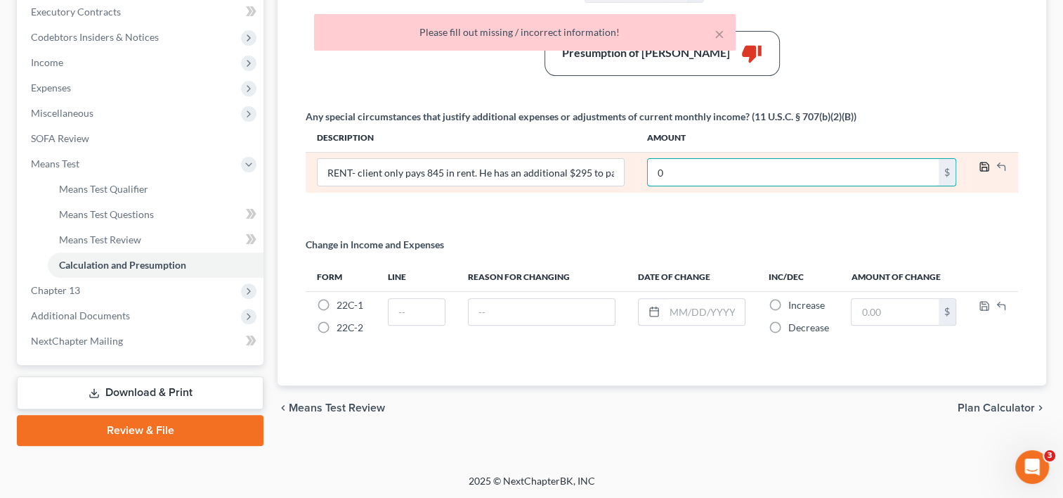
type input "0"
click at [985, 166] on icon "button" at bounding box center [984, 166] width 11 height 11
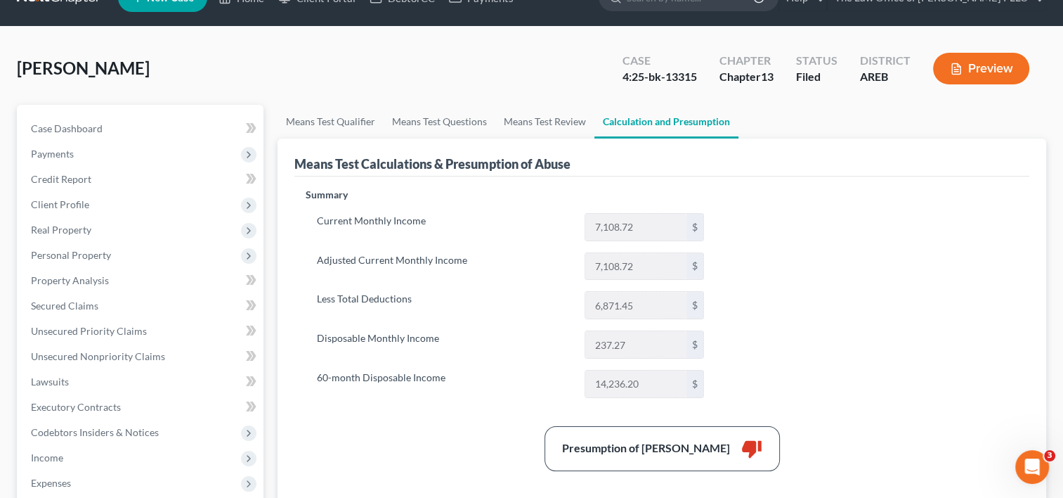
scroll to position [30, 0]
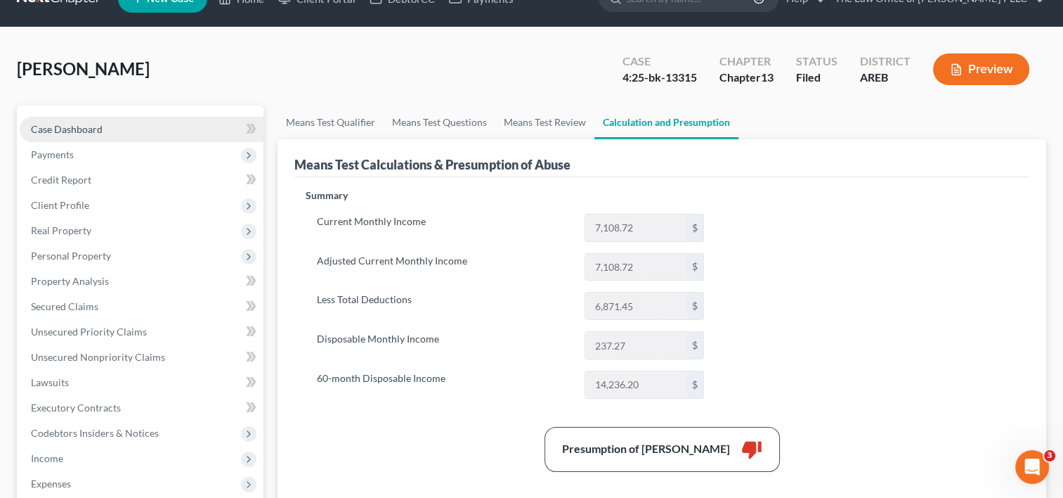
click at [115, 128] on link "Case Dashboard" at bounding box center [142, 129] width 244 height 25
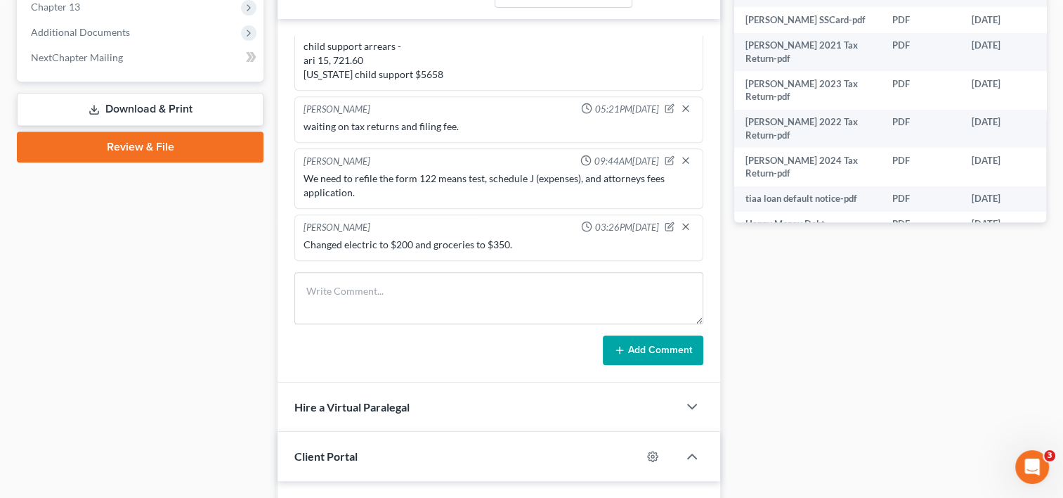
scroll to position [609, 0]
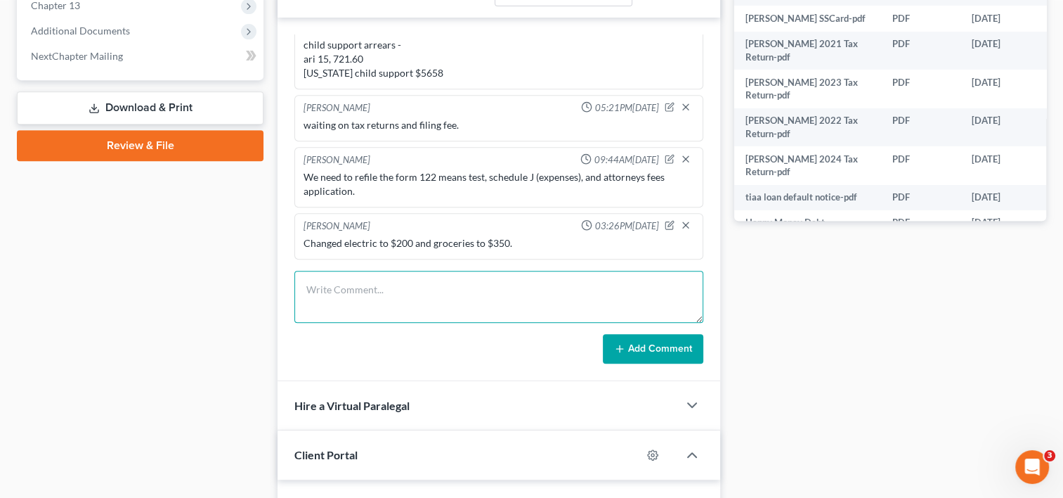
click at [389, 294] on textarea at bounding box center [498, 297] width 409 height 52
type textarea "n"
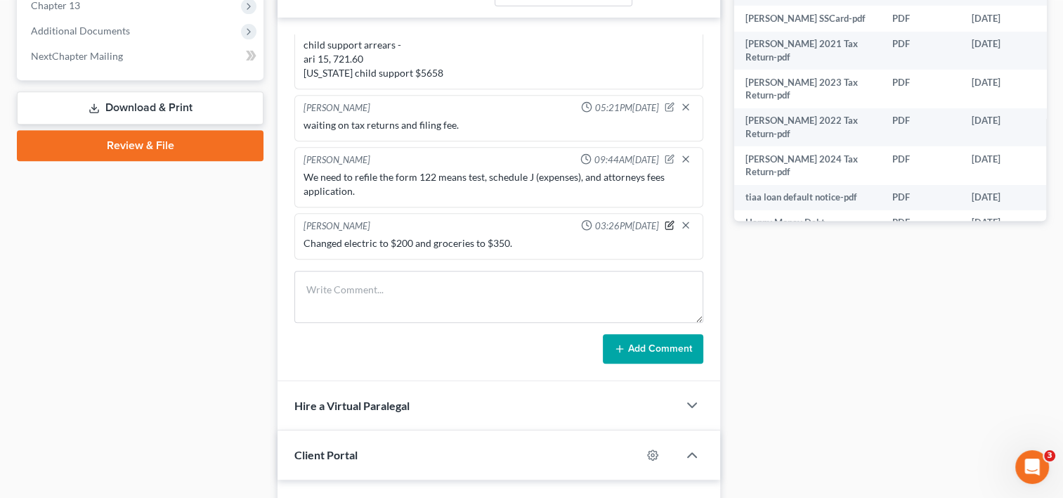
click at [665, 220] on icon "button" at bounding box center [670, 225] width 10 height 10
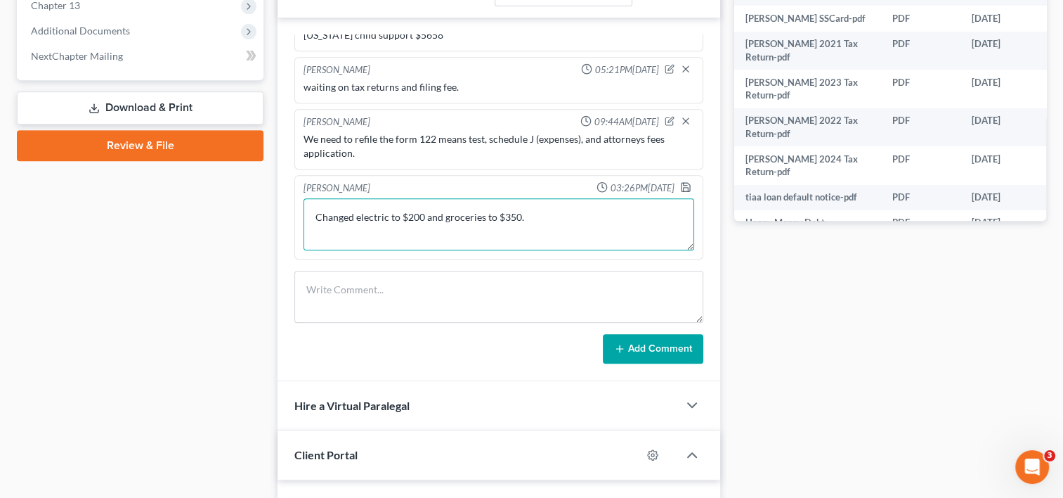
click at [555, 250] on textarea "Changed electric to $200 and groceries to $350." at bounding box center [499, 224] width 391 height 52
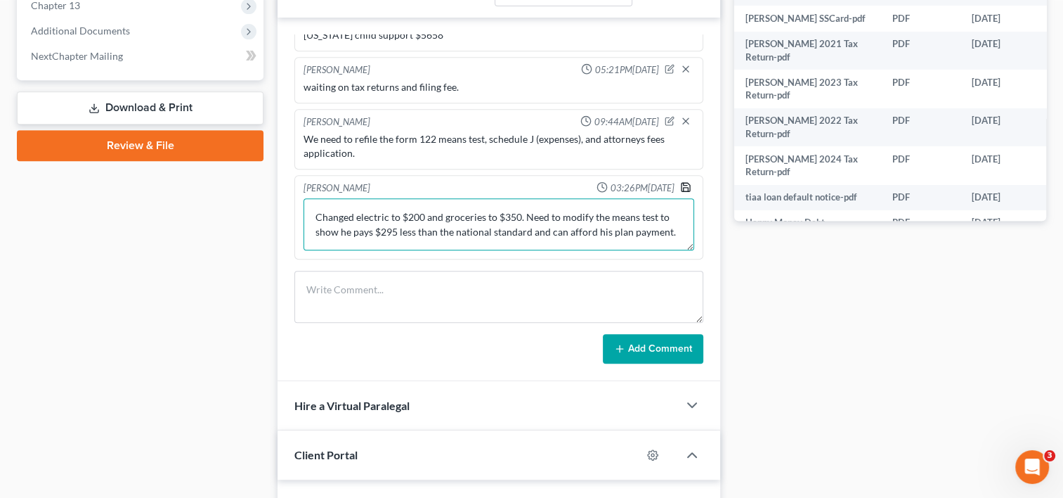
type textarea "Changed electric to $200 and groceries to $350. Need to modify the means test t…"
click at [680, 193] on icon "button" at bounding box center [685, 186] width 11 height 11
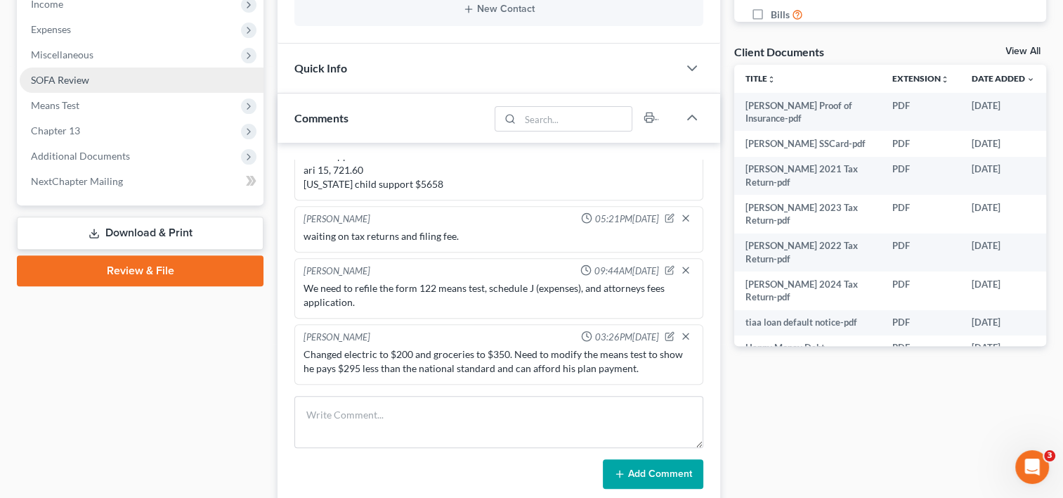
scroll to position [484, 0]
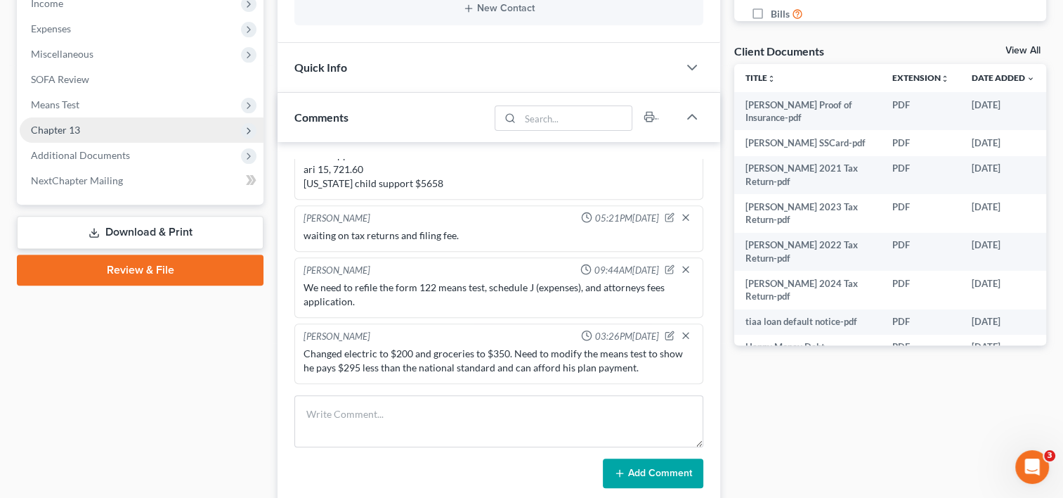
click at [112, 134] on span "Chapter 13" at bounding box center [142, 129] width 244 height 25
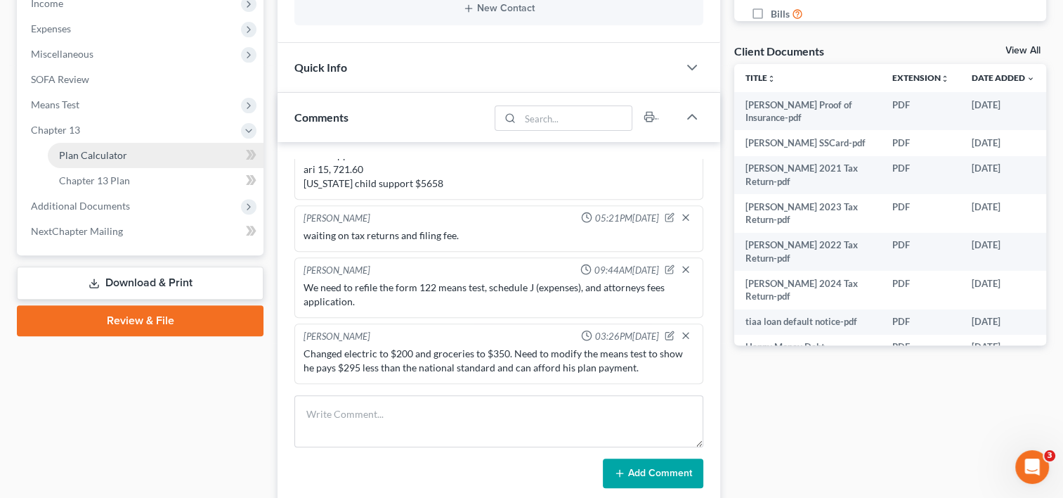
click at [116, 155] on span "Plan Calculator" at bounding box center [93, 155] width 68 height 12
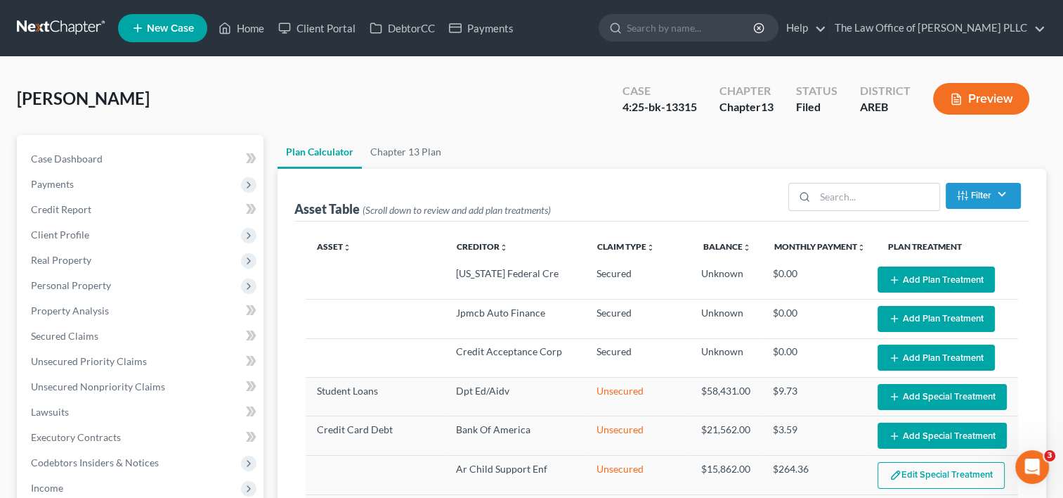
select select "59"
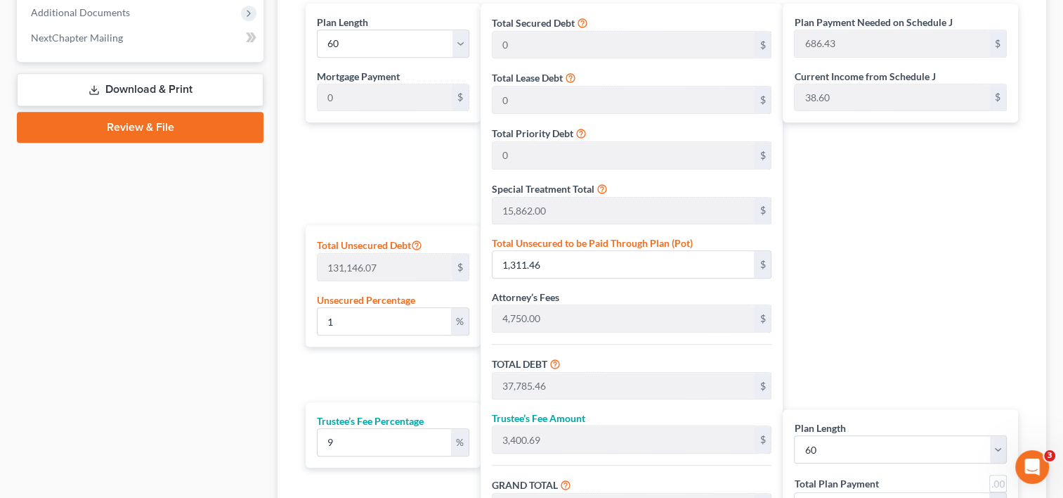
scroll to position [866, 0]
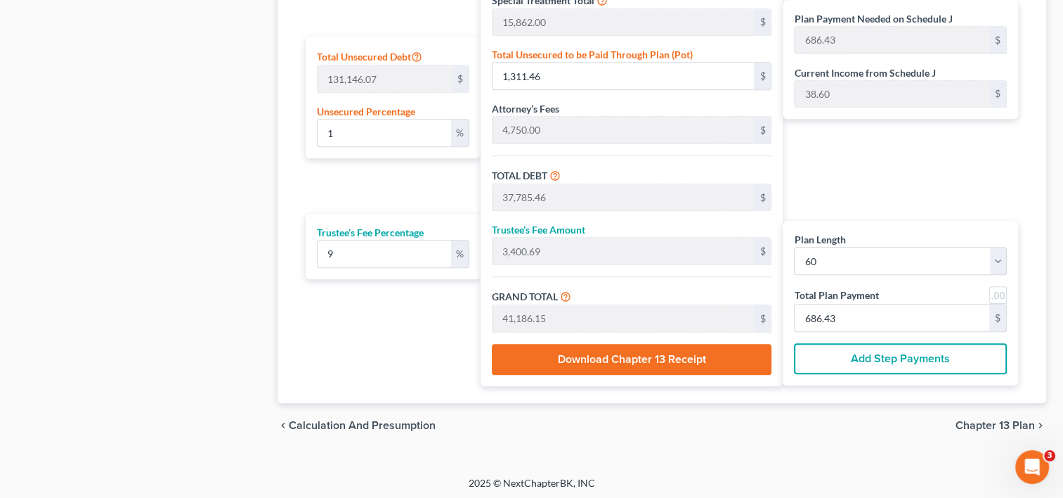
click at [970, 422] on span "Chapter 13 Plan" at bounding box center [995, 425] width 79 height 11
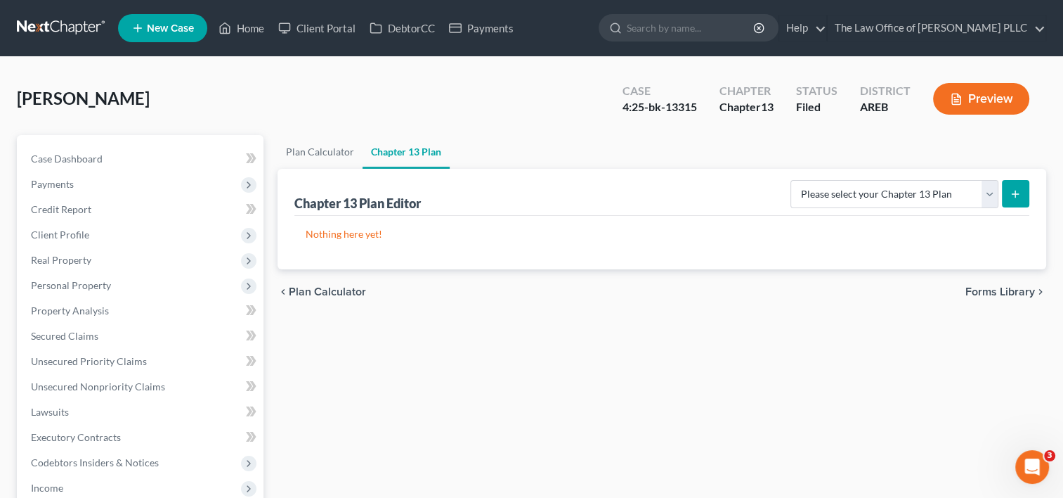
click at [1021, 195] on button "submit" at bounding box center [1015, 193] width 27 height 27
click at [950, 189] on select "Please select your Chapter 13 Plan District of [US_STATE] - Revised 1/20 Nation…" at bounding box center [895, 194] width 208 height 28
select select "0"
click at [796, 180] on select "Please select your Chapter 13 Plan District of [US_STATE] - Revised 1/20 Nation…" at bounding box center [895, 194] width 208 height 28
click at [1004, 192] on button "submit" at bounding box center [1015, 193] width 27 height 27
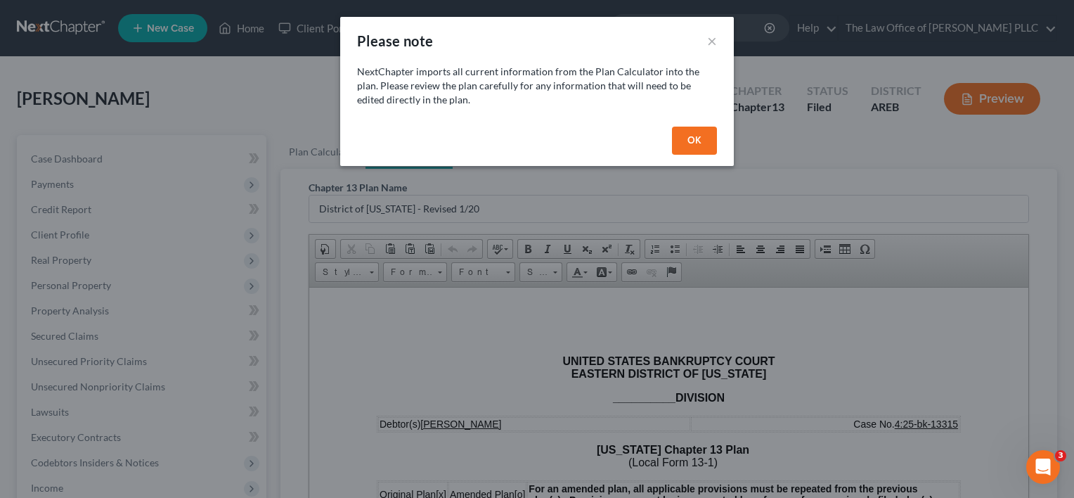
click at [689, 135] on button "OK" at bounding box center [694, 141] width 45 height 28
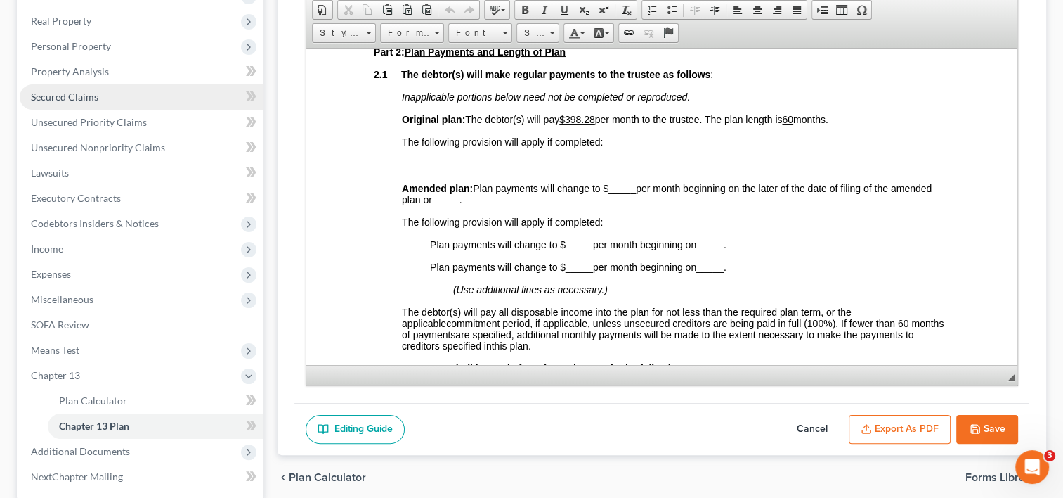
scroll to position [245, 0]
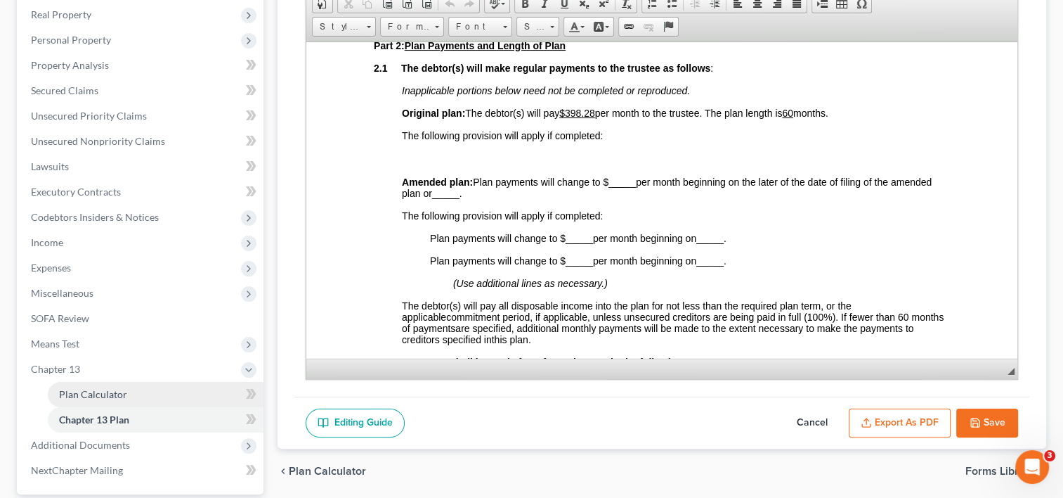
click at [107, 394] on span "Plan Calculator" at bounding box center [93, 394] width 68 height 12
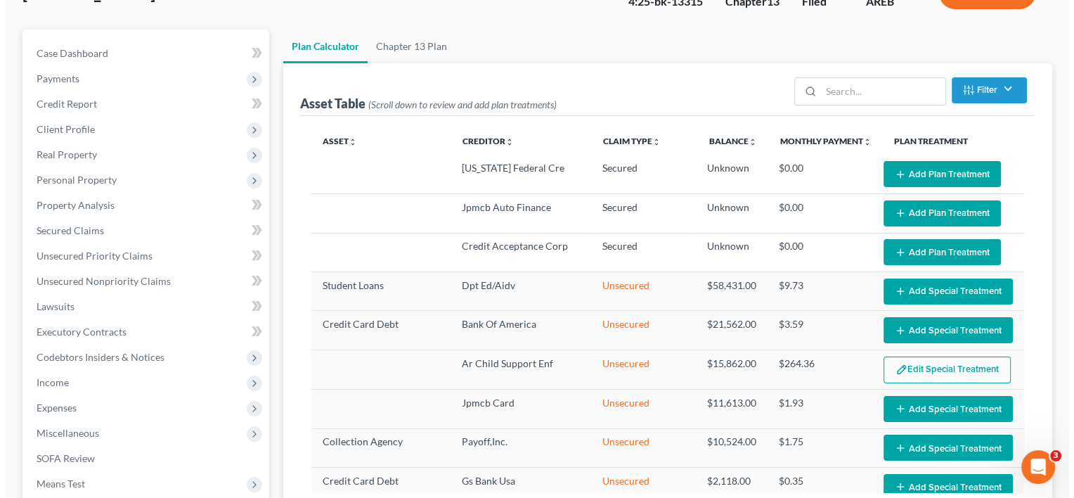
scroll to position [106, 0]
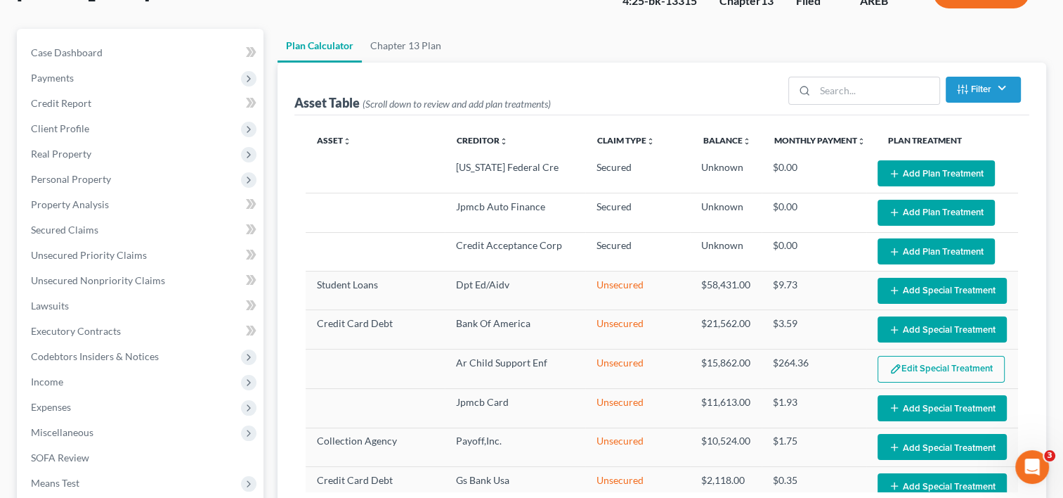
select select "59"
click at [918, 366] on button "Edit Special Treatment" at bounding box center [941, 369] width 127 height 27
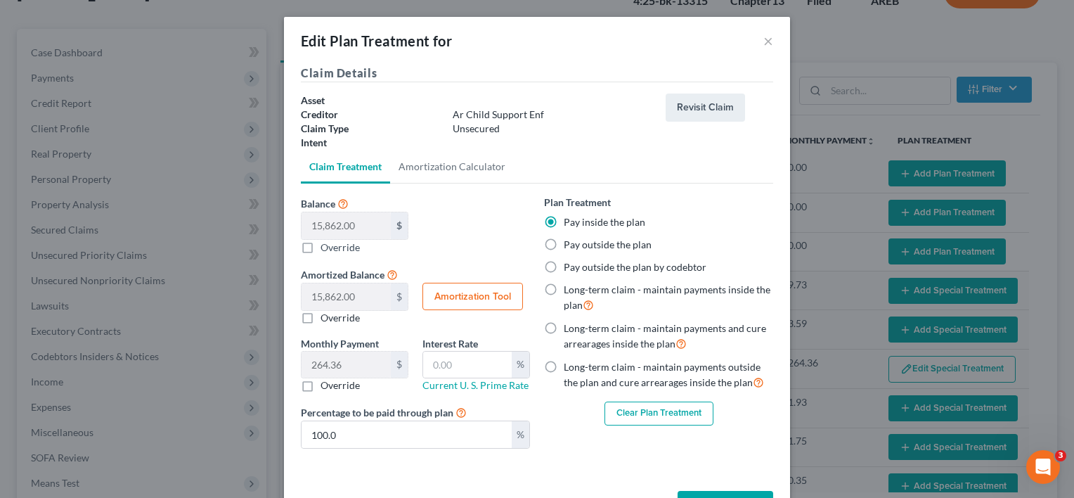
scroll to position [18, 0]
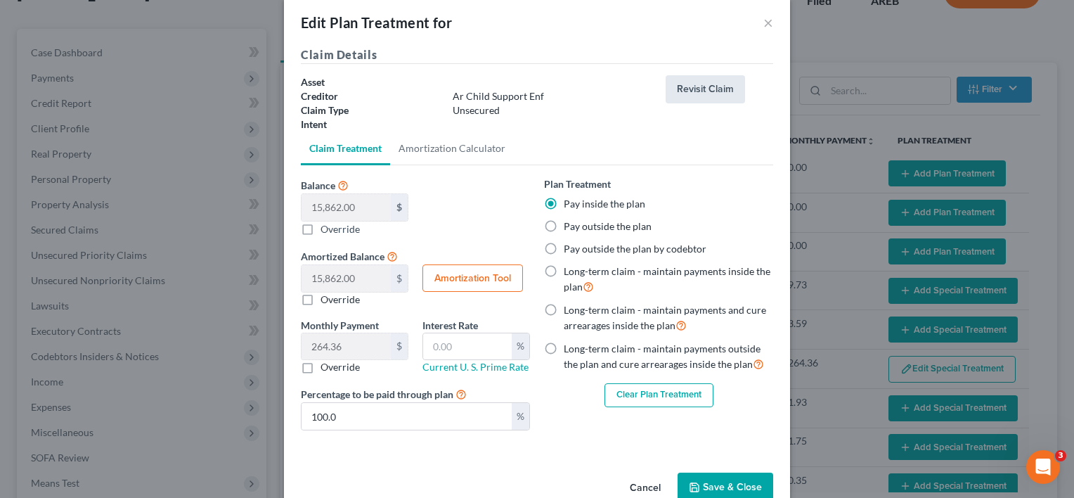
click at [708, 84] on button "Revisit Claim" at bounding box center [705, 89] width 79 height 28
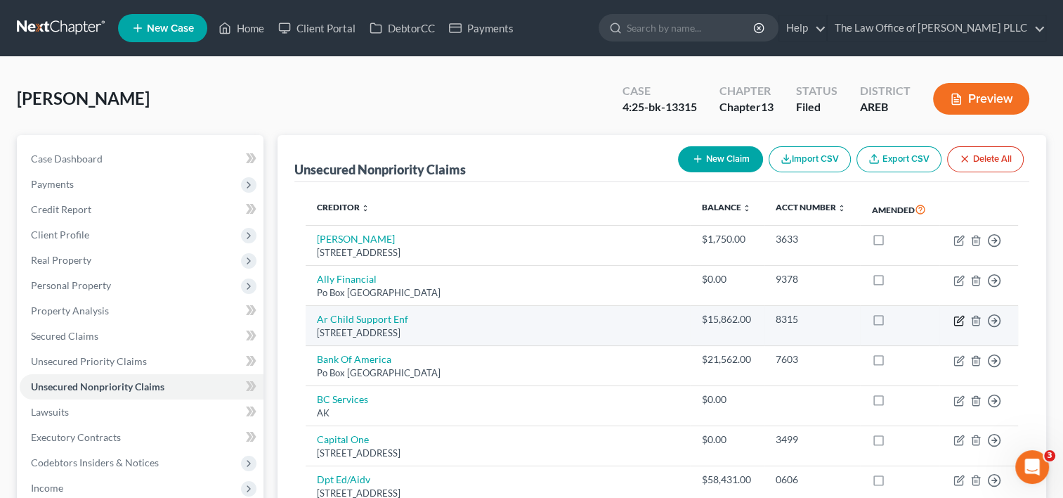
click at [959, 322] on icon "button" at bounding box center [959, 320] width 11 height 11
select select "2"
select select "0"
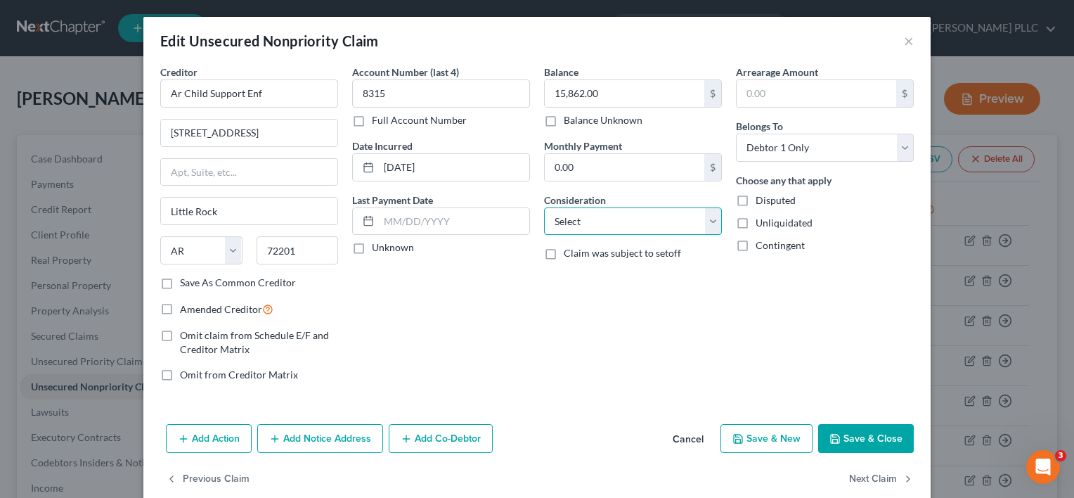
click at [598, 226] on select "Select Cable / Satellite Services Collection Agency Credit Card Debt Debt Couns…" at bounding box center [633, 221] width 178 height 28
select select "5"
click at [544, 207] on select "Select Cable / Satellite Services Collection Agency Credit Card Debt Debt Couns…" at bounding box center [633, 221] width 178 height 28
click at [592, 325] on div "Balance 15,862.00 $ Balance Unknown Balance Undetermined 15,862.00 $ Balance Un…" at bounding box center [633, 229] width 192 height 328
click at [853, 431] on button "Save & Close" at bounding box center [866, 439] width 96 height 30
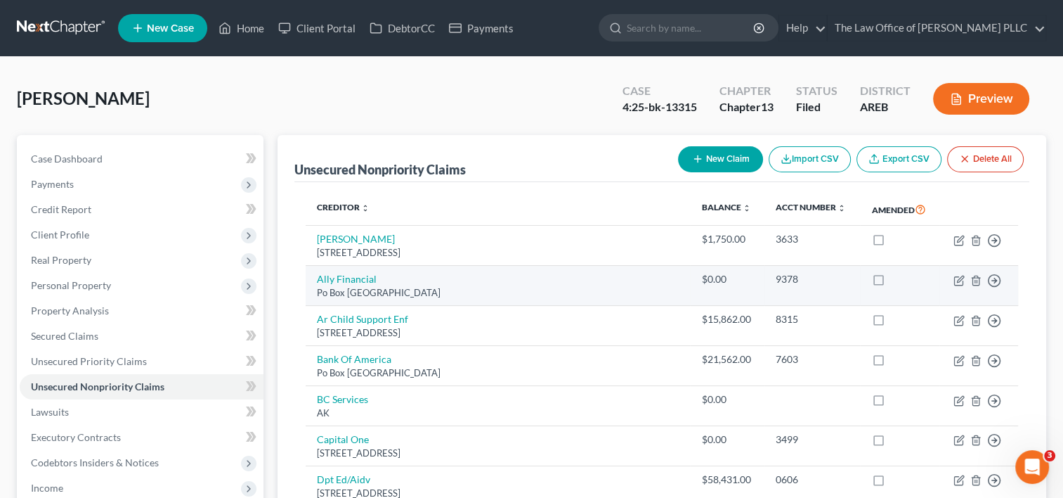
scroll to position [65, 0]
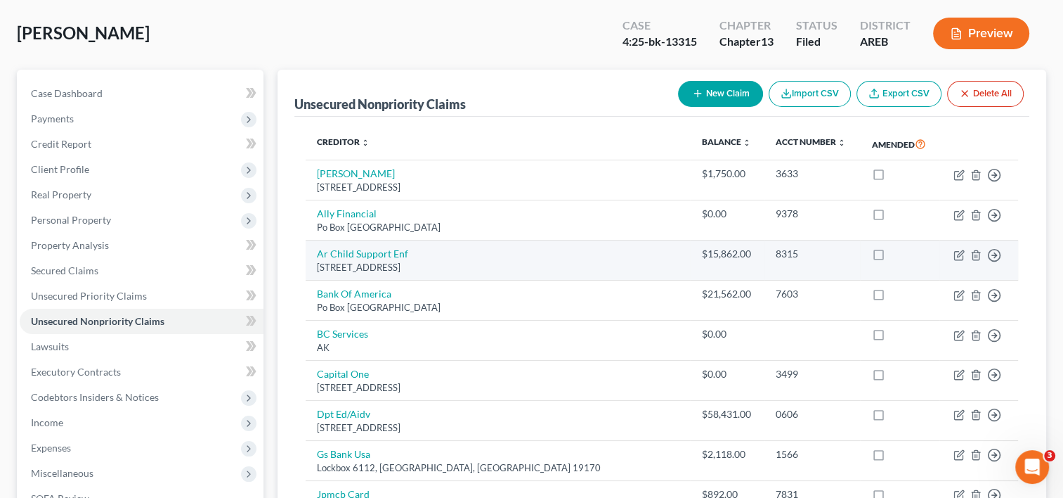
drag, startPoint x: 318, startPoint y: 266, endPoint x: 482, endPoint y: 266, distance: 164.5
click at [482, 266] on div "[STREET_ADDRESS]" at bounding box center [498, 267] width 362 height 13
copy div "[STREET_ADDRESS]"
drag, startPoint x: 744, startPoint y: 253, endPoint x: 779, endPoint y: 252, distance: 35.1
click at [779, 252] on div "8315" at bounding box center [813, 254] width 74 height 14
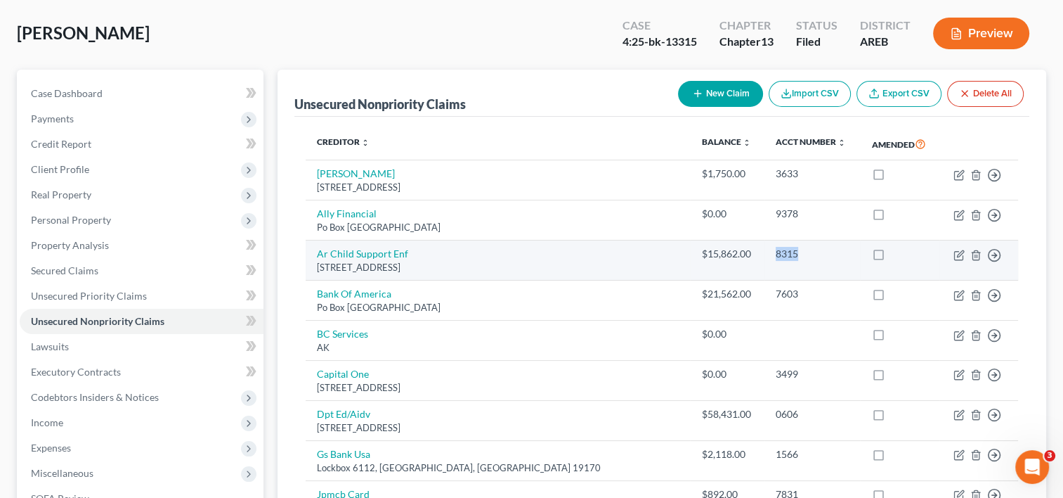
copy div "8315"
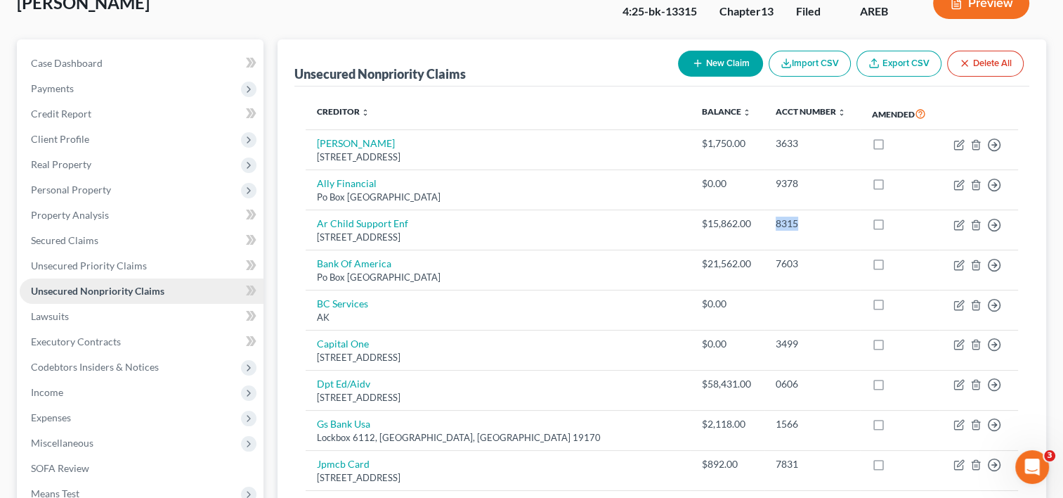
scroll to position [0, 0]
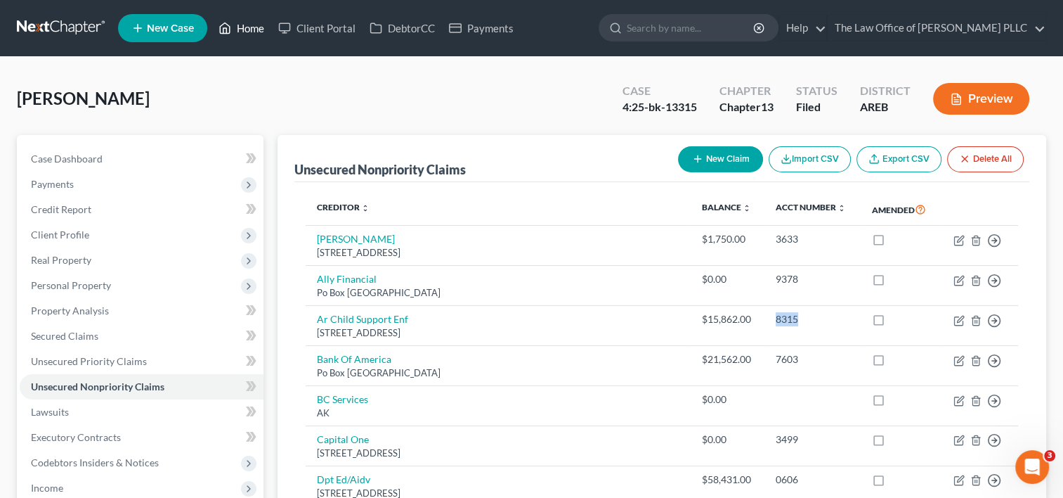
click at [259, 31] on link "Home" at bounding box center [242, 27] width 60 height 25
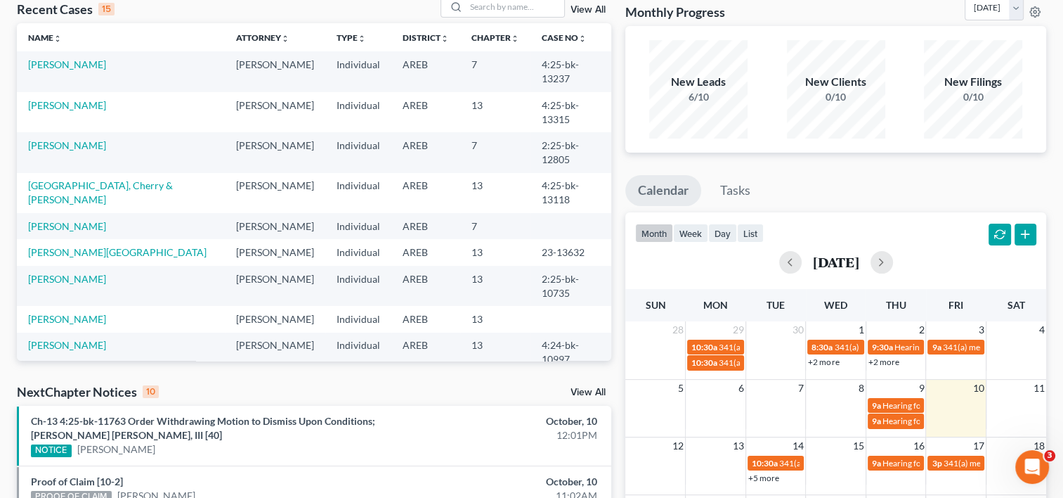
click at [588, 8] on link "View All" at bounding box center [588, 10] width 35 height 10
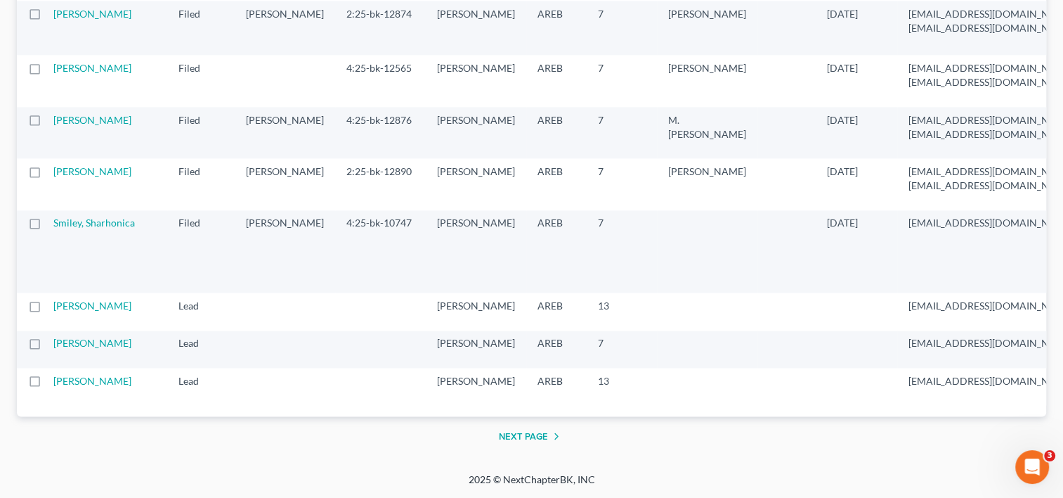
scroll to position [2964, 0]
click at [529, 429] on button "Next Page" at bounding box center [532, 435] width 66 height 17
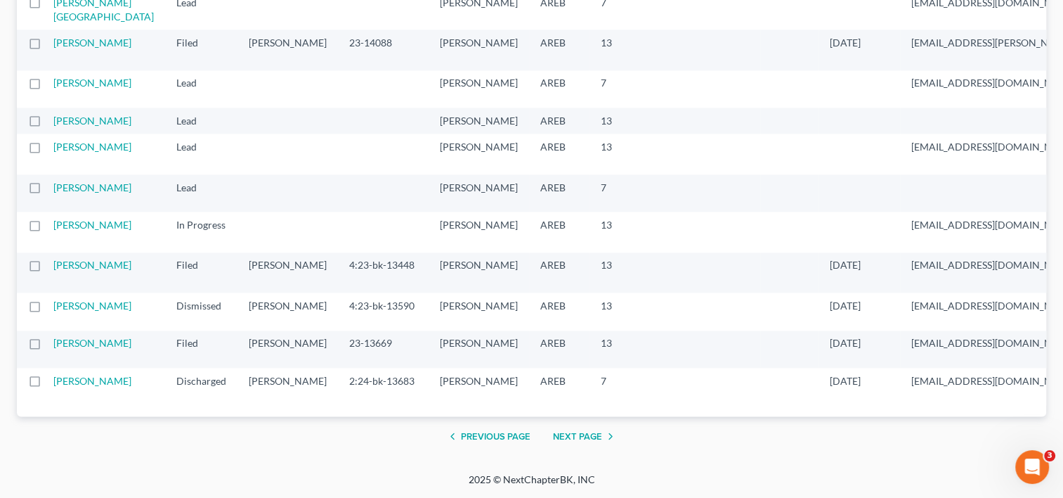
scroll to position [2494, 0]
click at [582, 433] on button "Next Page" at bounding box center [586, 435] width 66 height 17
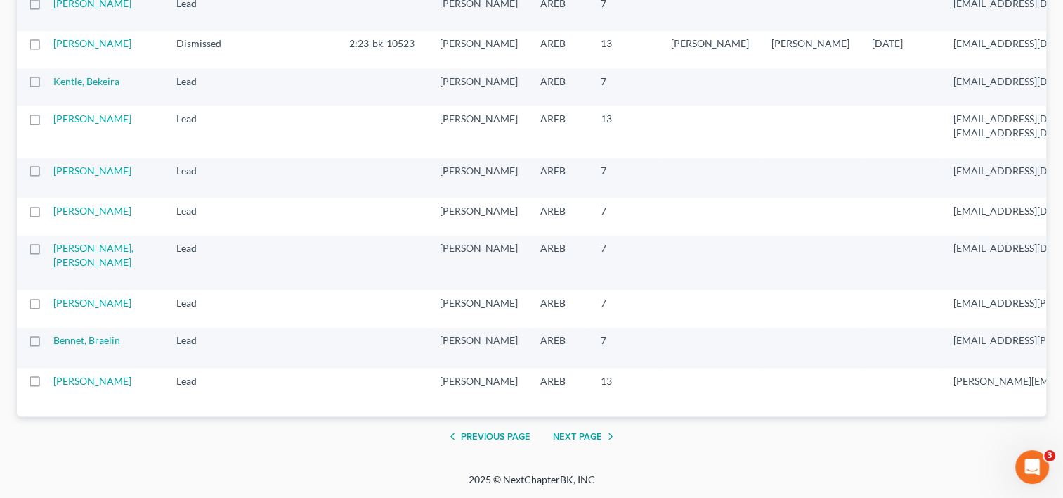
scroll to position [2246, 0]
click at [96, 49] on link "Fowler, Paul" at bounding box center [92, 43] width 78 height 12
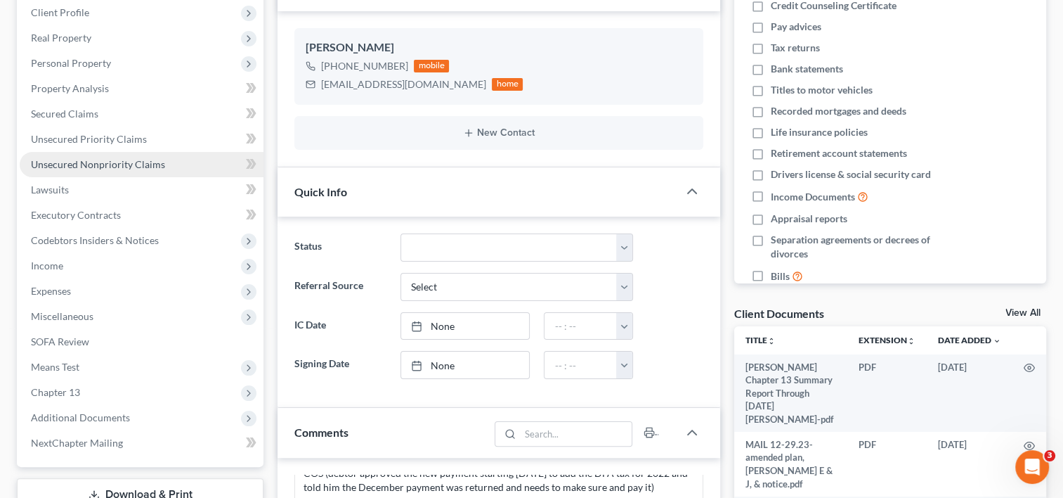
scroll to position [3458, 0]
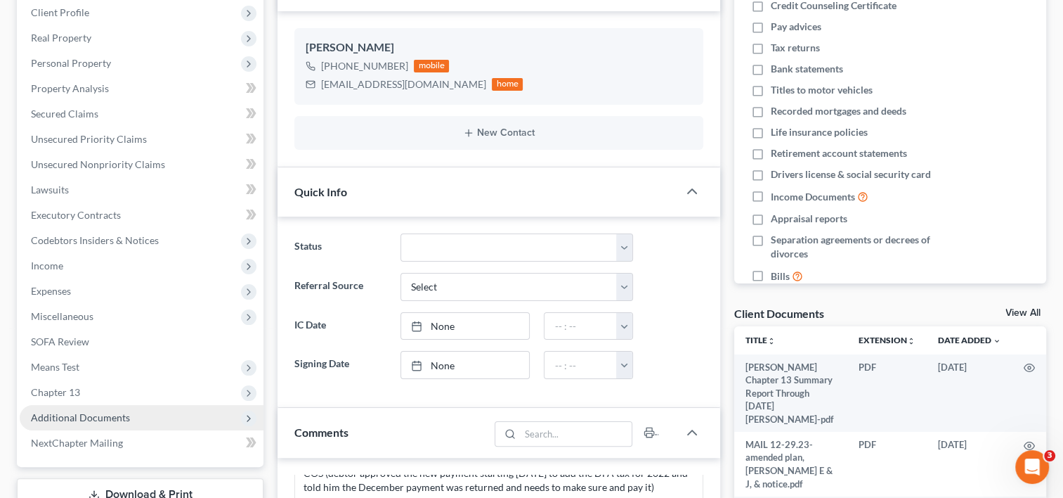
click at [100, 422] on span "Additional Documents" at bounding box center [80, 417] width 99 height 12
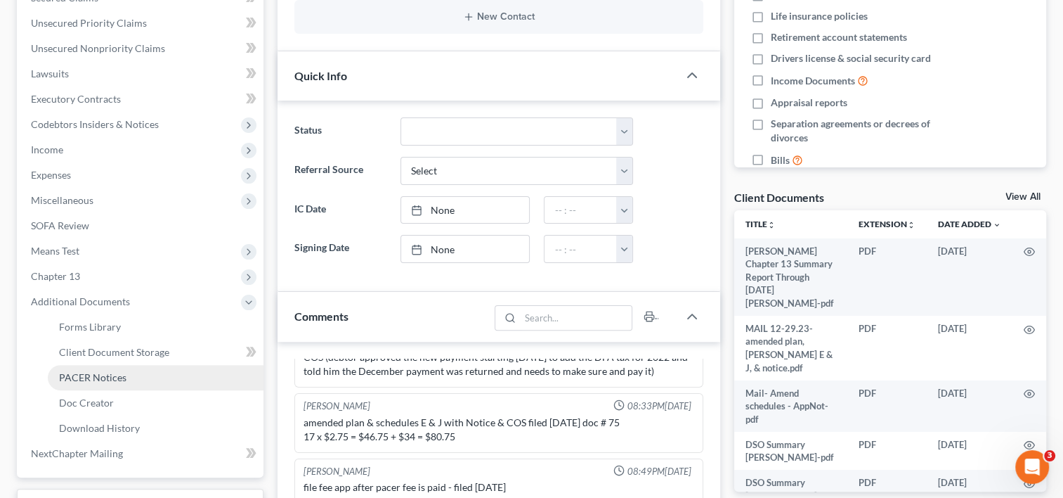
click at [106, 368] on link "PACER Notices" at bounding box center [156, 377] width 216 height 25
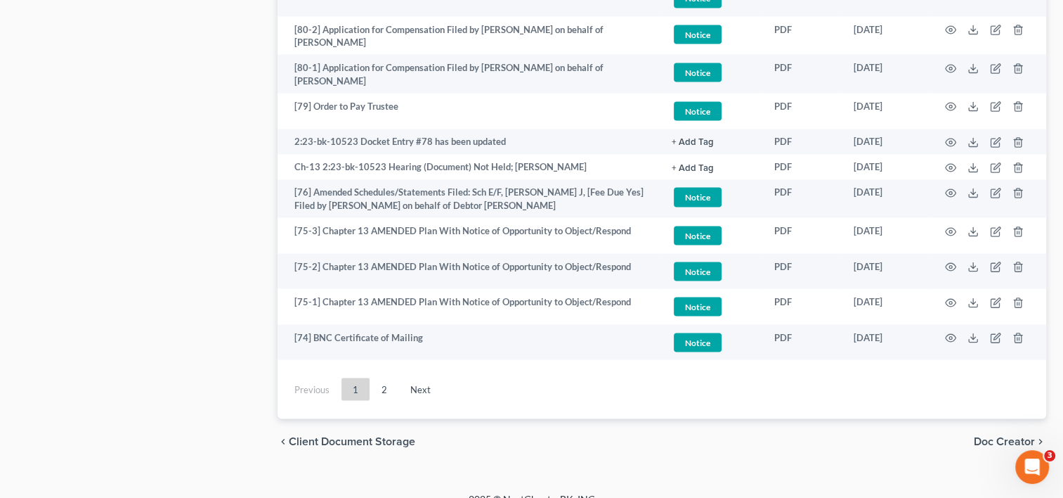
scroll to position [2650, 0]
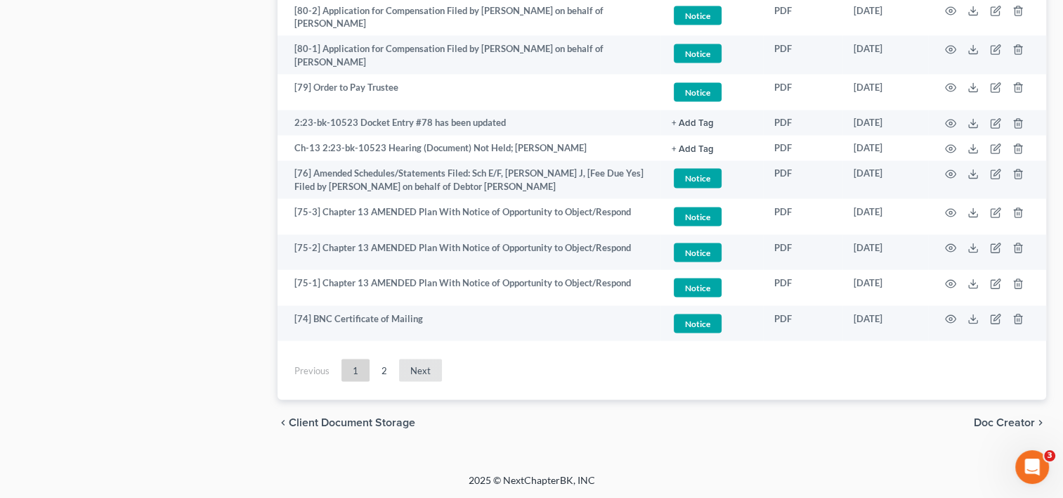
click at [415, 370] on link "Next" at bounding box center [420, 369] width 43 height 22
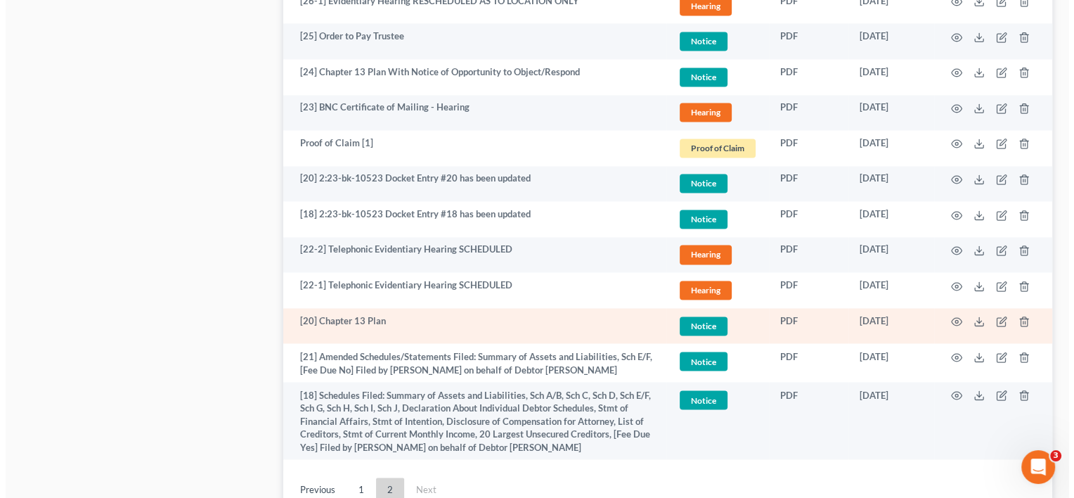
scroll to position [2307, 0]
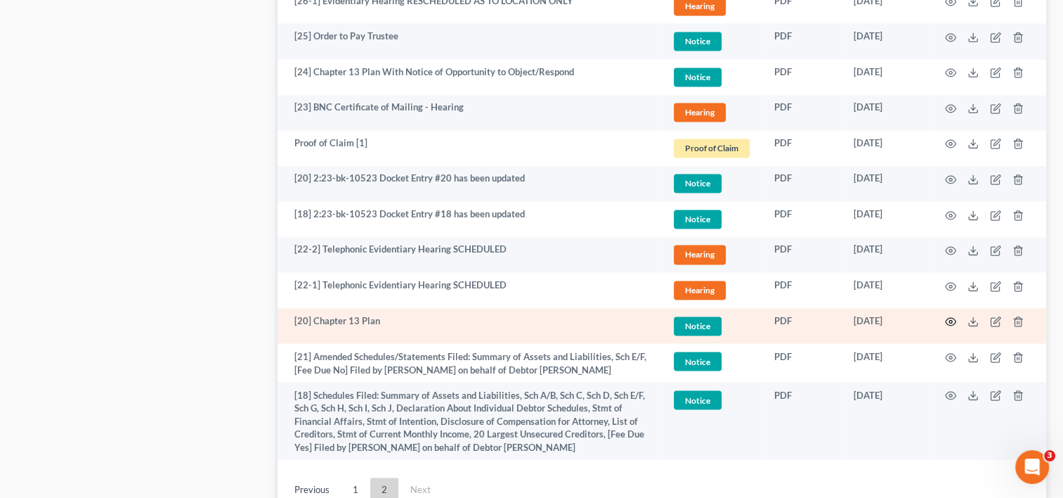
click at [951, 318] on icon "button" at bounding box center [950, 321] width 11 height 11
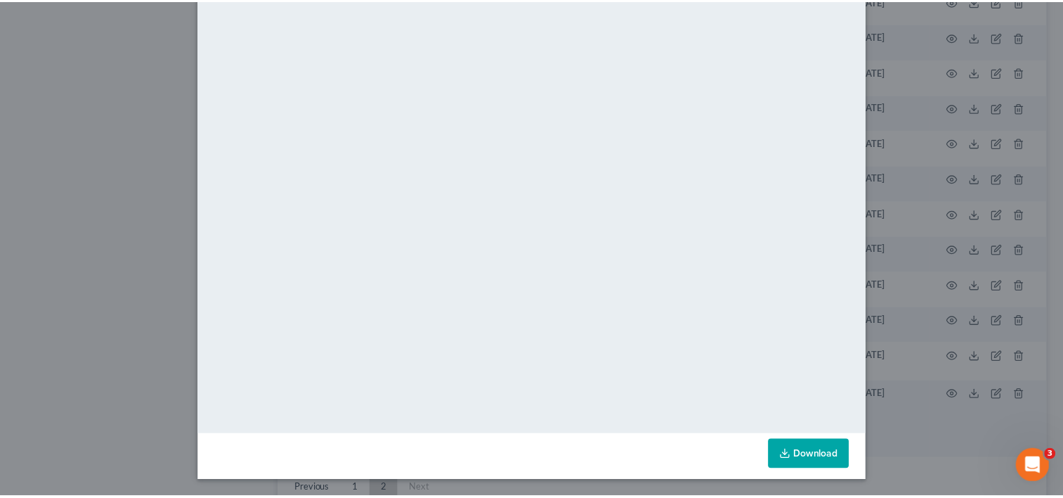
scroll to position [0, 0]
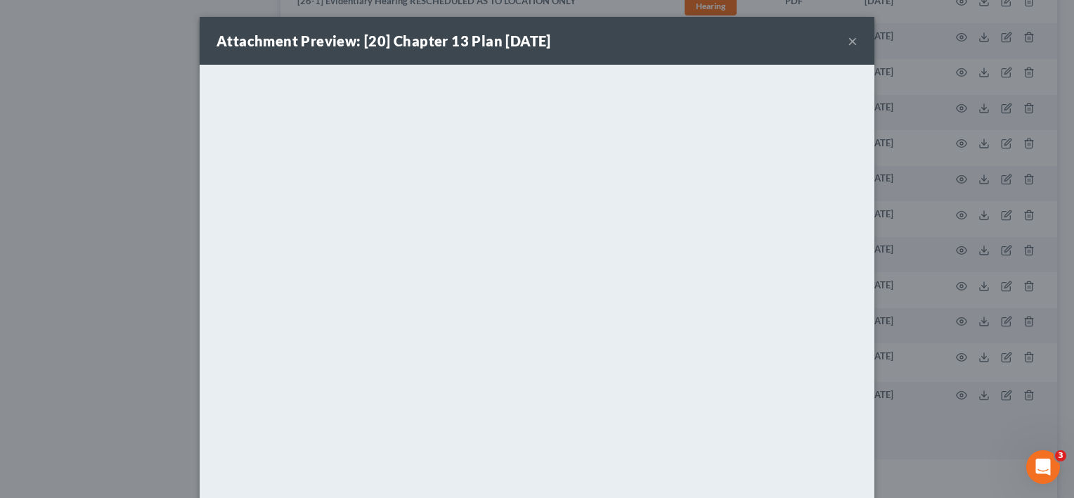
click at [848, 44] on button "×" at bounding box center [853, 40] width 10 height 17
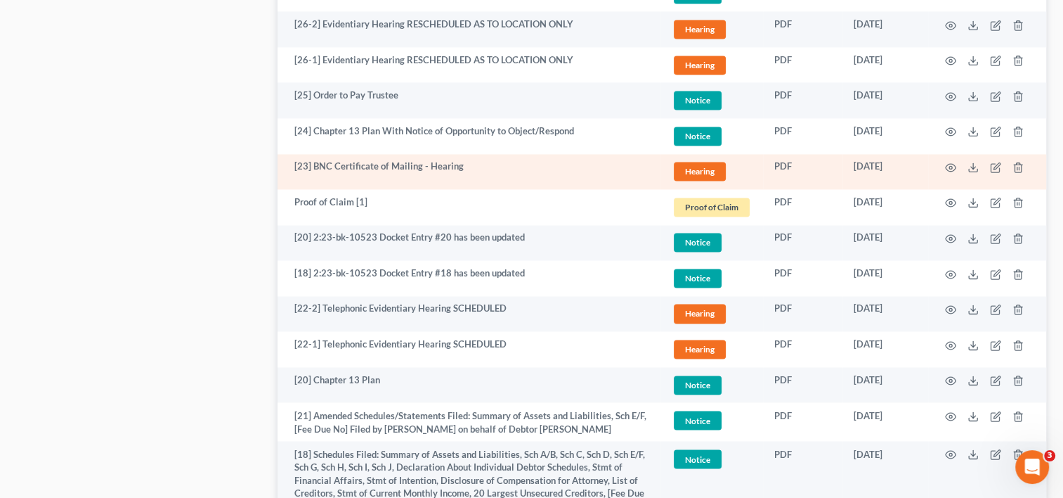
scroll to position [2245, 0]
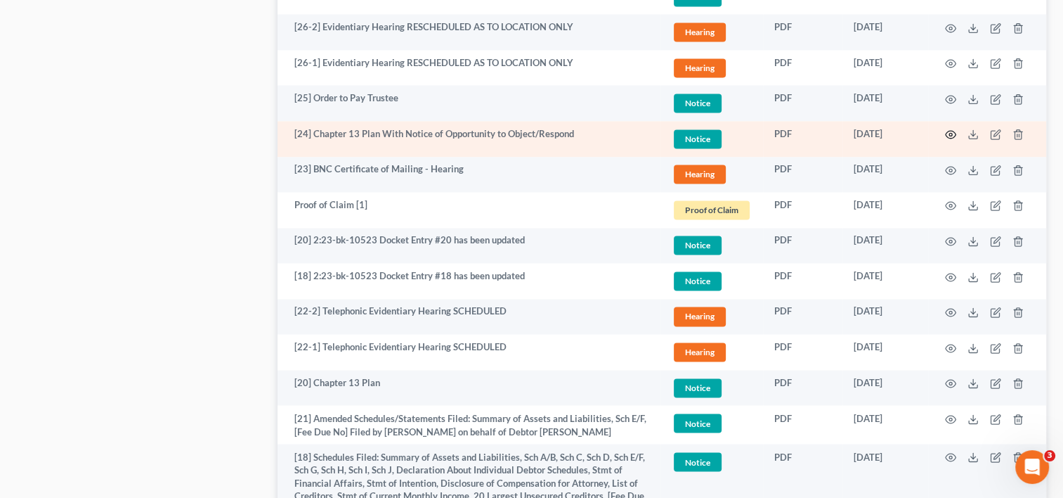
click at [946, 132] on icon "button" at bounding box center [951, 135] width 11 height 8
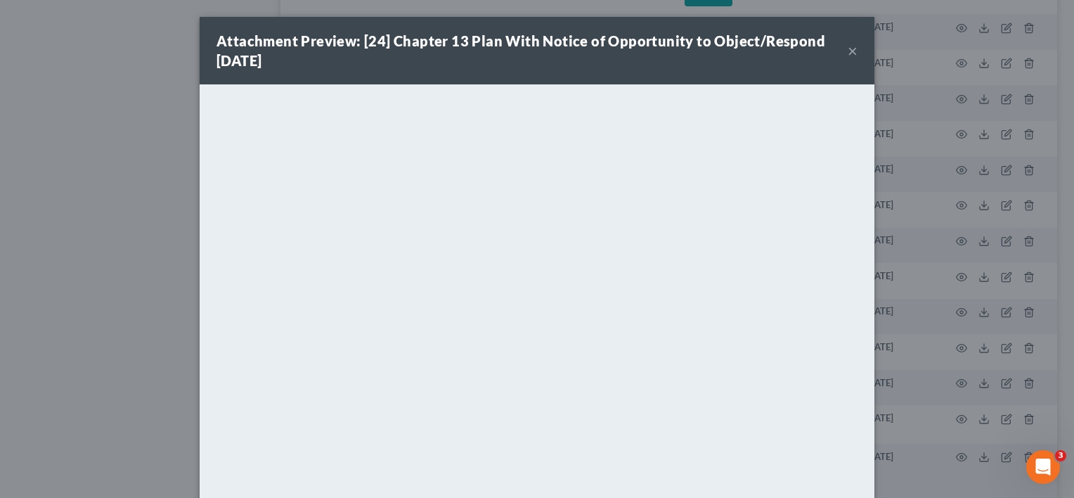
drag, startPoint x: 848, startPoint y: 50, endPoint x: 827, endPoint y: 51, distance: 20.4
click at [827, 51] on div "Attachment Preview: [24] Chapter 13 Plan With Notice of Opportunity to Object/R…" at bounding box center [531, 50] width 631 height 39
click at [848, 48] on button "×" at bounding box center [853, 50] width 10 height 17
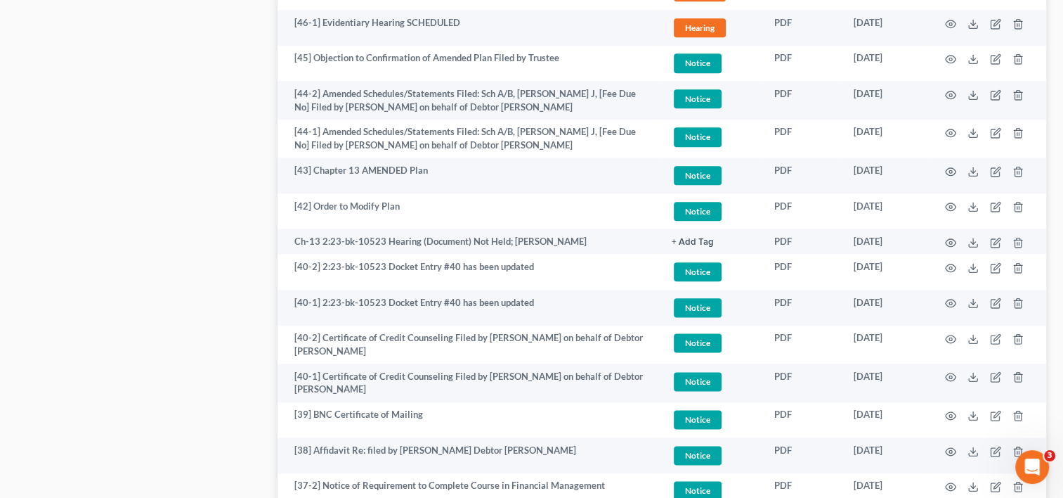
scroll to position [1647, 0]
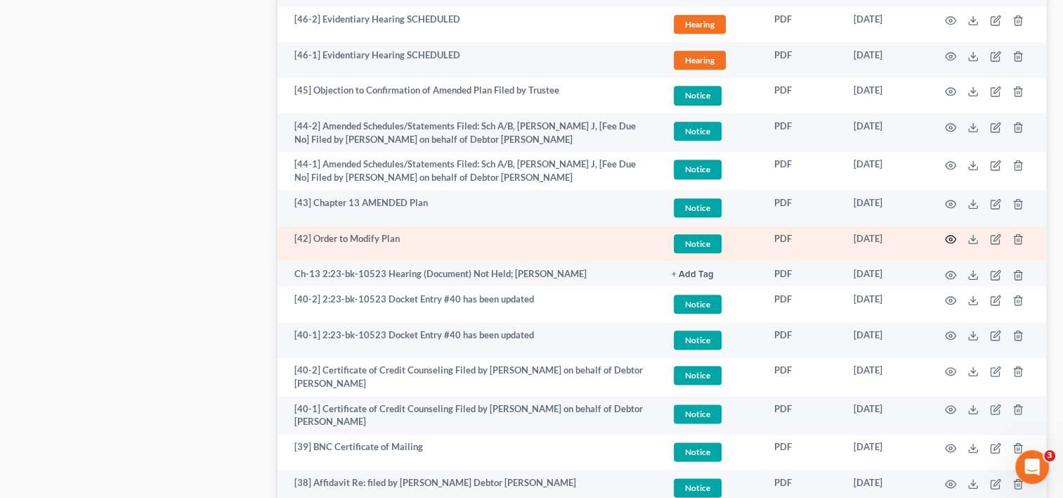
click at [952, 238] on circle "button" at bounding box center [951, 239] width 3 height 3
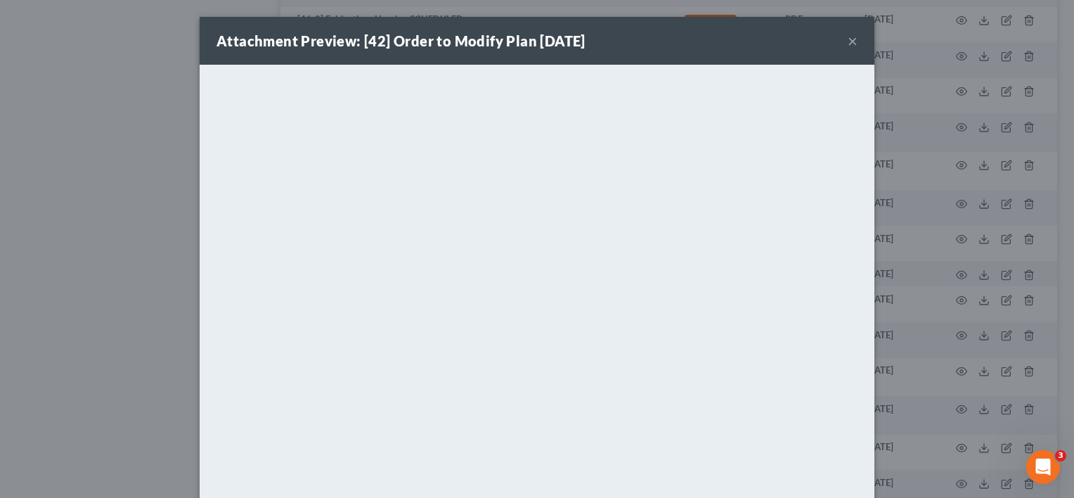
click at [848, 38] on button "×" at bounding box center [853, 40] width 10 height 17
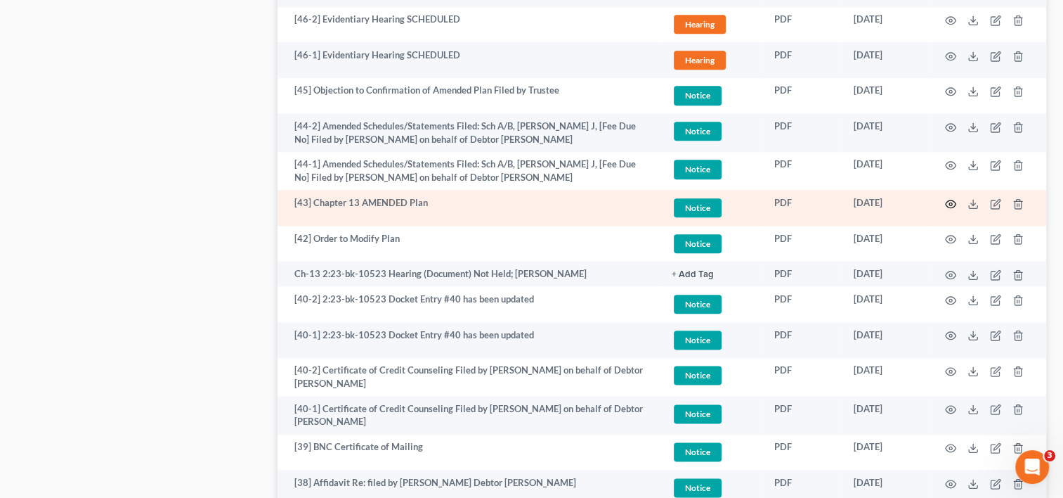
click at [952, 198] on icon "button" at bounding box center [950, 203] width 11 height 11
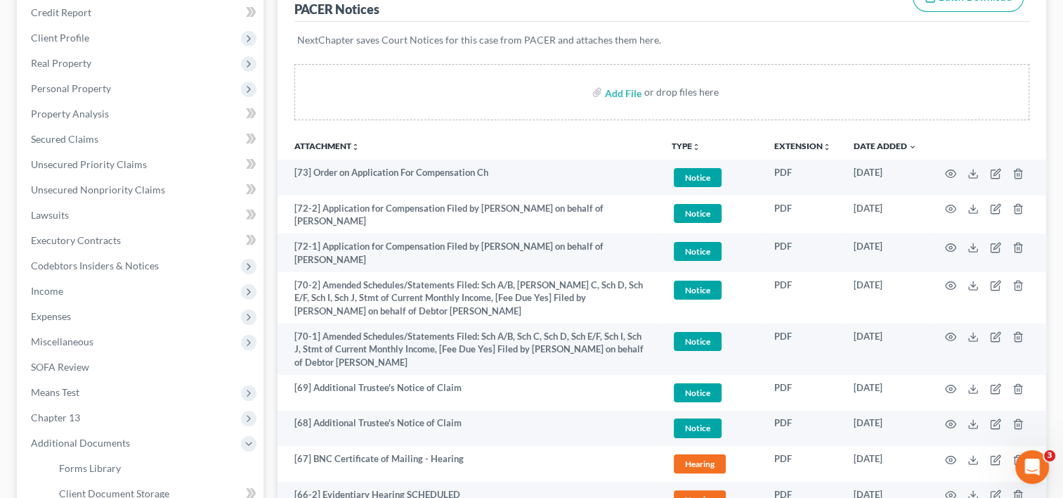
scroll to position [0, 0]
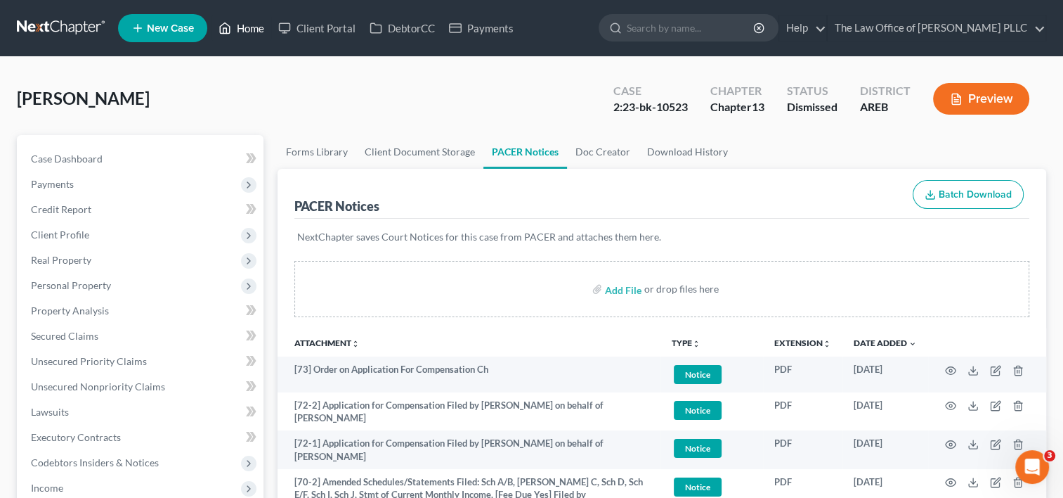
click at [254, 25] on link "Home" at bounding box center [242, 27] width 60 height 25
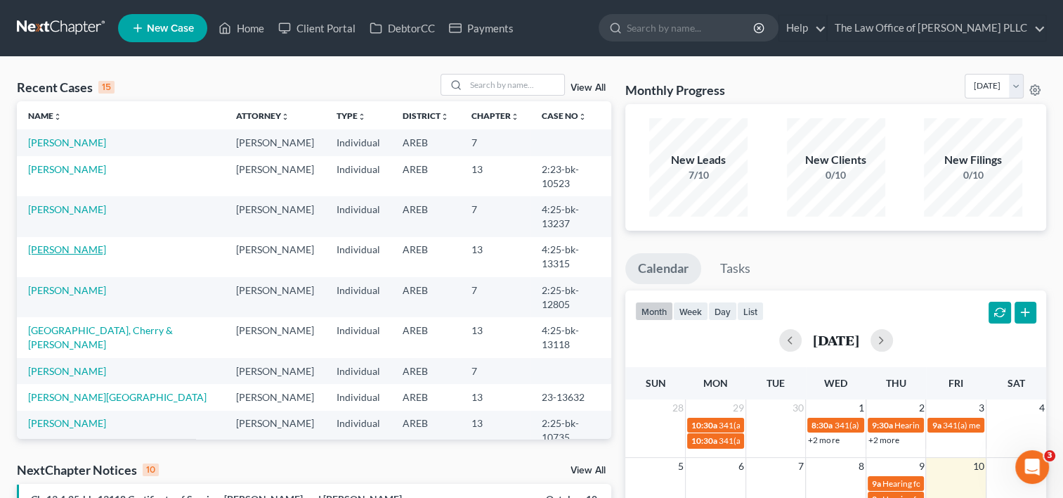
click at [70, 243] on link "[PERSON_NAME]" at bounding box center [67, 249] width 78 height 12
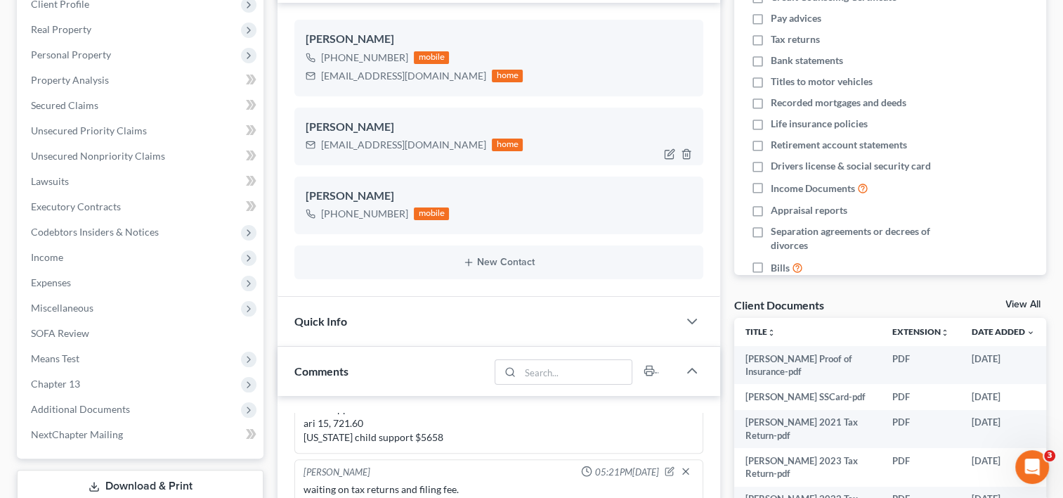
scroll to position [395, 0]
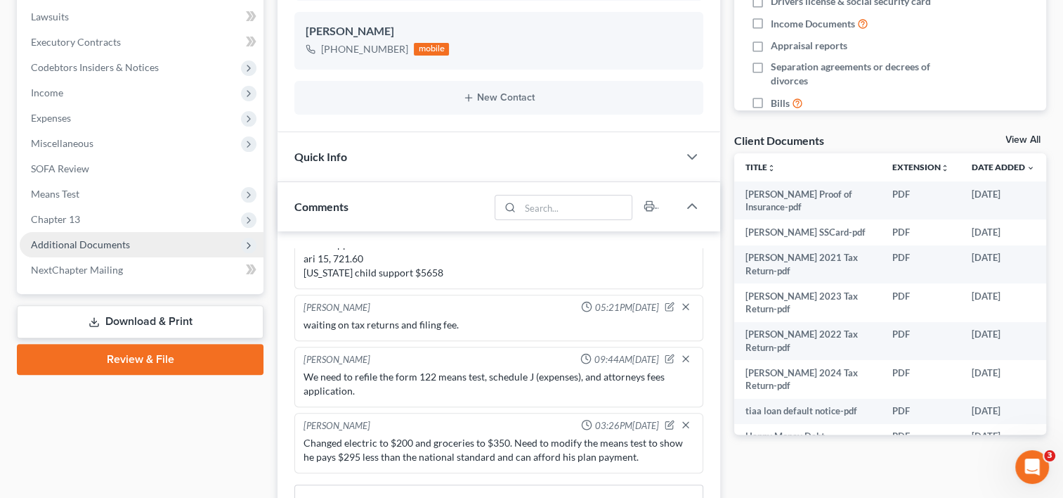
click at [79, 237] on span "Additional Documents" at bounding box center [142, 244] width 244 height 25
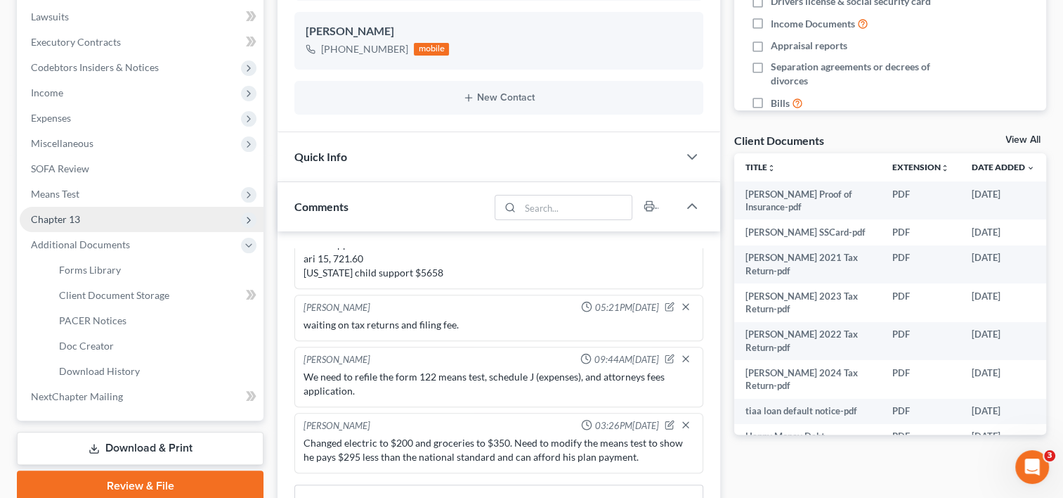
click at [82, 219] on span "Chapter 13" at bounding box center [142, 219] width 244 height 25
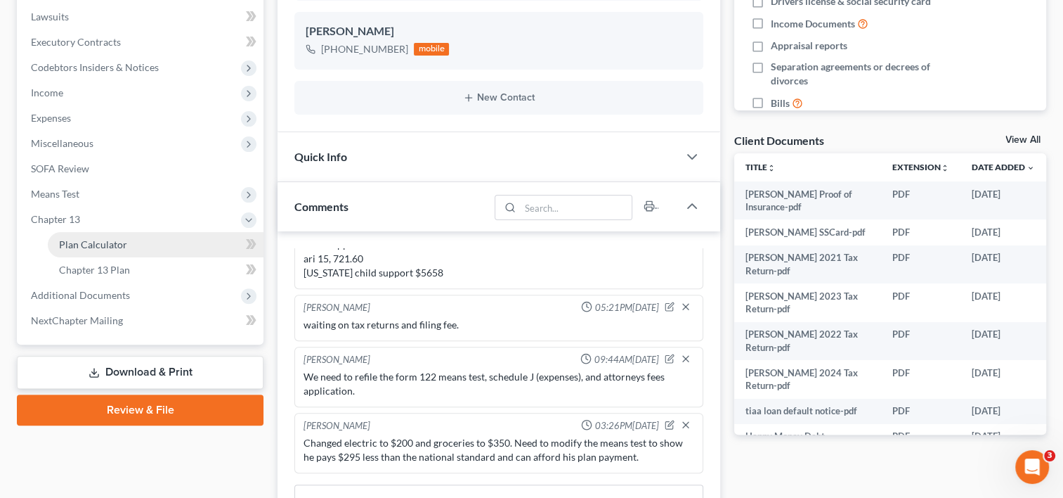
click at [92, 242] on span "Plan Calculator" at bounding box center [93, 244] width 68 height 12
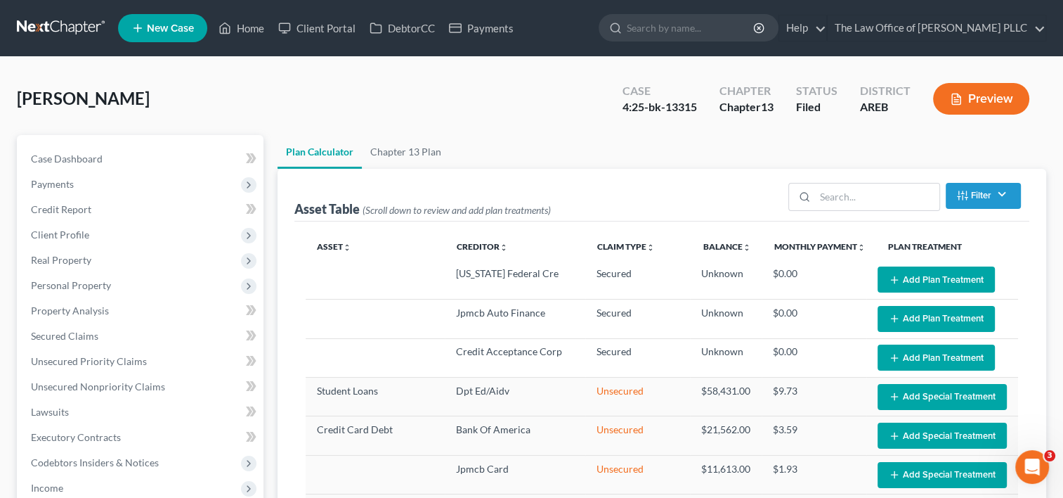
select select "59"
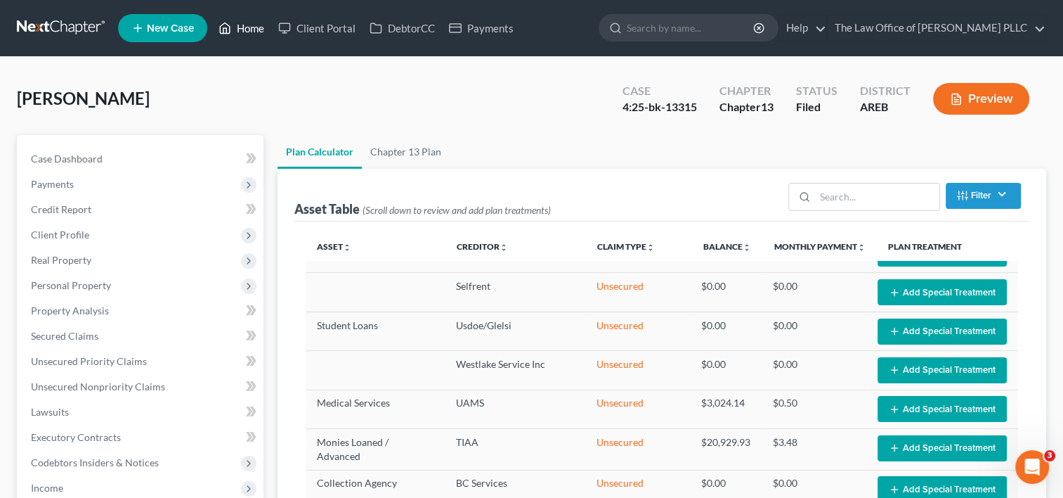
click at [241, 34] on link "Home" at bounding box center [242, 27] width 60 height 25
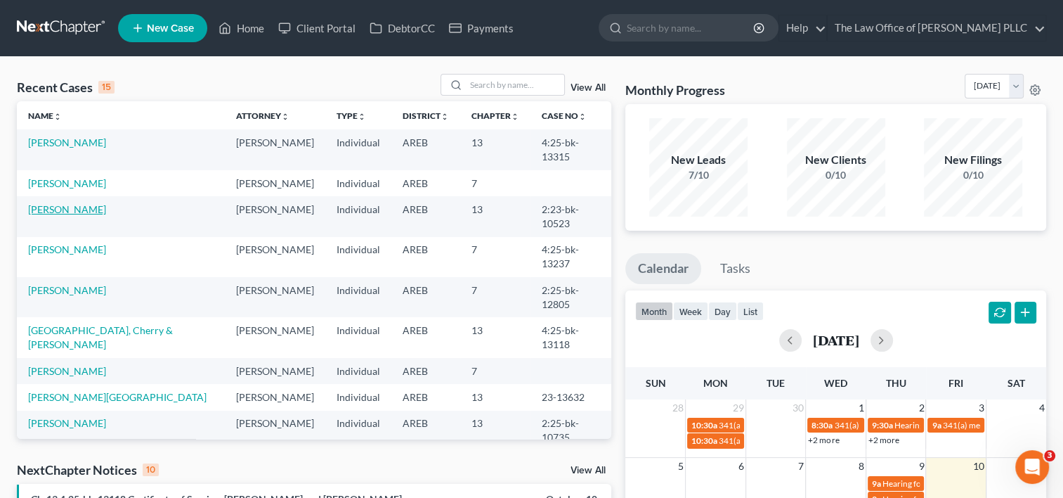
click at [63, 203] on link "Fowler, Paul" at bounding box center [67, 209] width 78 height 12
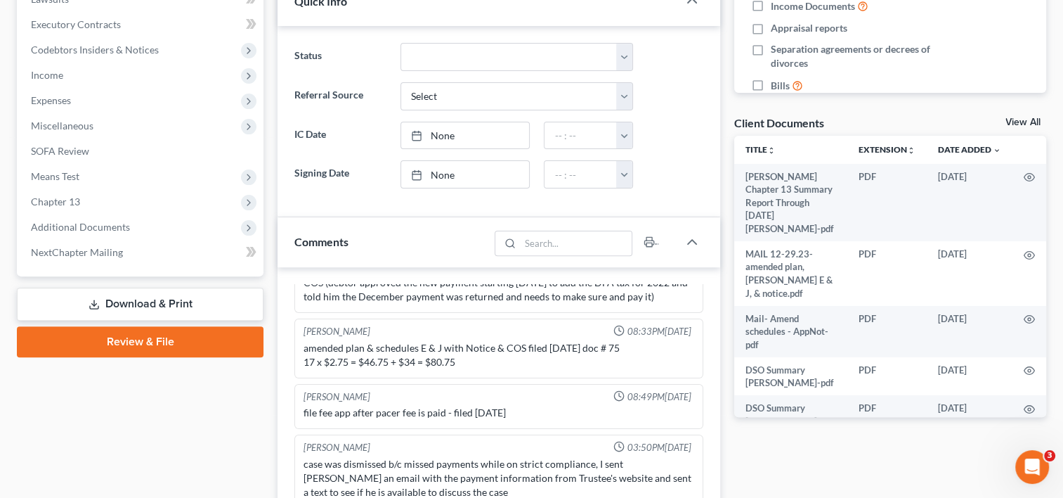
scroll to position [414, 0]
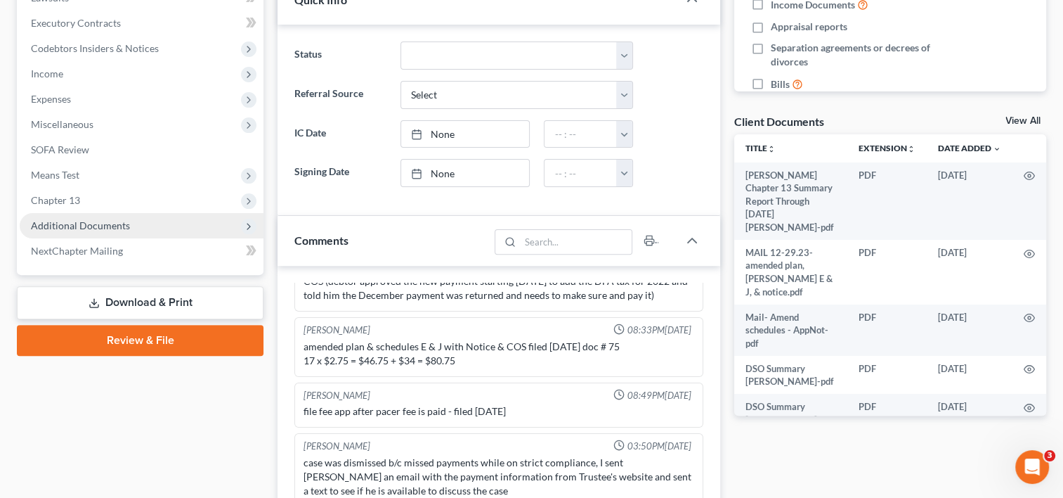
click at [140, 228] on span "Additional Documents" at bounding box center [142, 225] width 244 height 25
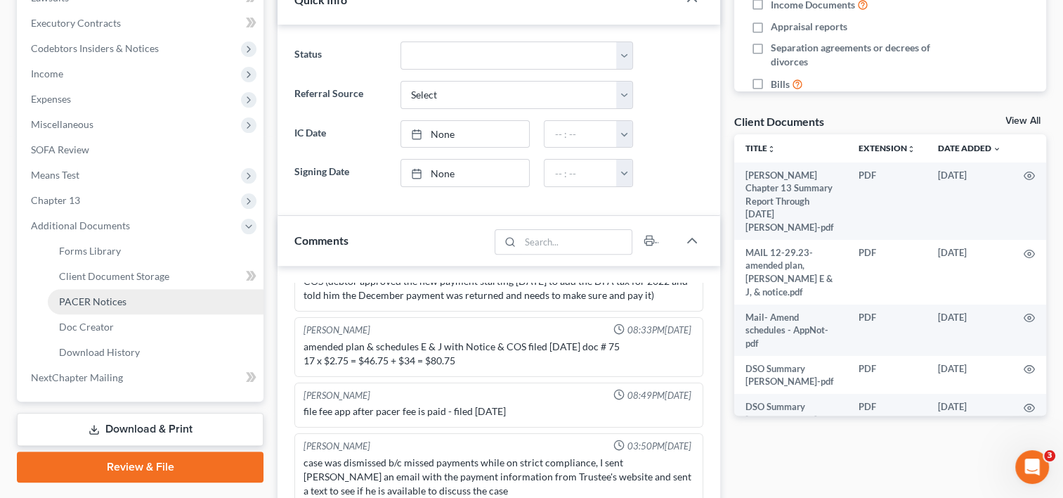
click at [124, 304] on span "PACER Notices" at bounding box center [92, 301] width 67 height 12
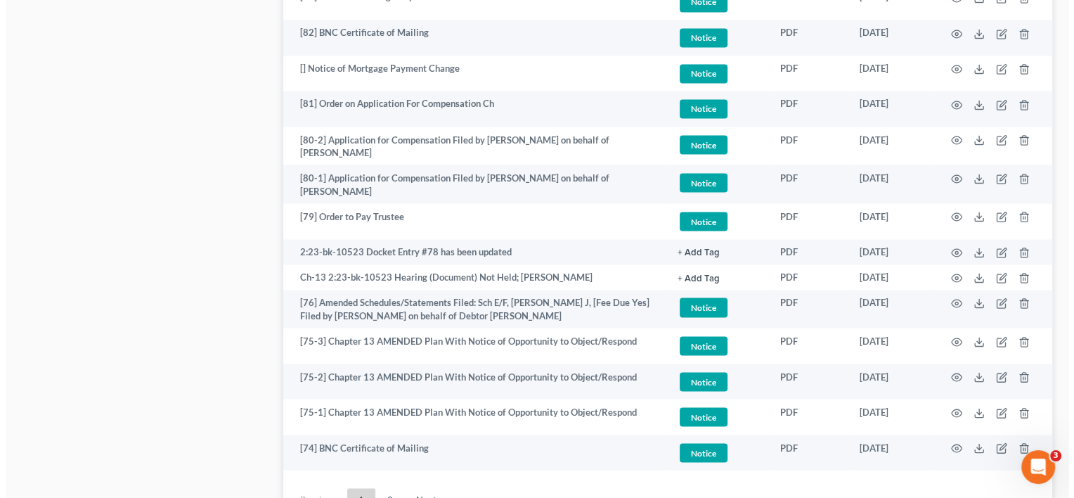
scroll to position [2548, 0]
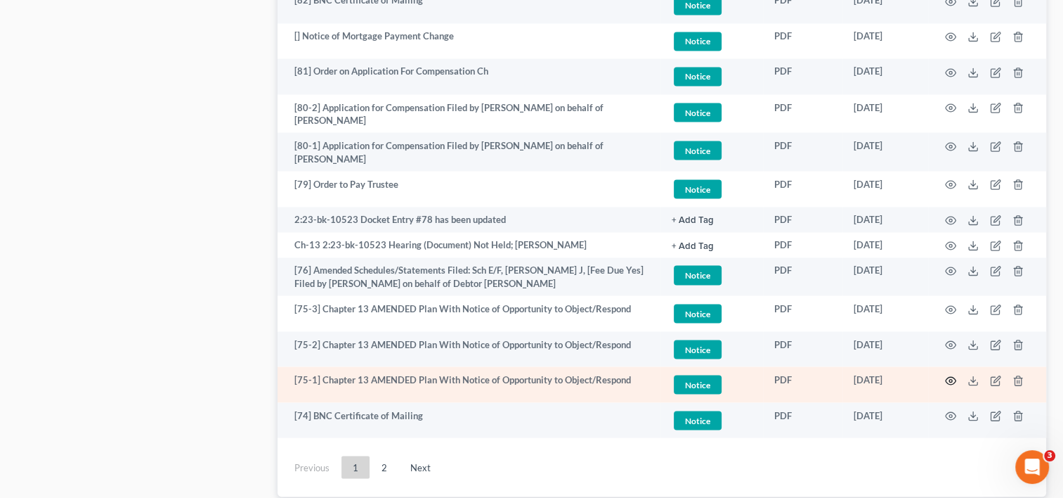
click at [950, 384] on icon "button" at bounding box center [950, 380] width 11 height 11
